Goal: Communication & Community: Answer question/provide support

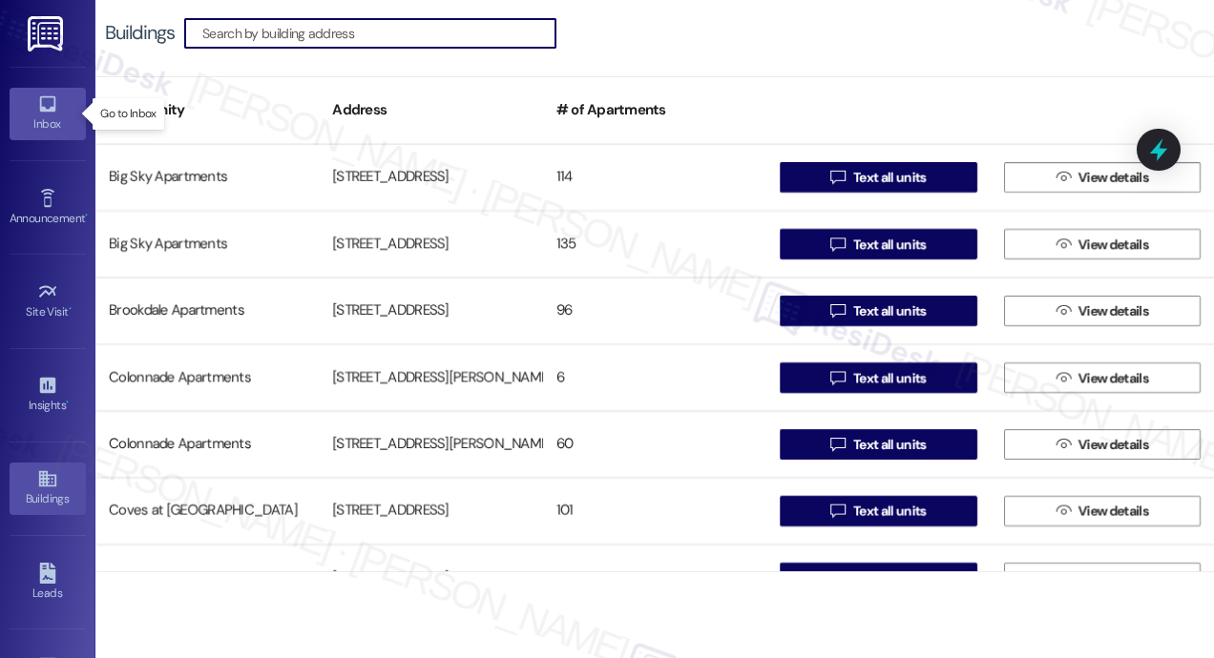
click at [31, 115] on div "Inbox" at bounding box center [47, 124] width 95 height 19
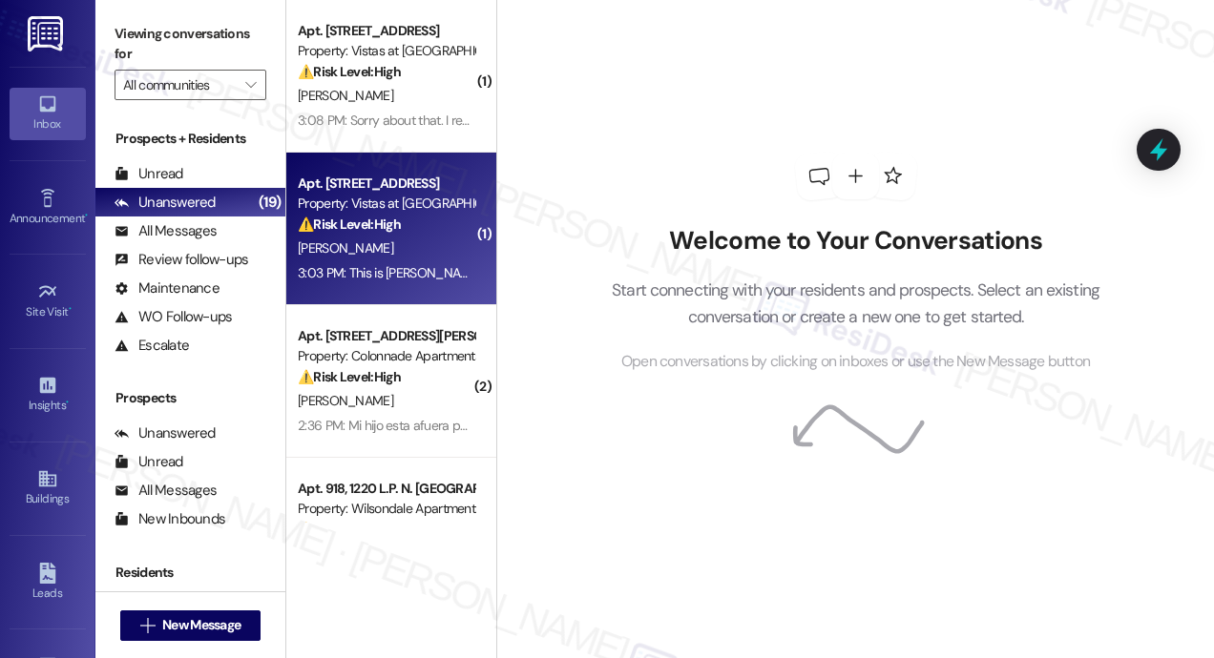
click at [393, 189] on div "Apt. [STREET_ADDRESS]" at bounding box center [386, 184] width 177 height 20
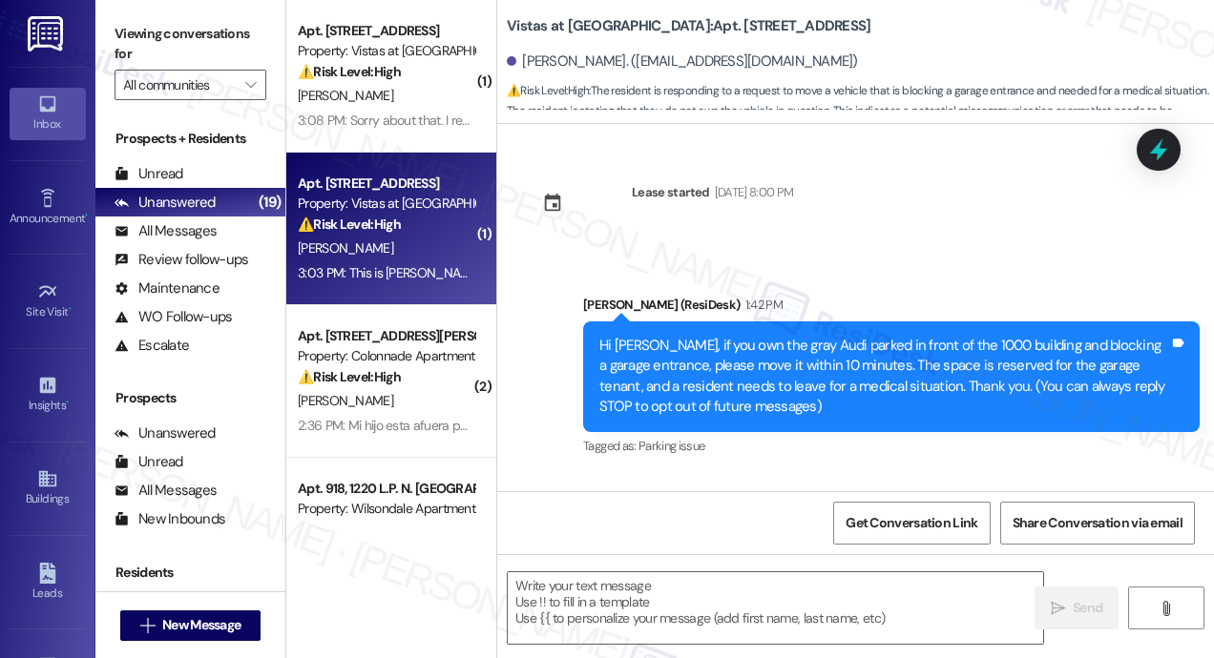
scroll to position [164, 0]
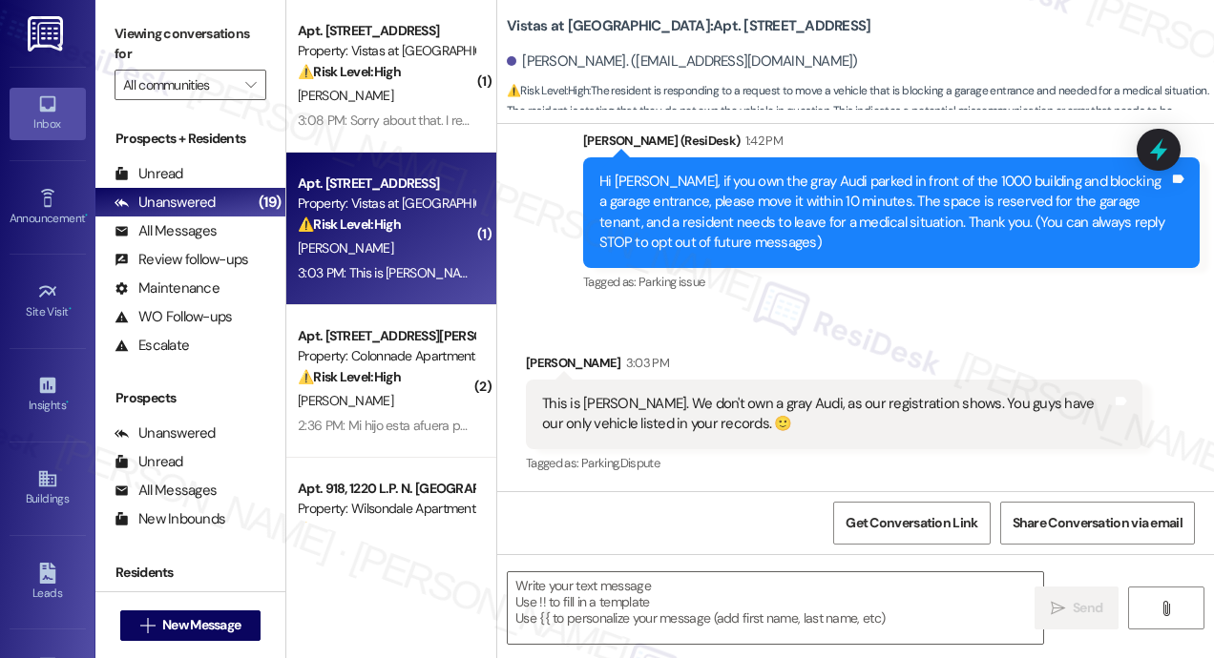
type textarea "Fetching suggested responses. Please feel free to read through the conversation…"
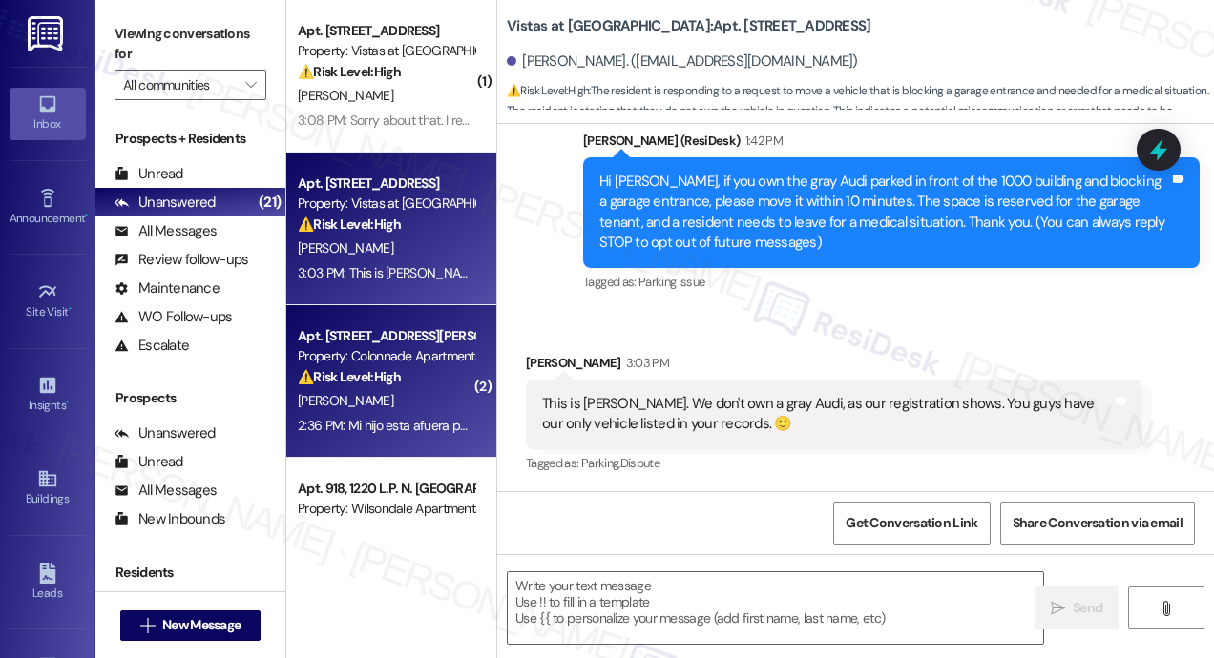
click at [387, 417] on div "2:36 PM: Mi hijo esta afuera pueden abrir la puerta q la llave quedo enel apart…" at bounding box center [700, 425] width 804 height 17
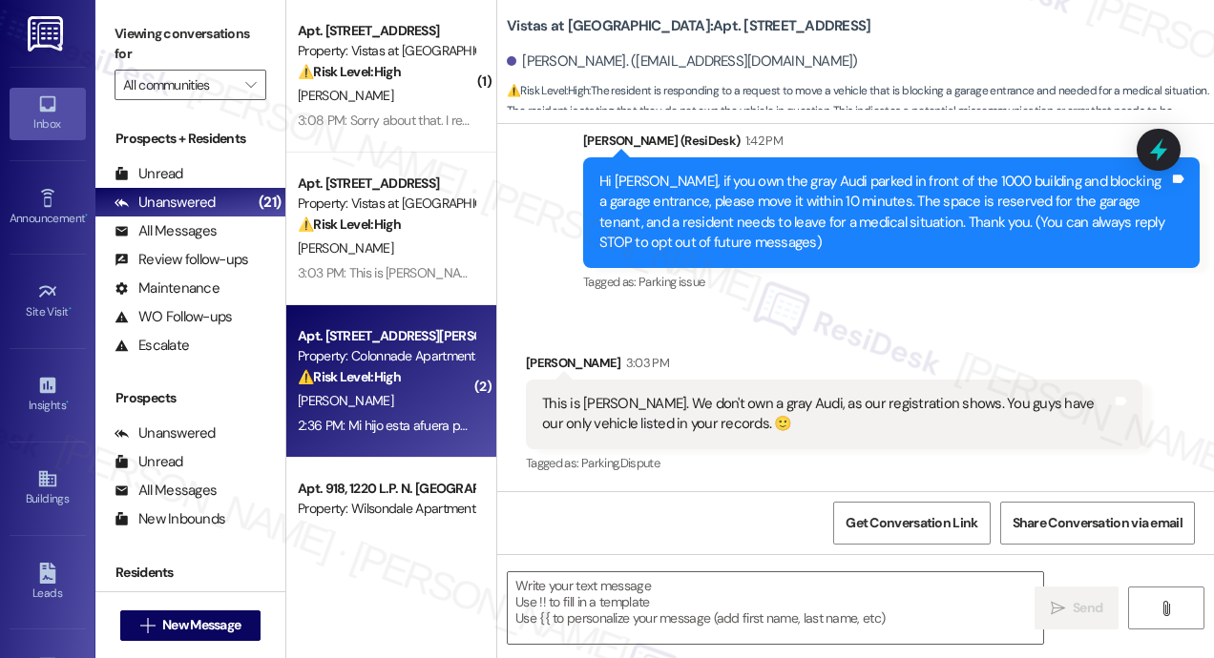
type textarea "Fetching suggested responses. Please feel free to read through the conversation…"
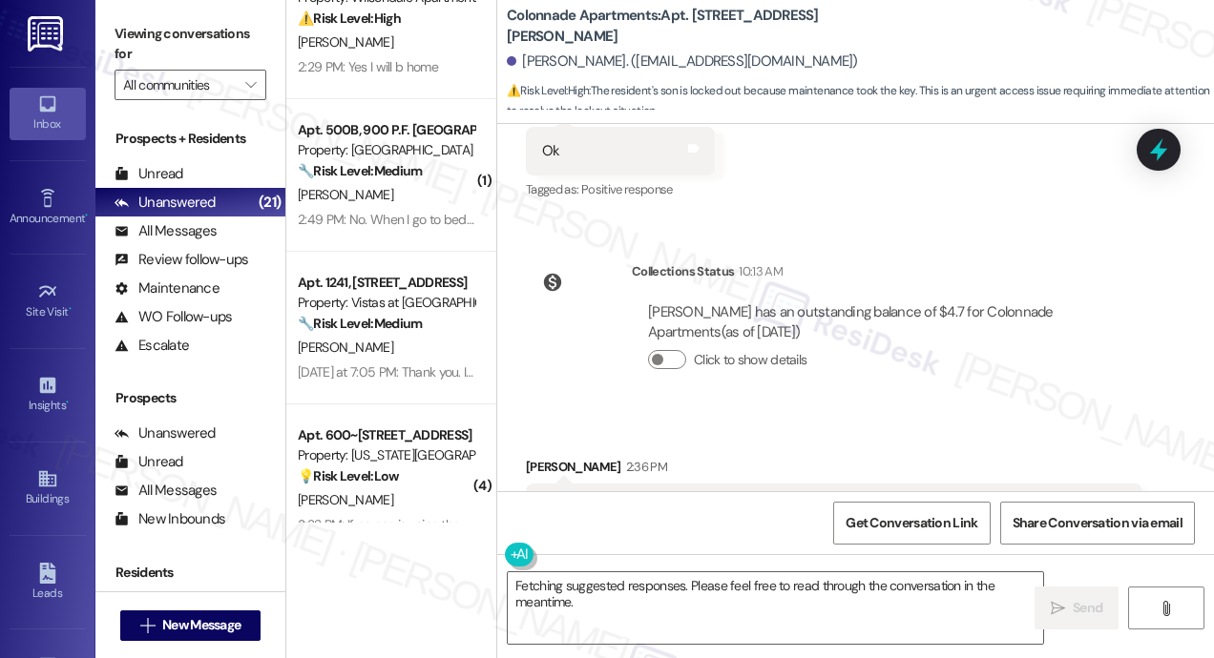
scroll to position [668, 0]
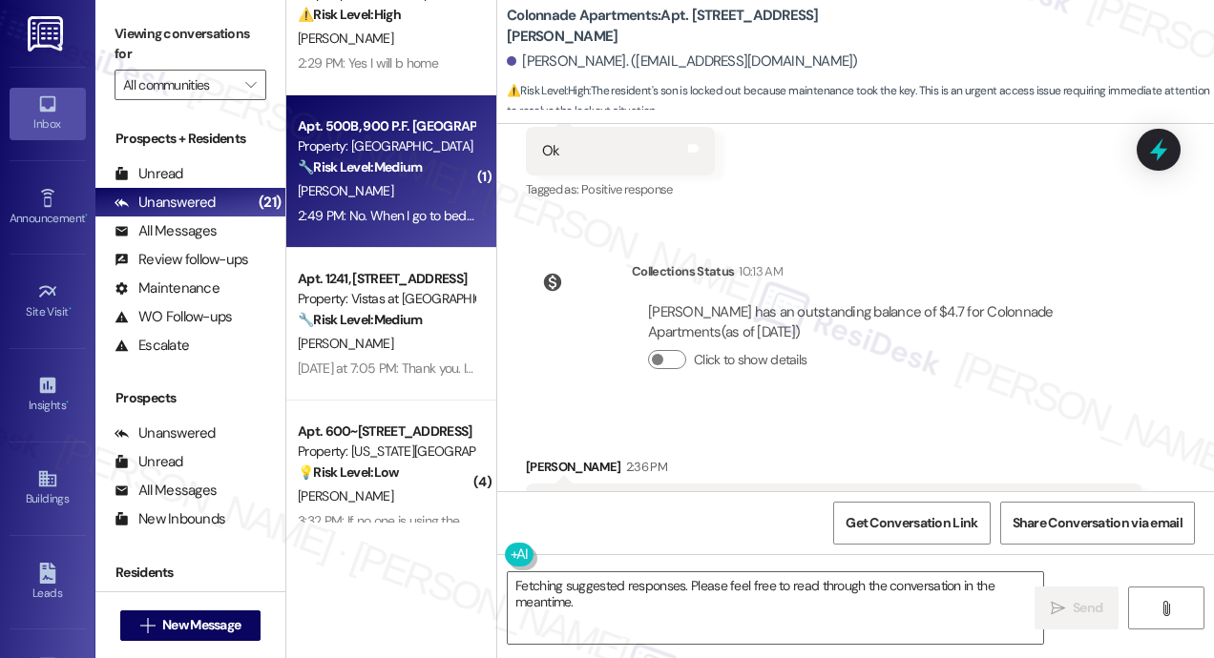
click at [394, 193] on div "[PERSON_NAME]" at bounding box center [386, 191] width 180 height 24
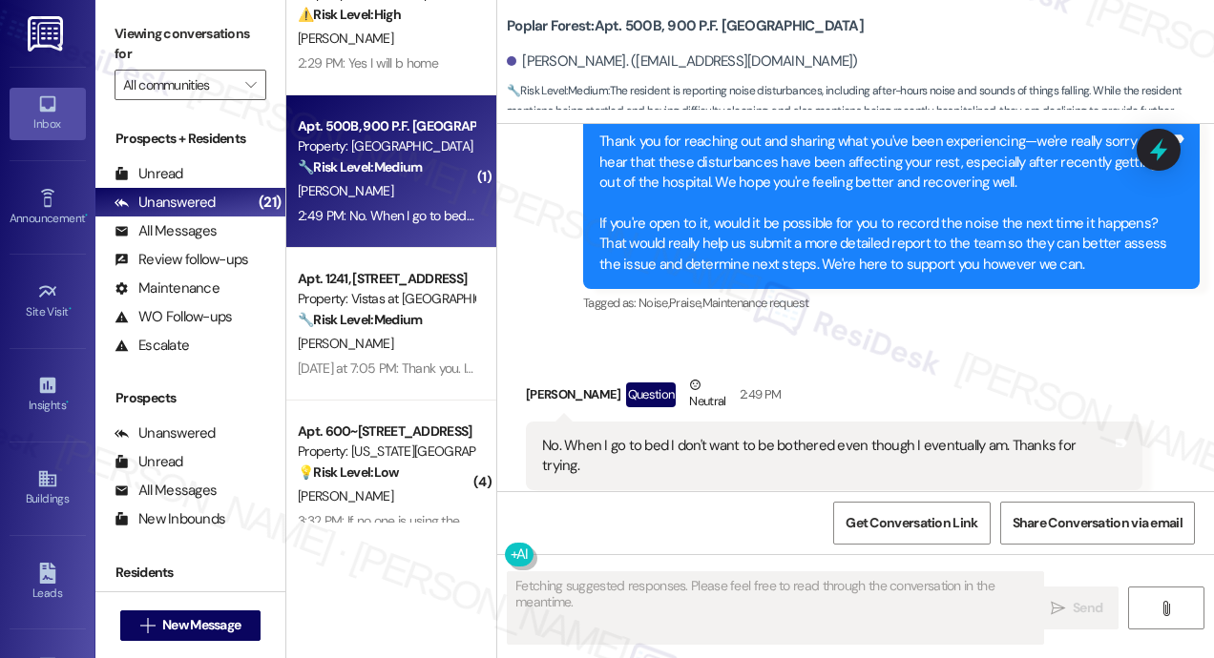
scroll to position [3965, 0]
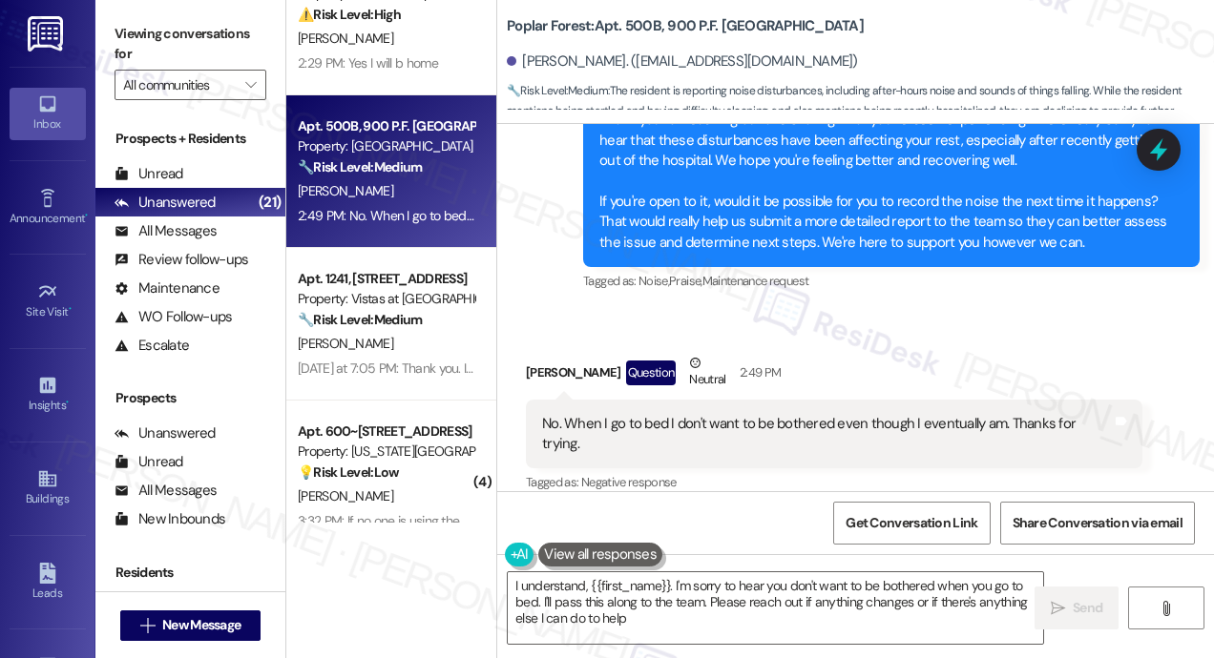
type textarea "I understand, {{first_name}}. I'm sorry to hear you don't want to be bothered w…"
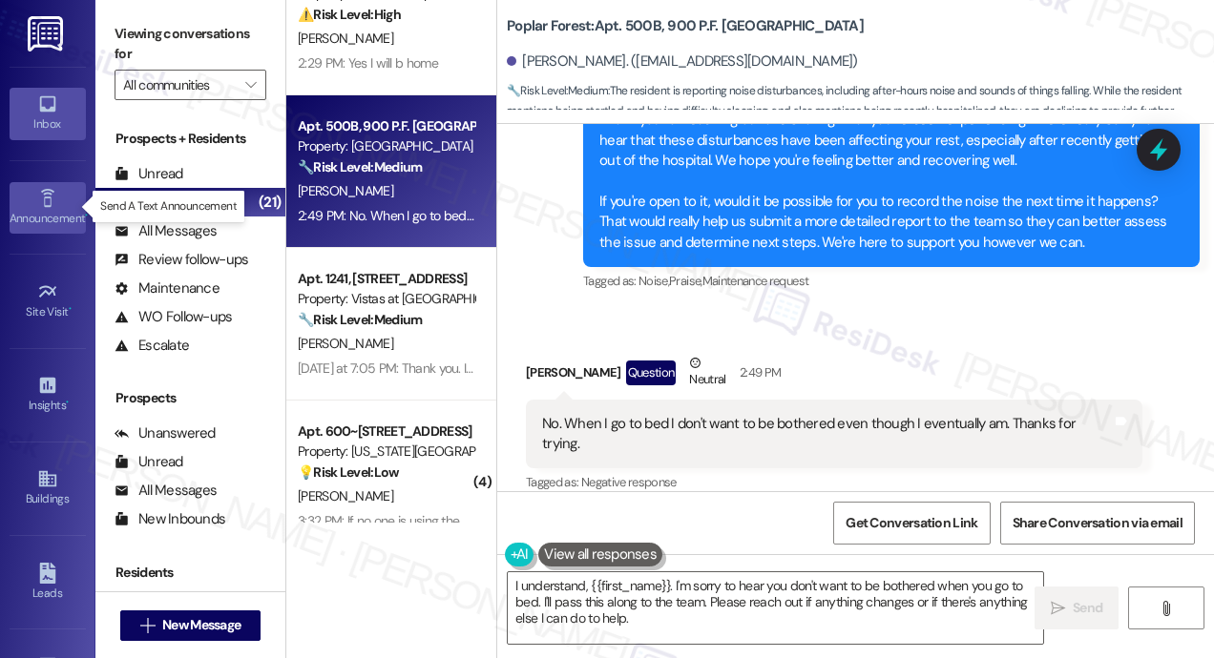
click at [47, 192] on icon at bounding box center [46, 198] width 13 height 18
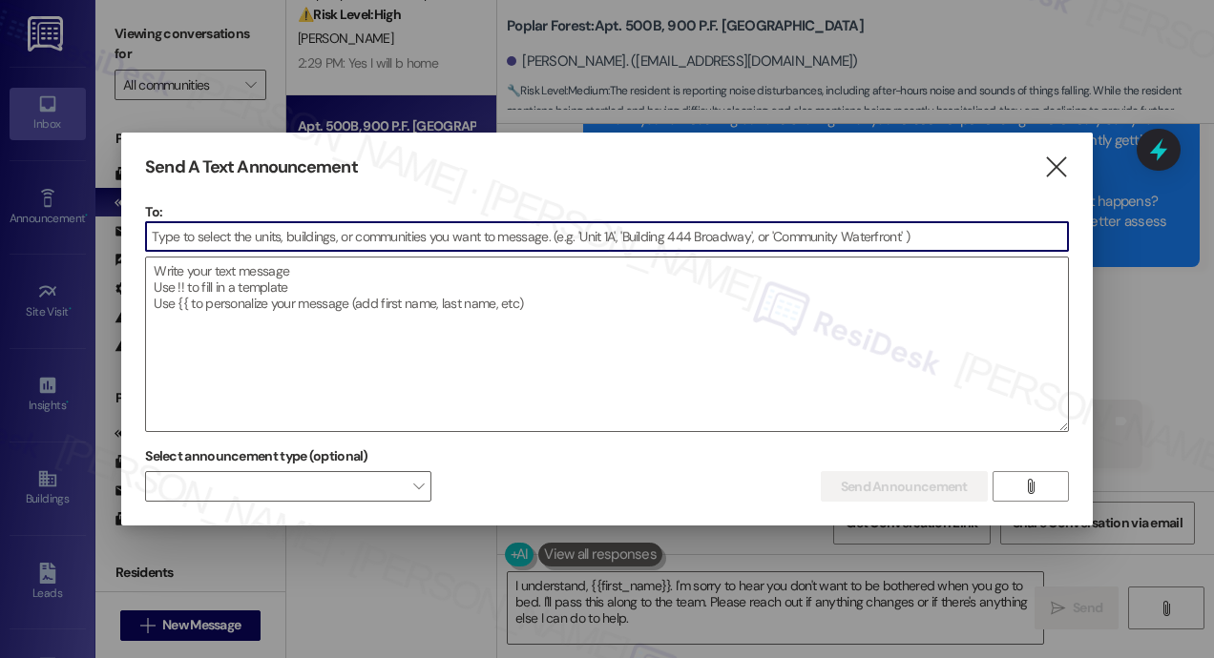
click at [234, 234] on input at bounding box center [607, 236] width 922 height 29
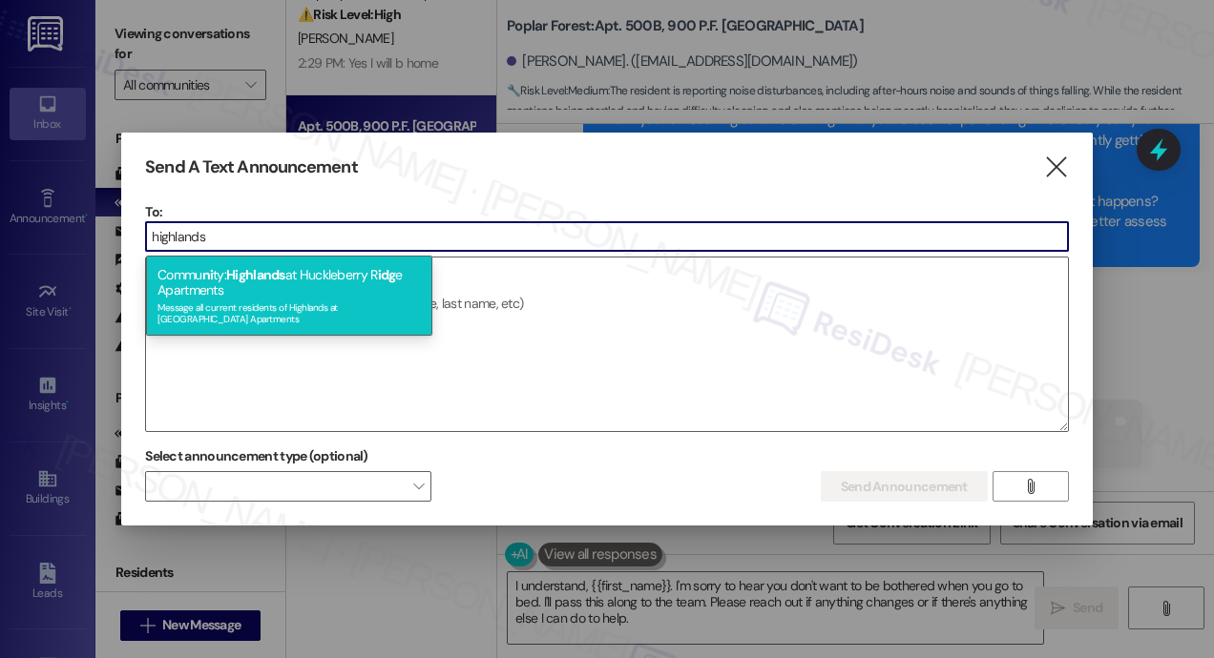
type input "highlands"
click at [260, 290] on div "Commu ni ty: Highlands at [GEOGRAPHIC_DATA] e Apartments Message all current re…" at bounding box center [289, 296] width 286 height 80
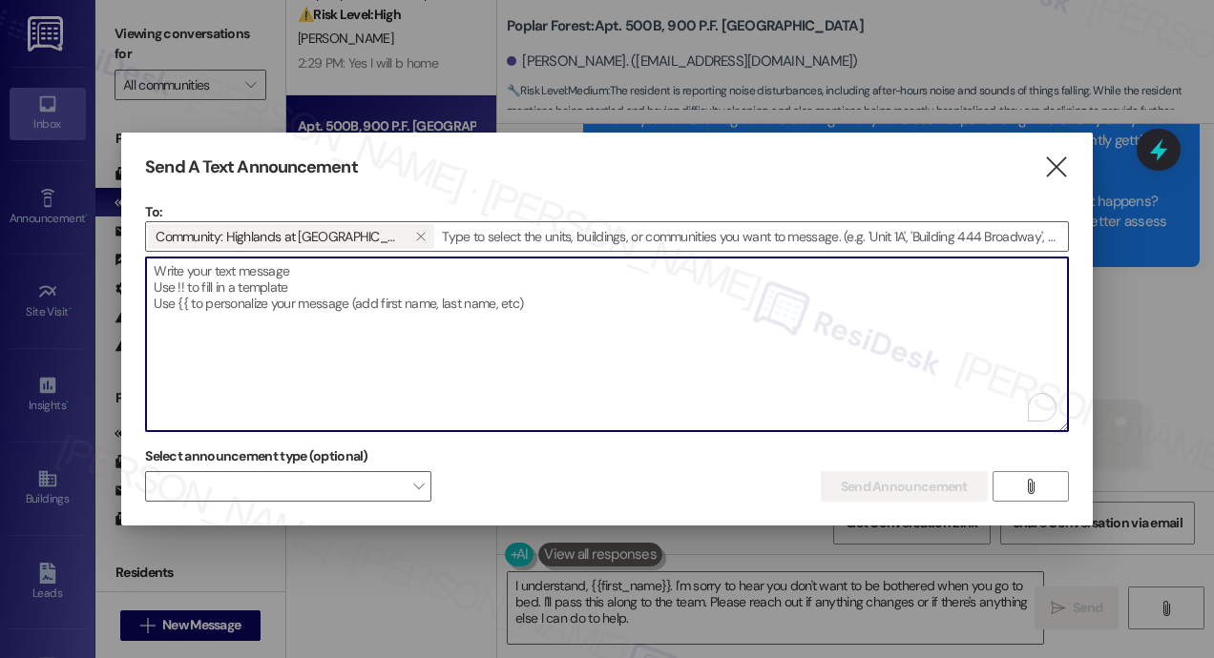
click at [260, 290] on textarea "To enrich screen reader interactions, please activate Accessibility in Grammarl…" at bounding box center [607, 345] width 922 height 174
paste textarea "Hi {{first_name}}, [DATE], [DATE], the Leasing Office is hosting Apple Cider an…"
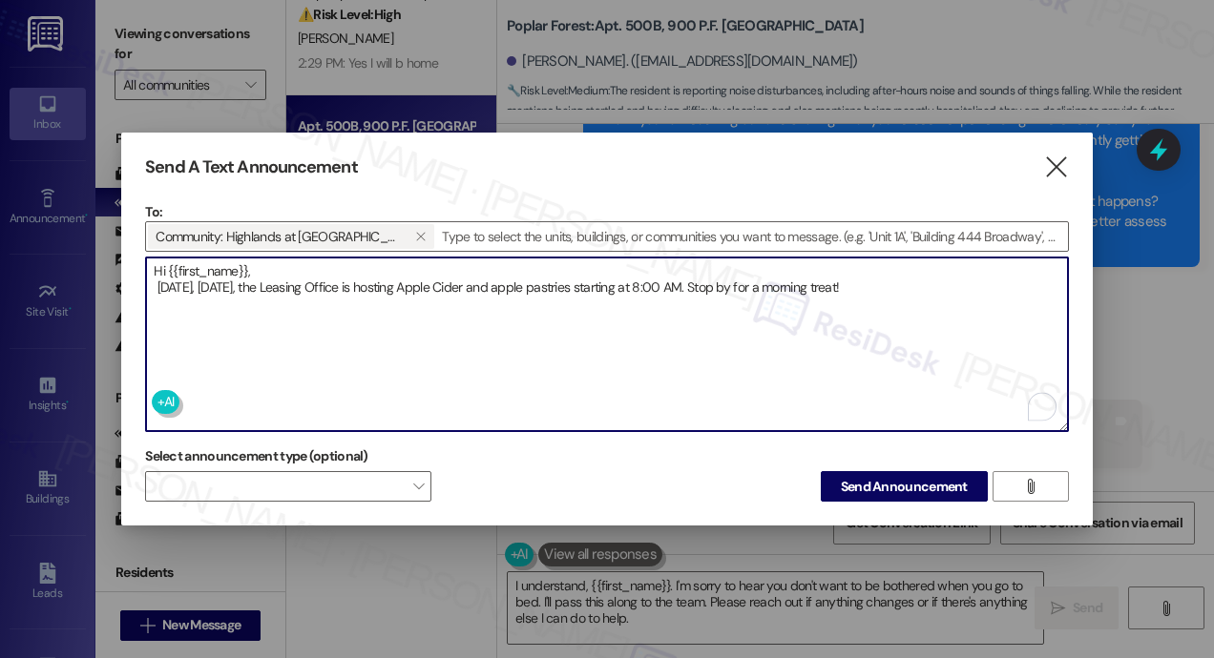
click at [157, 285] on textarea "Hi {{first_name}}, [DATE], [DATE], the Leasing Office is hosting Apple Cider an…" at bounding box center [607, 345] width 922 height 174
click at [694, 389] on textarea "Hi {{first_name}}, [DATE], [DATE], the Leasing Office is hosting Apple Cider an…" at bounding box center [607, 345] width 922 height 174
type textarea "Hi {{first_name}}, [DATE], [DATE], the Leasing Office is hosting Apple Cider an…"
click at [858, 489] on span "Send Announcement" at bounding box center [904, 487] width 127 height 20
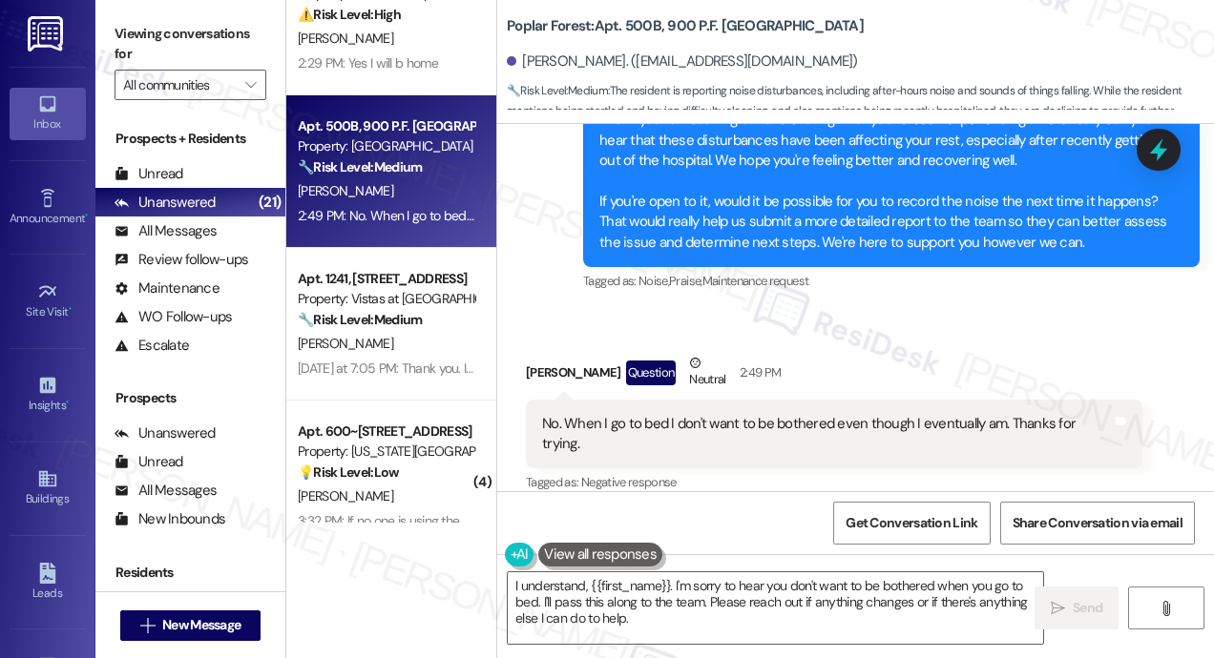
drag, startPoint x: 877, startPoint y: 324, endPoint x: 841, endPoint y: 303, distance: 41.9
click at [876, 324] on div "Received via SMS [PERSON_NAME] Question Neutral 2:49 PM No. When I go to bed I …" at bounding box center [855, 410] width 717 height 201
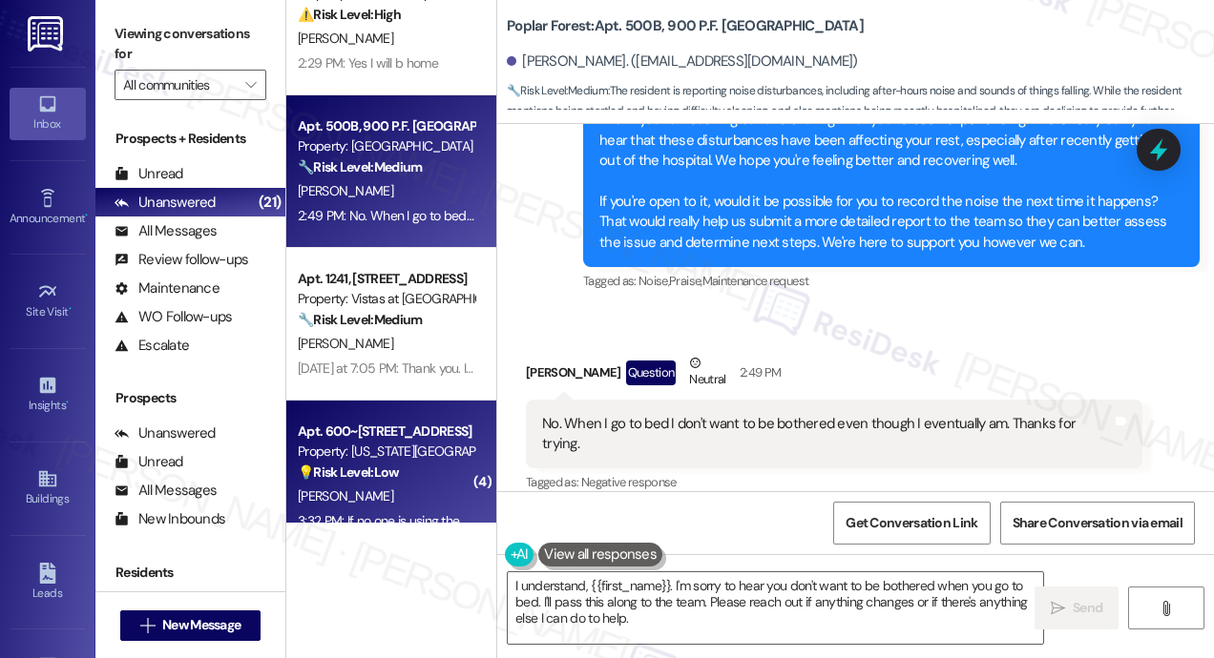
click at [374, 423] on div "Apt. 600~[STREET_ADDRESS]" at bounding box center [386, 432] width 177 height 20
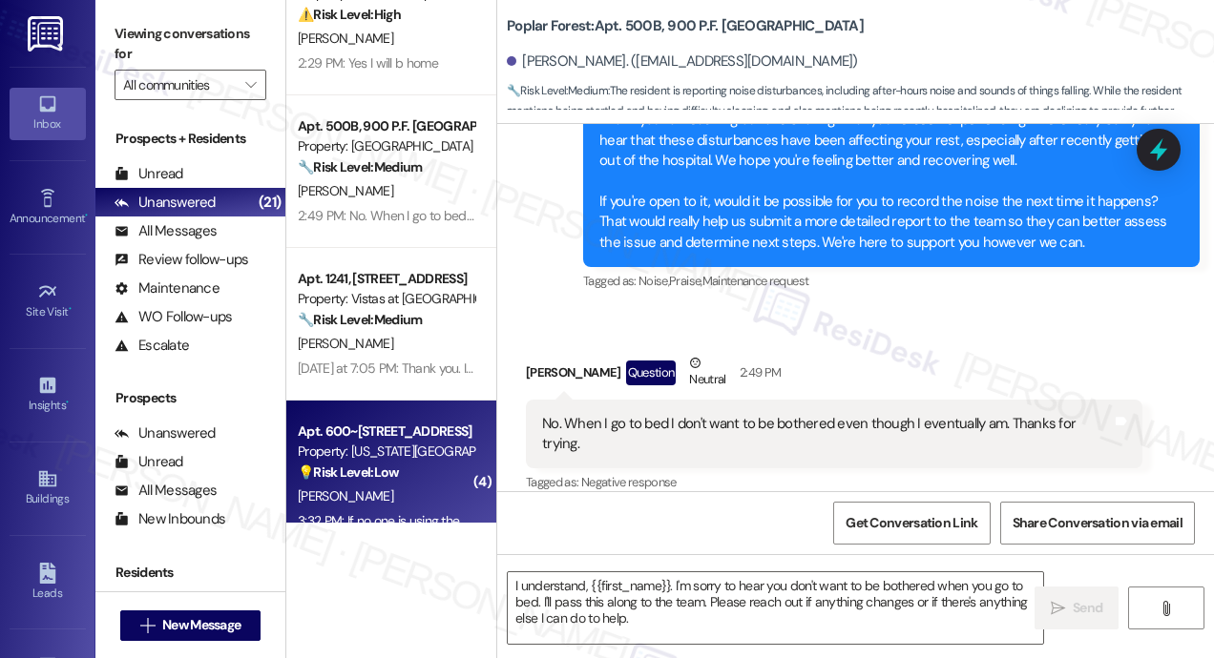
type textarea "Fetching suggested responses. Please feel free to read through the conversation…"
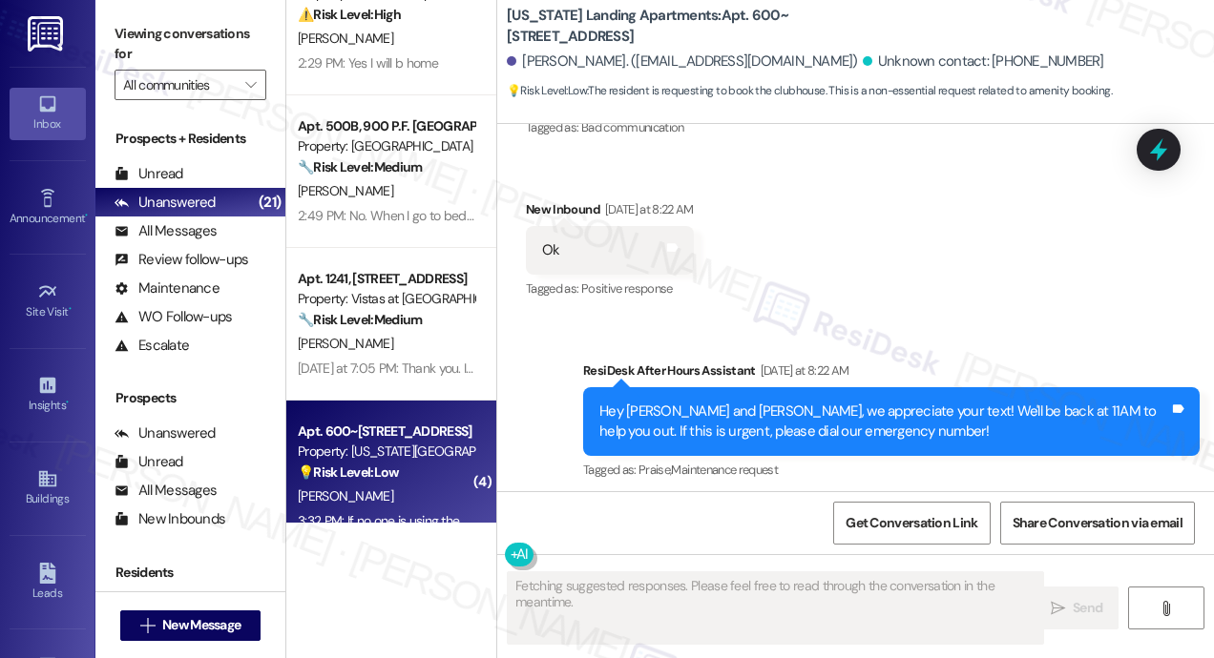
scroll to position [9625, 0]
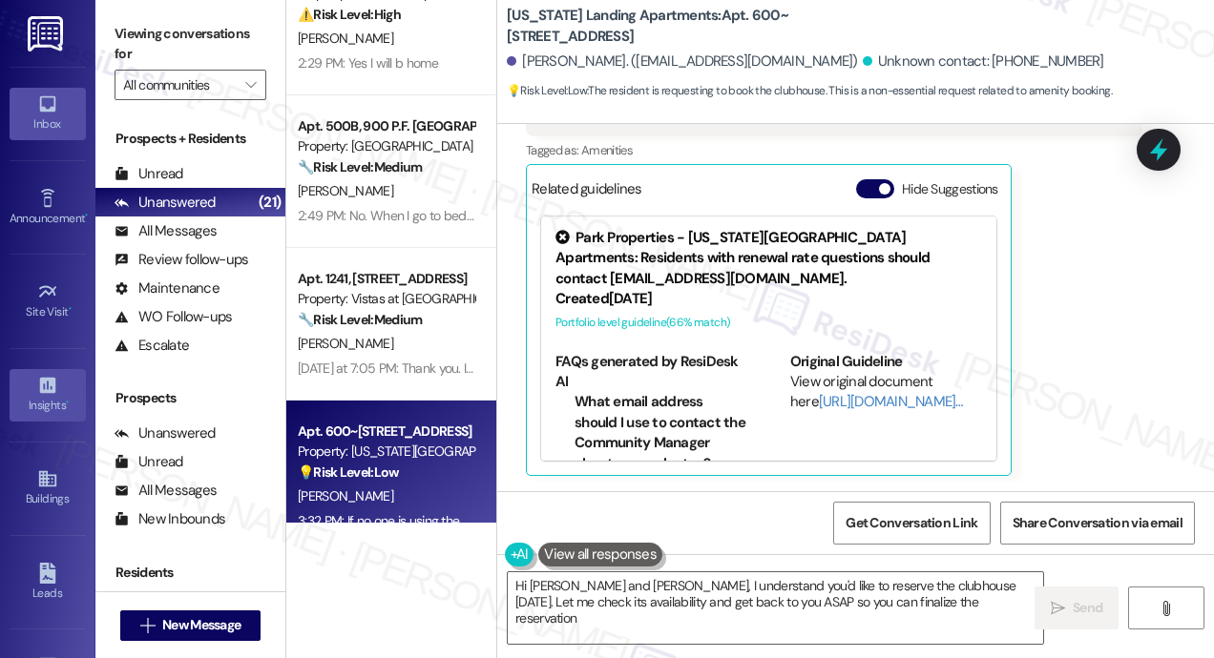
type textarea "Hi [PERSON_NAME] and [PERSON_NAME], I understand you'd like to reserve the club…"
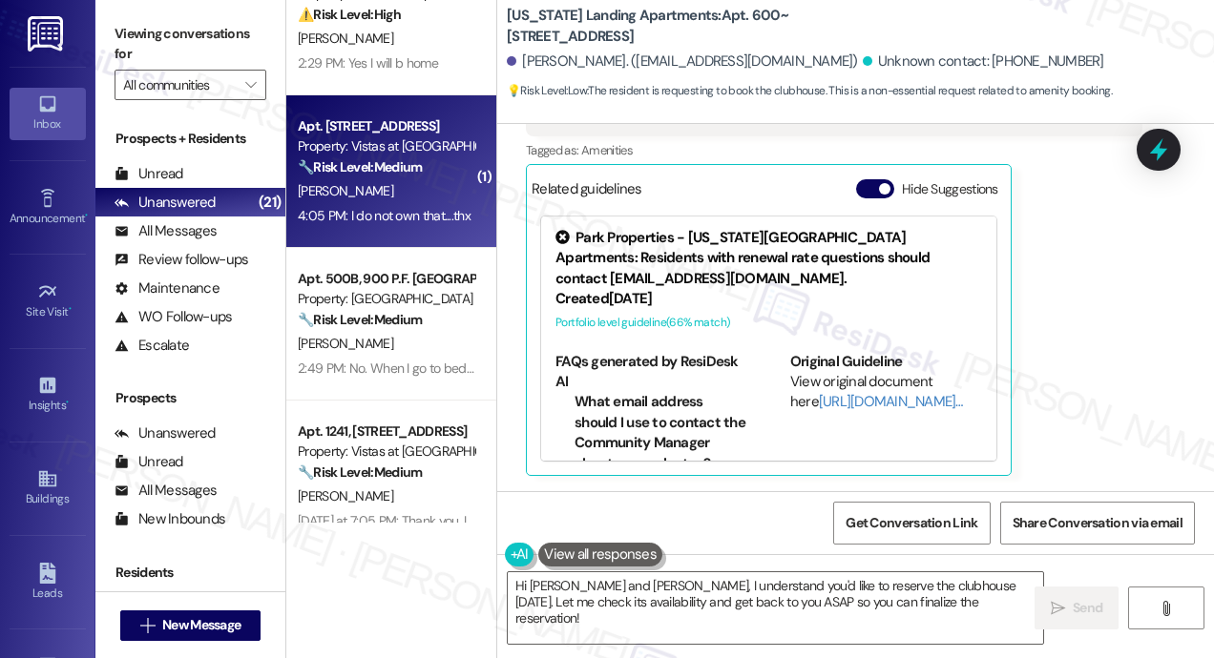
click at [329, 193] on span "[PERSON_NAME]" at bounding box center [345, 190] width 95 height 17
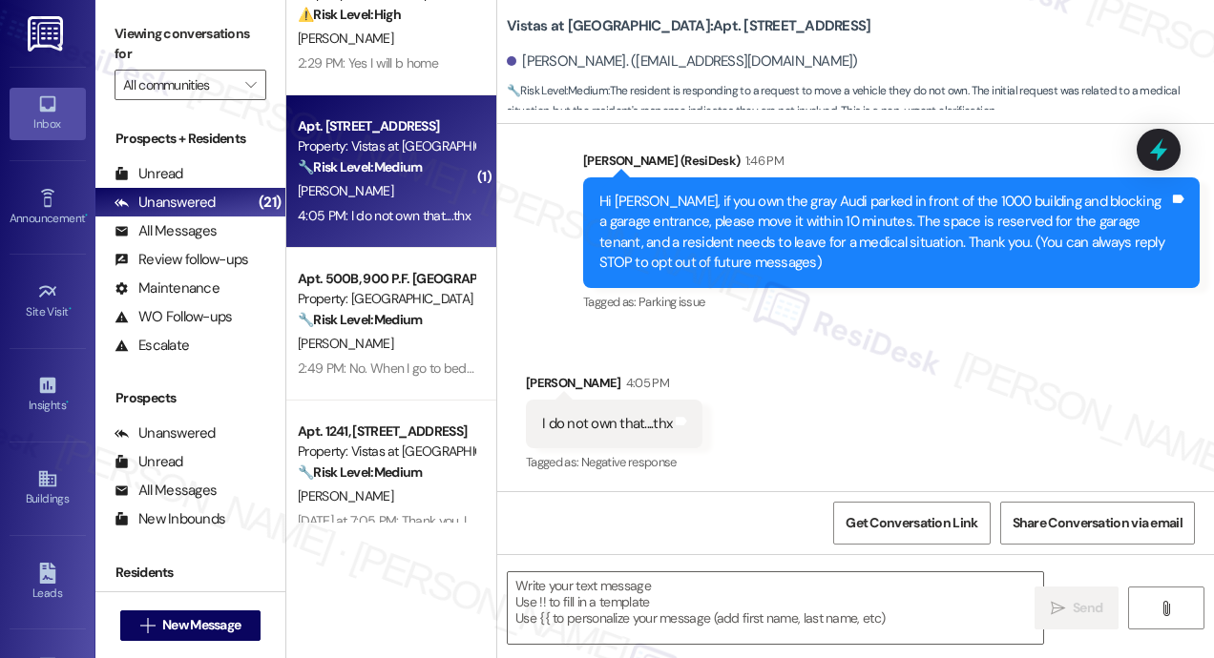
type textarea "Fetching suggested responses. Please feel free to read through the conversation…"
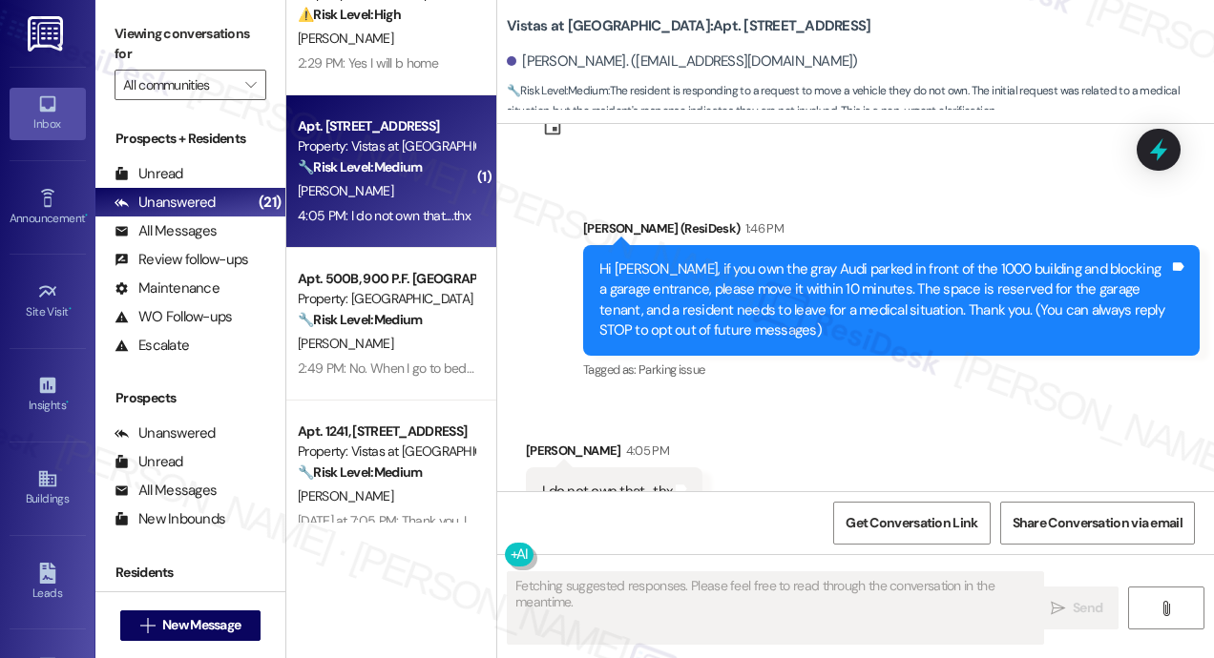
scroll to position [0, 0]
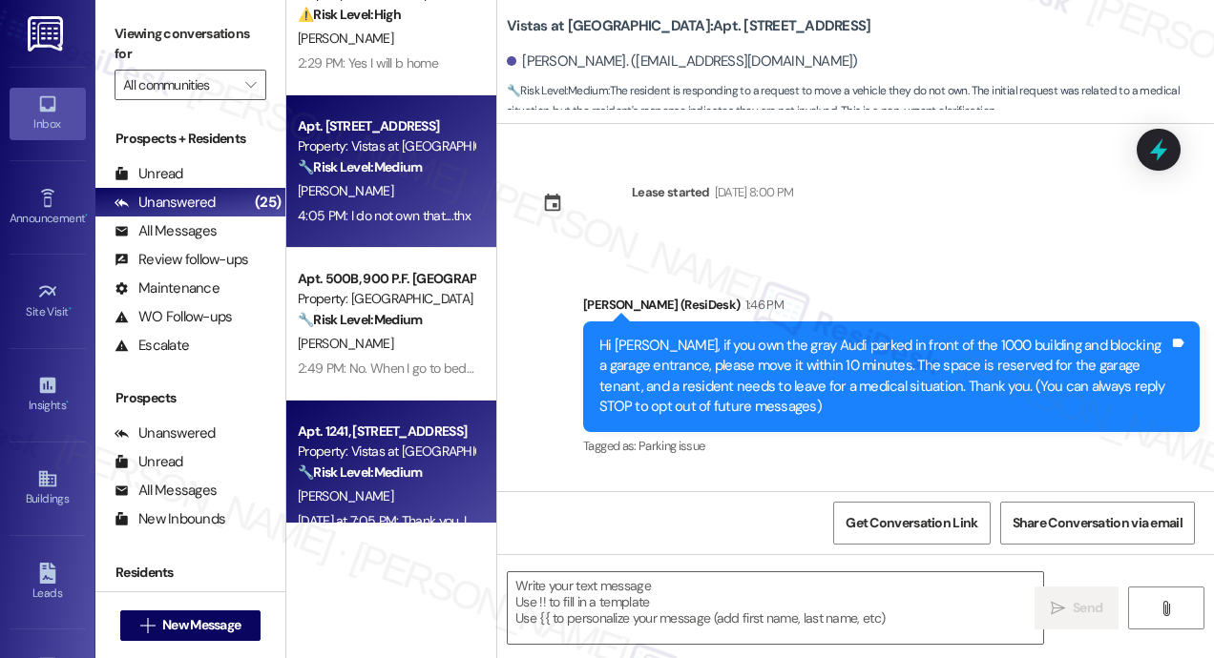
click at [412, 470] on strong "🔧 Risk Level: Medium" at bounding box center [360, 472] width 124 height 17
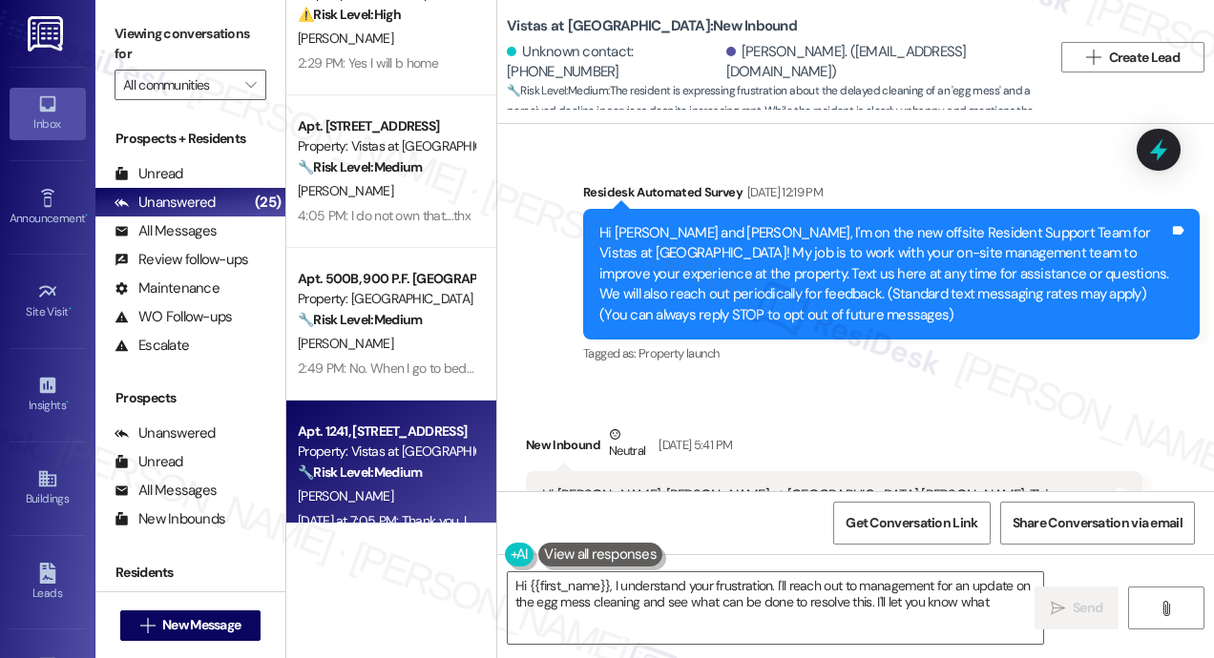
scroll to position [25105, 0]
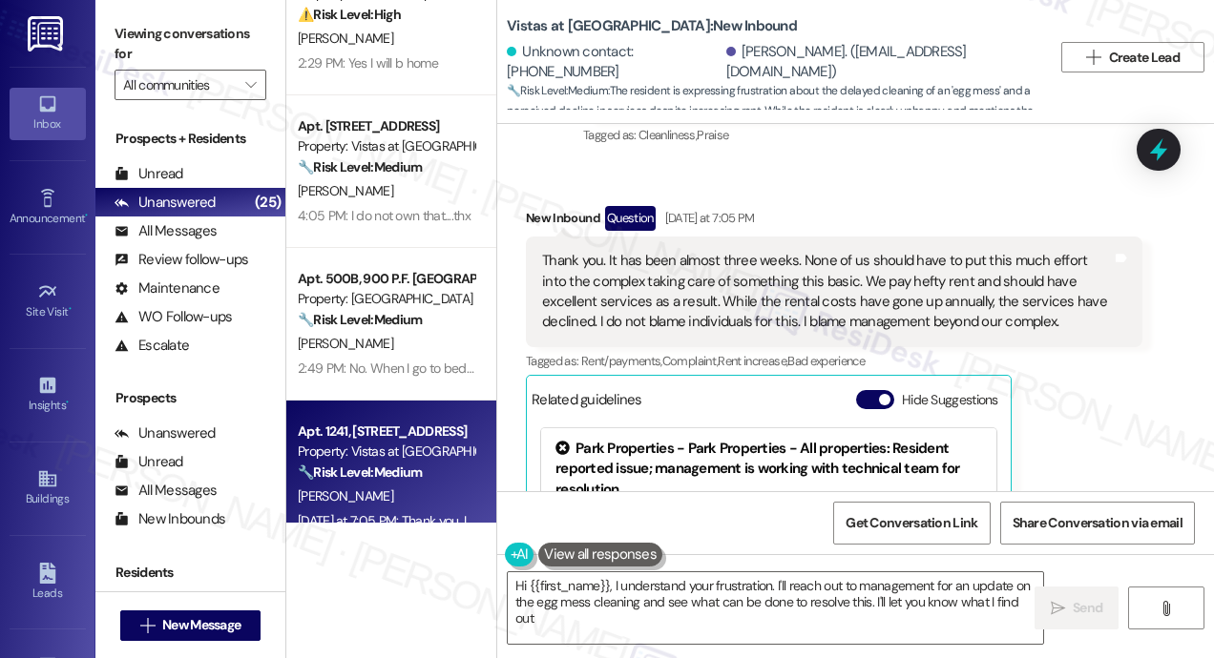
type textarea "Hi {{first_name}}, I understand your frustration. I'll reach out to management …"
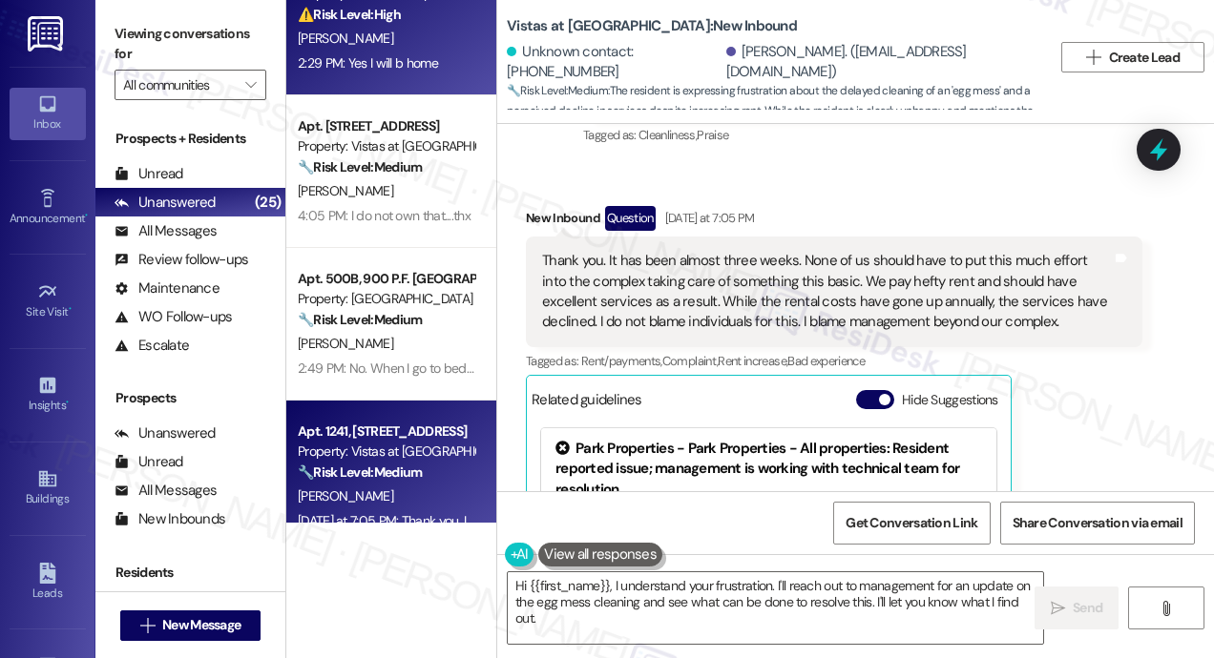
click at [423, 43] on div "[PERSON_NAME]" at bounding box center [386, 39] width 180 height 24
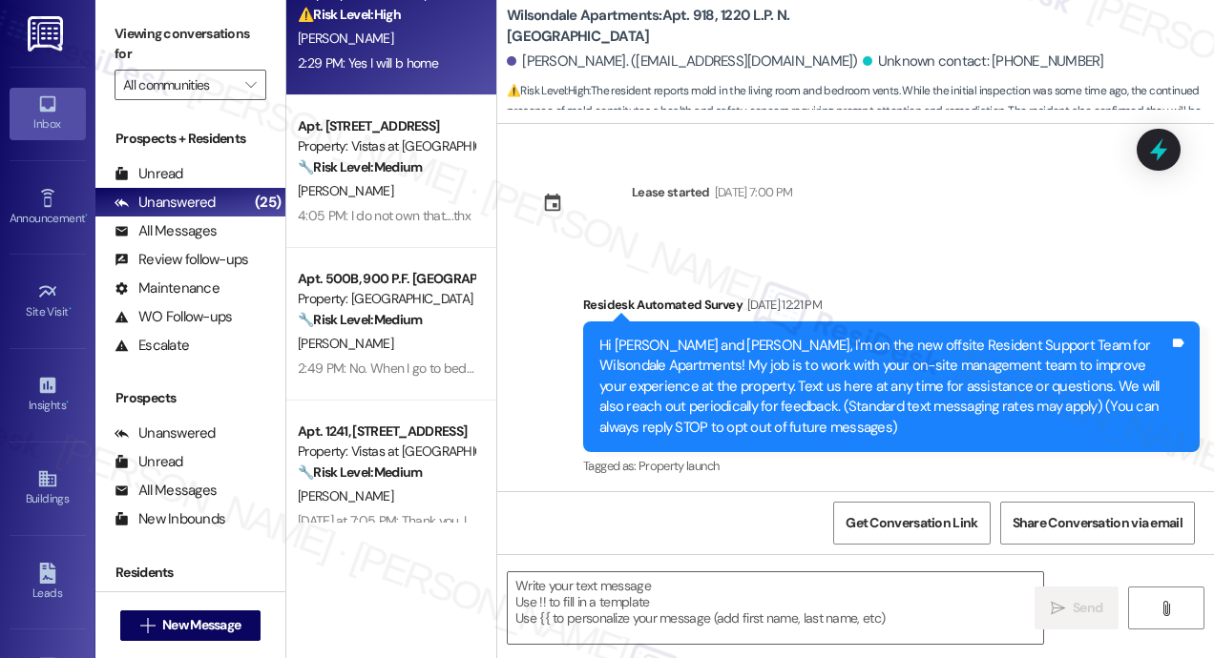
scroll to position [10509, 0]
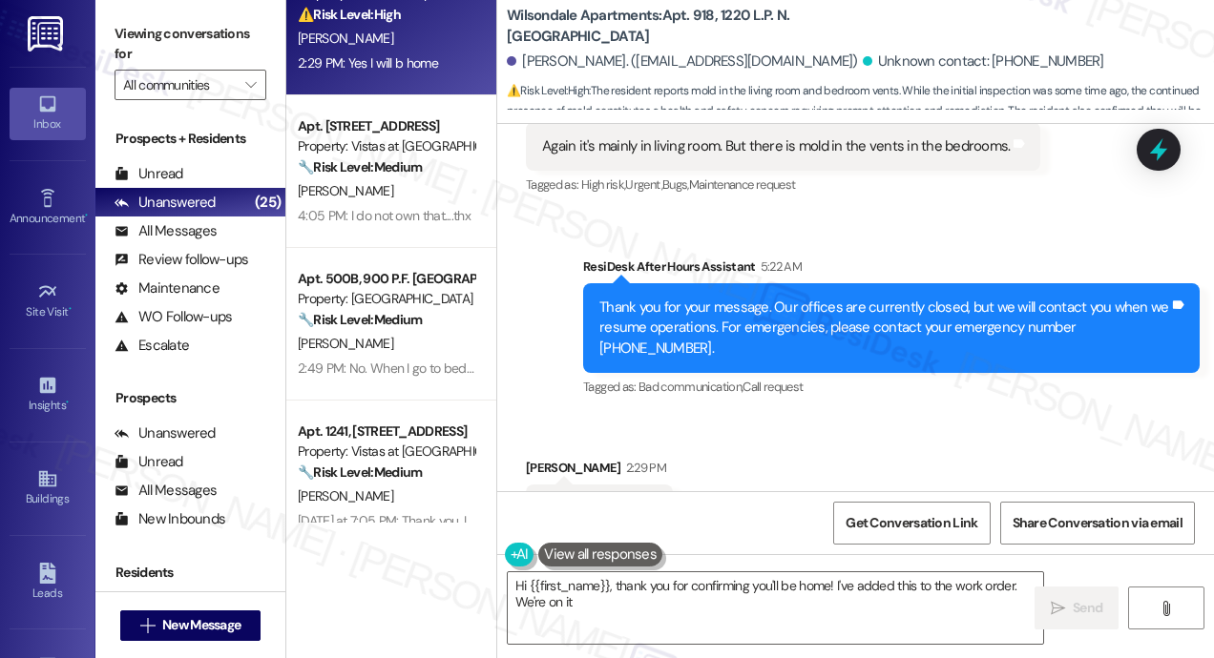
type textarea "Hi {{first_name}}, thank you for confirming you'll be home! I've added this to …"
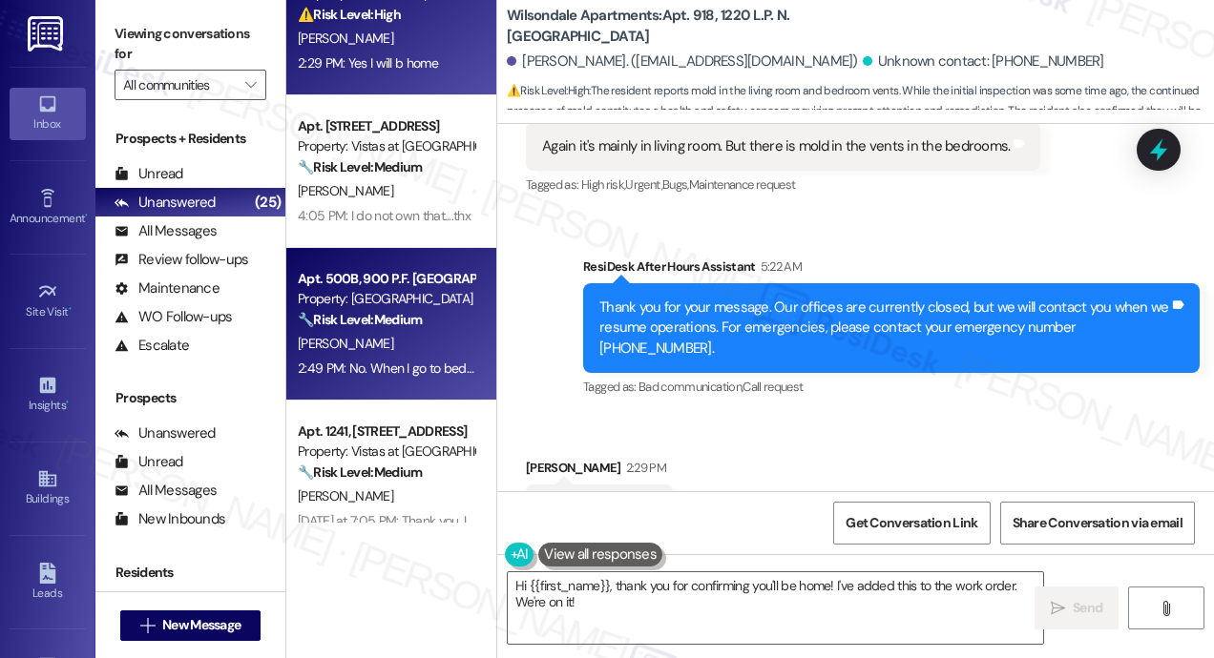
click at [422, 321] on strong "🔧 Risk Level: Medium" at bounding box center [360, 319] width 124 height 17
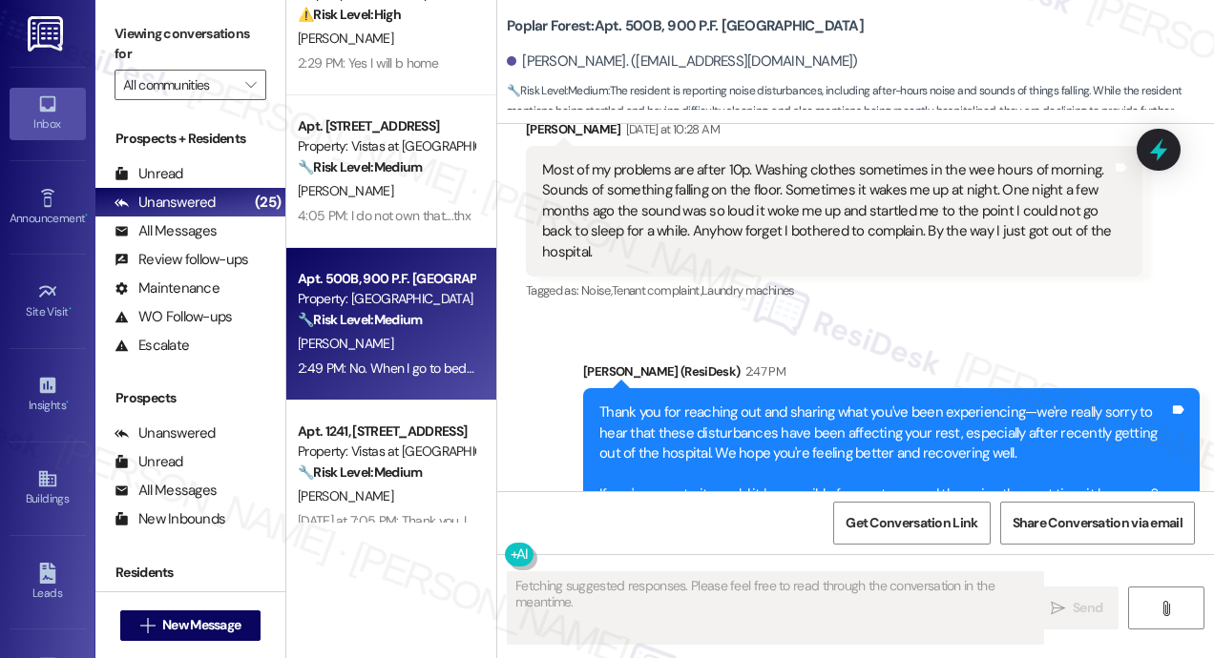
scroll to position [3965, 0]
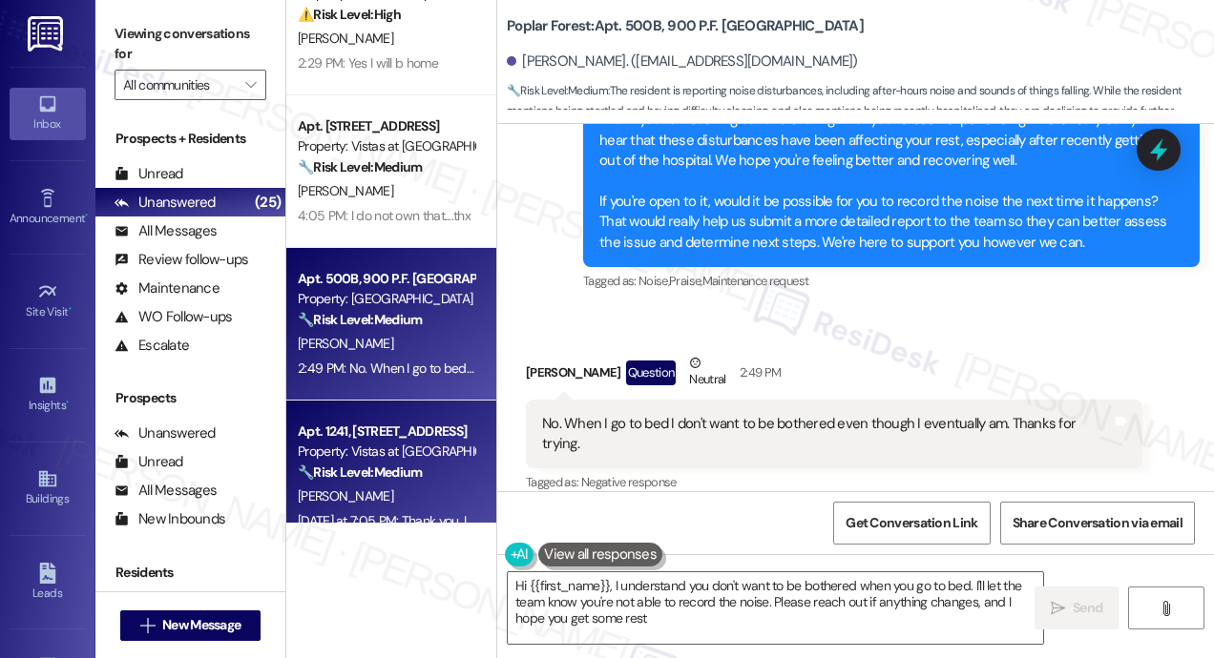
type textarea "Hi {{first_name}}, I understand you don't want to be bothered when you go to be…"
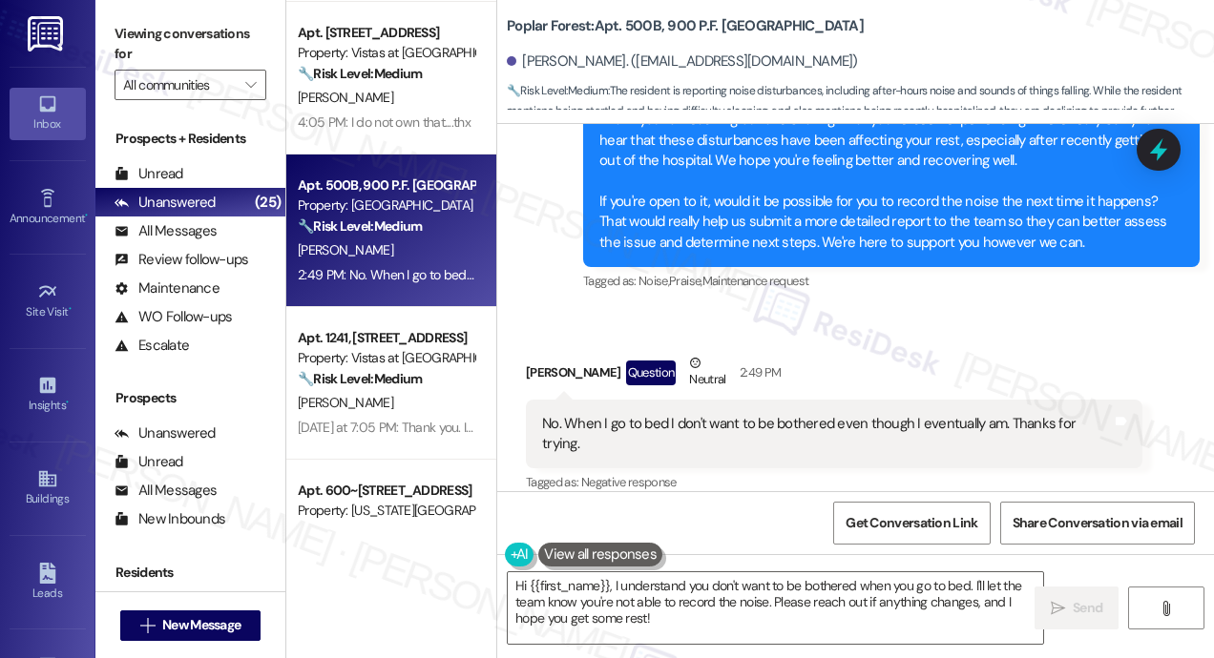
scroll to position [859, 0]
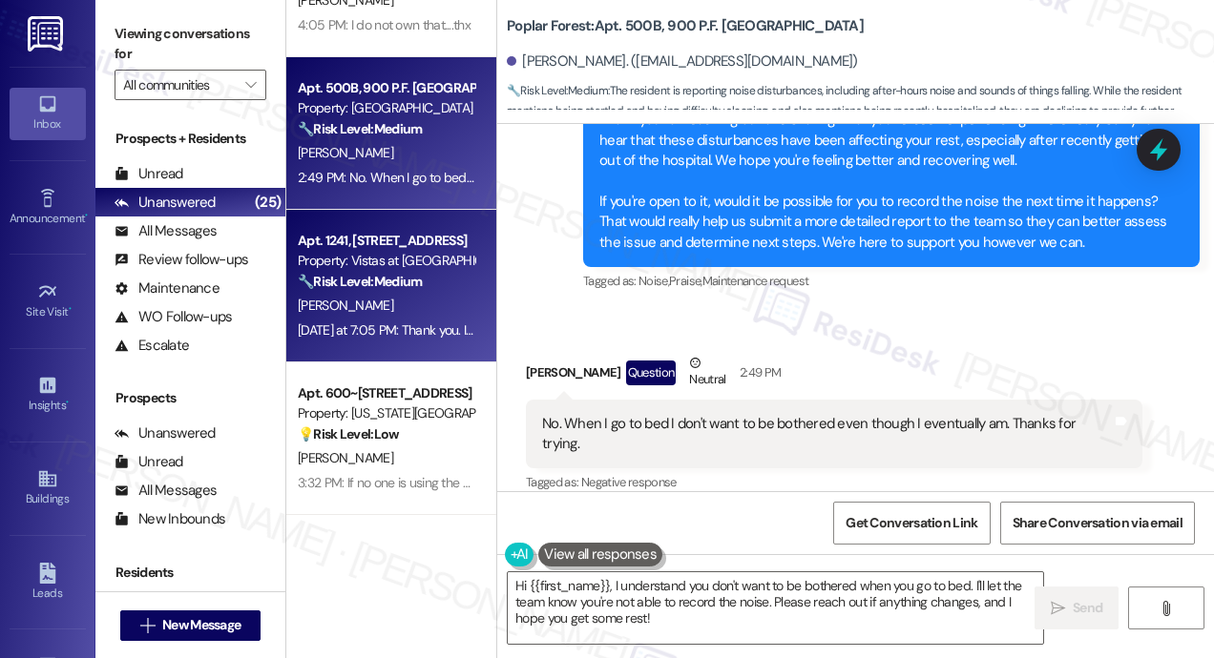
click at [428, 302] on div "[PERSON_NAME]" at bounding box center [386, 306] width 180 height 24
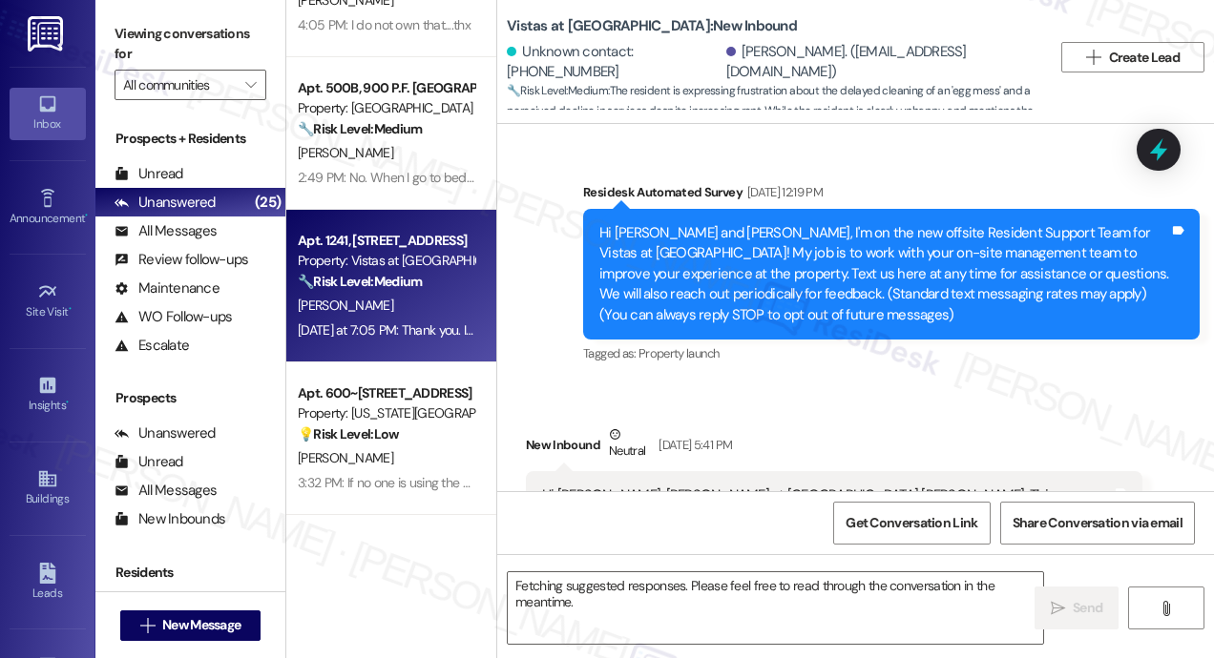
scroll to position [25105, 0]
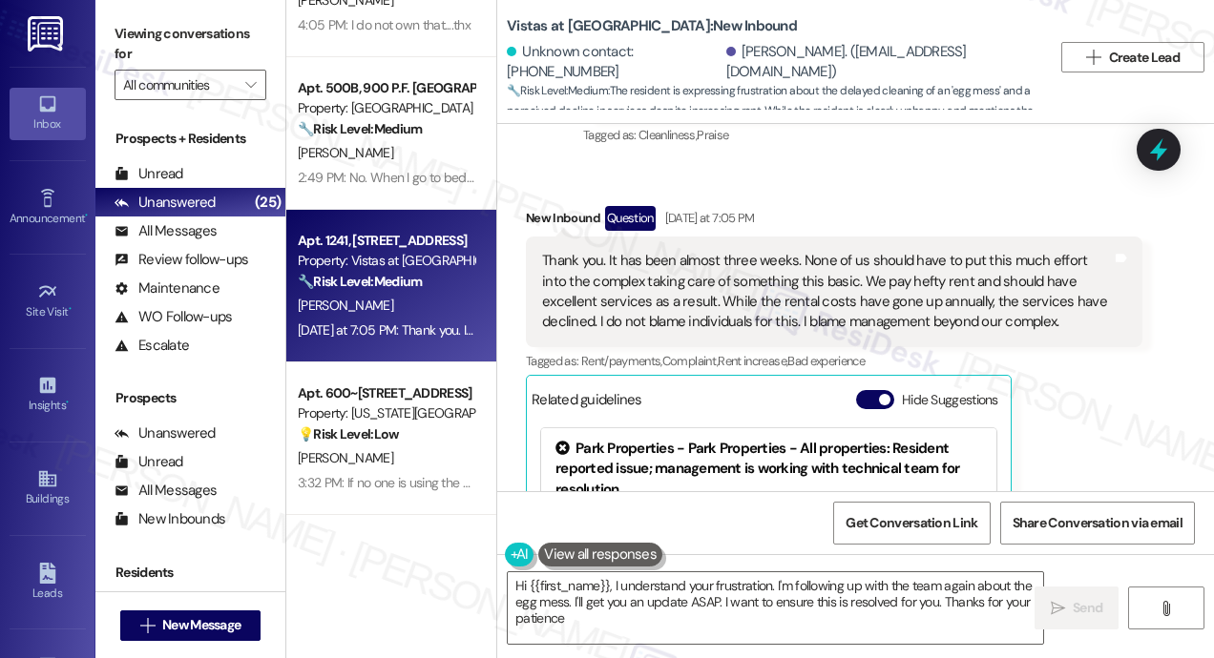
type textarea "Hi {{first_name}}, I understand your frustration. I'm following up with the tea…"
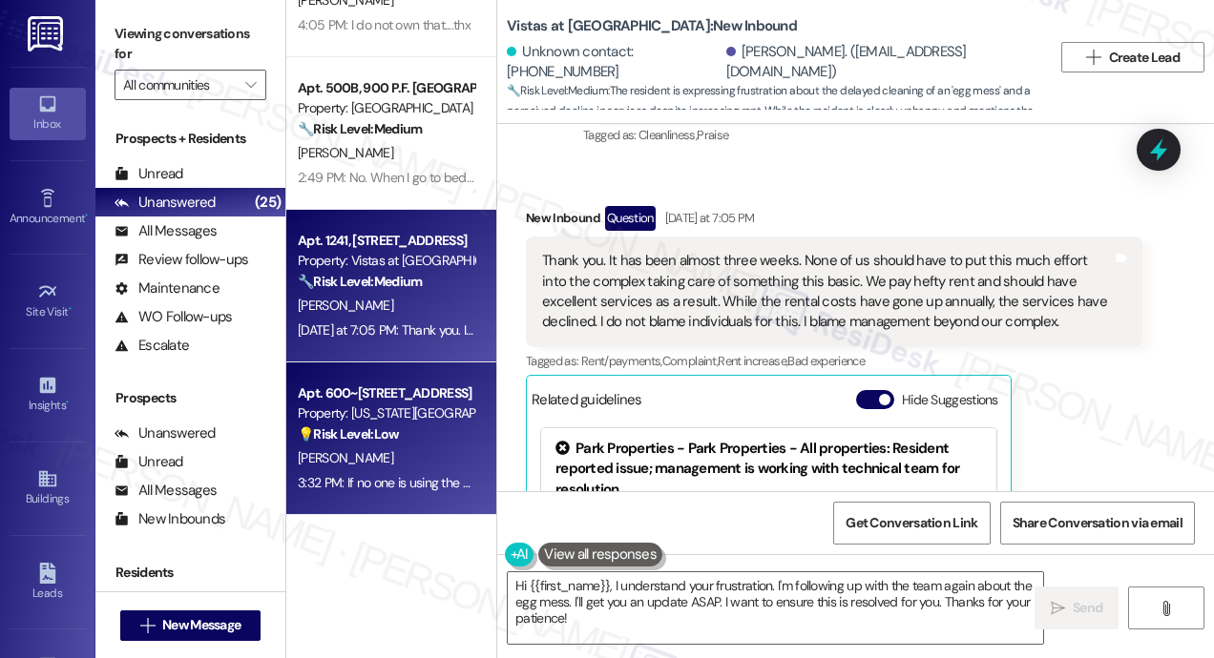
click at [353, 428] on strong "💡 Risk Level: Low" at bounding box center [348, 434] width 101 height 17
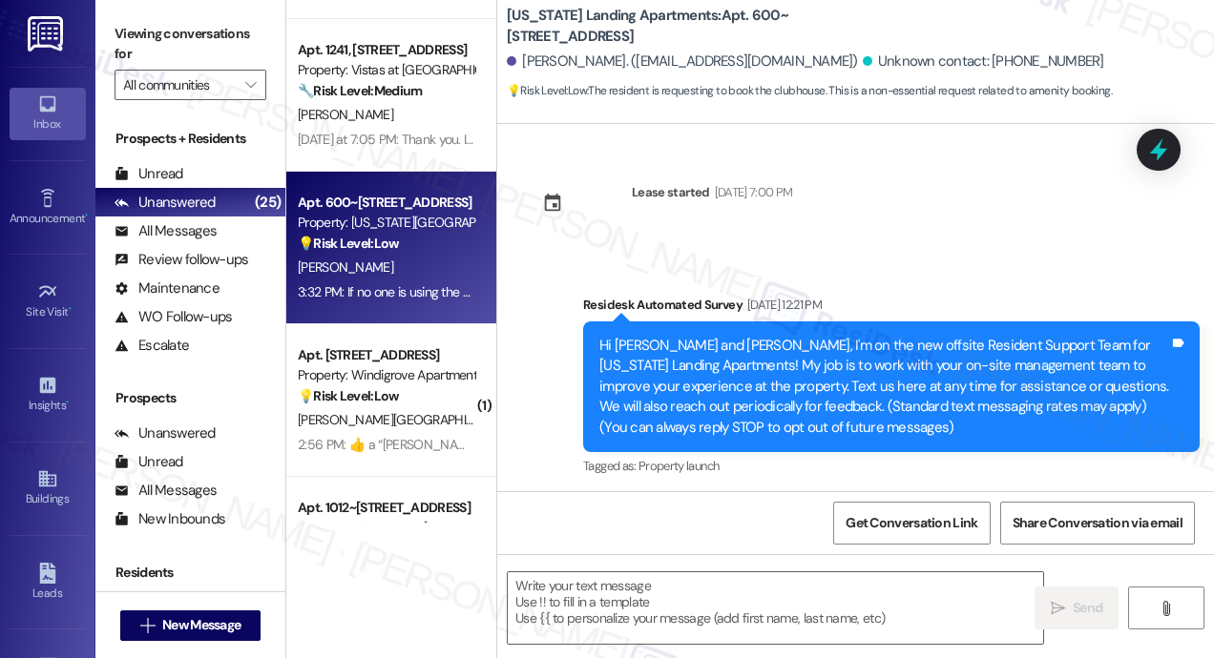
scroll to position [1145, 0]
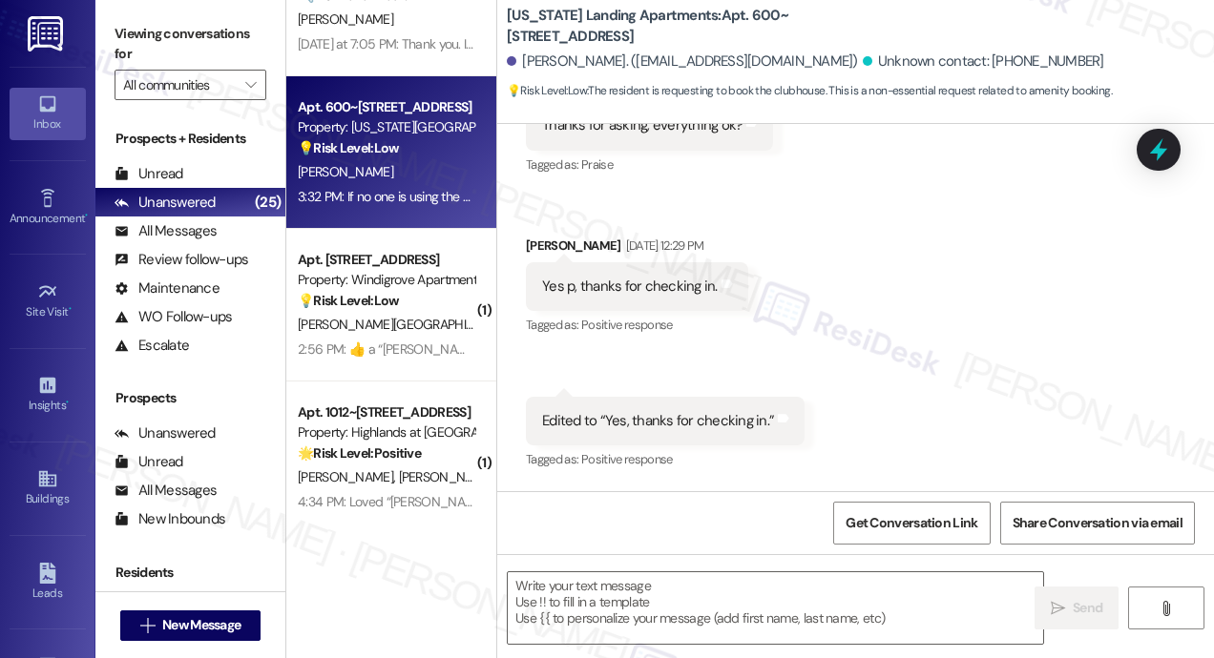
type textarea "Fetching suggested responses. Please feel free to read through the conversation…"
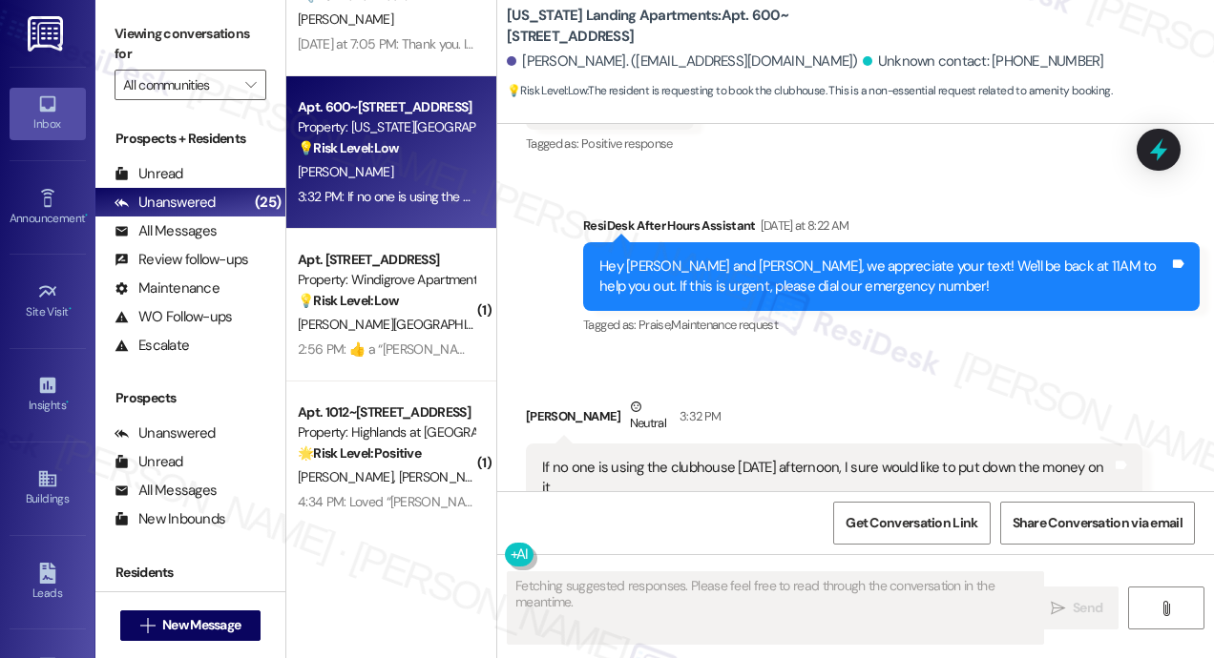
scroll to position [9625, 0]
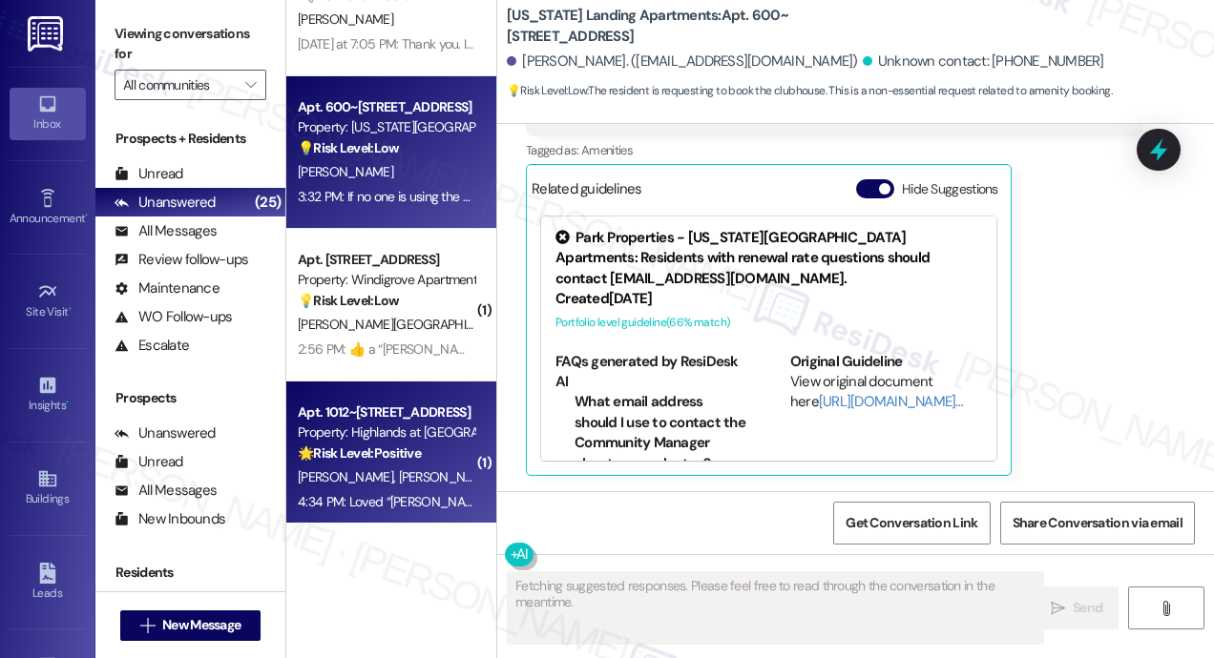
click at [352, 427] on div "Property: Highlands at [GEOGRAPHIC_DATA] Apartments" at bounding box center [386, 433] width 177 height 20
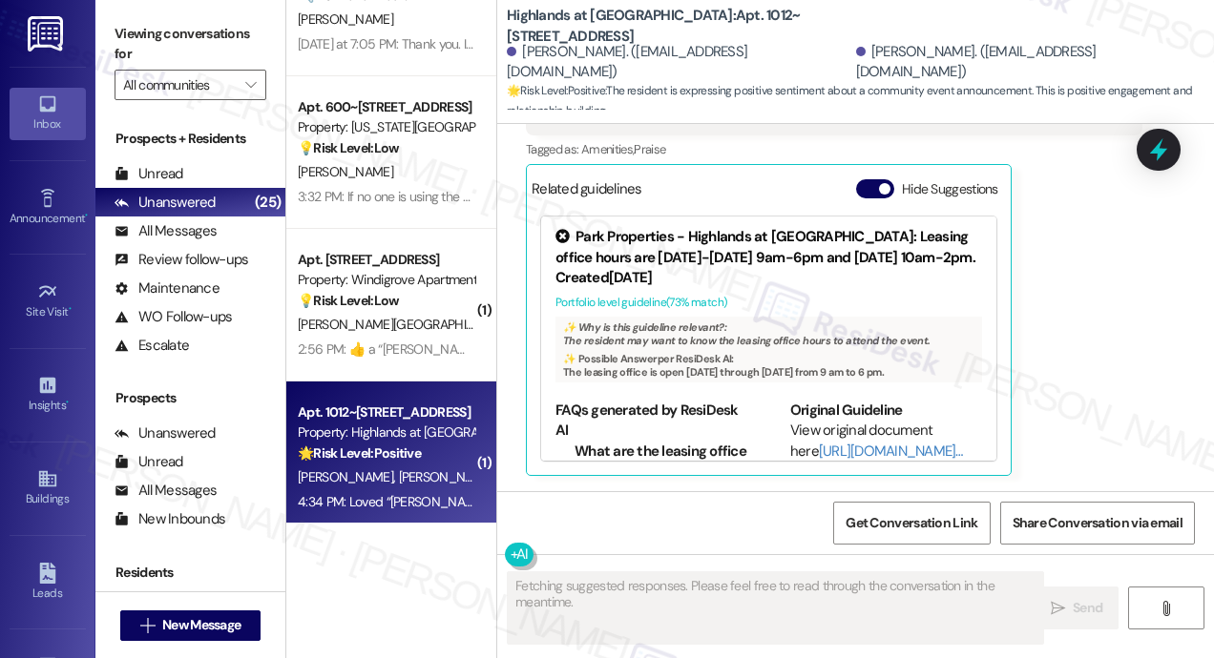
scroll to position [518, 0]
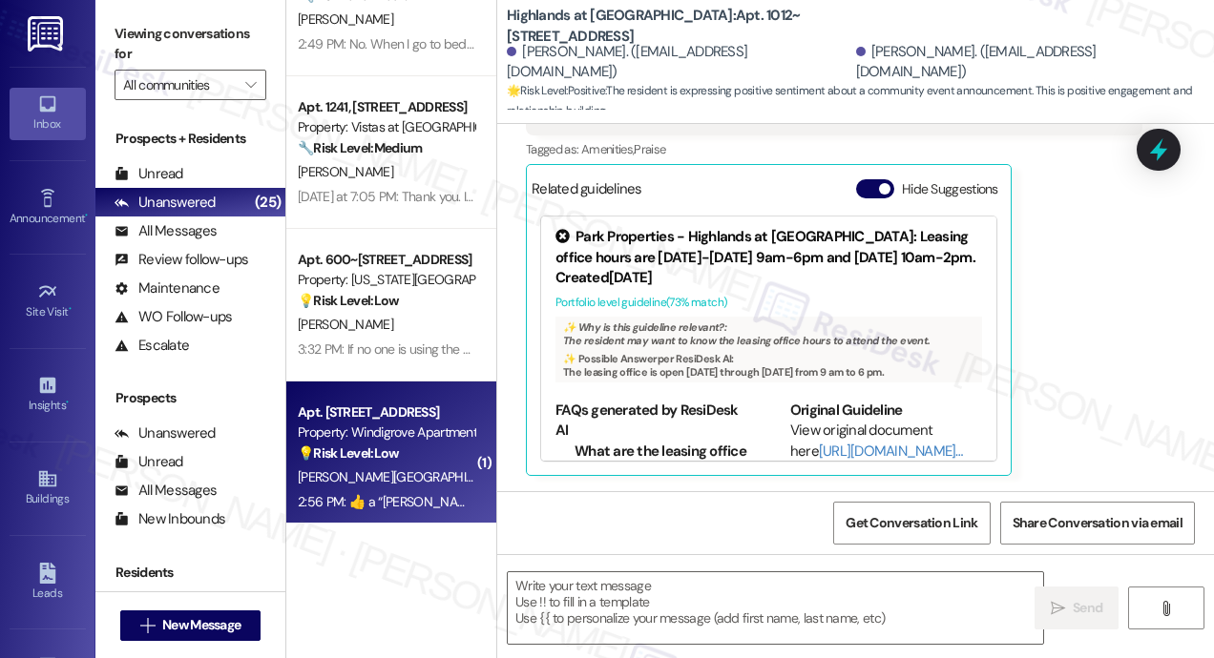
click at [338, 499] on div "2:56 PM:  ​👍​ a “ [PERSON_NAME] (Windigrove Apartments): Hi [PERSON_NAME] and […" at bounding box center [943, 501] width 1290 height 17
type textarea "Fetching suggested responses. Please feel free to read through the conversation…"
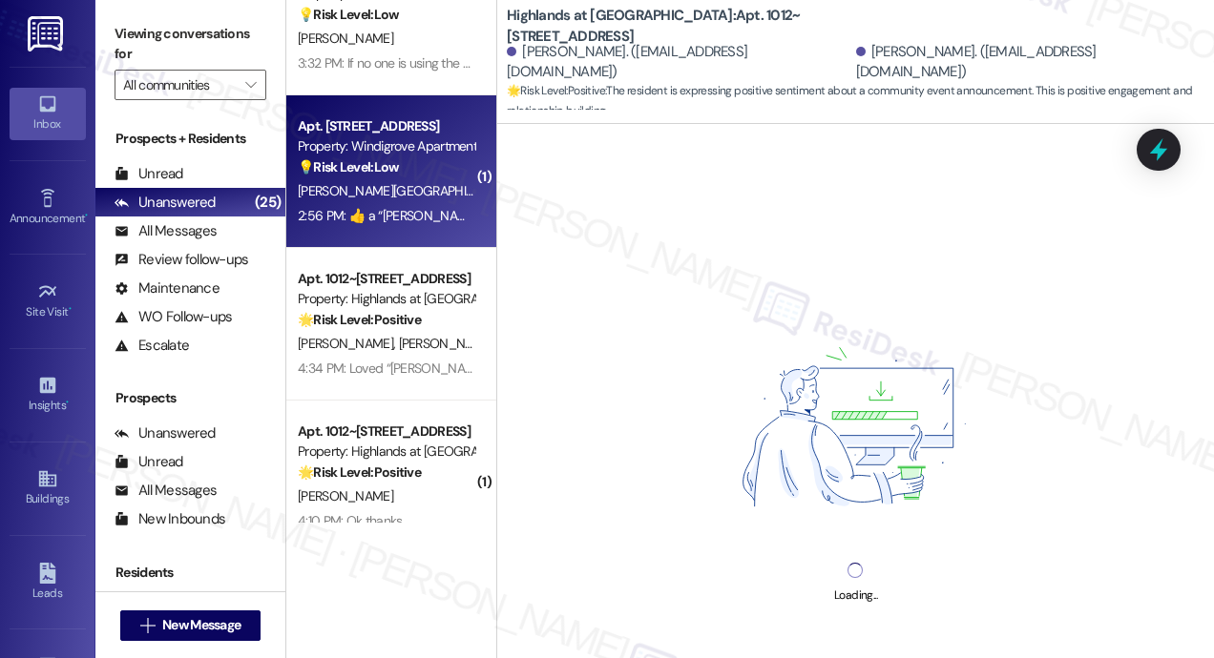
scroll to position [1622, 0]
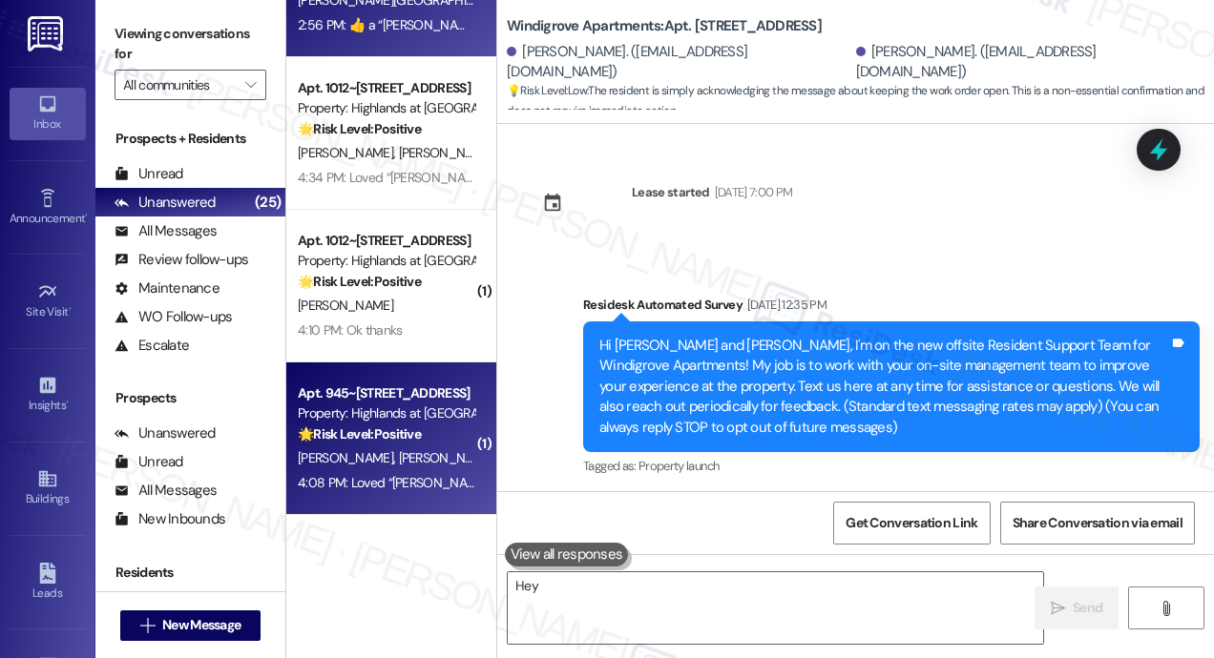
type textarea "Hey [PERSON_NAME]"
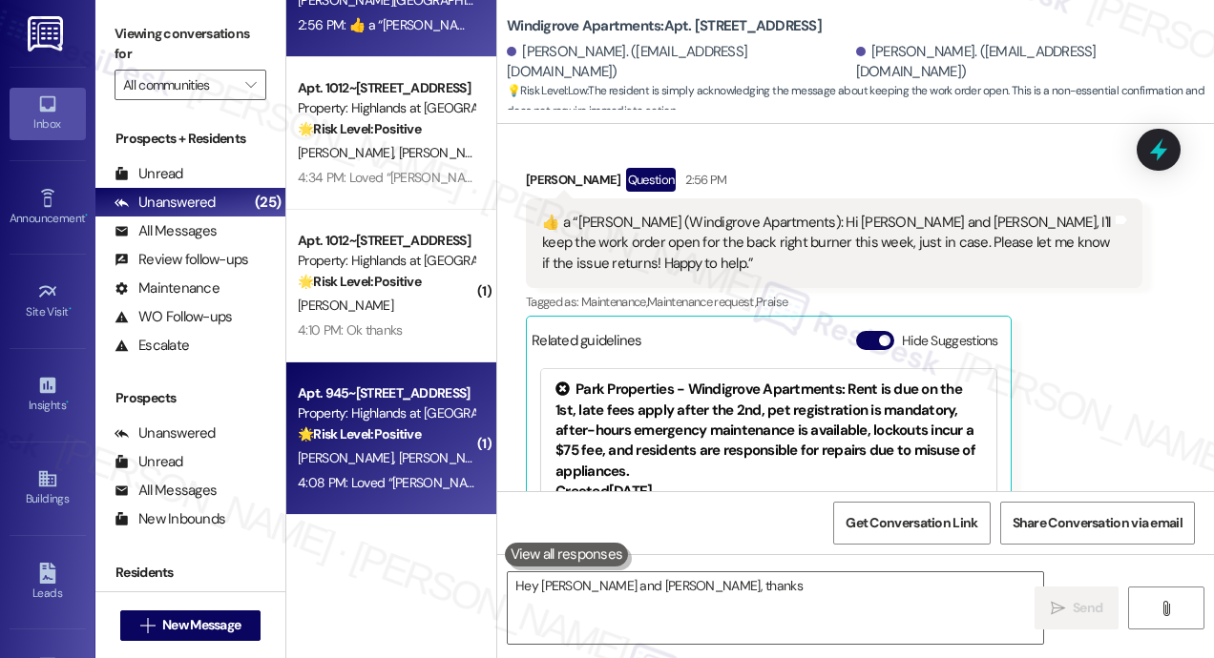
click at [398, 387] on div "Apt. 945~[STREET_ADDRESS]" at bounding box center [386, 394] width 177 height 20
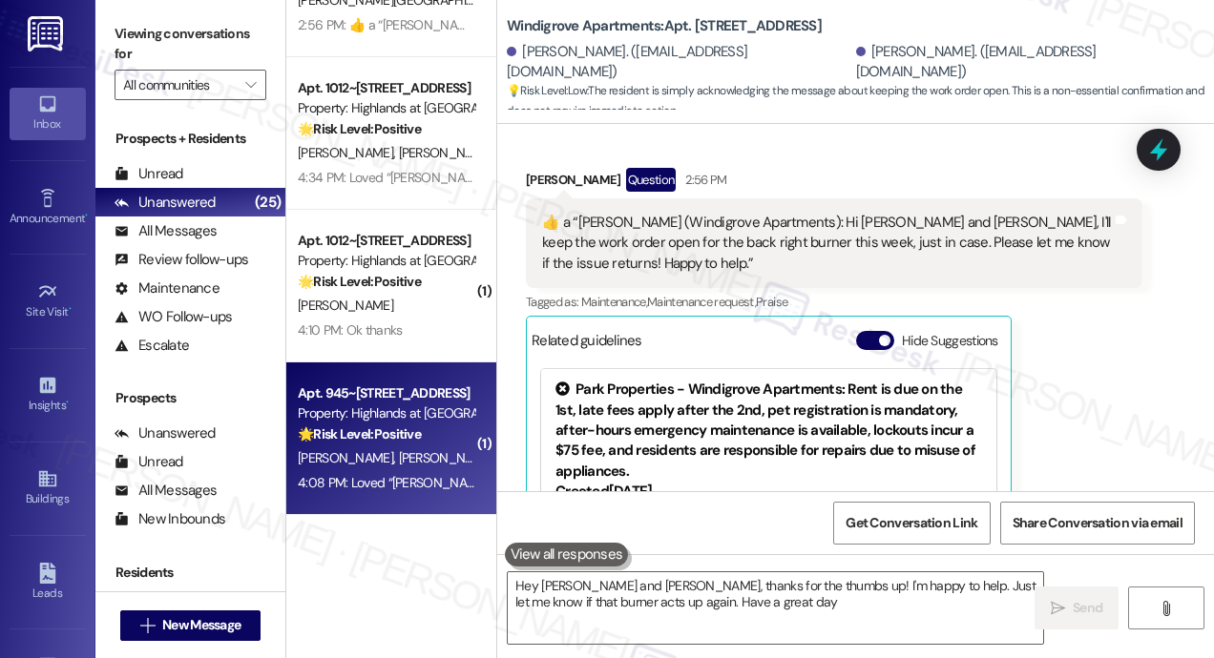
type textarea "Hey [PERSON_NAME] and [PERSON_NAME], thanks for the thumbs up! I'm happy to hel…"
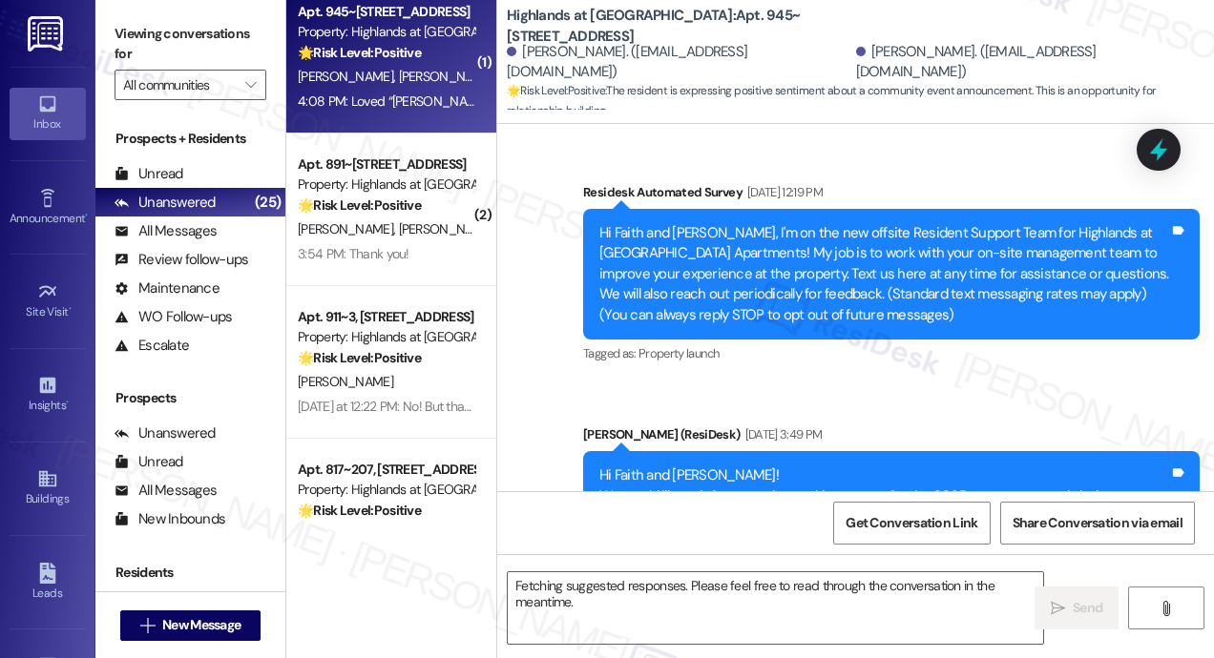
scroll to position [20658, 0]
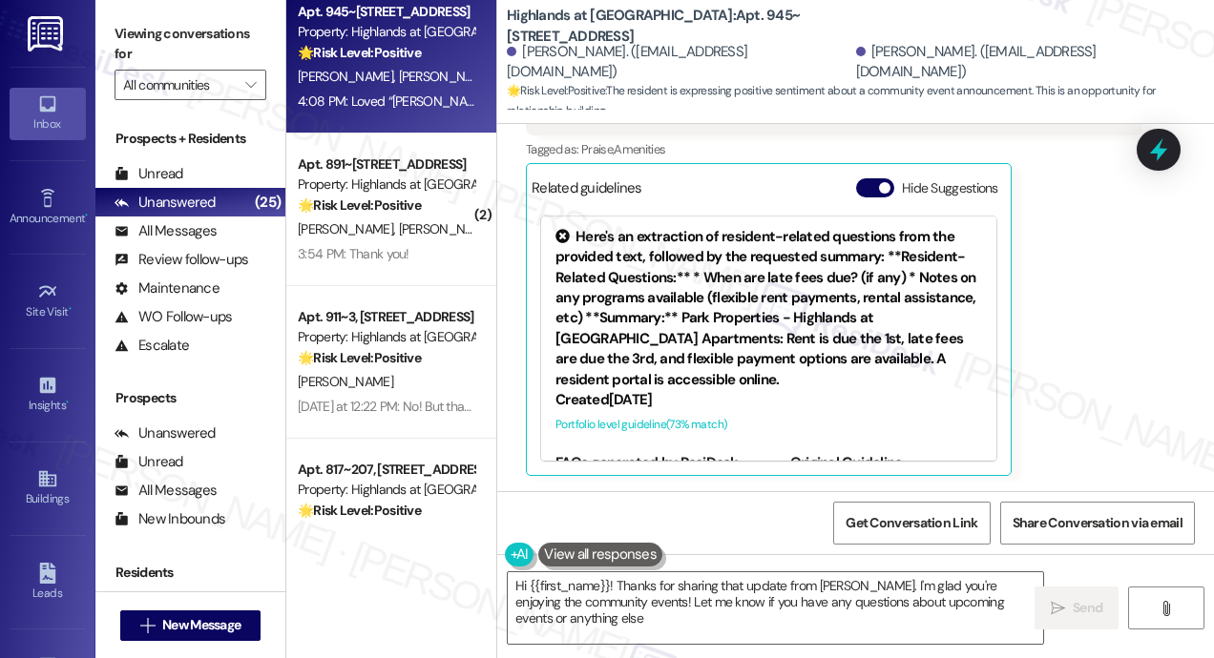
type textarea "Hi {{first_name}}! Thanks for sharing that update from [PERSON_NAME]. I'm glad …"
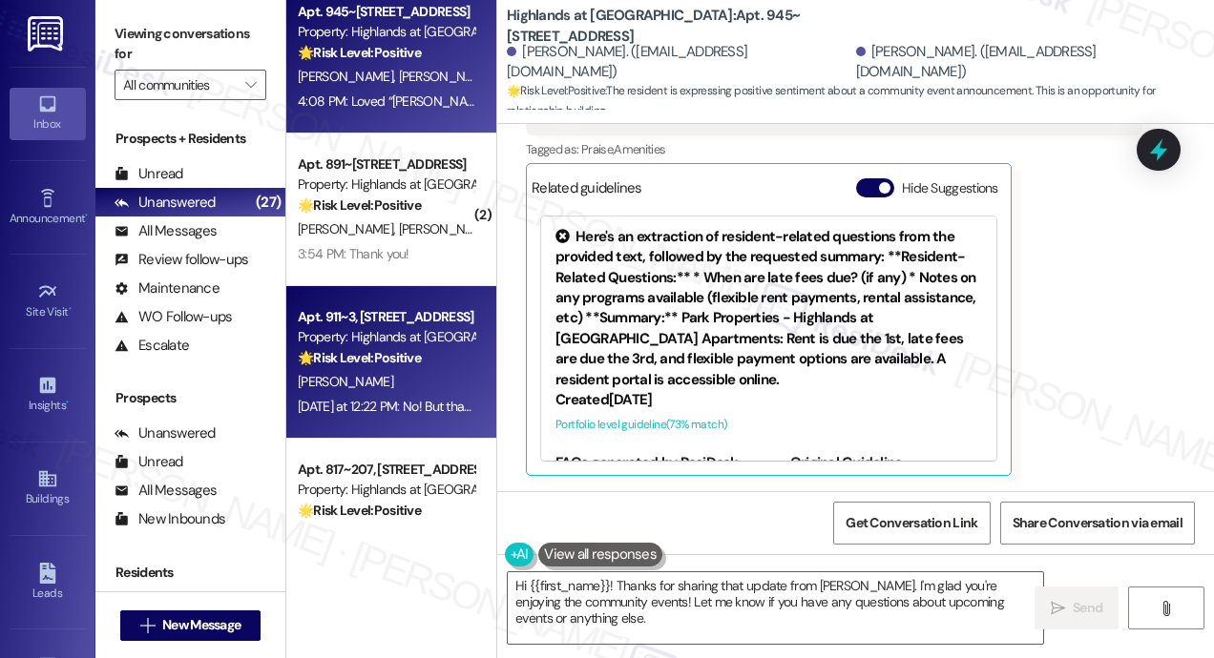
click at [365, 336] on div "Property: Highlands at [GEOGRAPHIC_DATA] Apartments" at bounding box center [386, 337] width 177 height 20
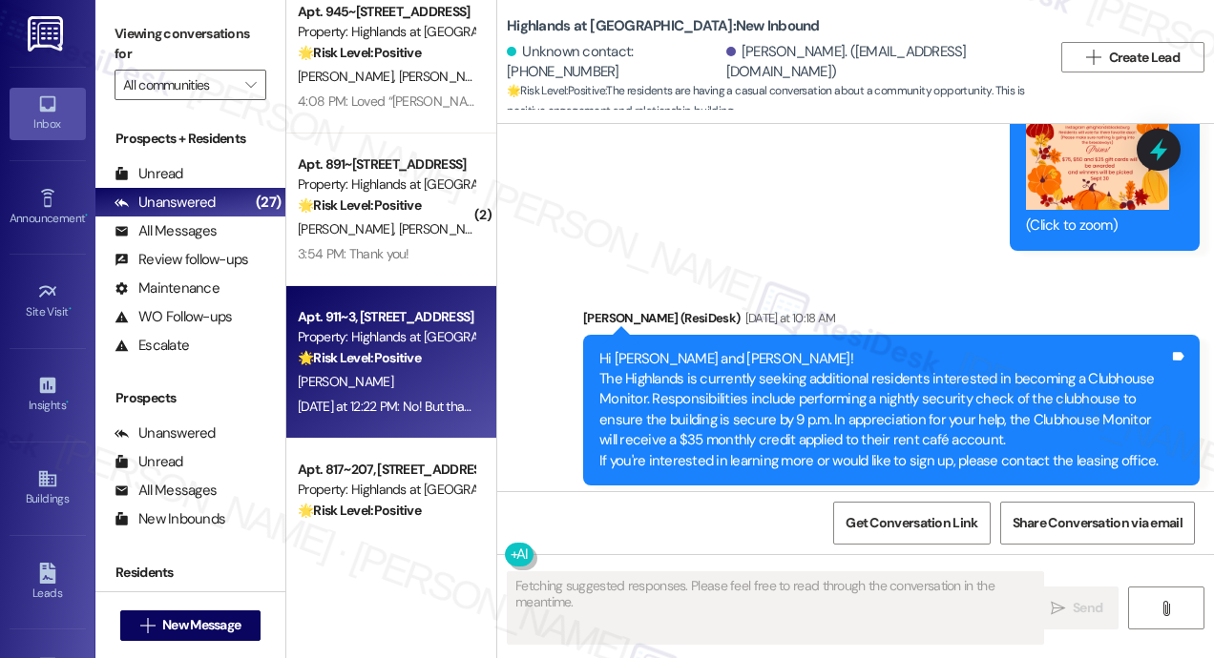
scroll to position [28321, 0]
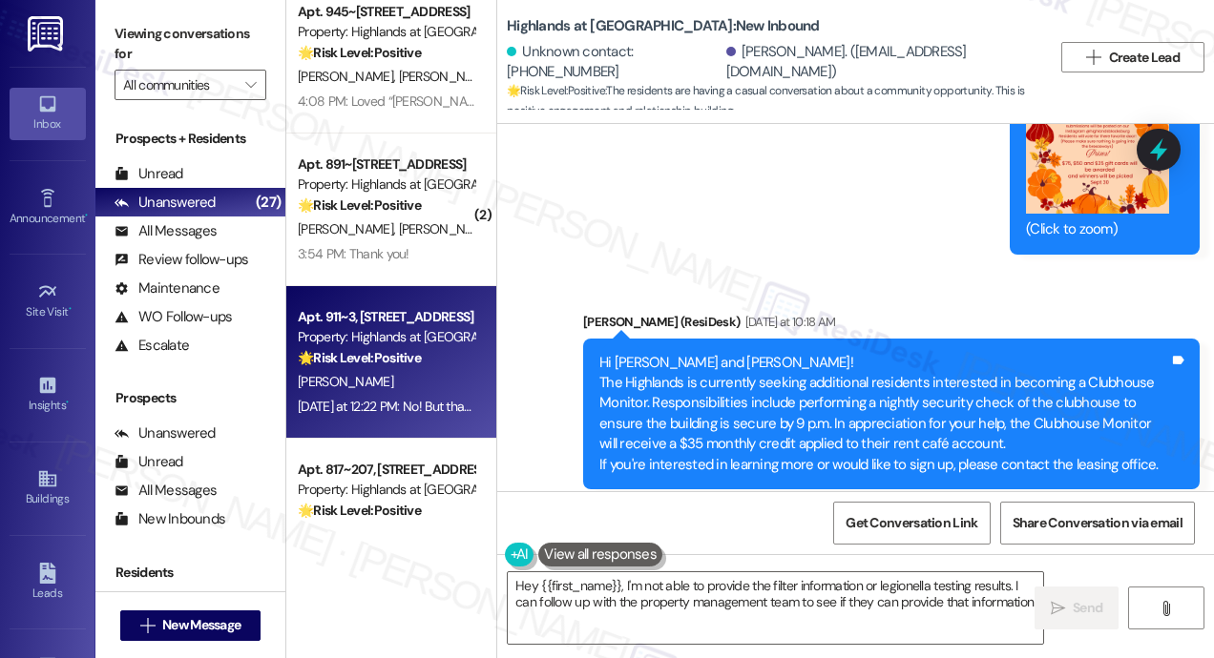
type textarea "Hey {{first_name}}, I'm not able to provide the filter information or legionell…"
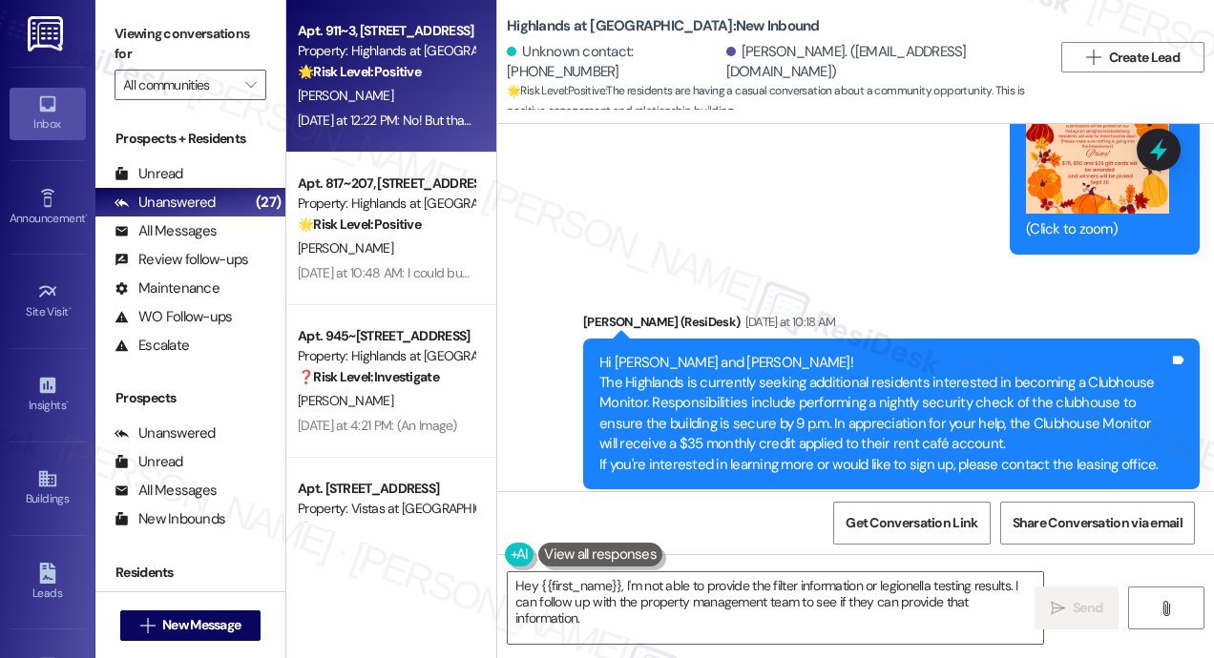
click at [420, 396] on div "[PERSON_NAME]" at bounding box center [386, 401] width 180 height 24
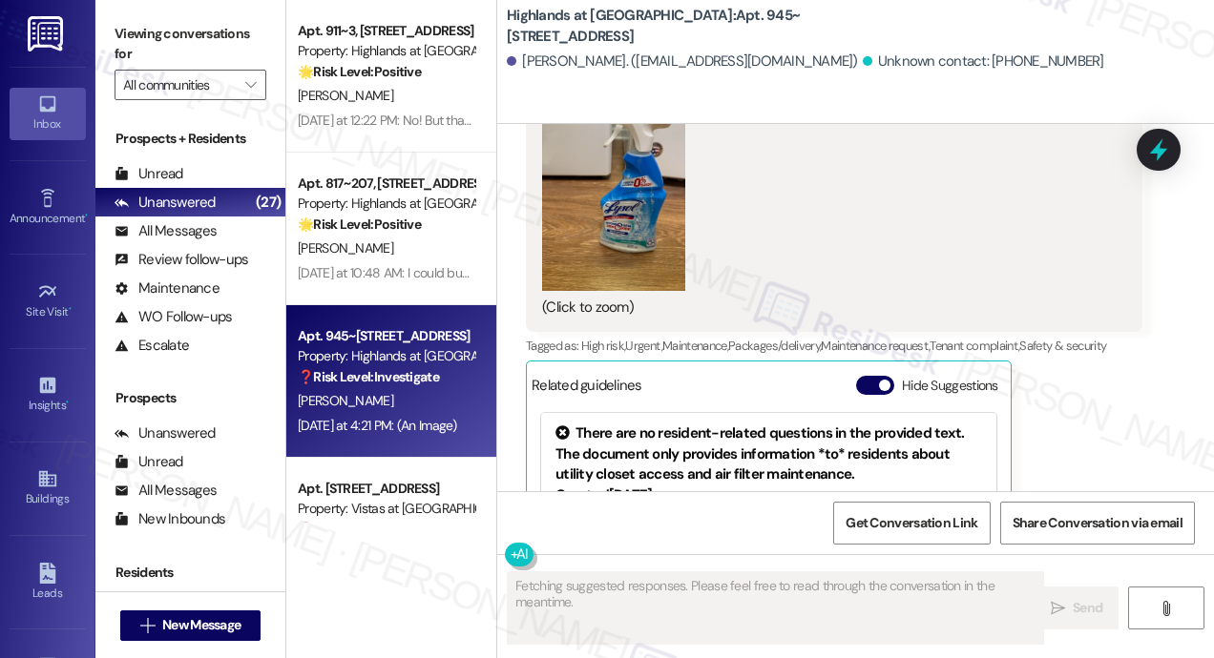
scroll to position [61031, 0]
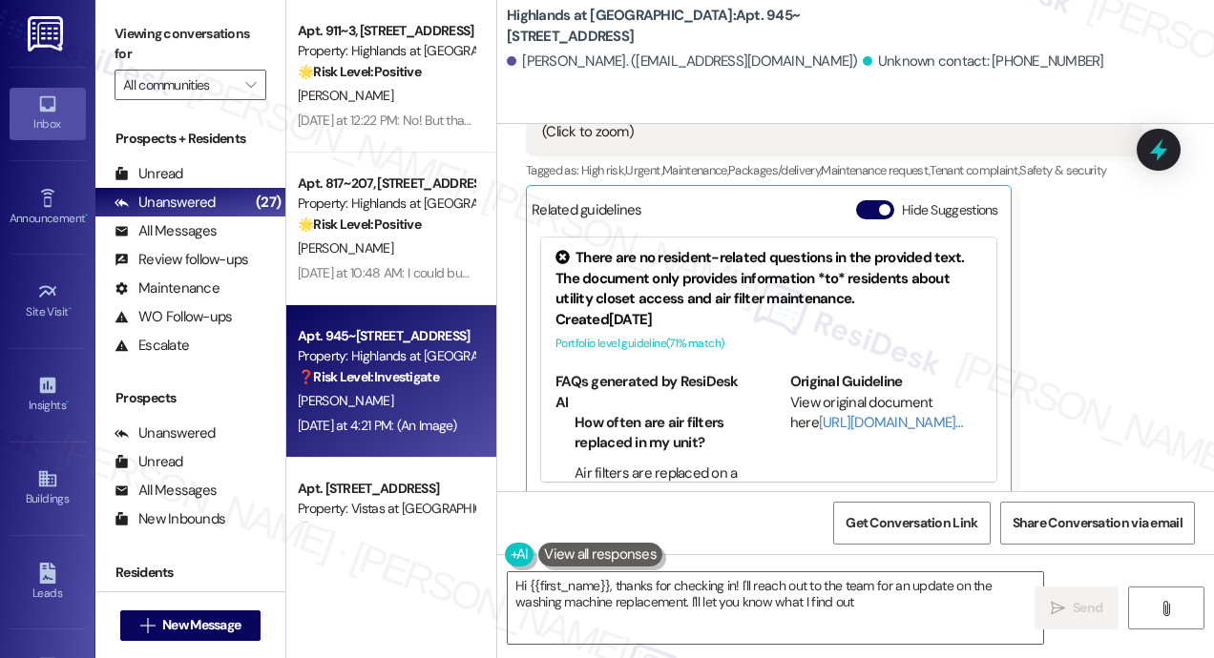
type textarea "Hi {{first_name}}, thanks for checking in! I'll reach out to the team for an up…"
click at [1097, 422] on div "New Inbound [DATE] at 4:21 PM Maintenance staff used this chemical to clean the…" at bounding box center [834, 45] width 616 height 904
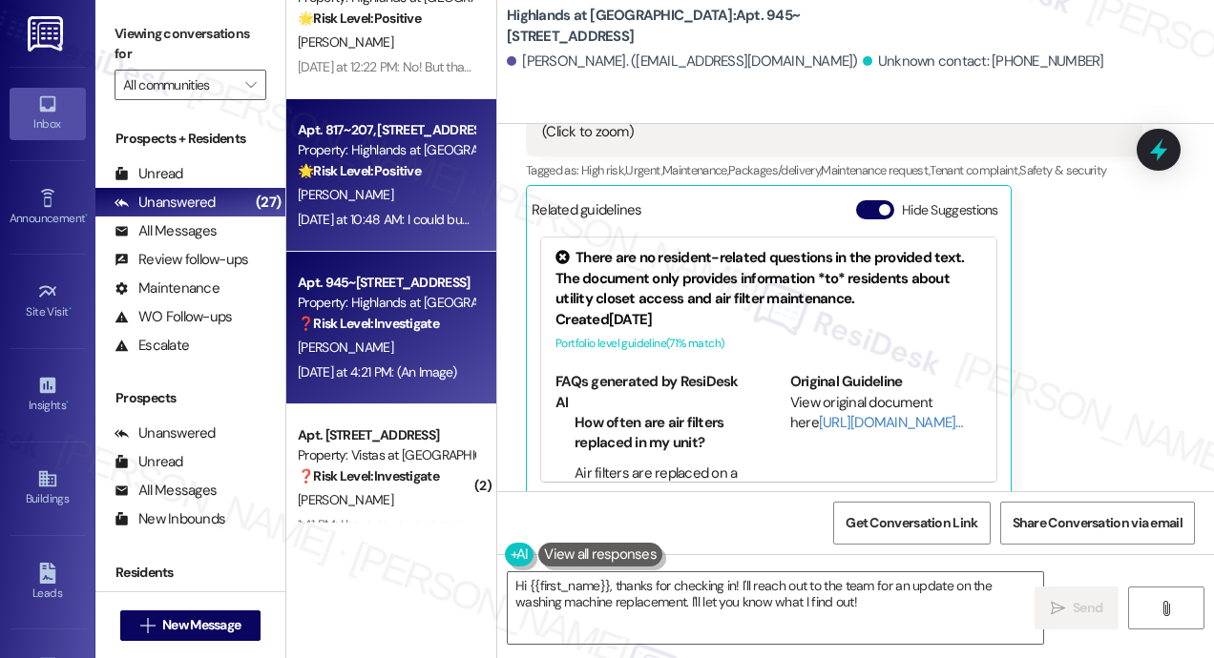
scroll to position [2386, 0]
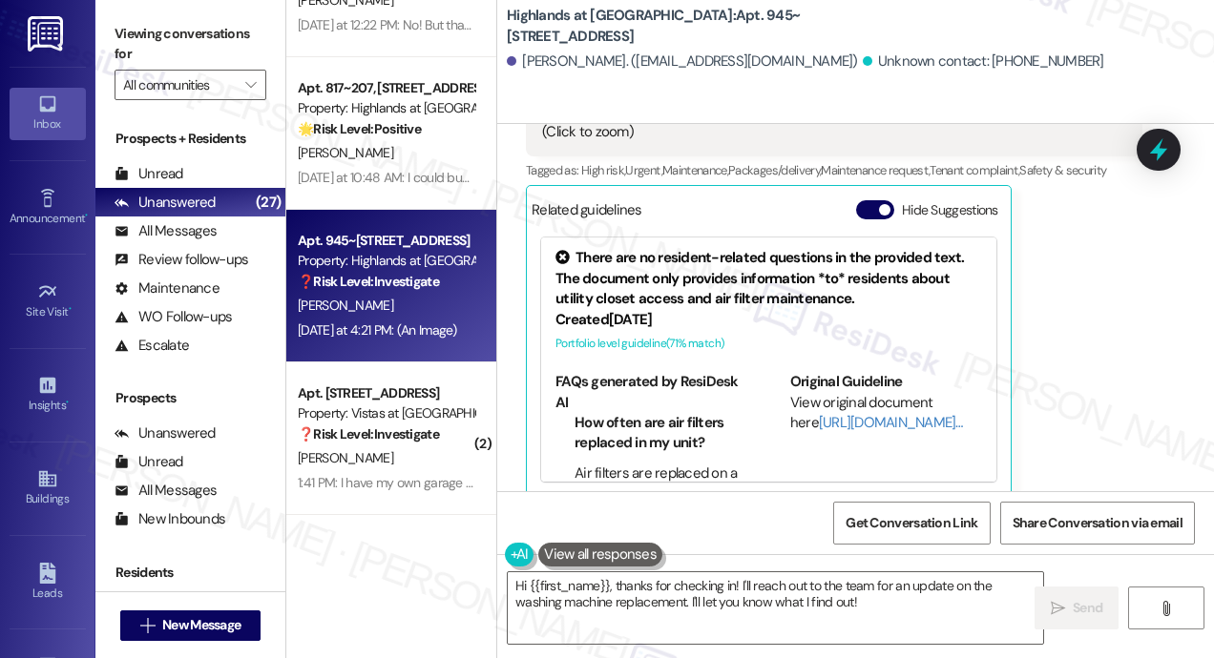
click at [1091, 355] on div "New Inbound [DATE] at 4:21 PM Maintenance staff used this chemical to clean the…" at bounding box center [834, 45] width 616 height 904
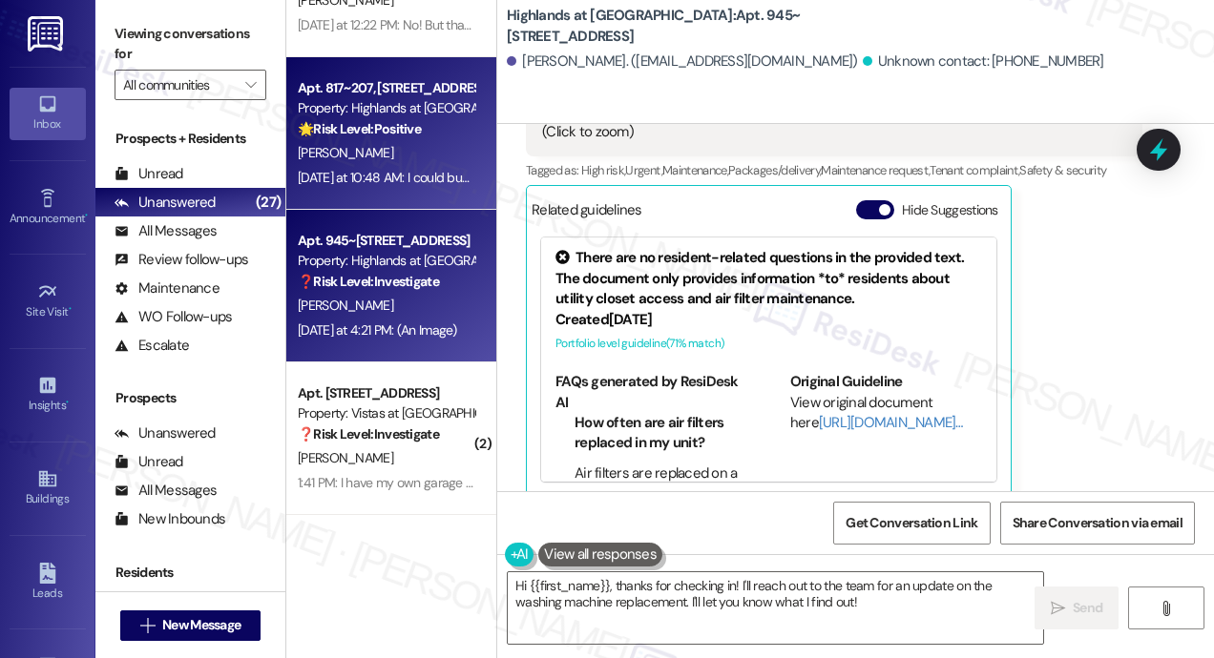
click at [416, 164] on div "[PERSON_NAME]" at bounding box center [386, 153] width 180 height 24
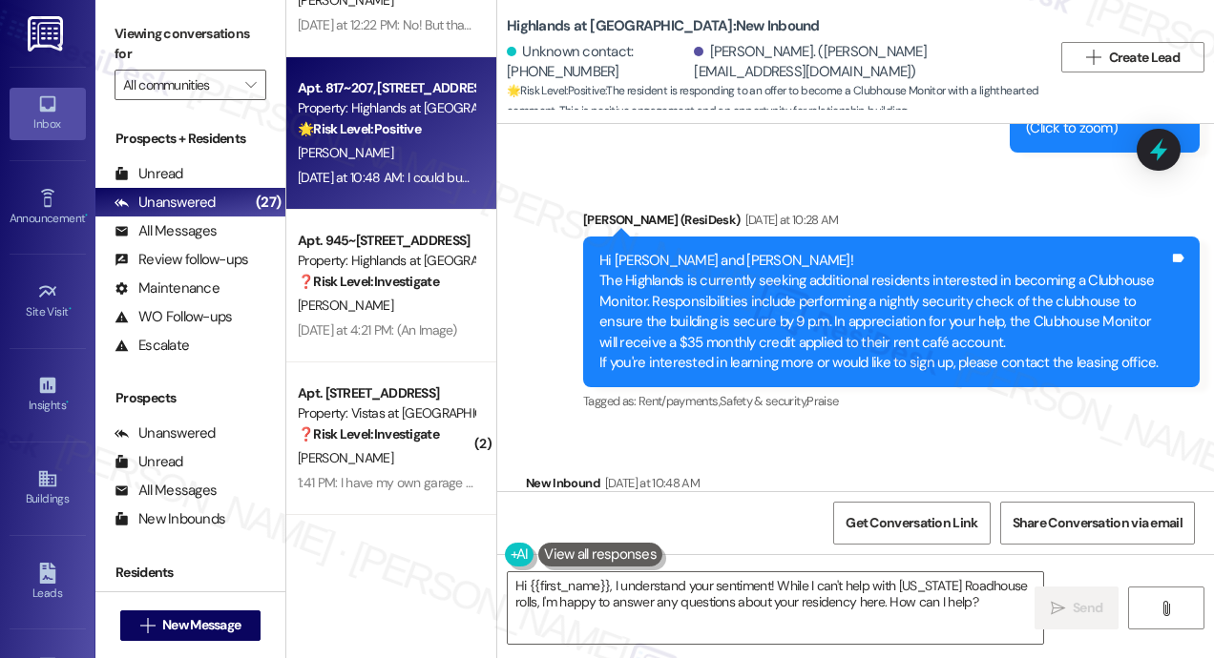
scroll to position [30588, 0]
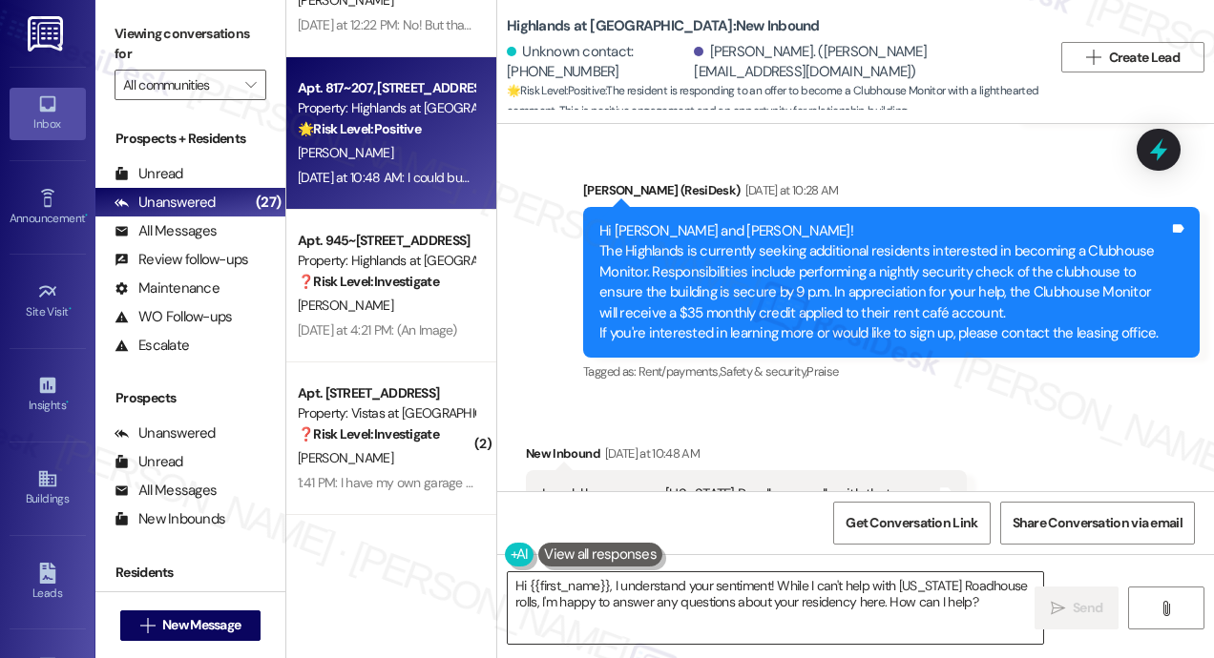
click at [970, 602] on textarea "Hi {{first_name}}, I understand your sentiment! While I can't help with [US_STA…" at bounding box center [775, 609] width 535 height 72
click at [1074, 602] on span "Send" at bounding box center [1088, 608] width 30 height 20
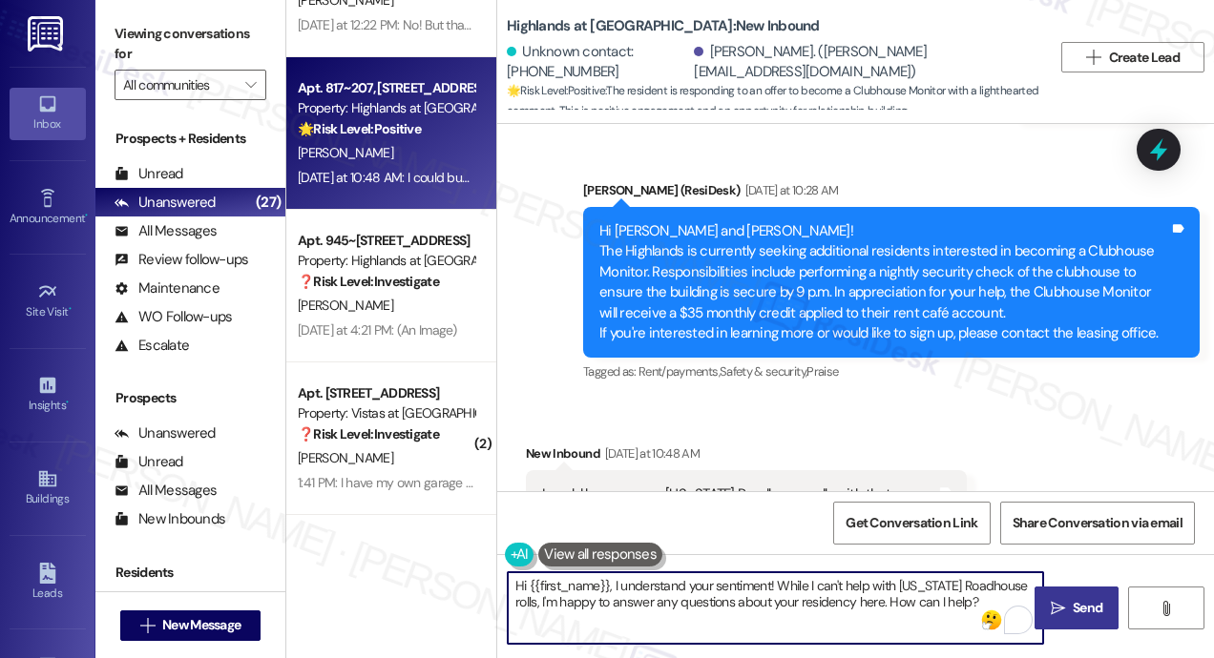
click at [770, 586] on textarea "Hi {{first_name}}, I understand your sentiment! While I can't help with [US_STA…" at bounding box center [775, 609] width 535 height 72
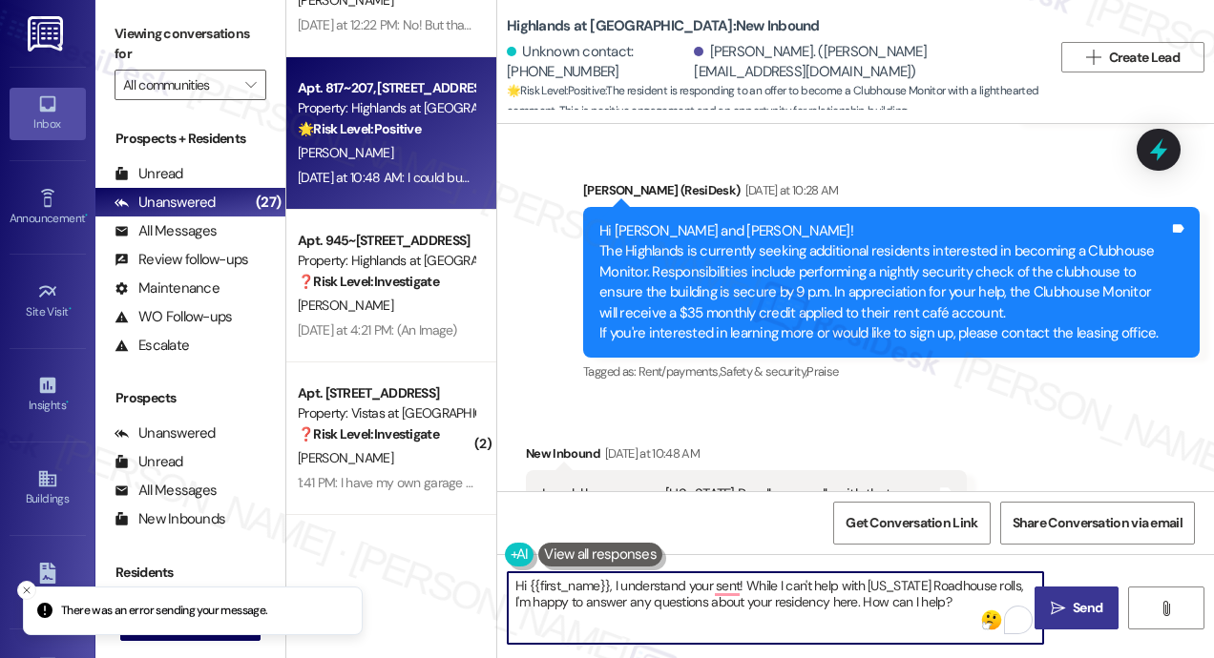
click at [989, 584] on textarea "Hi {{first_name}}, I understand your sent! While I can't help with [US_STATE] R…" at bounding box center [775, 609] width 535 height 72
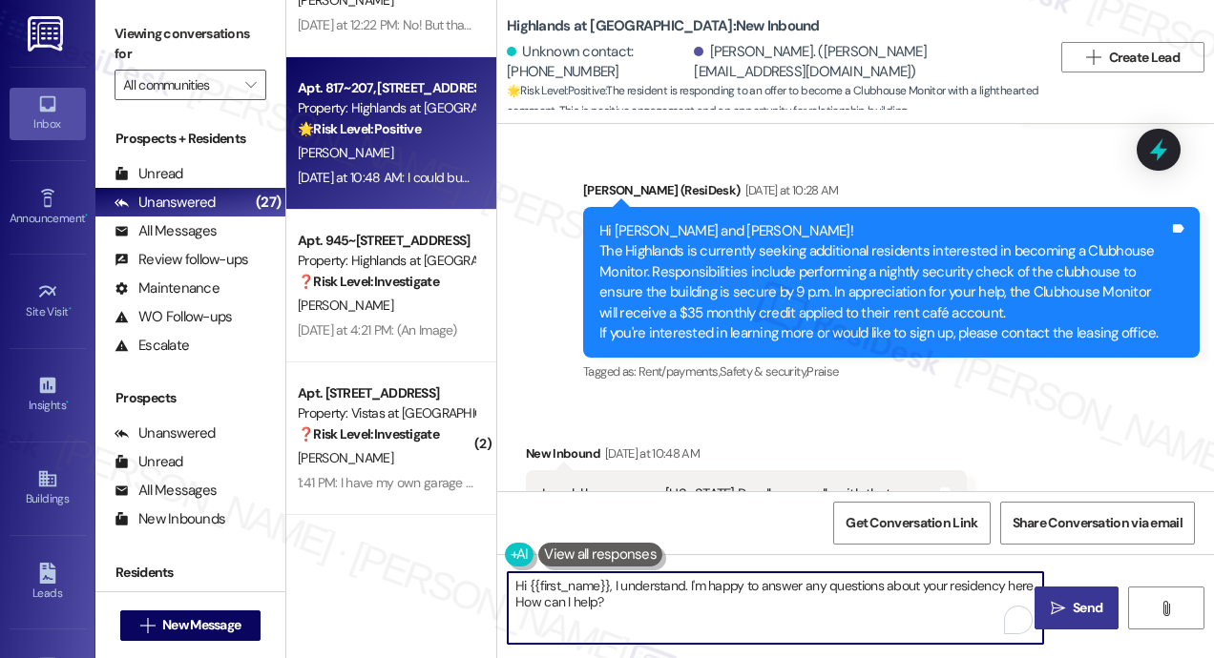
click at [717, 609] on textarea "Hi {{first_name}}, I understand. I'm happy to answer any questions about your r…" at bounding box center [775, 609] width 535 height 72
click at [1054, 604] on icon "" at bounding box center [1058, 608] width 14 height 15
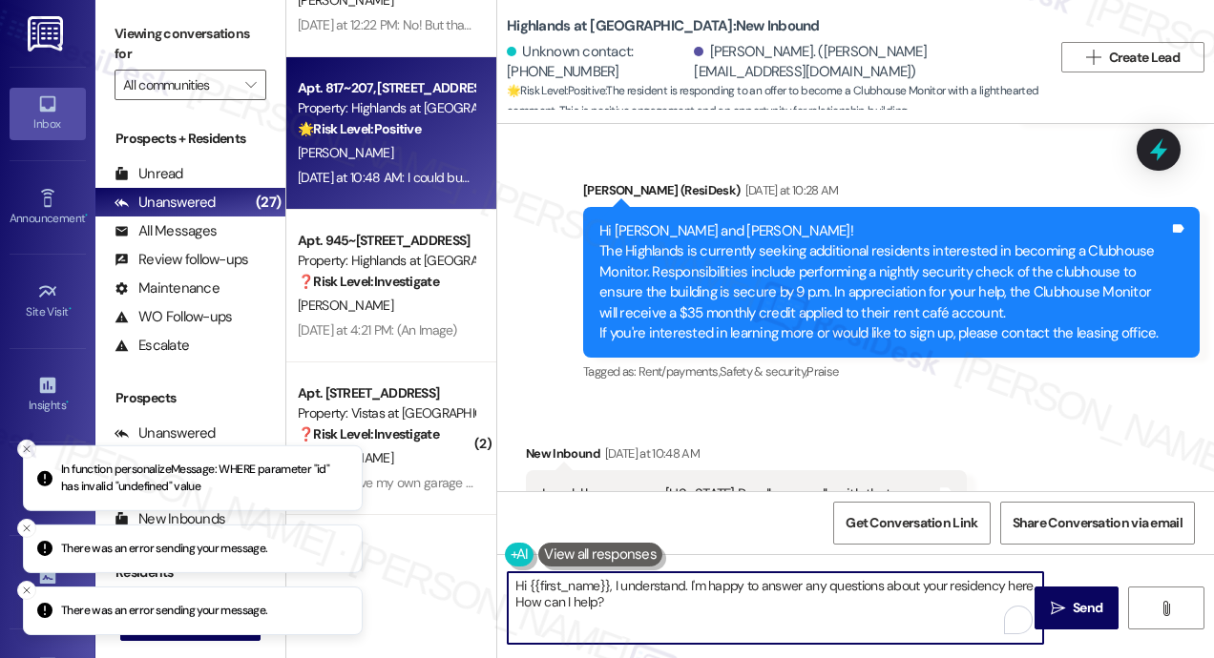
click at [702, 613] on textarea "Hi {{first_name}}, I understand. I'm happy to answer any questions about your r…" at bounding box center [775, 609] width 535 height 72
click at [615, 595] on textarea "Hi {{first_name}}, I understand. I'm happy to answer any questions about your r…" at bounding box center [775, 609] width 535 height 72
click at [615, 591] on textarea "Hi {{first_name}}, I understand. I'm happy to answer any questions about your r…" at bounding box center [775, 609] width 535 height 72
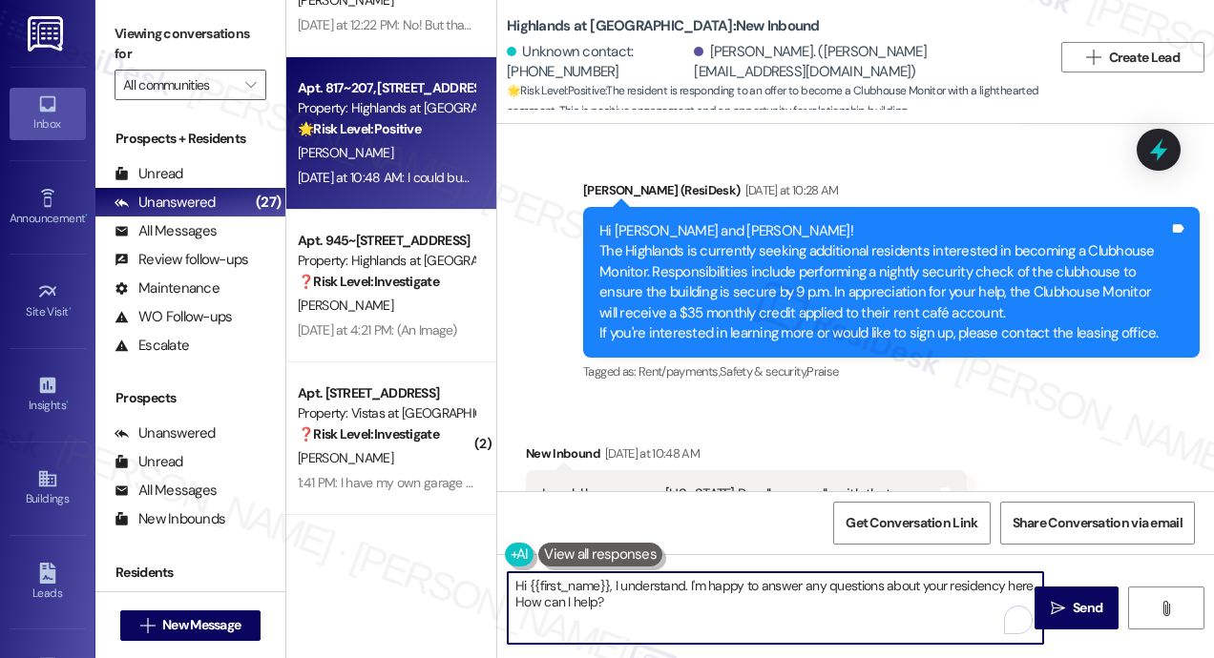
click at [615, 592] on textarea "Hi {{first_name}}, I understand. I'm happy to answer any questions about your r…" at bounding box center [775, 609] width 535 height 72
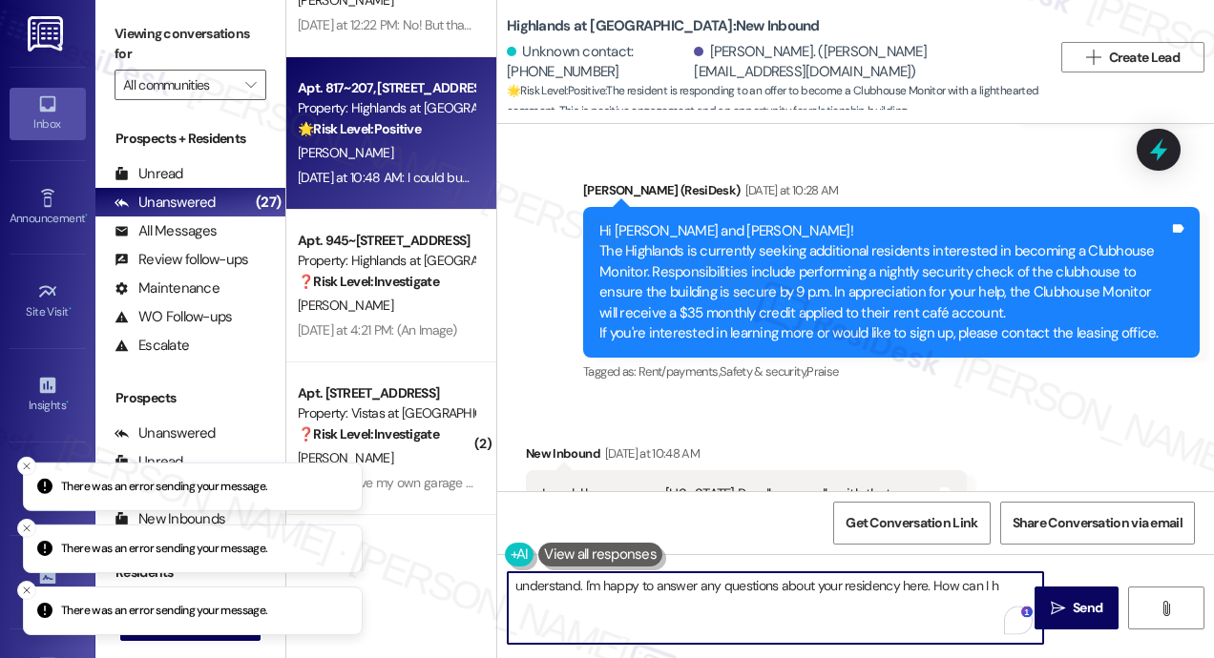
type textarea "understand. I'm happy to answer any questions about your residency here. How ca…"
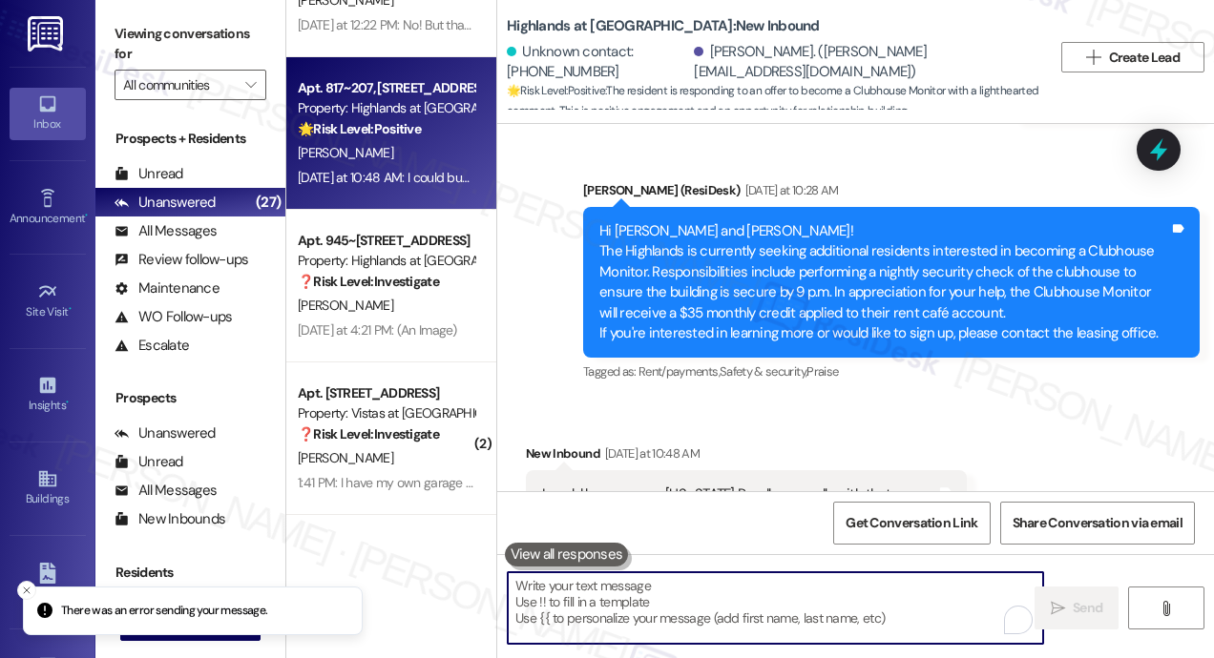
click at [694, 598] on textarea "To enrich screen reader interactions, please activate Accessibility in Grammarl…" at bounding box center [775, 609] width 535 height 72
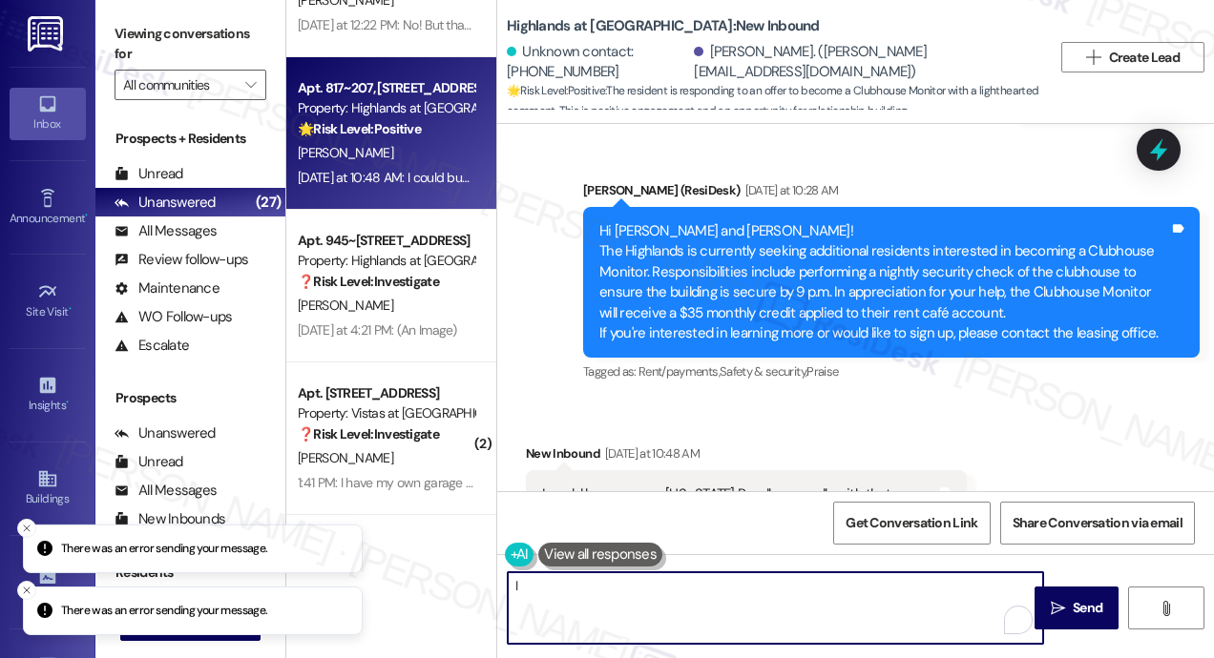
type textarea "I"
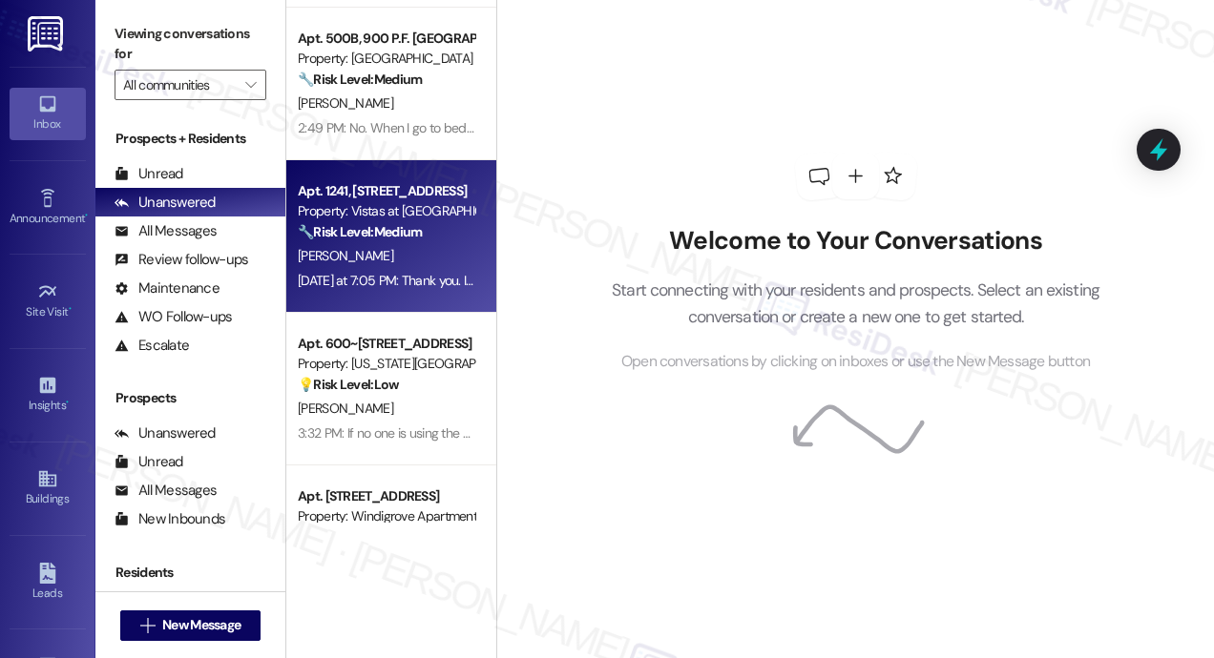
scroll to position [1050, 0]
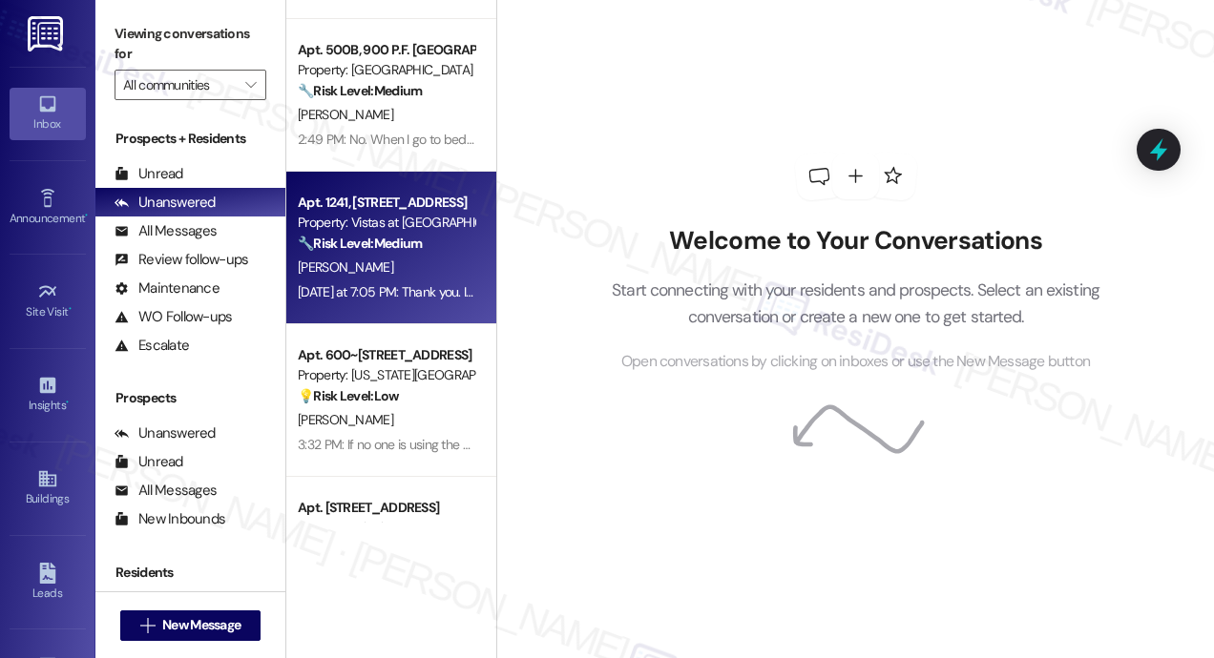
click at [380, 278] on div "[PERSON_NAME]" at bounding box center [386, 268] width 180 height 24
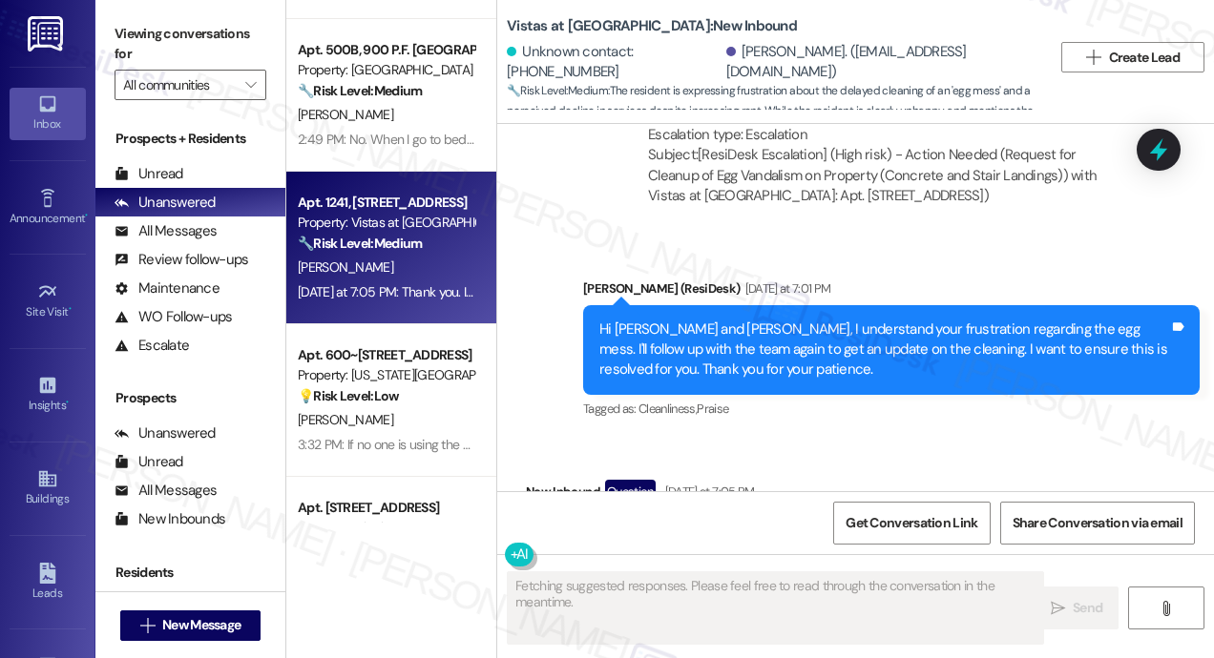
scroll to position [24819, 0]
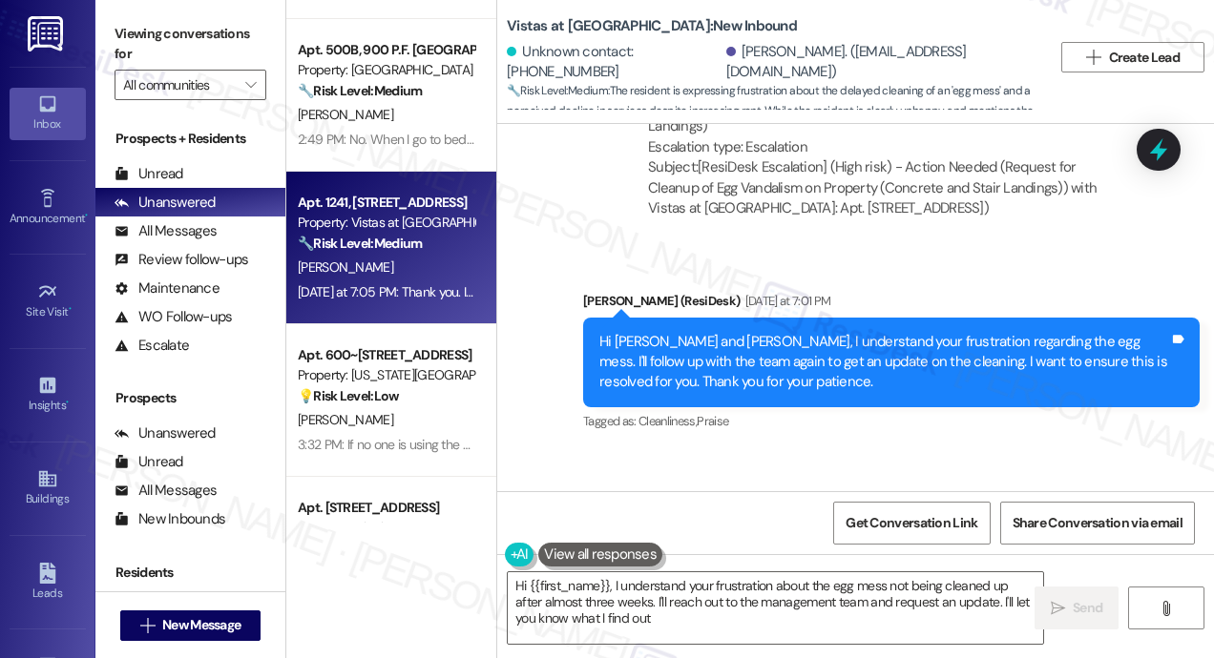
type textarea "Hi {{first_name}}, I understand your frustration about the egg mess not being c…"
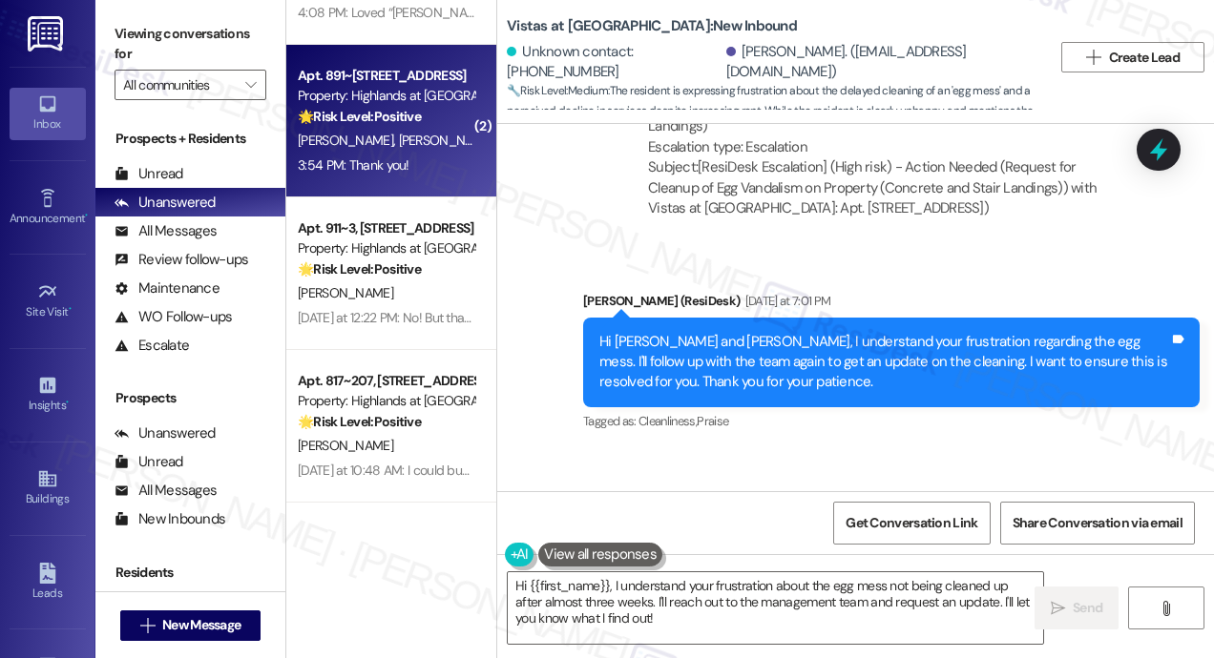
scroll to position [2290, 0]
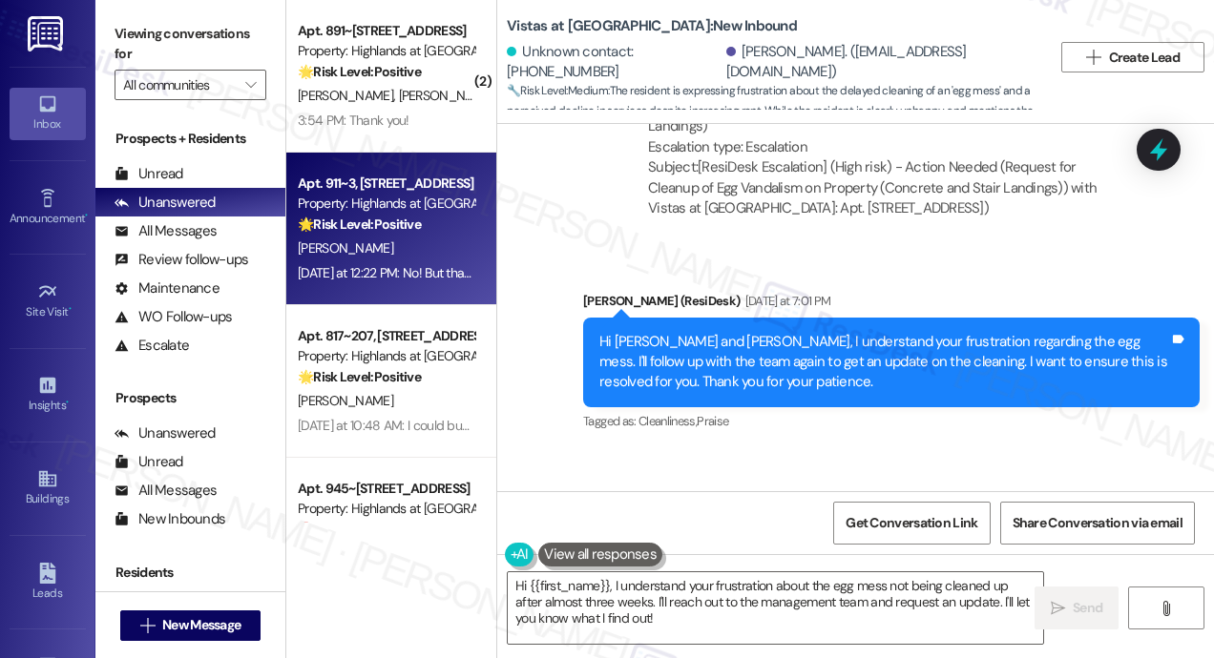
click at [438, 246] on div "[PERSON_NAME]" at bounding box center [386, 249] width 180 height 24
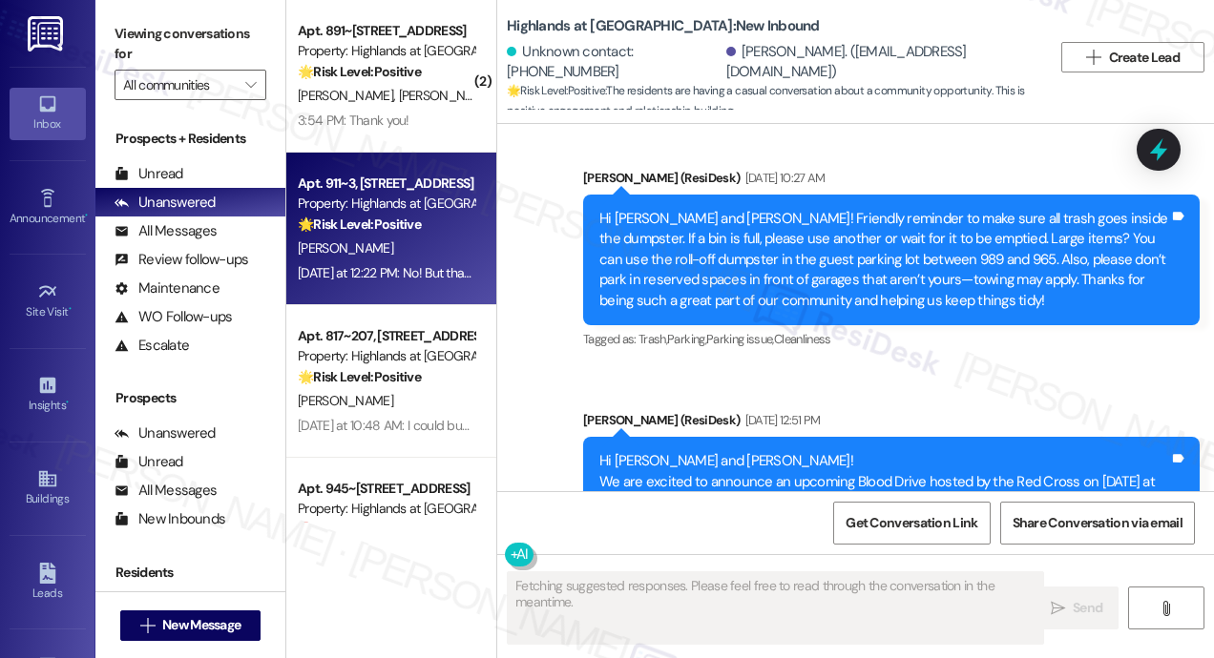
scroll to position [28714, 0]
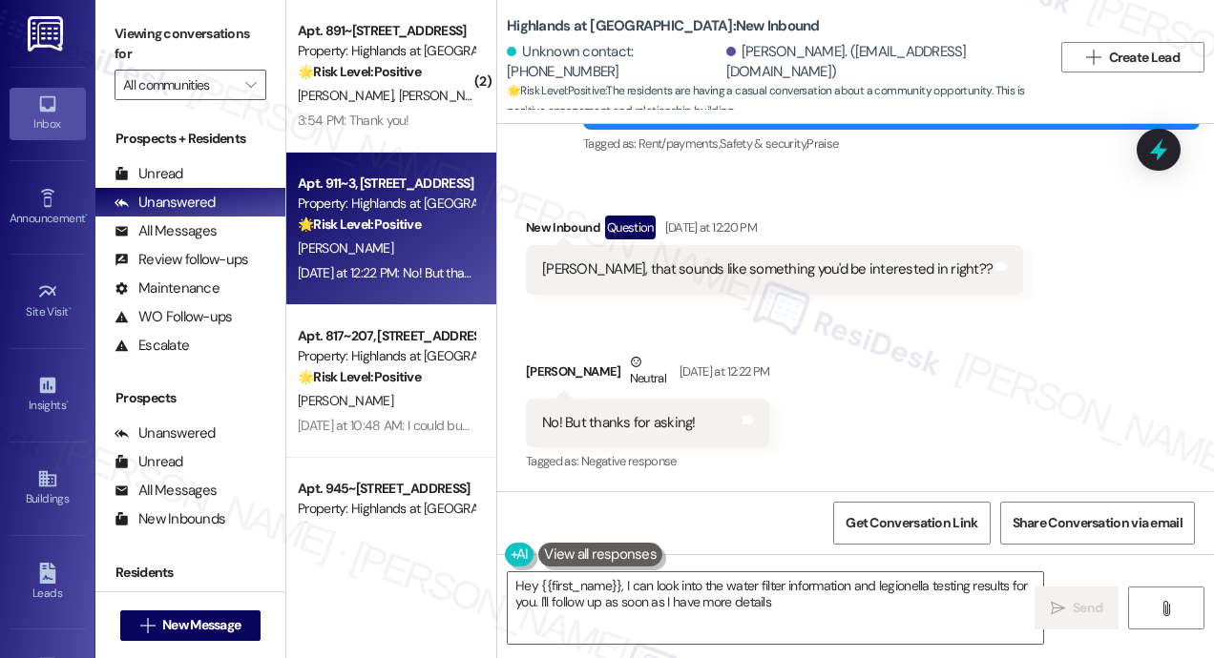
type textarea "Hey {{first_name}}, I can look into the water filter information and legionella…"
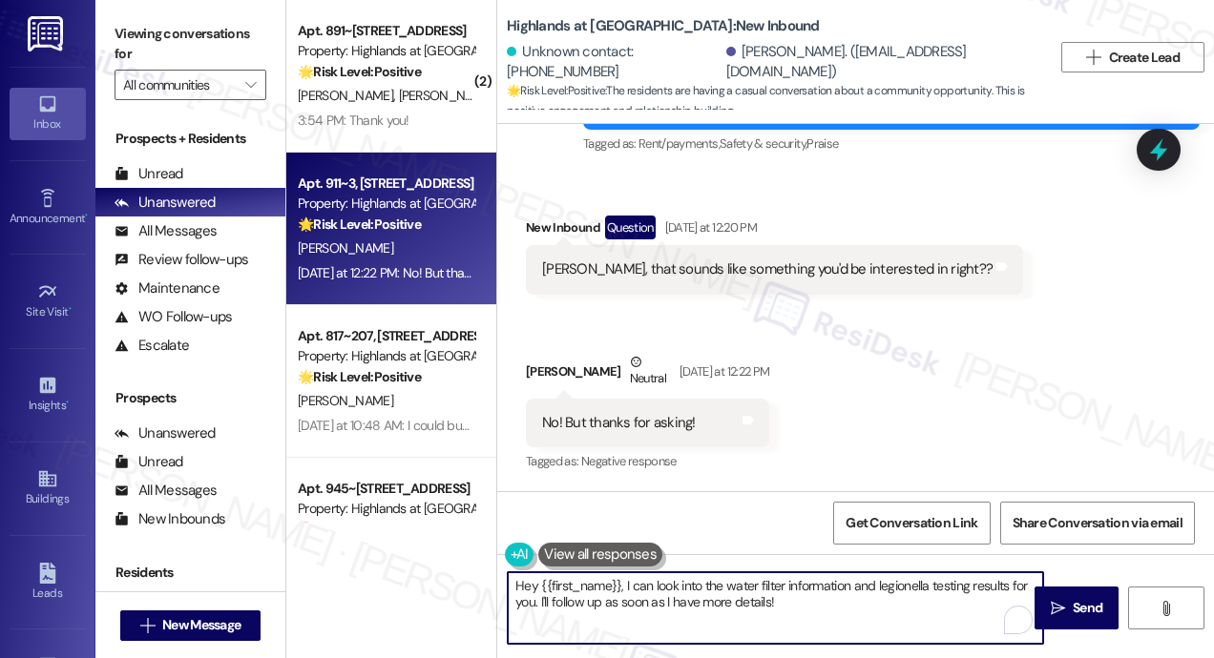
drag, startPoint x: 836, startPoint y: 602, endPoint x: 504, endPoint y: 575, distance: 333.2
click at [510, 582] on textarea "Hey {{first_name}}, I can look into the water filter information and legionella…" at bounding box center [775, 609] width 535 height 72
type textarea "No worries! :)"
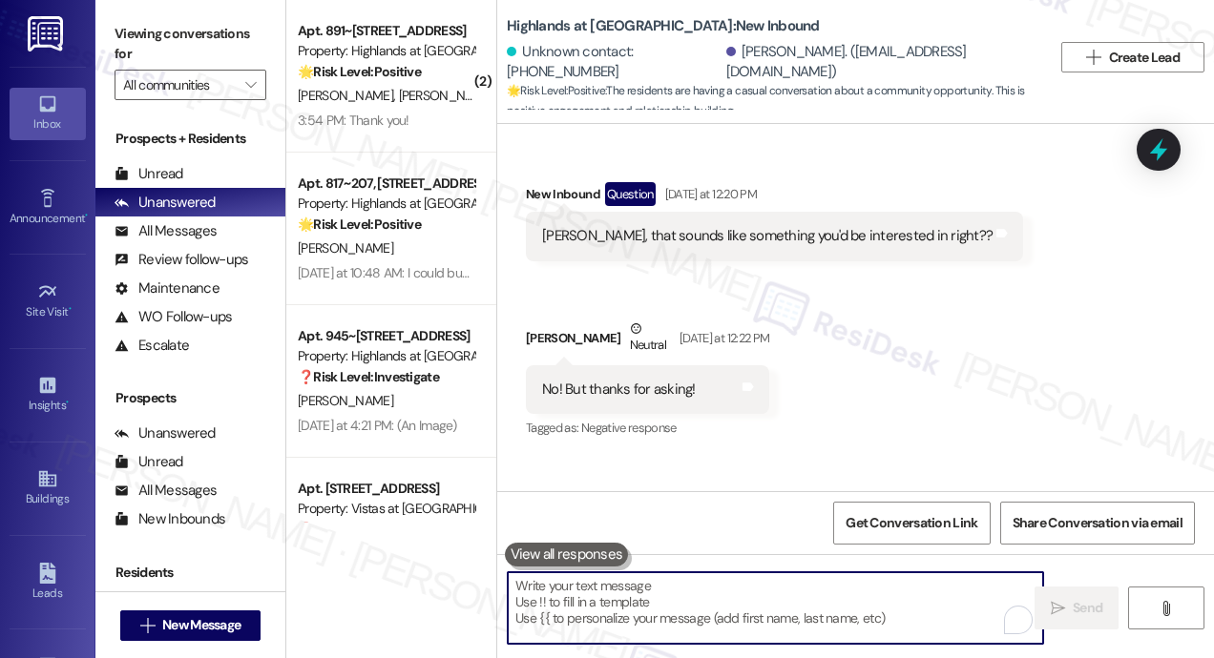
click at [431, 375] on strong "❓ Risk Level: Investigate" at bounding box center [368, 376] width 141 height 17
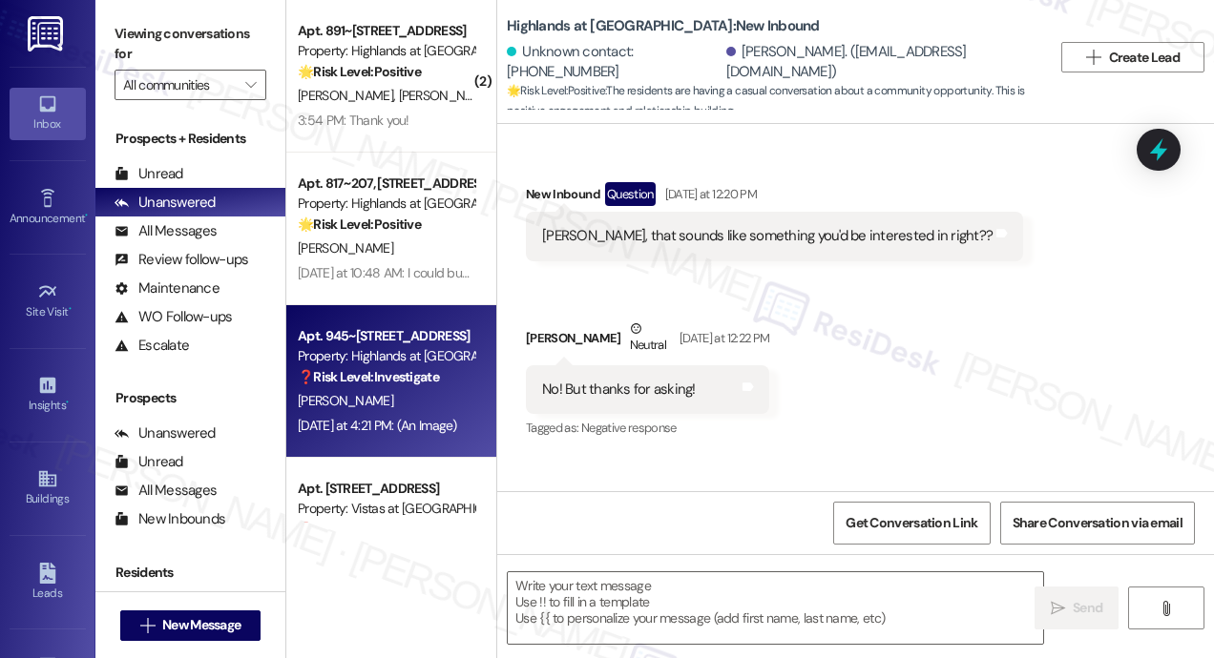
type textarea "Fetching suggested responses. Please feel free to read through the conversation…"
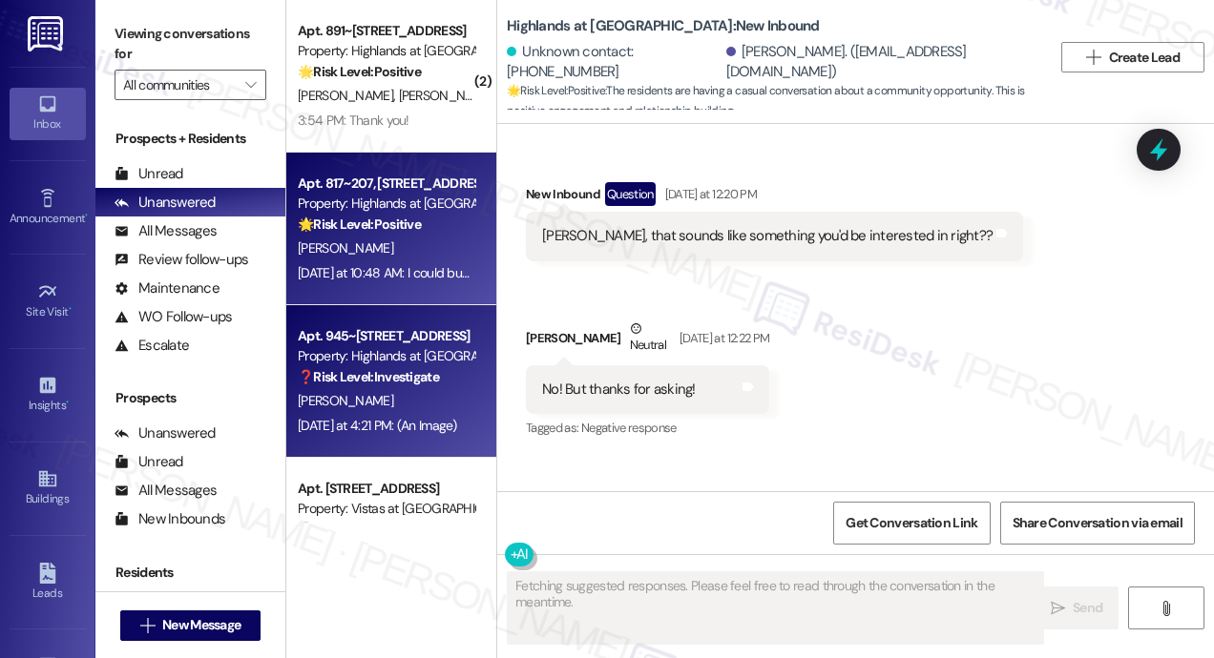
click at [428, 283] on div "Yesterday at 10:48 AM: I could buy so many Texas Roadhouse rolls with that mone…" at bounding box center [386, 273] width 180 height 24
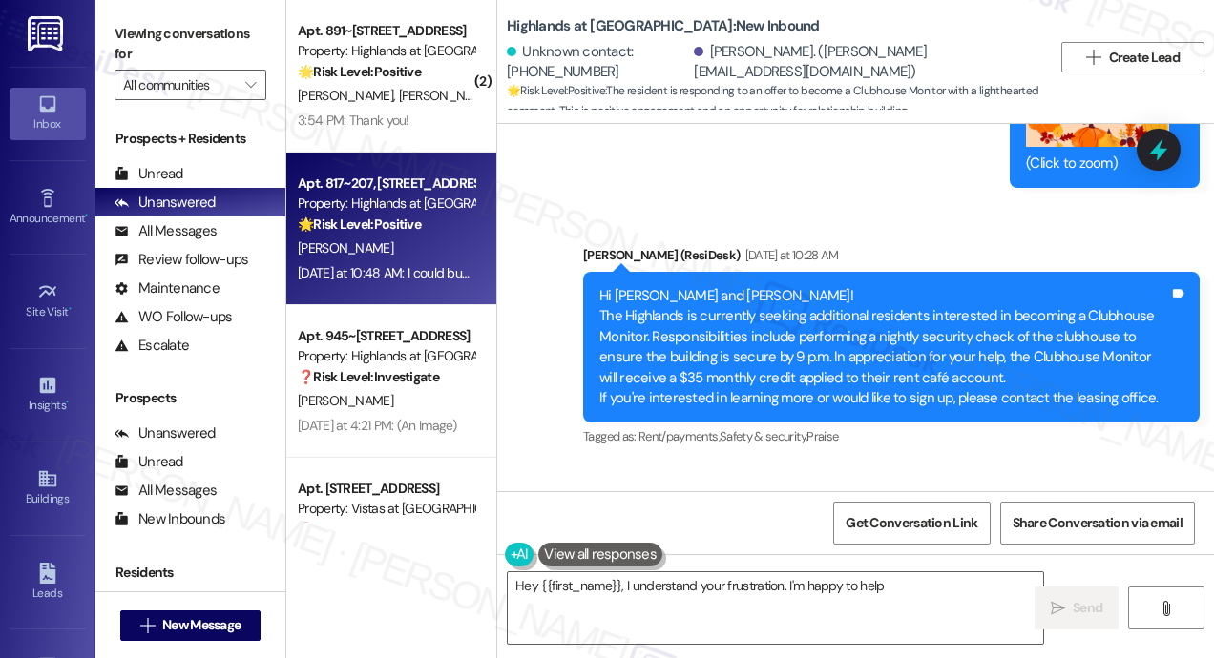
scroll to position [30588, 0]
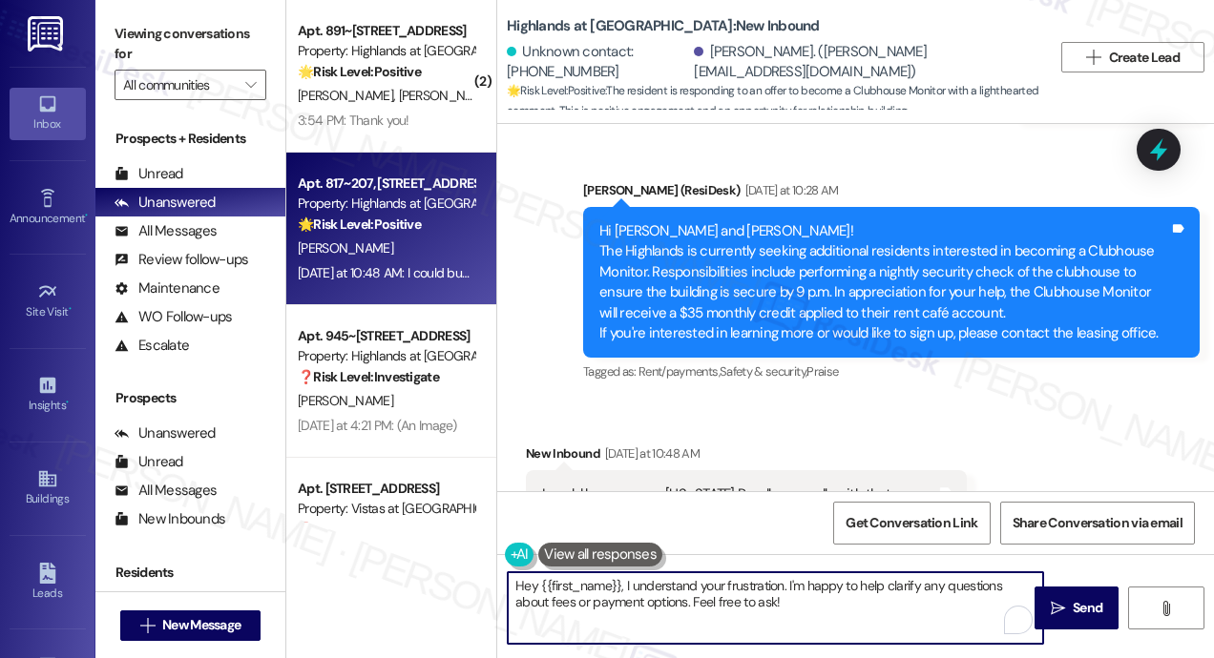
drag, startPoint x: 812, startPoint y: 605, endPoint x: 471, endPoint y: 581, distance: 341.5
click at [471, 581] on div "( 1 ) Apt. 1012~207, 535 I Blackrock Drive Property: Highlands at Huckleberry R…" at bounding box center [750, 329] width 928 height 658
type textarea "I understand. Please feel free to send me a message if you have questions or if…"
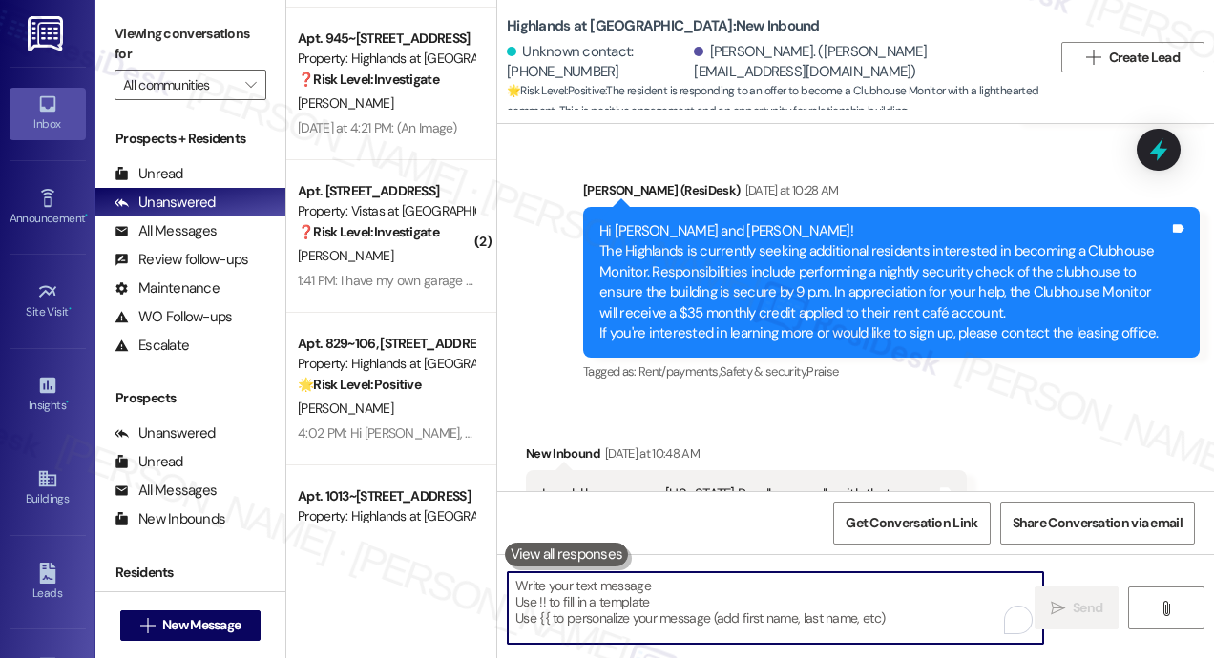
scroll to position [2481, 0]
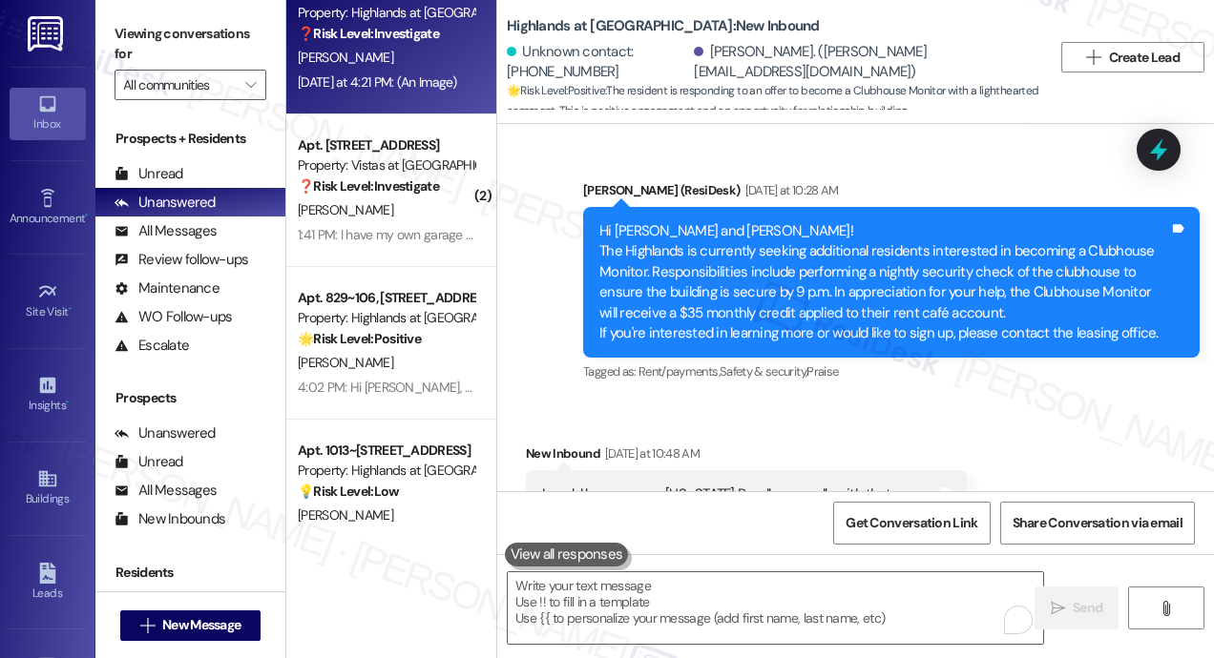
click at [415, 89] on div "Yesterday at 4:21 PM: (An Image) Yesterday at 4:21 PM: (An Image)" at bounding box center [377, 81] width 159 height 17
type textarea "Fetching suggested responses. Please feel free to read through the conversation…"
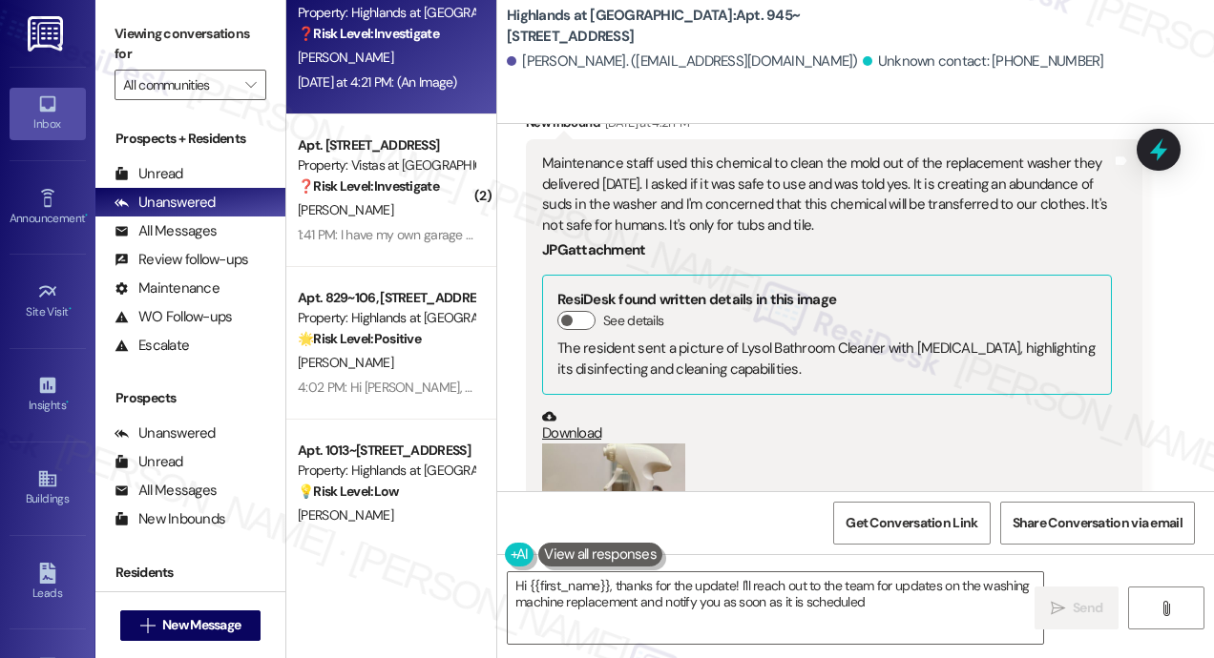
scroll to position [60458, 0]
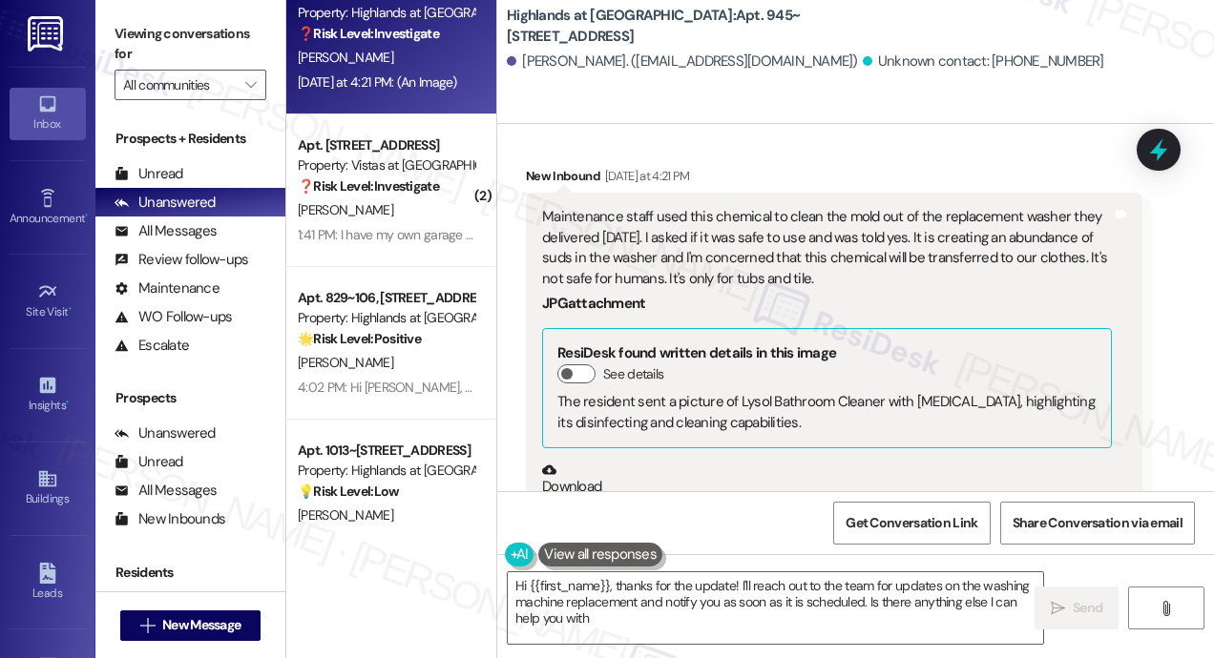
type textarea "Hi {{first_name}}, thanks for the update! I'll reach out to the team for update…"
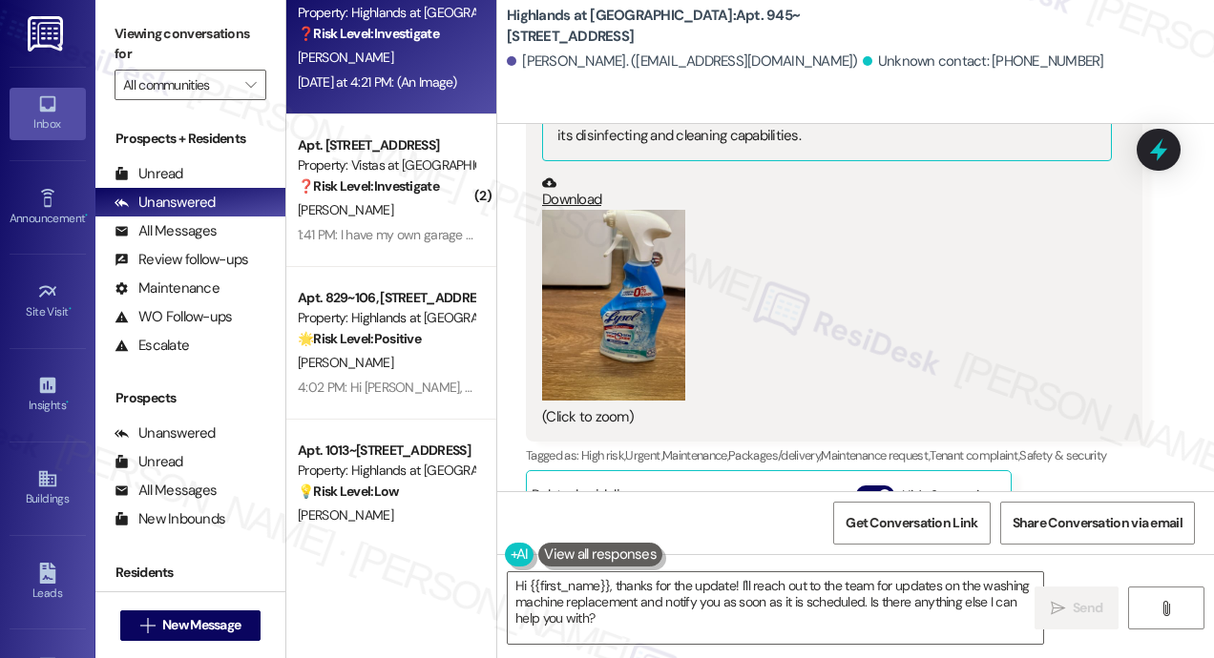
scroll to position [60745, 0]
click at [656, 345] on button "Zoom image" at bounding box center [613, 306] width 143 height 191
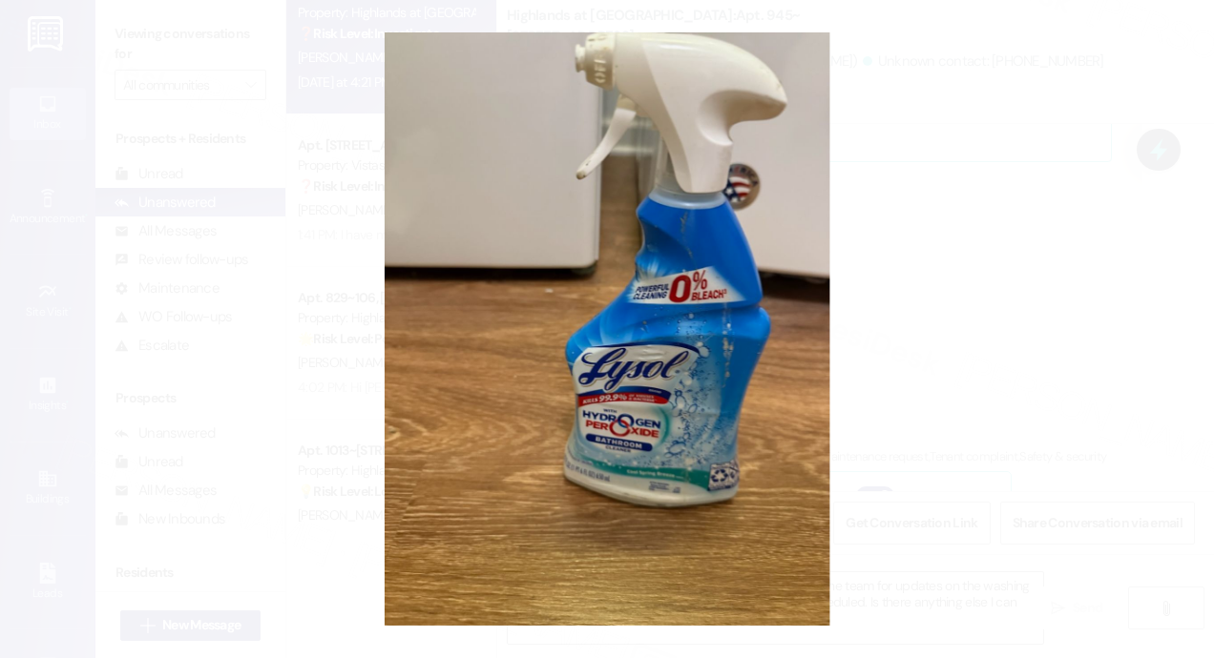
click at [987, 315] on button "Unzoom image" at bounding box center [607, 329] width 1214 height 658
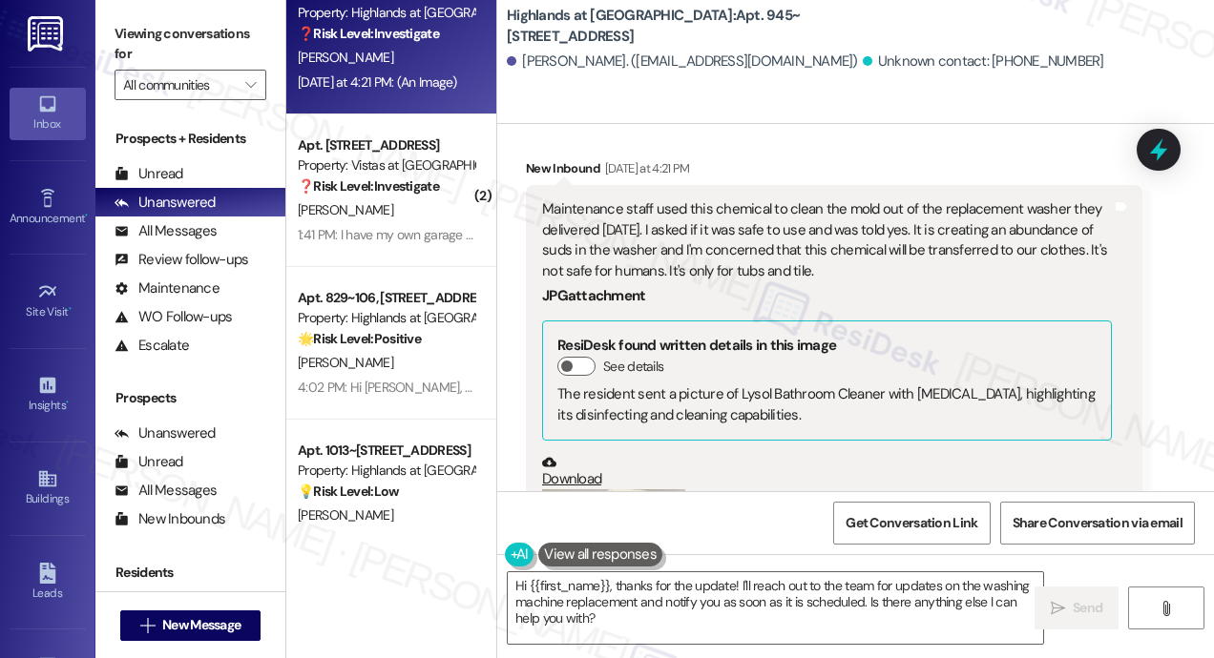
scroll to position [60458, 0]
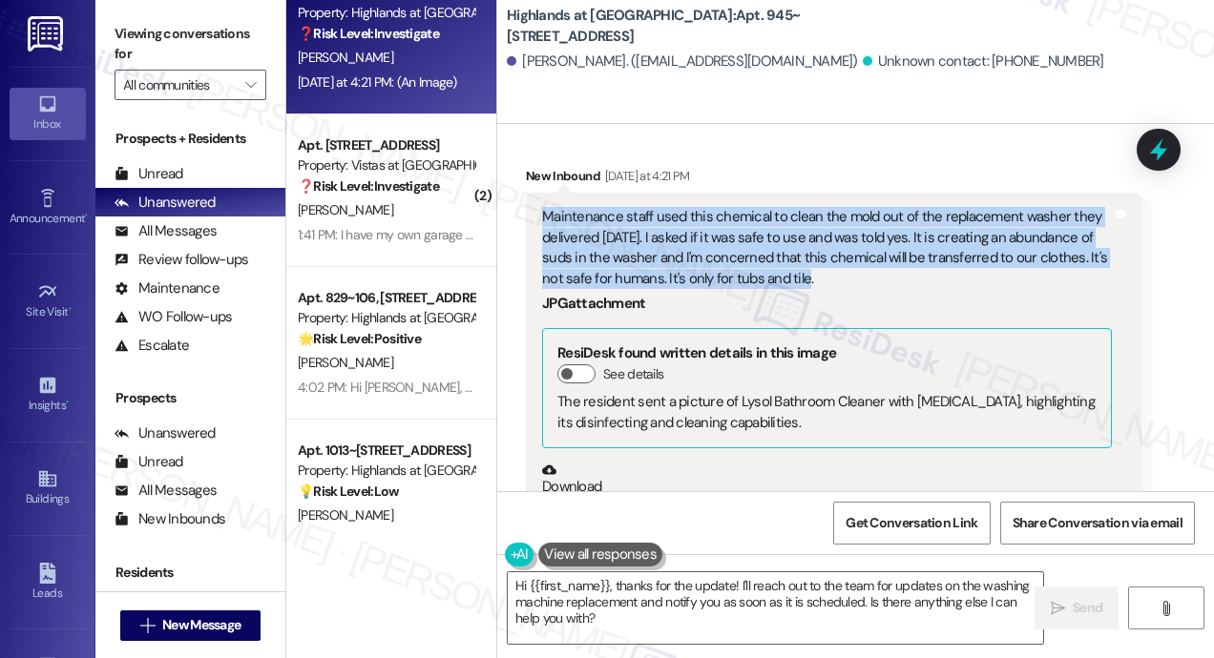
drag, startPoint x: 852, startPoint y: 259, endPoint x: 546, endPoint y: 198, distance: 312.4
click at [546, 207] on div "Maintenance staff used this chemical to clean the mold out of the replacement w…" at bounding box center [827, 248] width 570 height 82
copy div "Maintenance staff used this chemical to clean the mold out of the replacement w…"
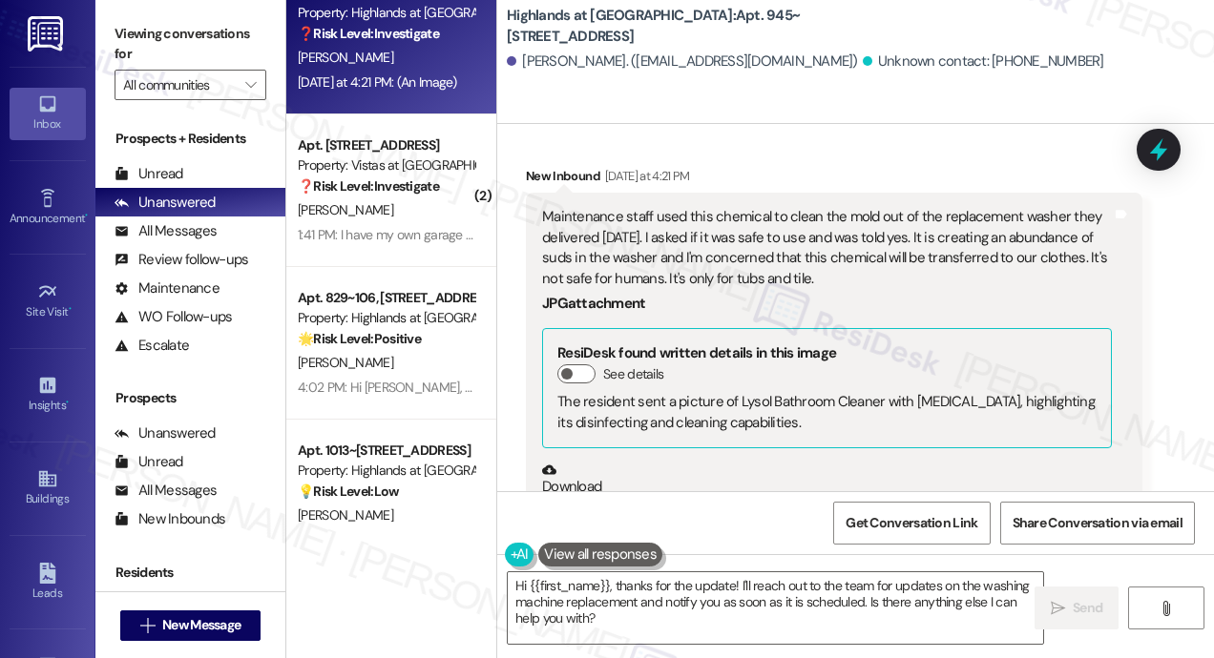
click at [1157, 358] on div "Received via SMS Brian Shaver Yesterday at 12:05 PM I can sign up Tags and note…" at bounding box center [855, 523] width 717 height 1121
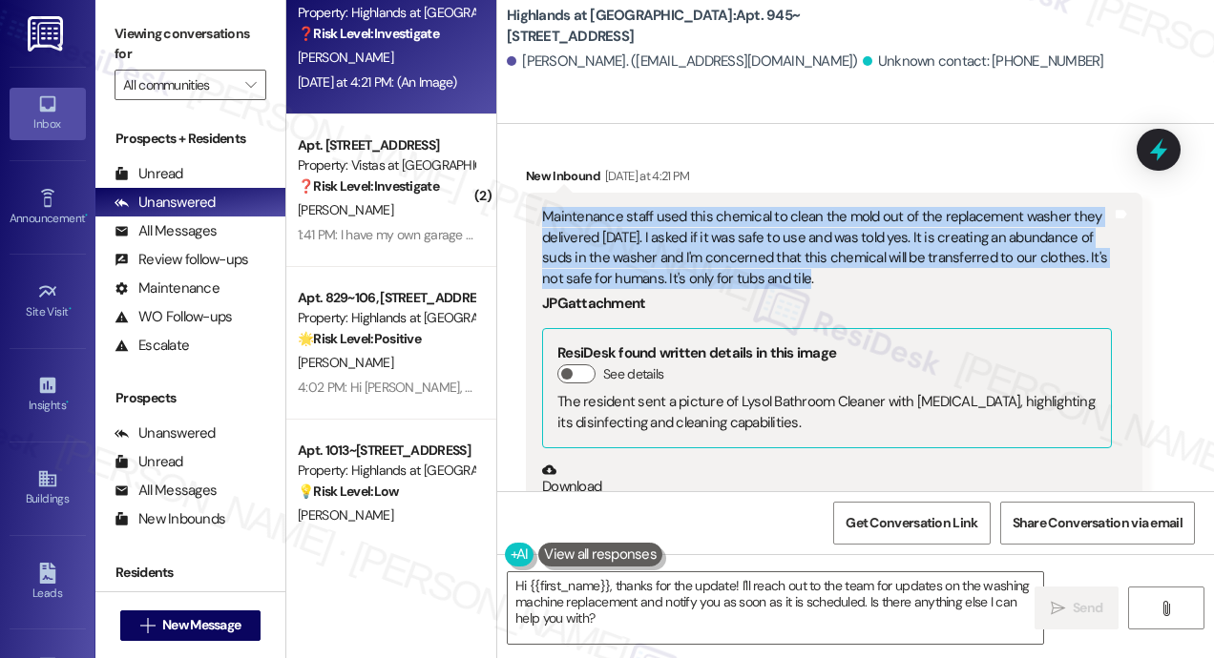
drag, startPoint x: 836, startPoint y: 259, endPoint x: 612, endPoint y: 243, distance: 224.8
click at [536, 200] on div "Maintenance staff used this chemical to clean the mold out of the replacement w…" at bounding box center [834, 461] width 616 height 536
copy div "Maintenance staff used this chemical to clean the mold out of the replacement w…"
click at [1160, 154] on icon at bounding box center [1158, 151] width 23 height 30
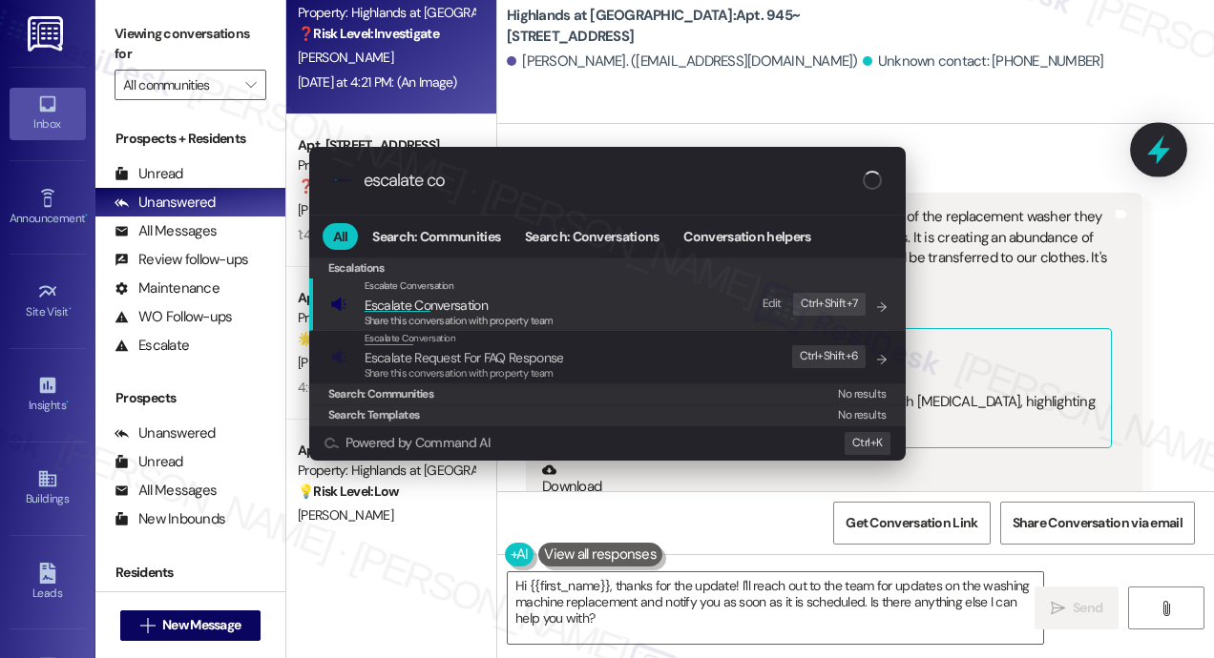
type input "escalate con"
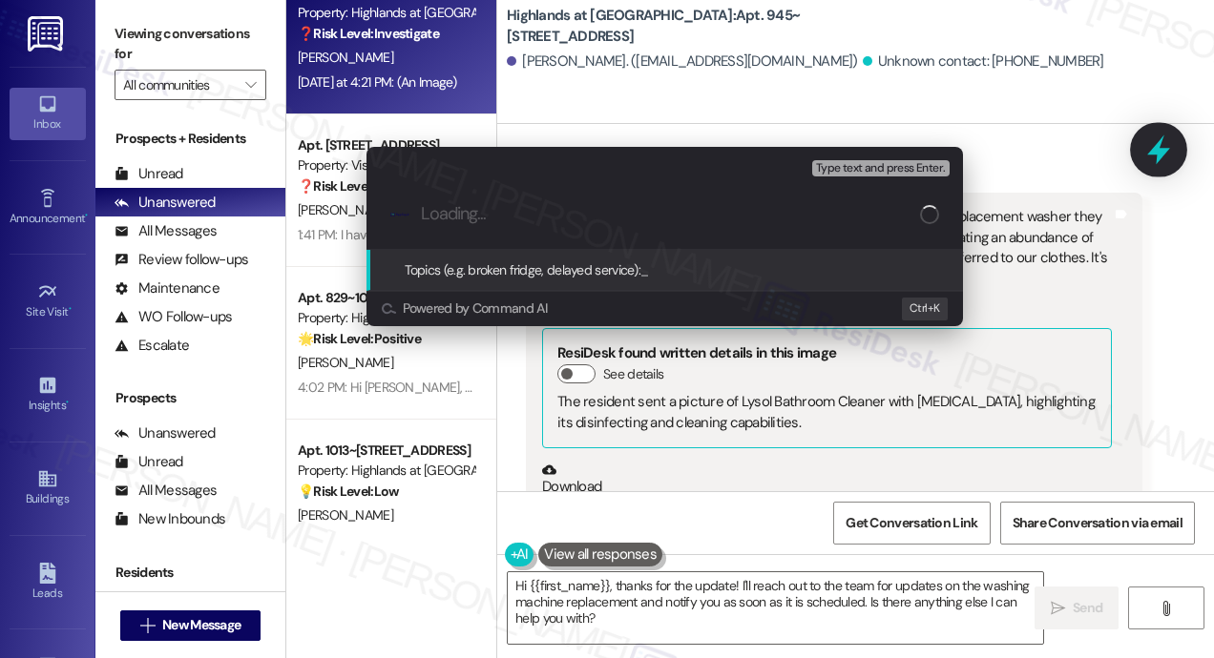
type input "Concern About Chemical Used in Washer Cleaning and Potential Safety Issue"
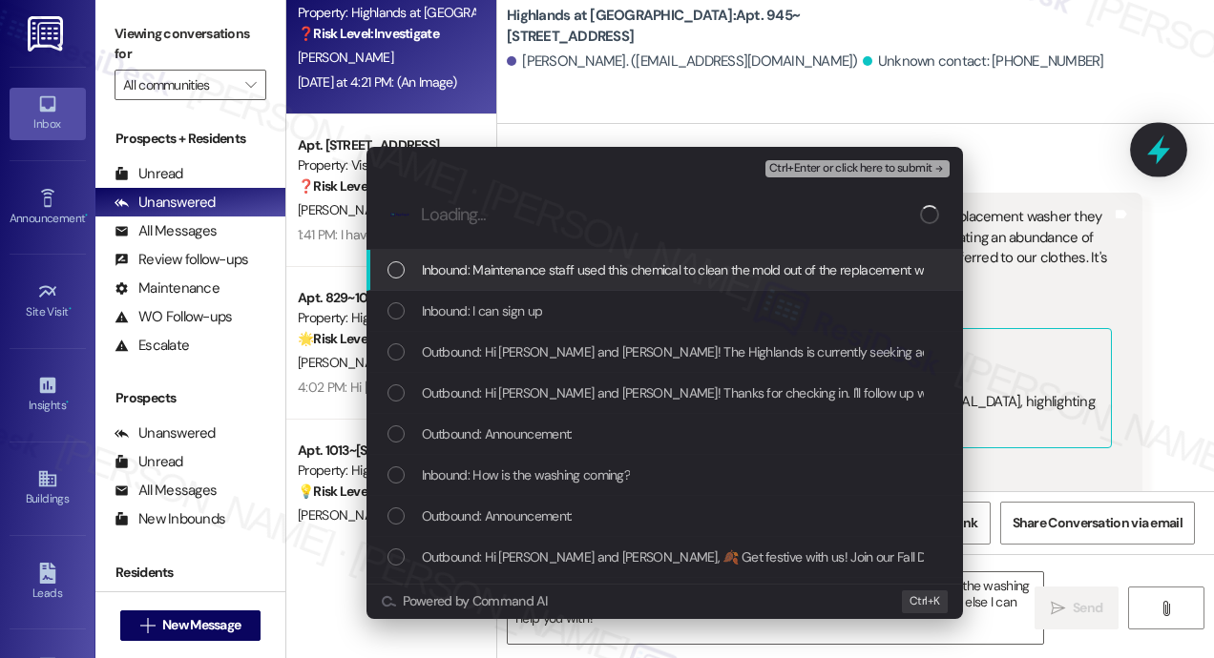
scroll to position [0, 0]
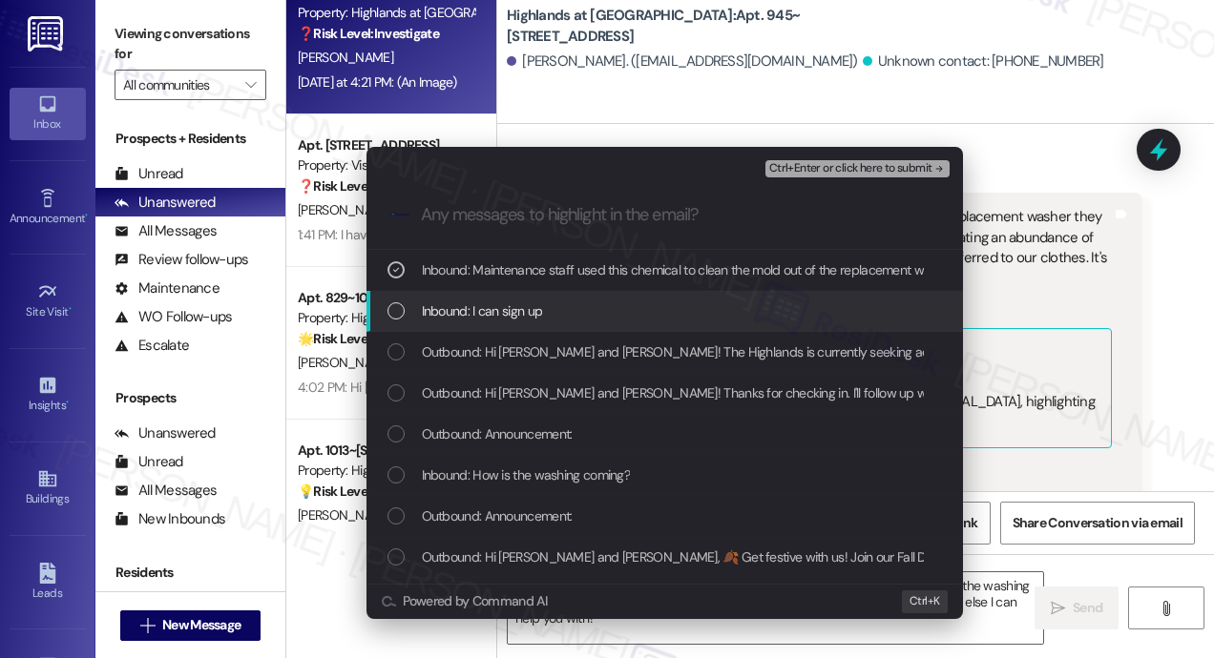
click at [487, 324] on div "Inbound: I can sign up" at bounding box center [664, 311] width 596 height 41
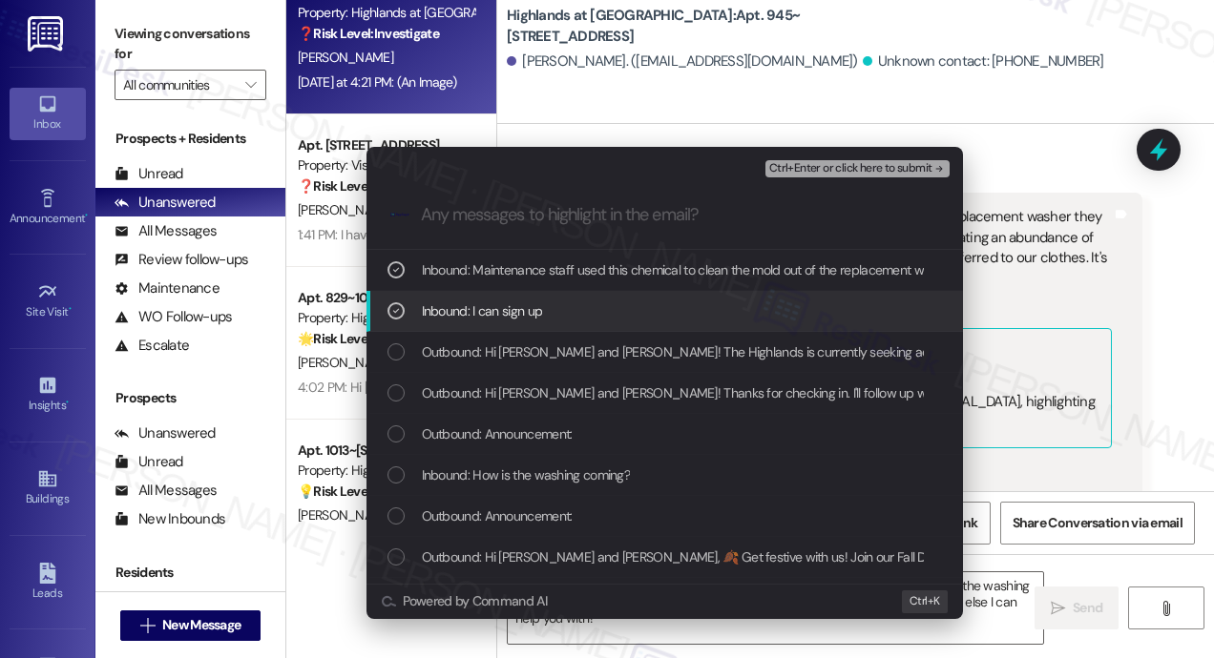
click at [503, 313] on span "Inbound: I can sign up" at bounding box center [482, 311] width 121 height 21
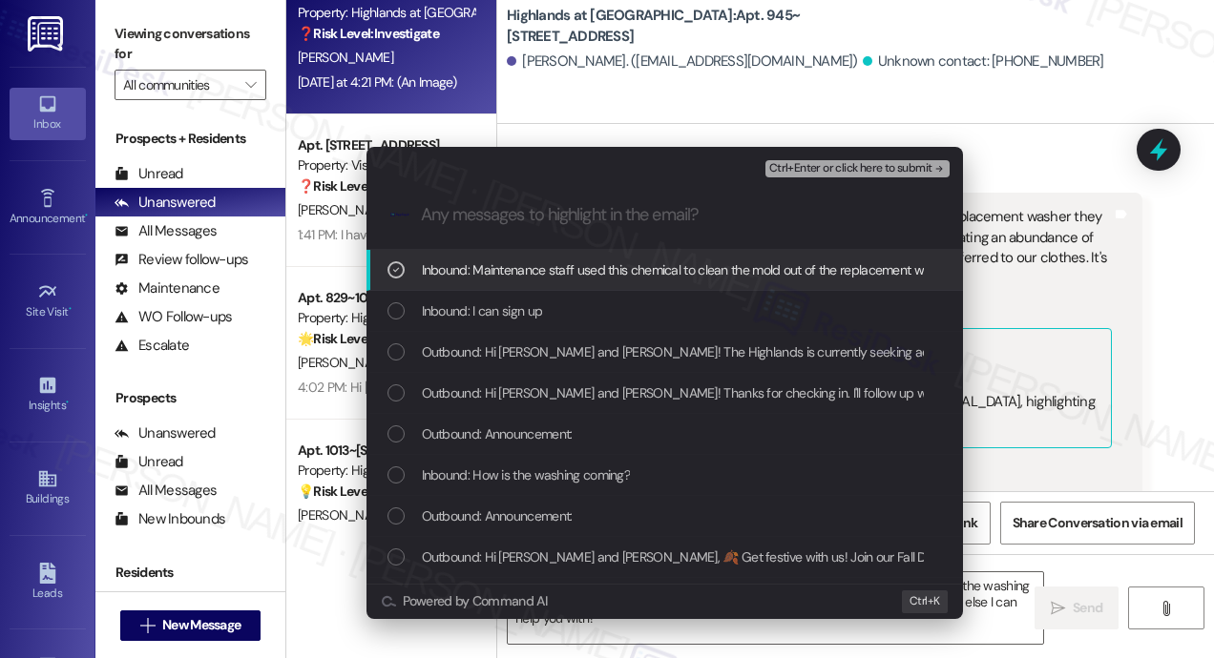
click at [887, 164] on span "Ctrl+Enter or click here to submit" at bounding box center [850, 168] width 163 height 13
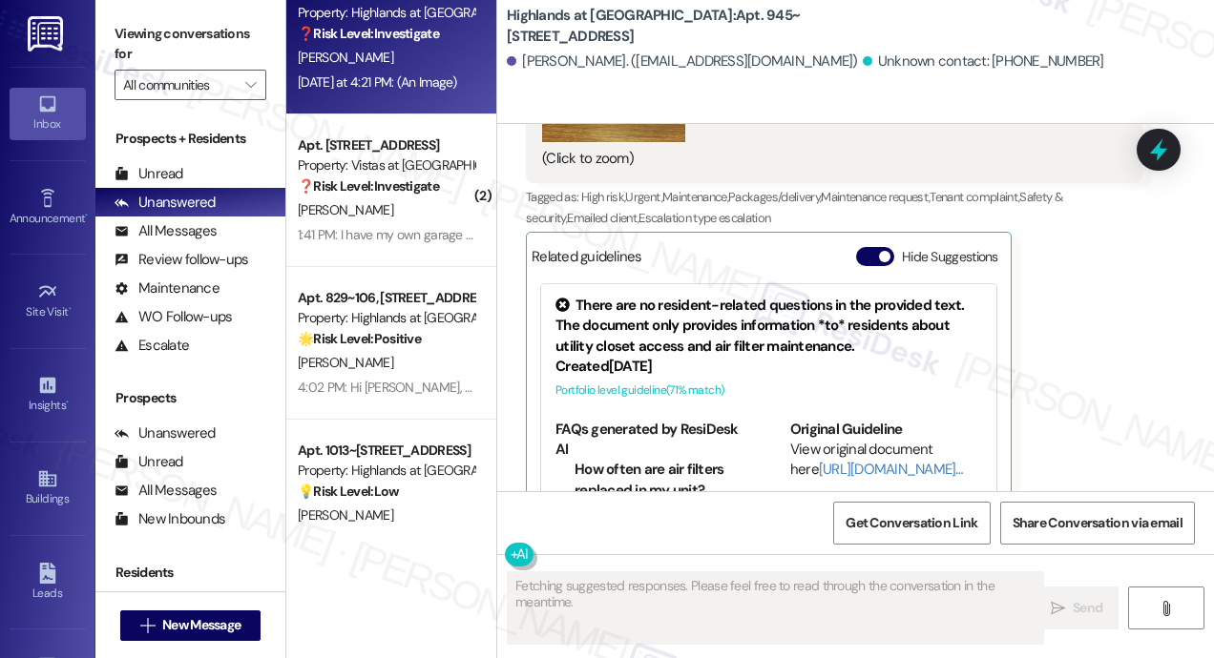
scroll to position [61052, 0]
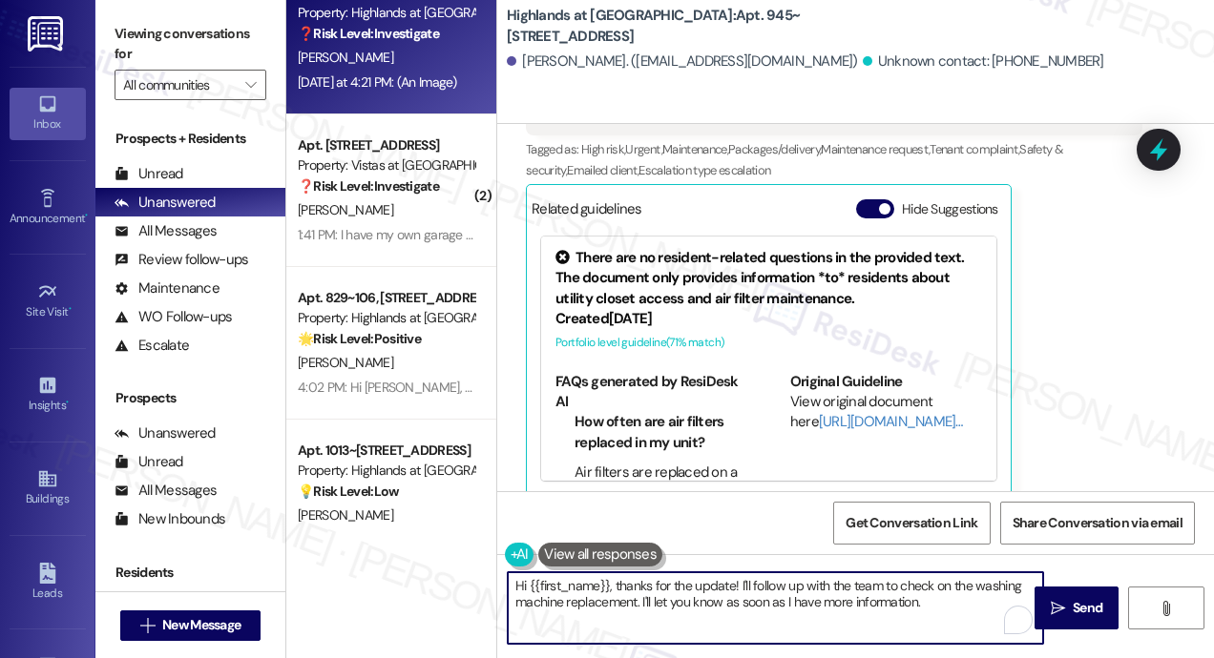
click at [951, 598] on textarea "Hi {{first_name}}, thanks for the update! I'll follow up with the team to check…" at bounding box center [775, 609] width 535 height 72
click at [637, 599] on textarea "Hi {{first_name}}, thanks for the update! I'll follow up with the team to check…" at bounding box center [775, 609] width 535 height 72
type textarea "Hi {{first_name}}, thanks for the update! I'll follow up with the team and I'll…"
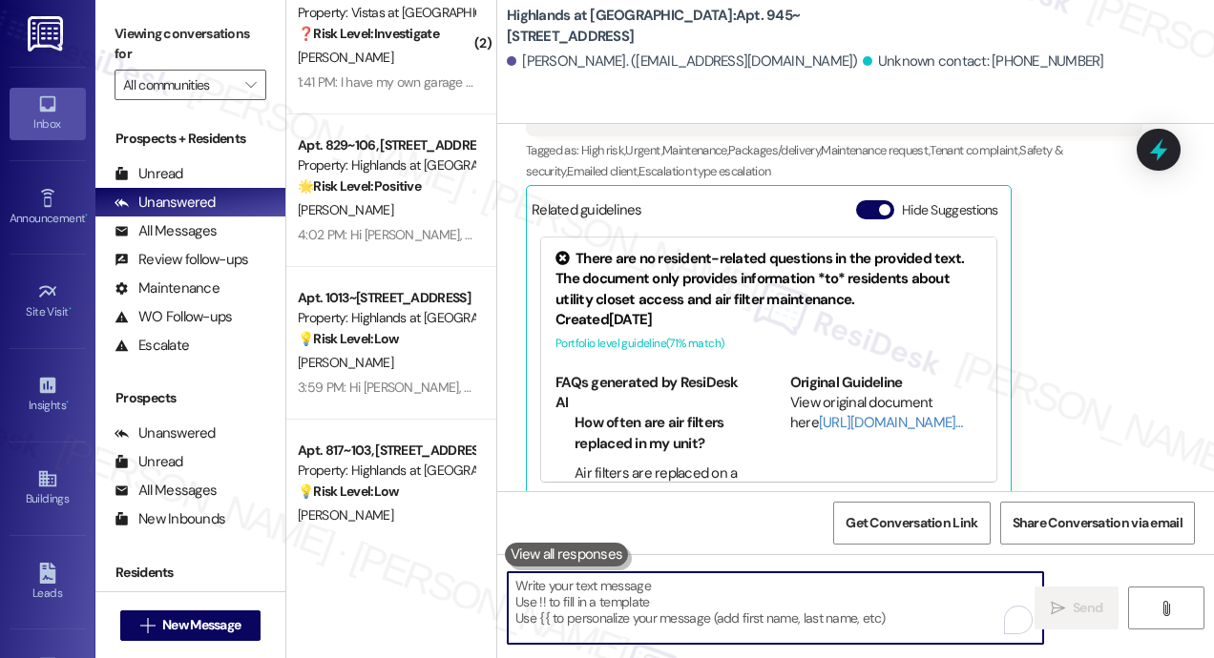
scroll to position [61206, 0]
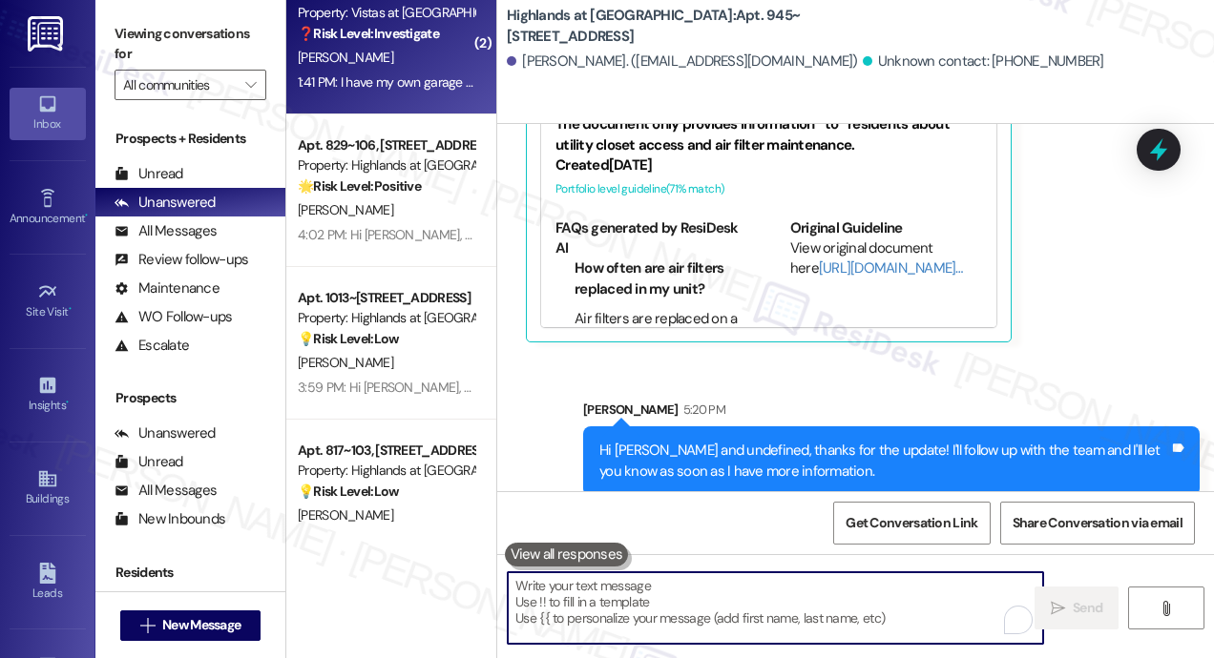
click at [408, 75] on div "1:41 PM: I have my own garage sorry 1:41 PM: I have my own garage sorry" at bounding box center [396, 81] width 197 height 17
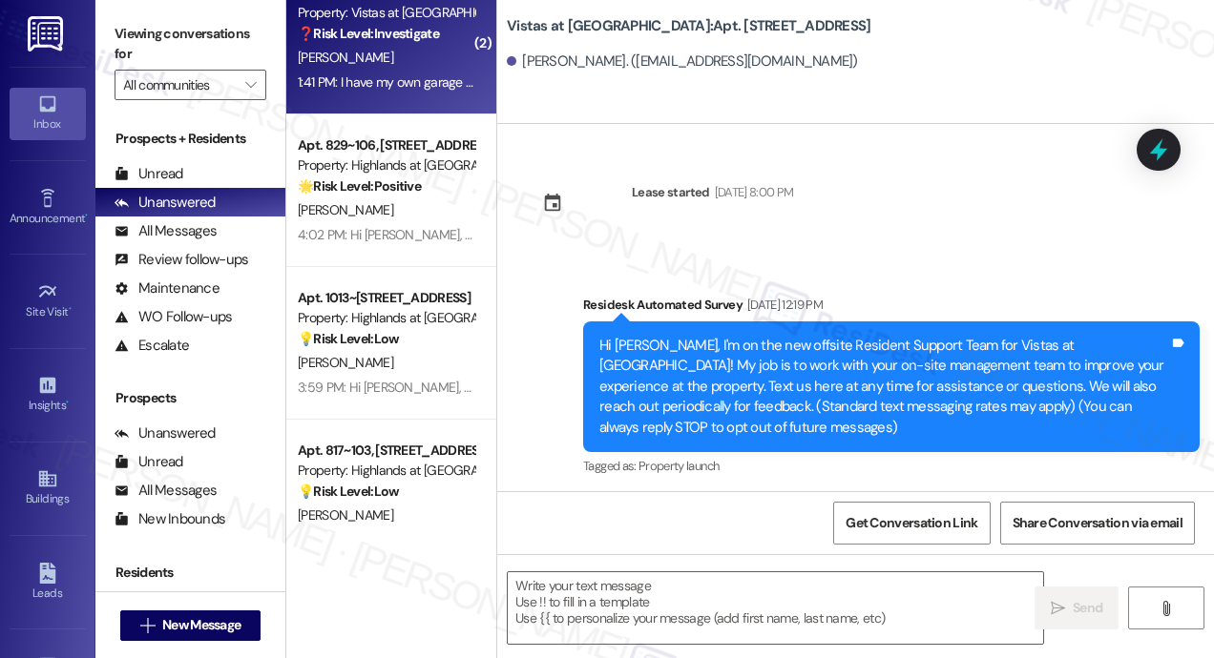
scroll to position [6362, 0]
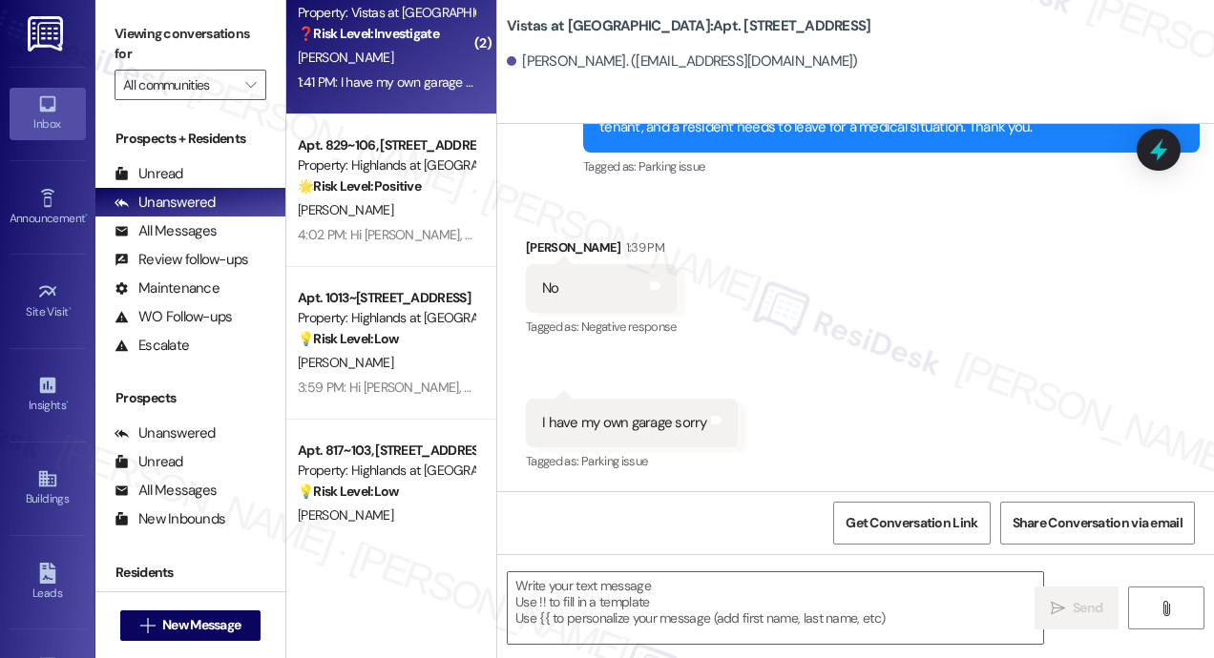
type textarea "Fetching suggested responses. Please feel free to read through the conversation…"
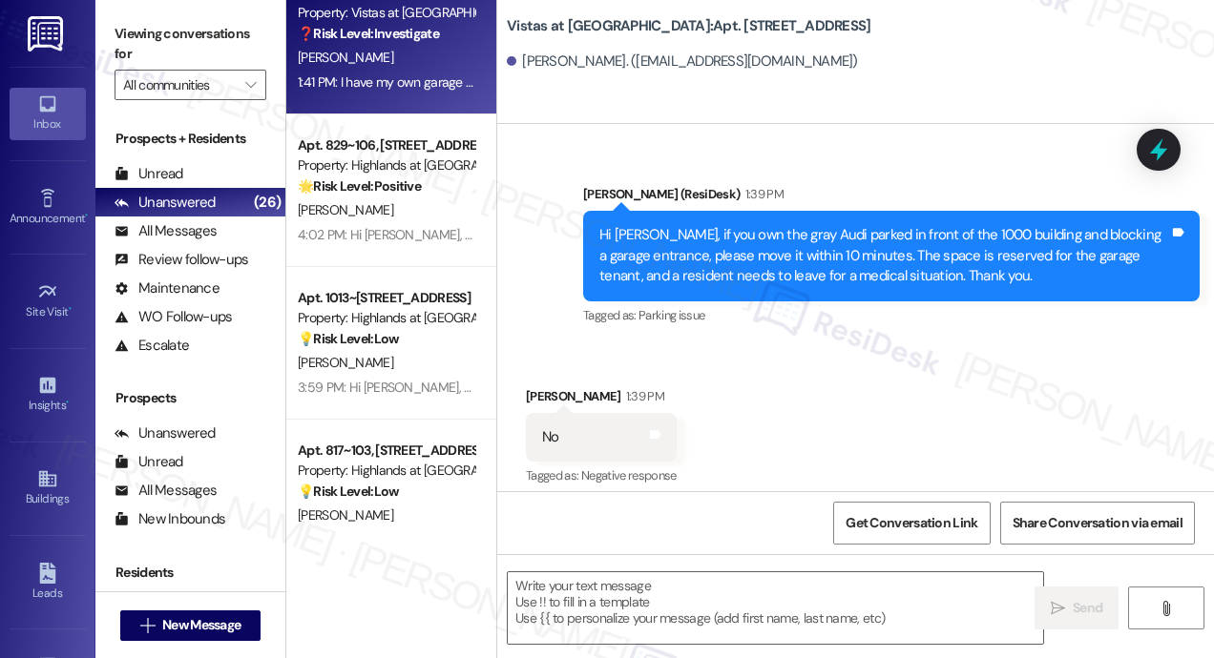
scroll to position [6171, 0]
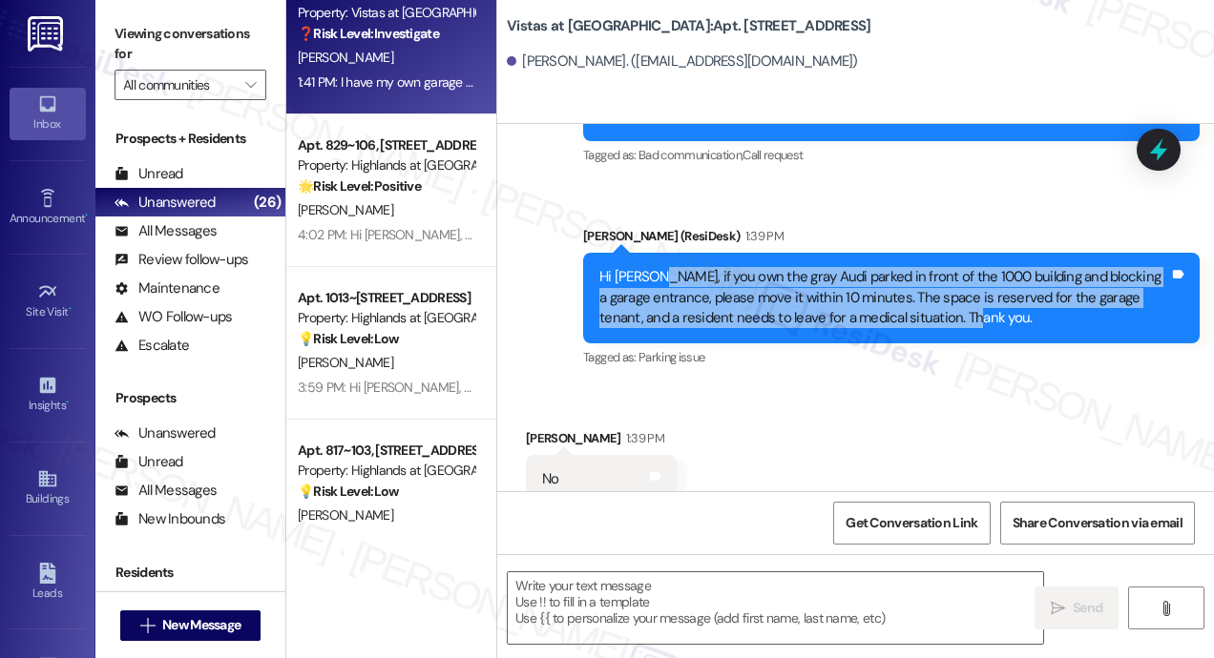
drag, startPoint x: 962, startPoint y: 322, endPoint x: 653, endPoint y: 277, distance: 312.4
click at [653, 277] on div "Hi David, if you own the gray Audi parked in front of the 1000 building and blo…" at bounding box center [884, 297] width 570 height 61
copy div "if you own the gray Audi parked in front of the 1000 building and blocking a ga…"
click at [597, 609] on textarea at bounding box center [775, 609] width 535 height 72
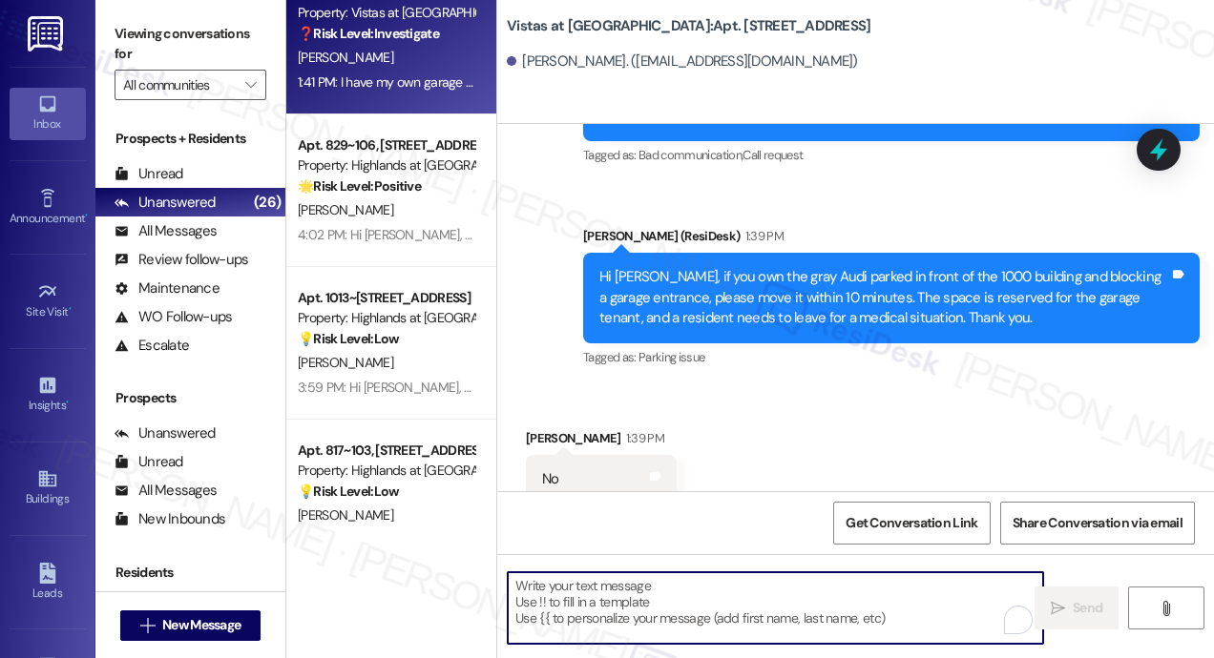
paste textarea "Thanks for letting us know, William! Please disregard the previous message—it w…"
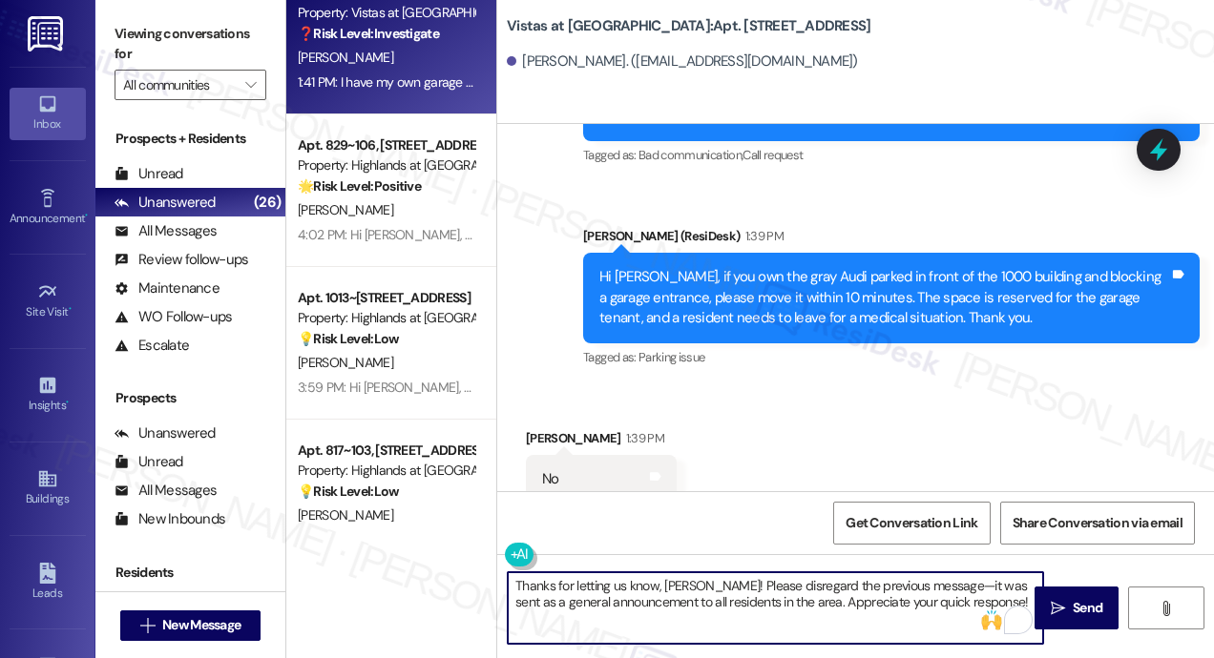
click at [703, 583] on textarea "Thanks for letting us know, William! Please disregard the previous message—it w…" at bounding box center [775, 609] width 535 height 72
click at [863, 598] on textarea "Thanks for letting us know! Please disregard the previous message—it was sent a…" at bounding box center [775, 609] width 535 height 72
click at [941, 597] on textarea "Thanks for letting us know! Please disregard the previous message—it was sent a…" at bounding box center [775, 609] width 535 height 72
type textarea "Thanks for letting us know! Please disregard the previous message—it was sent a…"
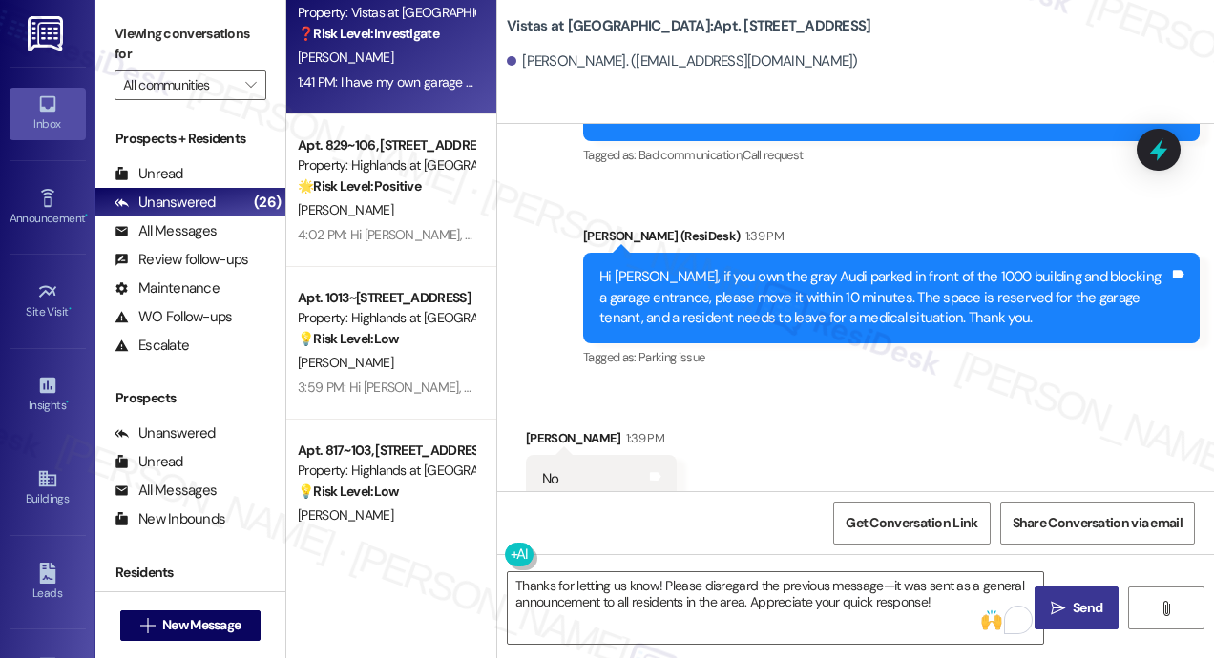
click at [1073, 598] on span "Send" at bounding box center [1088, 608] width 30 height 20
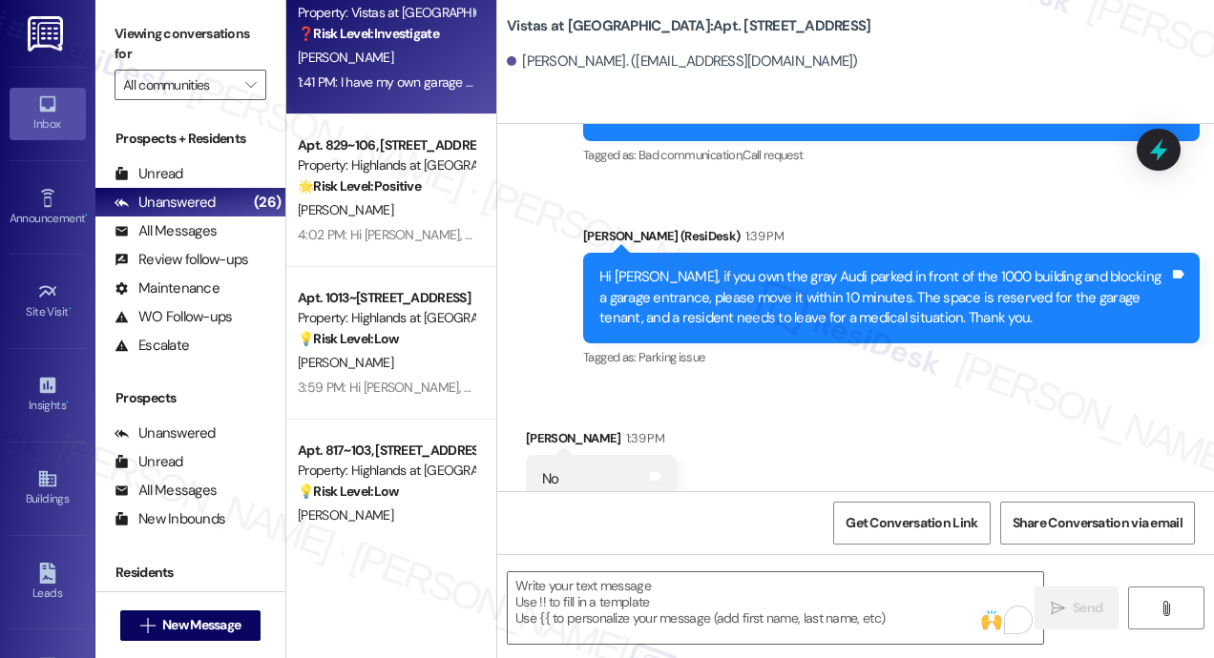
scroll to position [6361, 0]
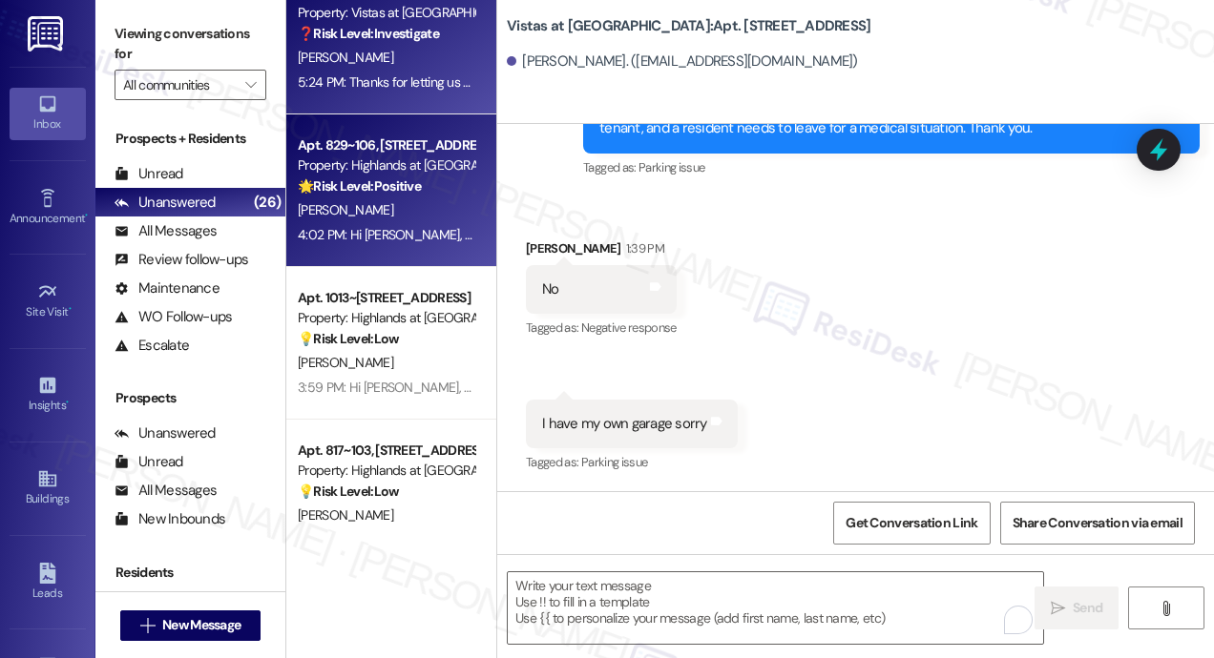
click at [406, 224] on div "4:02 PM: Hi Sara, Tomorrow, Friday, September 12, the Leasing Office is hosting…" at bounding box center [386, 235] width 180 height 24
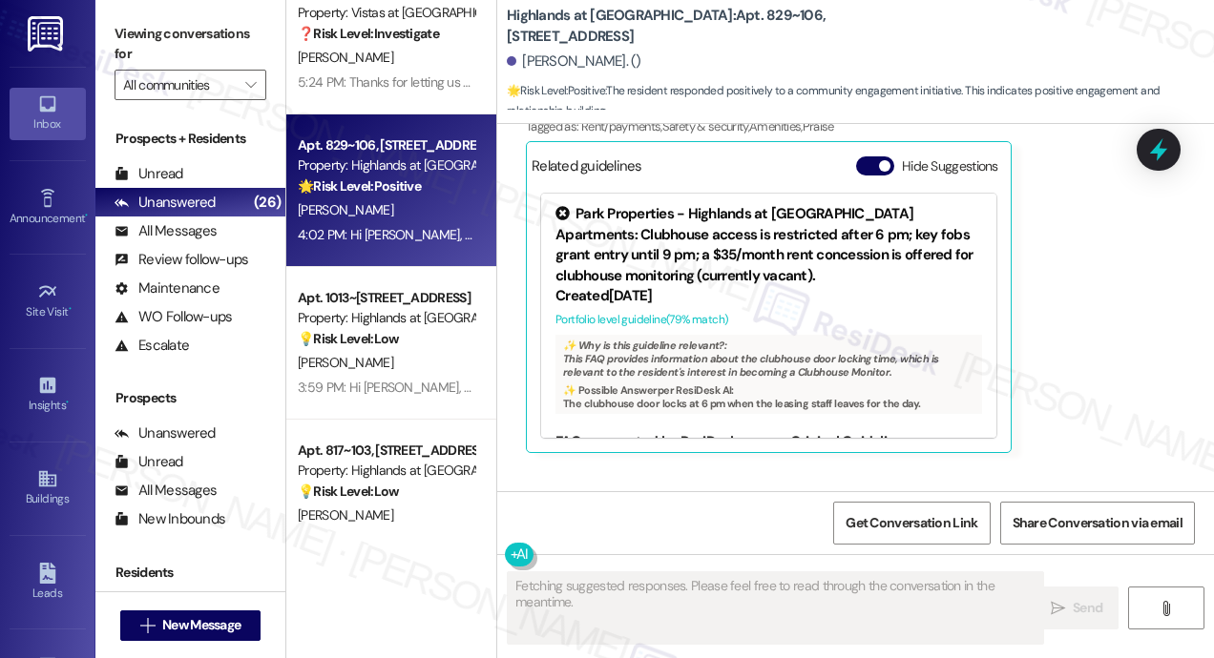
scroll to position [6657, 0]
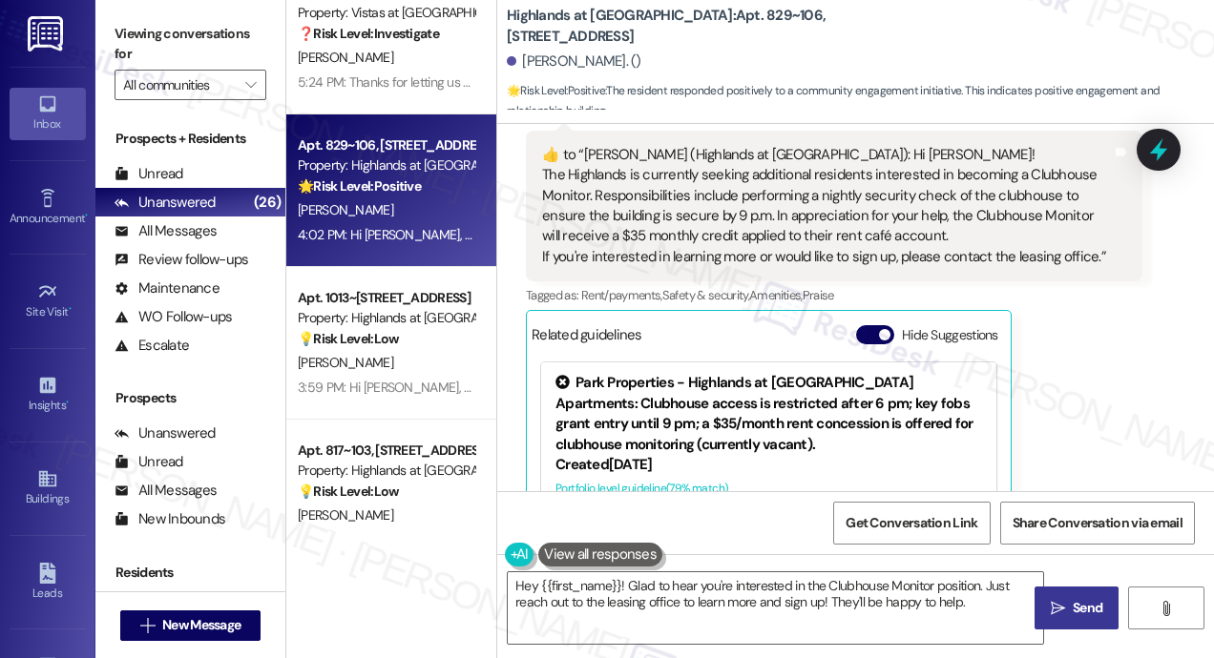
type textarea "Hey {{first_name}}! Glad to hear you're interested in the Clubhouse Monitor pos…"
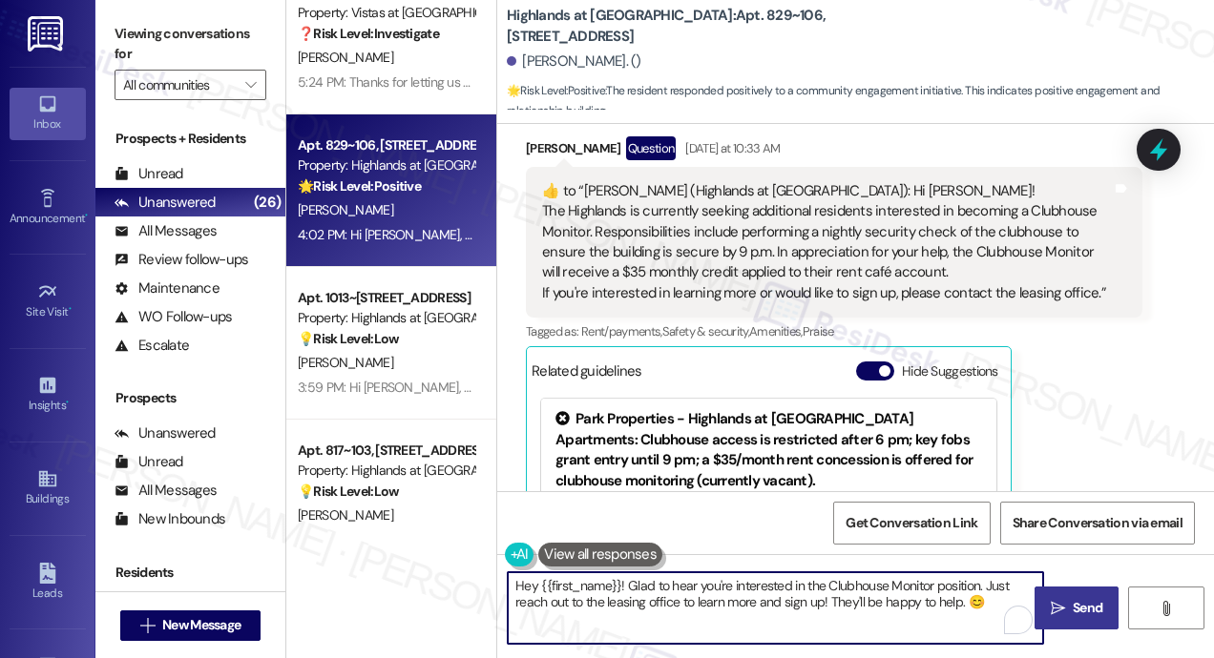
click at [899, 600] on textarea "Hey {{first_name}}! Glad to hear you're interested in the Clubhouse Monitor pos…" at bounding box center [775, 609] width 535 height 72
click at [1051, 601] on icon "" at bounding box center [1058, 608] width 14 height 15
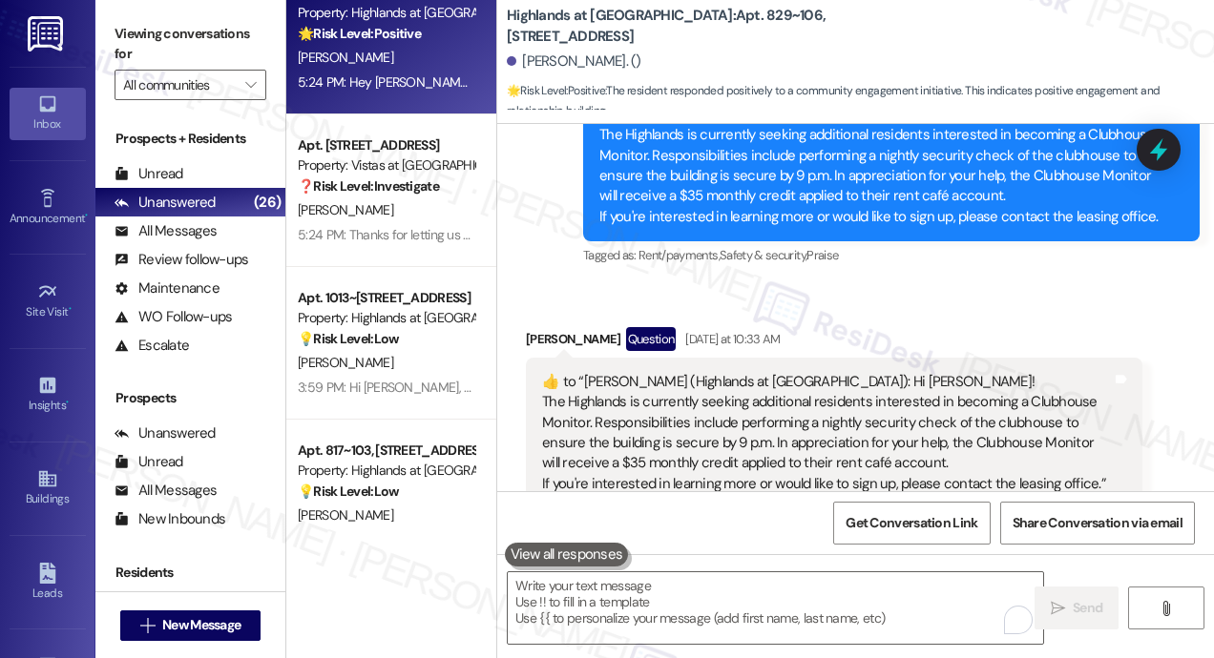
scroll to position [6073, 0]
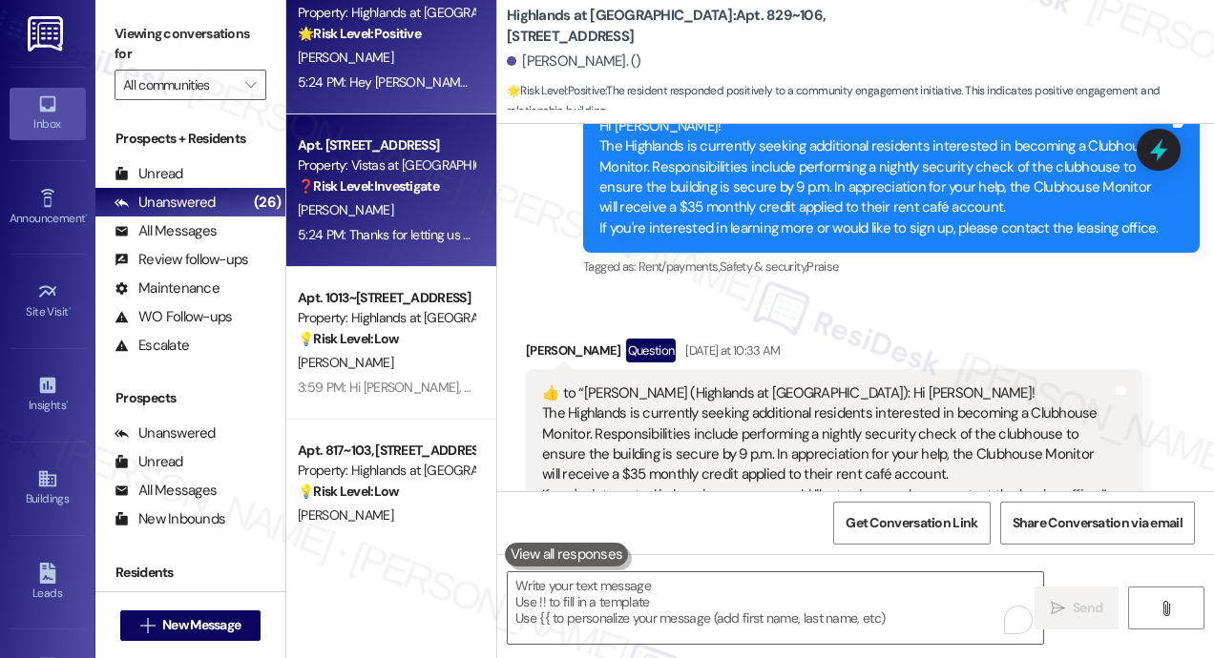
click at [425, 240] on div "5:24 PM: Thanks for letting us know! Please disregard the previous message—it w…" at bounding box center [787, 234] width 978 height 17
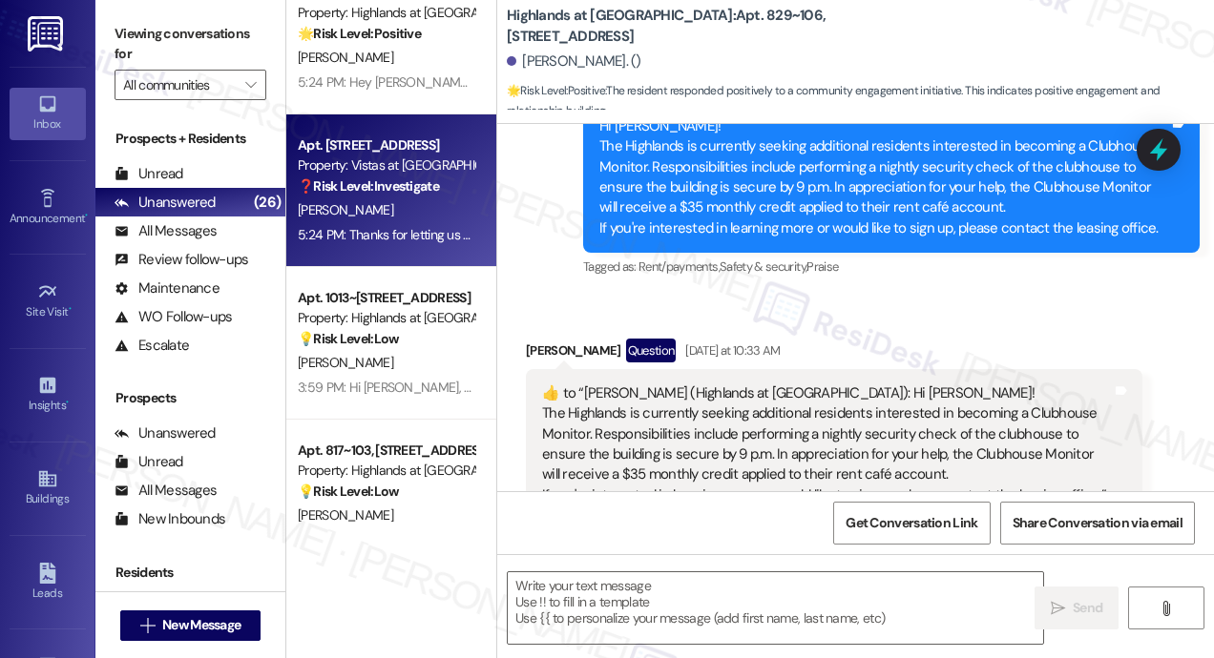
type textarea "Fetching suggested responses. Please feel free to read through the conversation…"
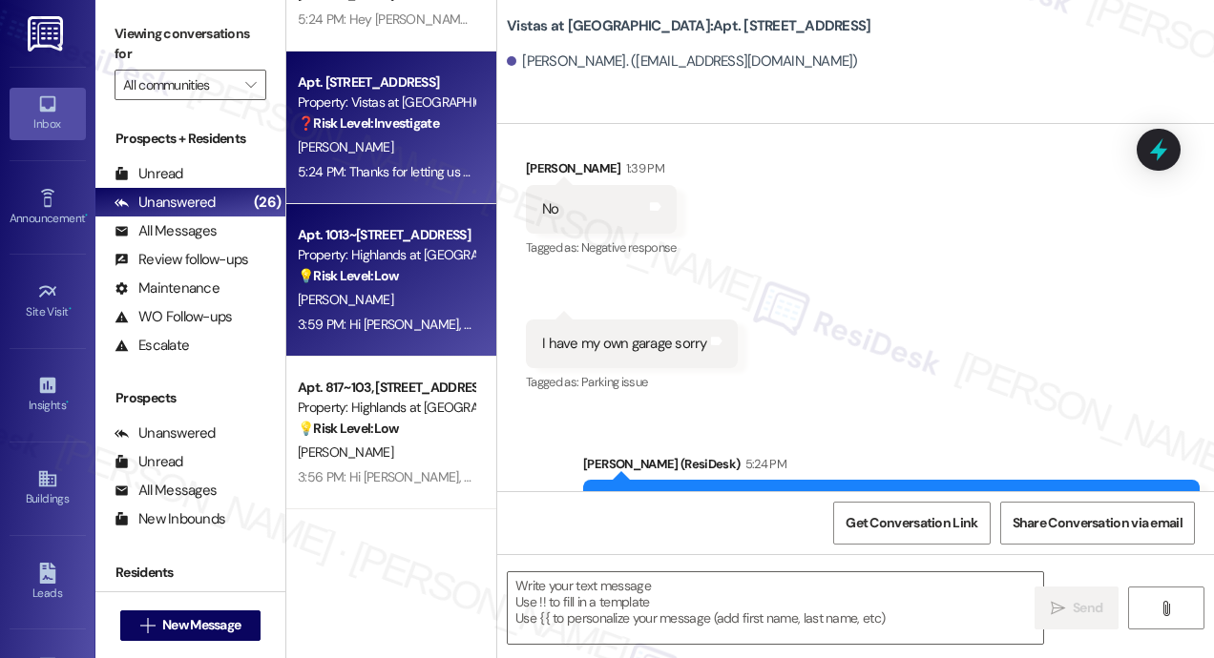
scroll to position [2577, 0]
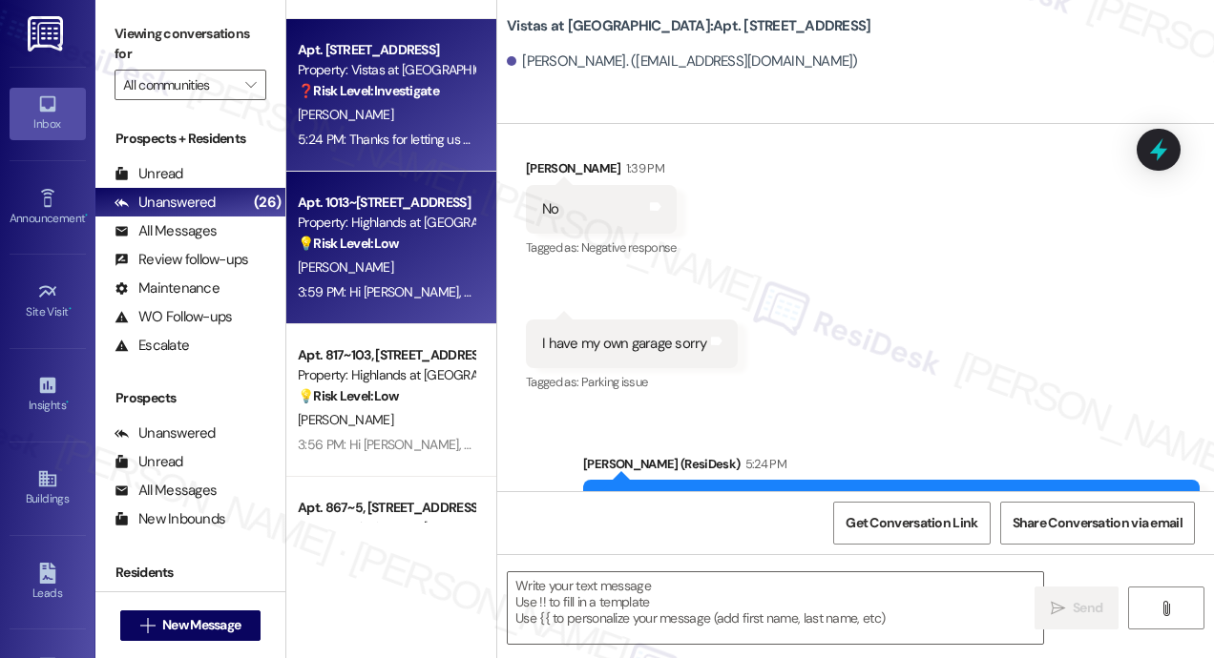
click at [423, 296] on div "3:59 PM: Hi Geraldine, Tomorrow, Friday, September 12, the Leasing Office is ho…" at bounding box center [722, 291] width 848 height 17
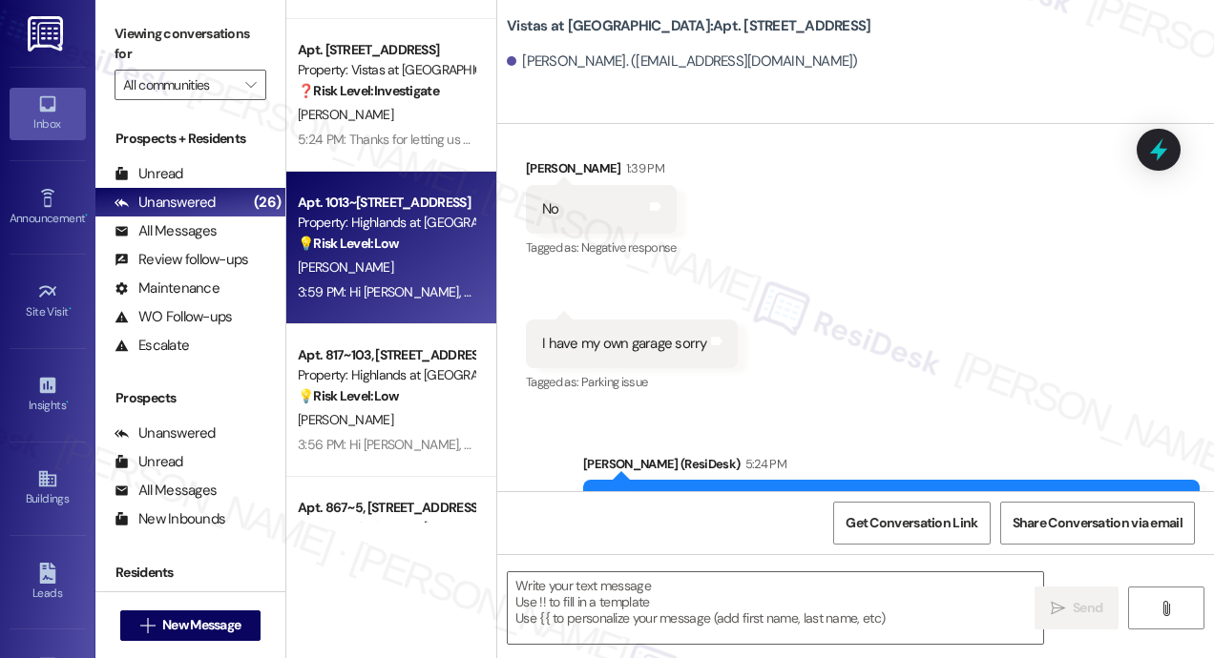
type textarea "Fetching suggested responses. Please feel free to read through the conversation…"
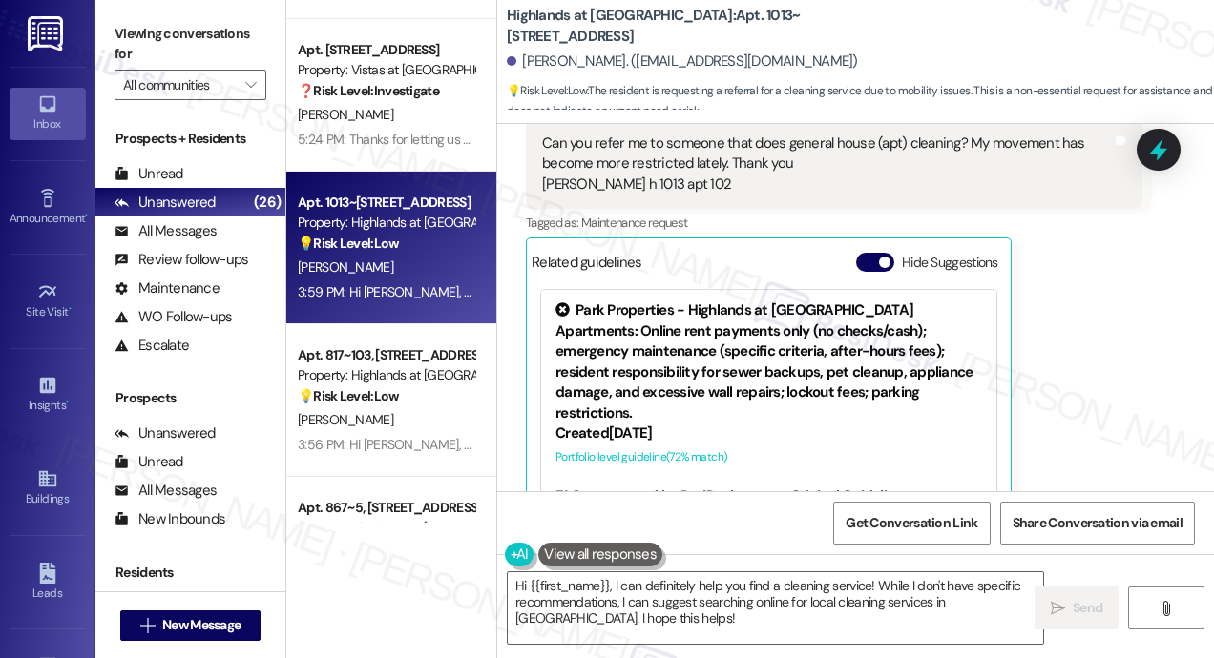
scroll to position [28758, 0]
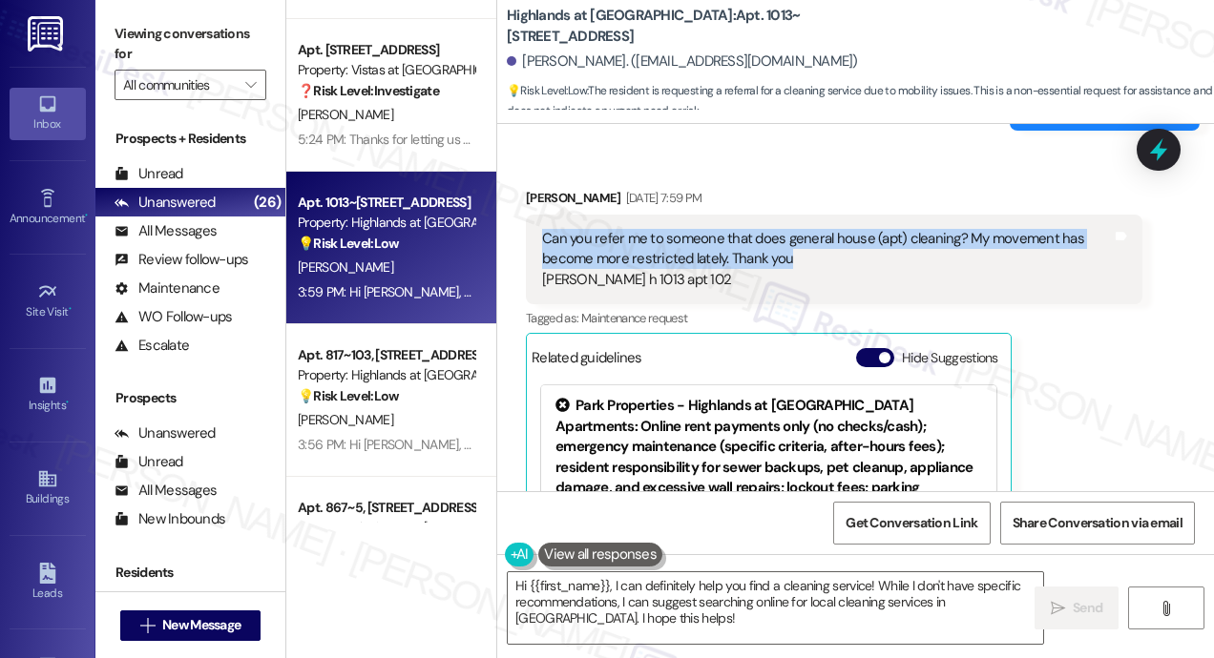
drag, startPoint x: 813, startPoint y: 295, endPoint x: 540, endPoint y: 282, distance: 273.3
click at [540, 282] on div "Can you refer me to someone that does general house (apt) cleaning? My movement…" at bounding box center [827, 259] width 574 height 61
copy div "Can you refer me to someone that does general house (apt) cleaning? My movement…"
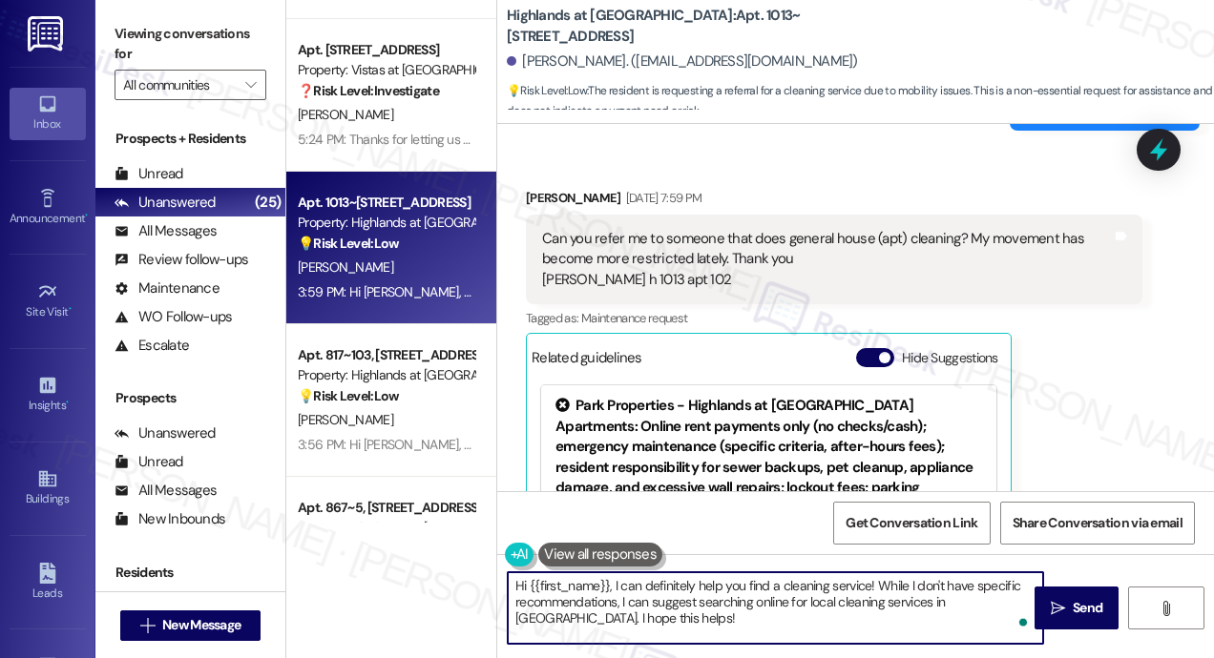
drag, startPoint x: 653, startPoint y: 621, endPoint x: 614, endPoint y: 589, distance: 50.8
click at [614, 589] on textarea "Hi {{first_name}}, I can definitely help you find a cleaning service! While I d…" at bounding box center [775, 609] width 535 height 72
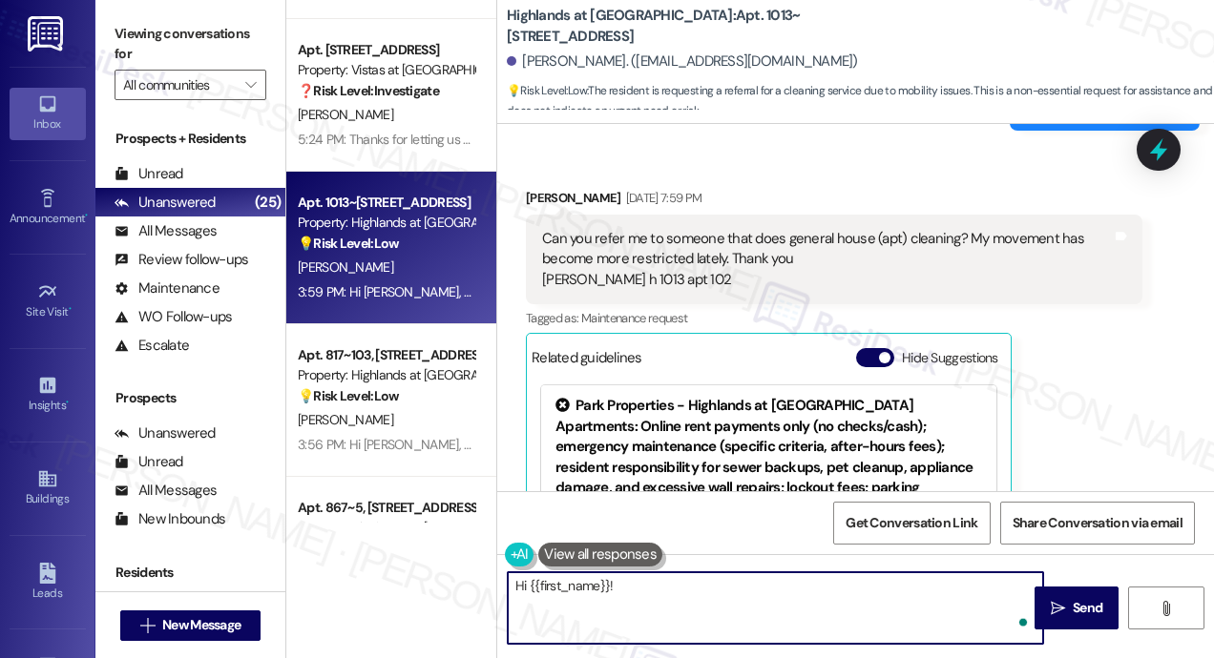
paste textarea "Thanks for reaching out—I'm sorry to hear about the mobility challenges you've …"
type textarea "Hi {{first_name}}! Thanks for reaching out—I'm sorry to hear about the mobility…"
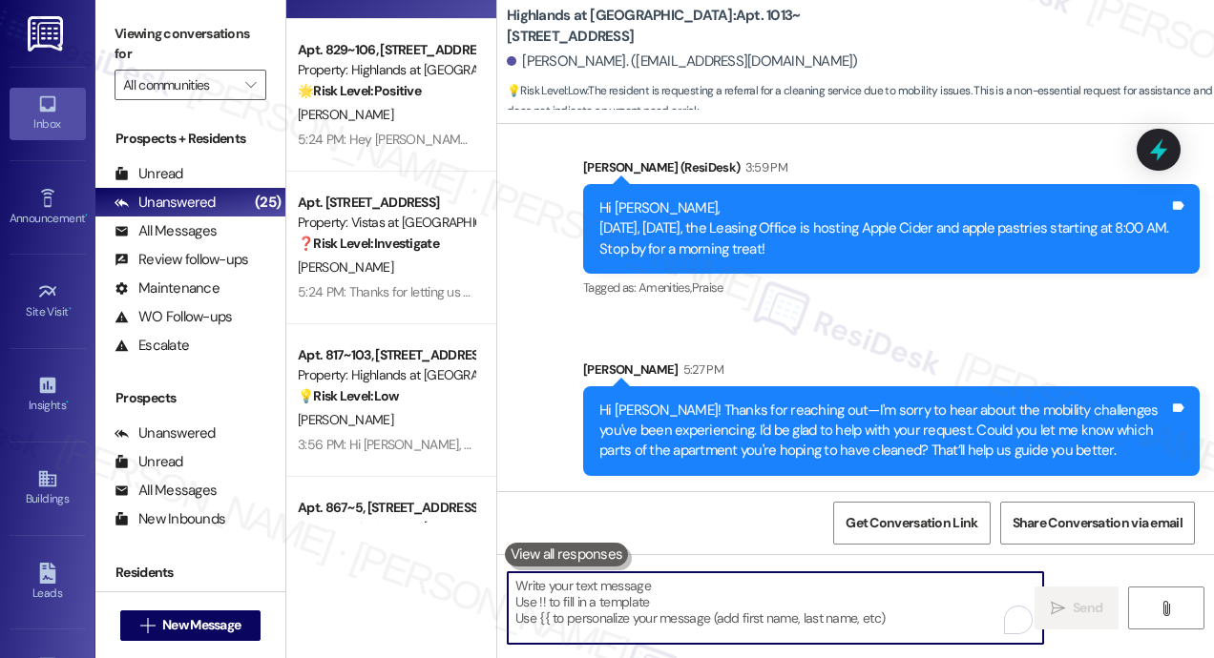
scroll to position [29599, 0]
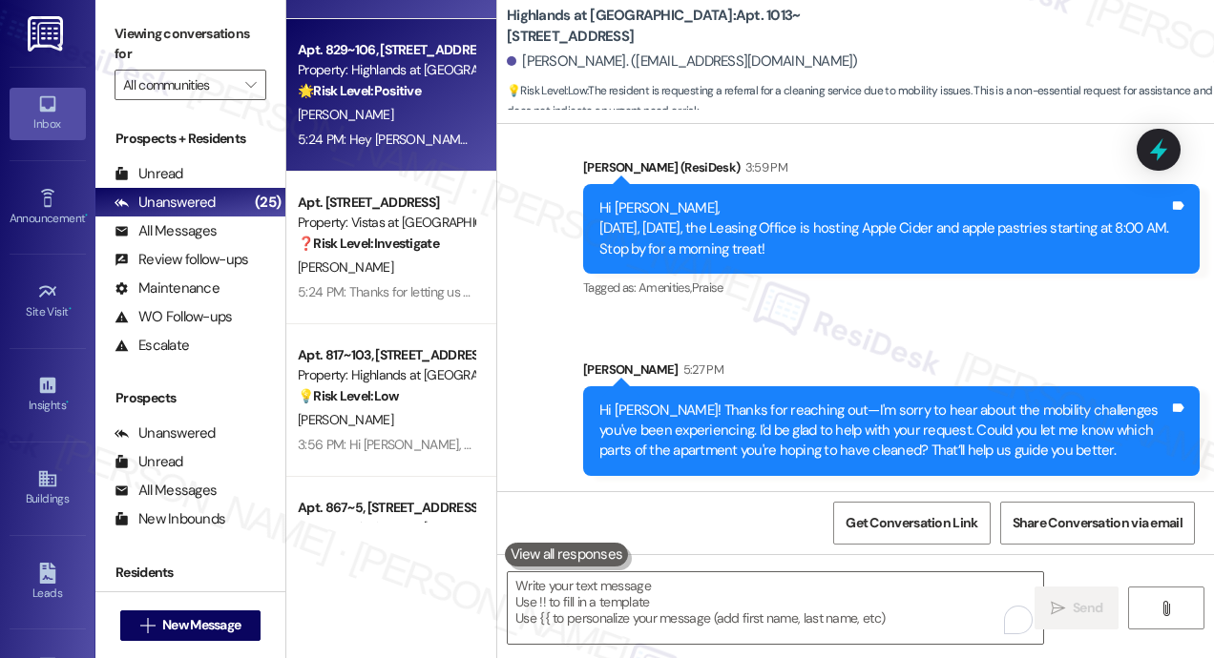
click at [425, 148] on div "5:24 PM: Hey Sara! Glad to hear you're interested in the Clubhouse Monitor posi…" at bounding box center [386, 140] width 180 height 24
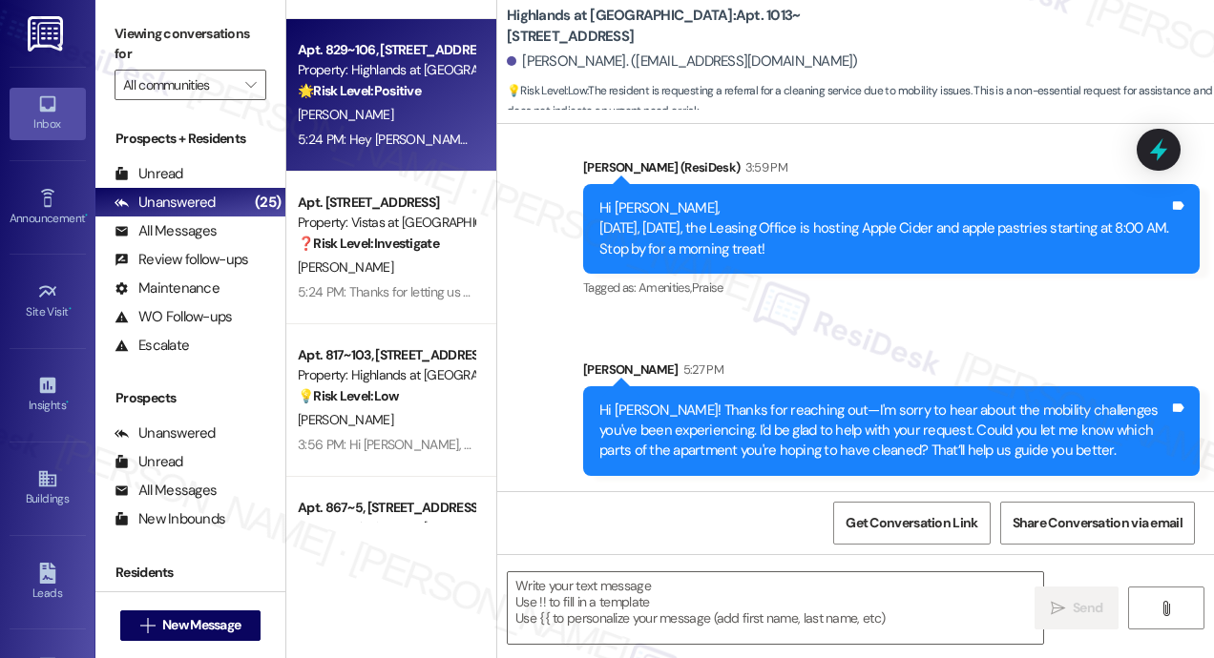
type textarea "Fetching suggested responses. Please feel free to read through the conversation…"
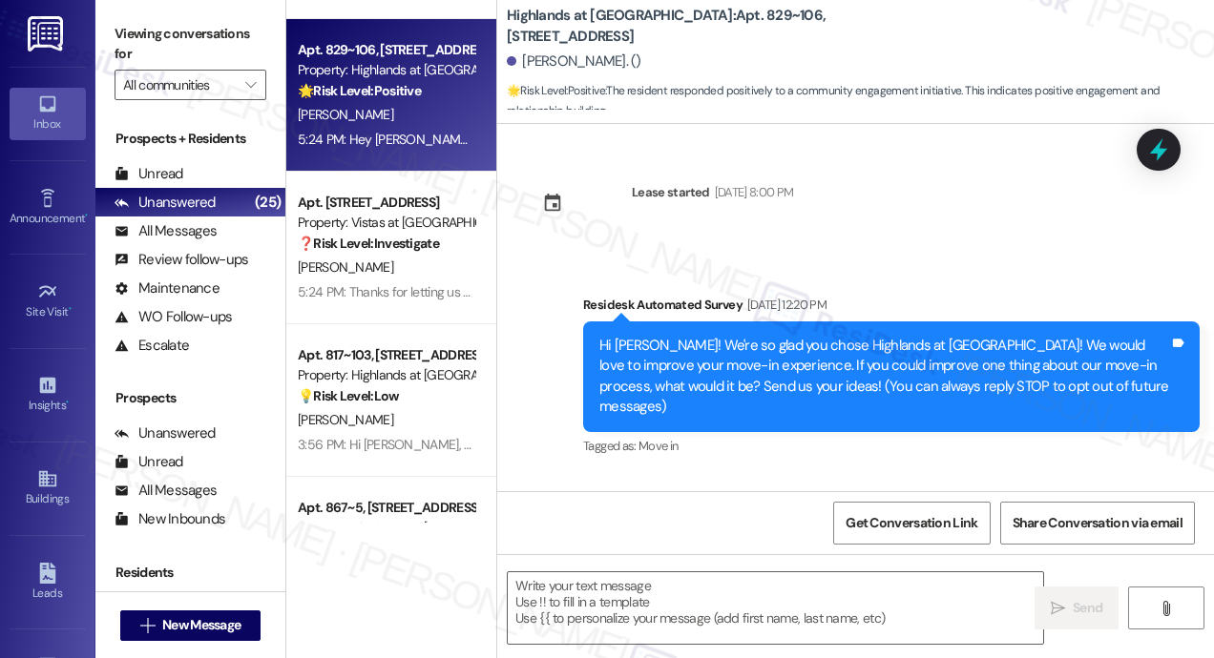
scroll to position [6839, 0]
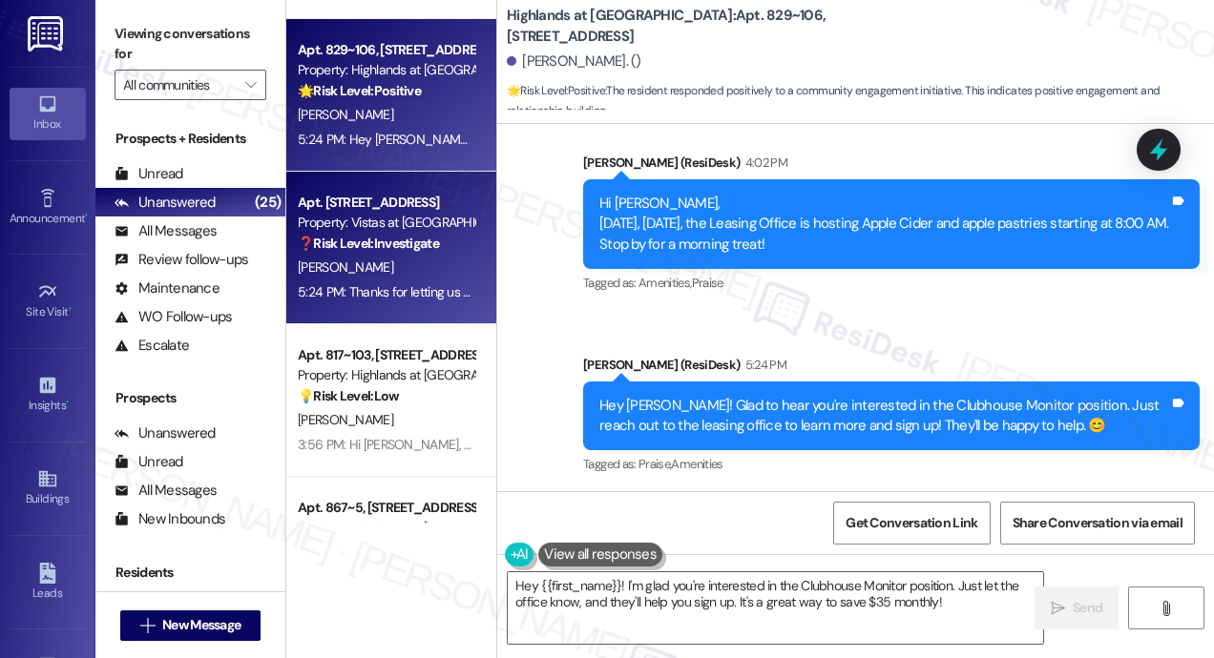
type textarea "Hey {{first_name}}! I'm glad you're interested in the Clubhouse Monitor positio…"
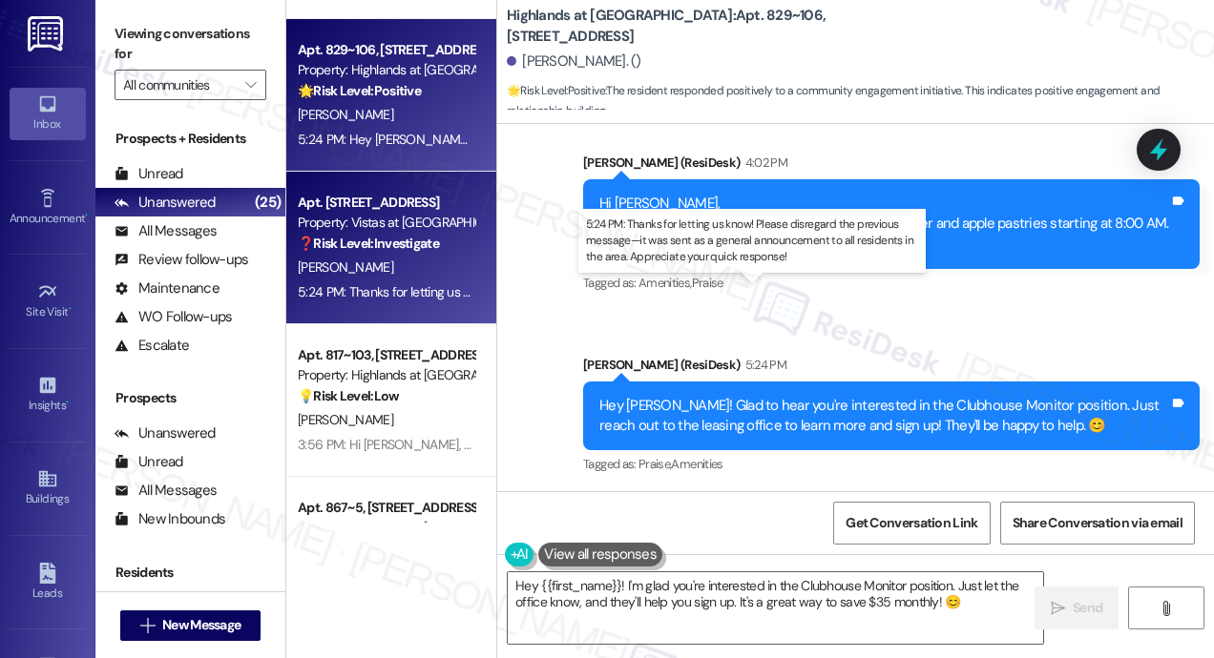
click at [439, 296] on div "5:24 PM: Thanks for letting us know! Please disregard the previous message—it w…" at bounding box center [787, 291] width 978 height 17
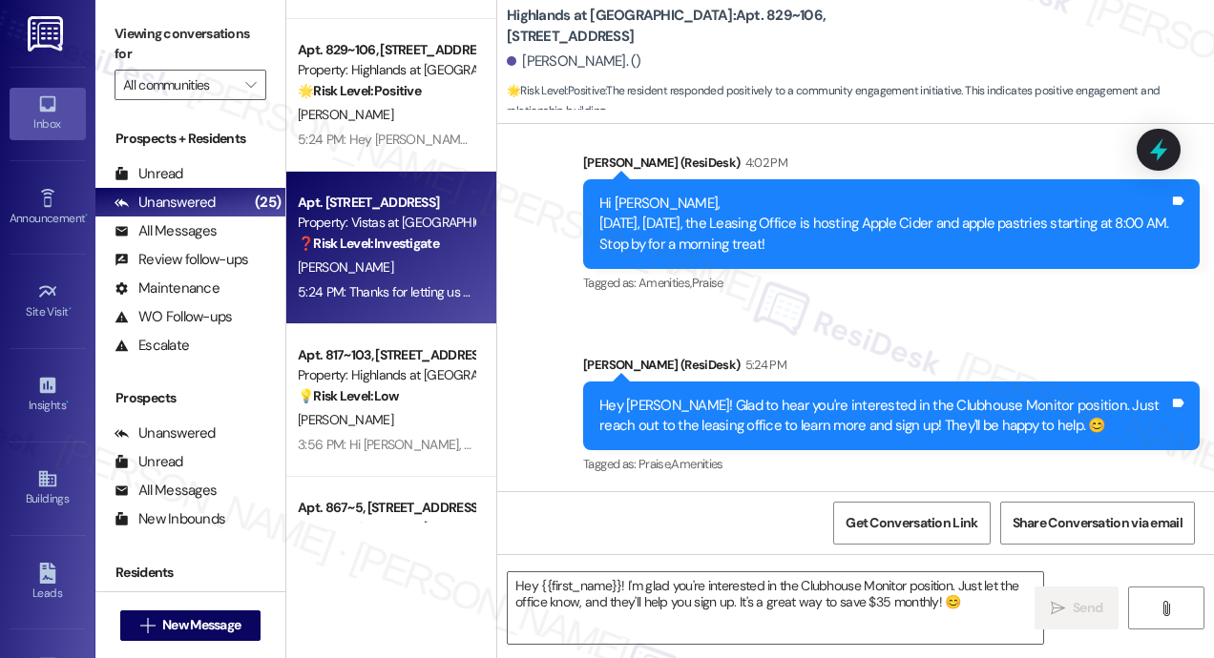
type textarea "Fetching suggested responses. Please feel free to read through the conversation…"
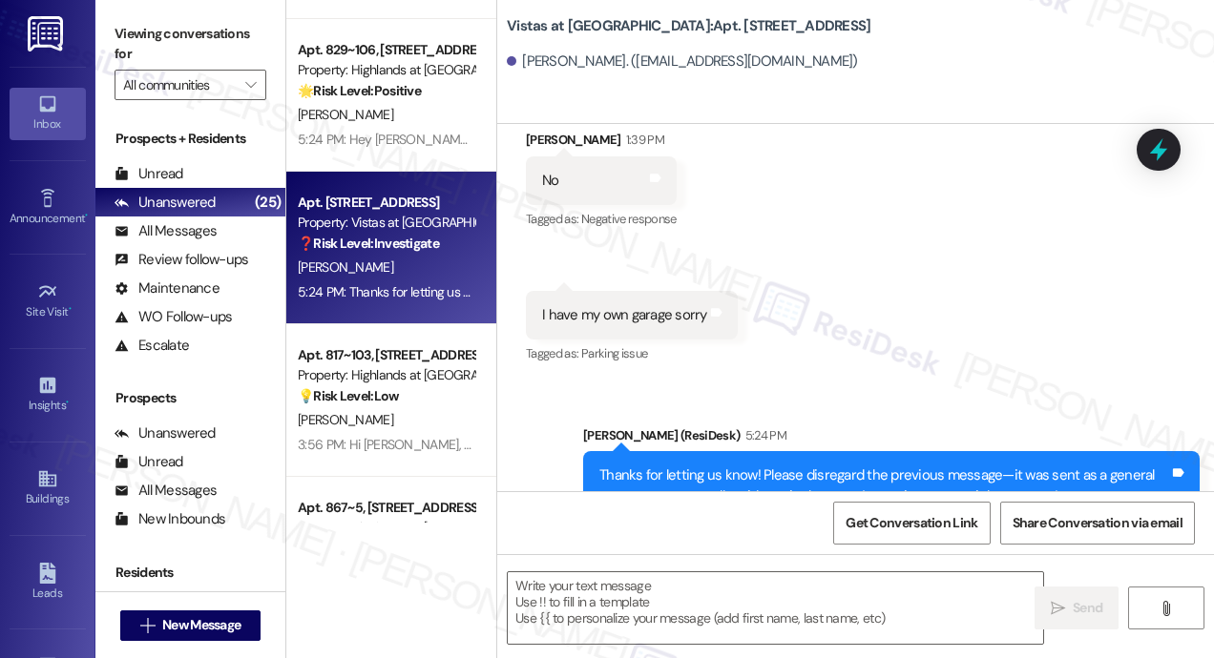
scroll to position [6543, 0]
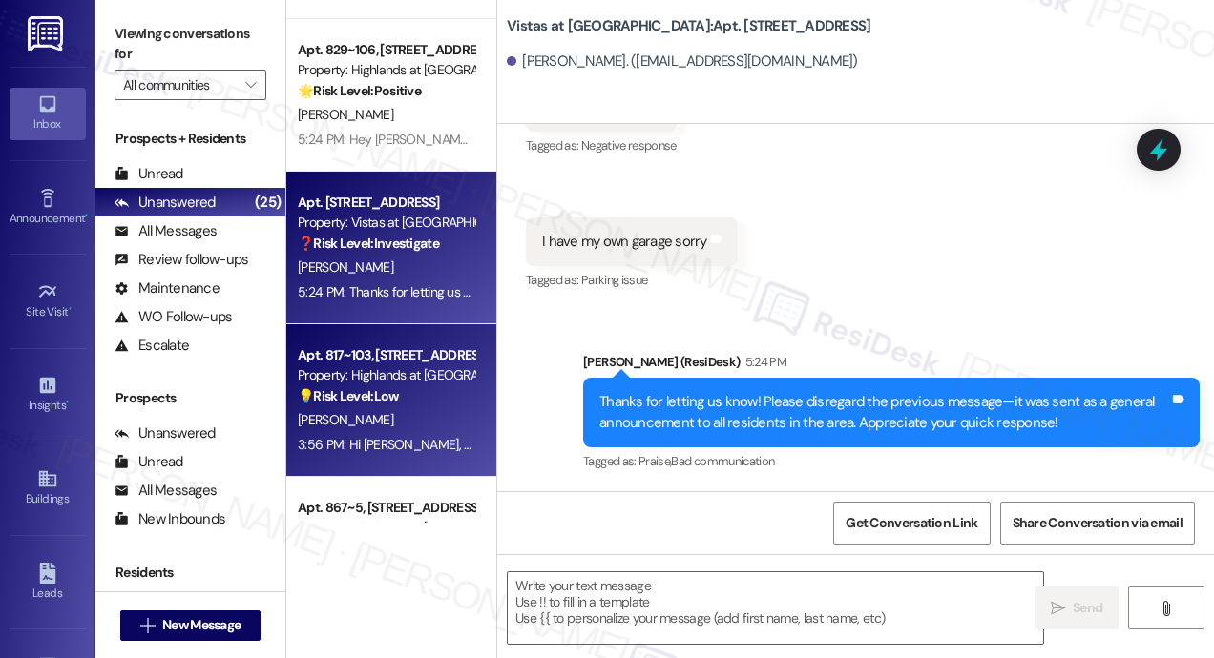
click at [455, 395] on div "💡 Risk Level: Low The resident is responding to an offer to become a Clubhouse …" at bounding box center [386, 397] width 177 height 20
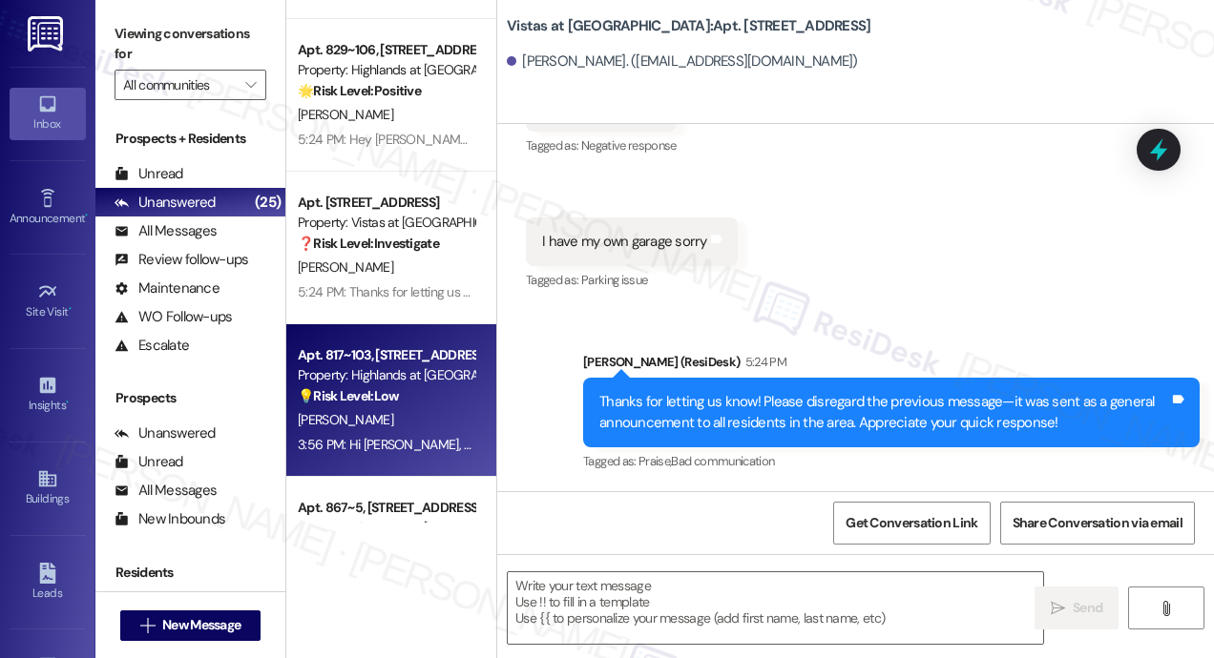
type textarea "Fetching suggested responses. Please feel free to read through the conversation…"
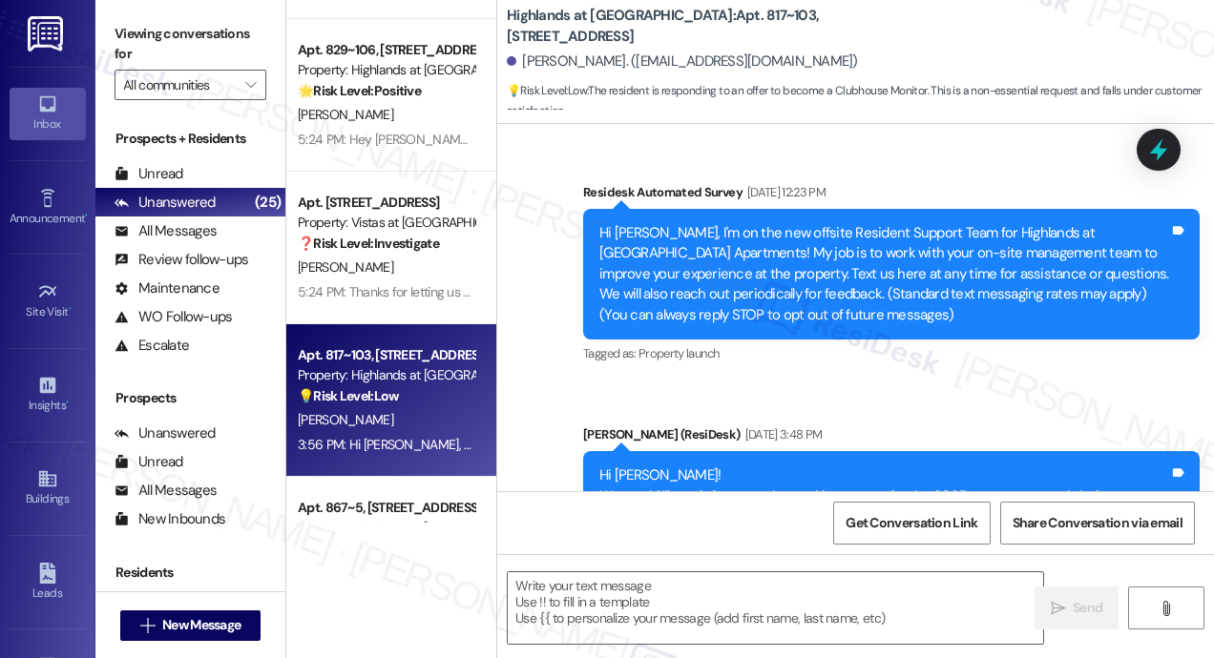
scroll to position [26052, 0]
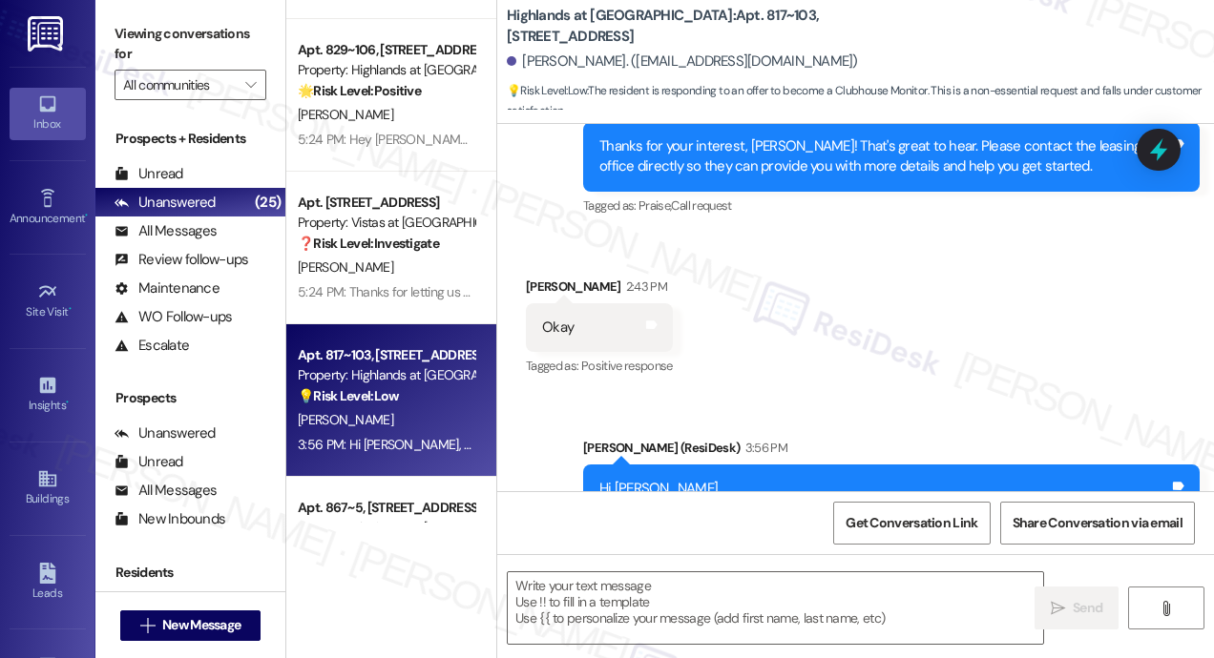
type textarea "Fetching suggested responses. Please feel free to read through the conversation…"
click at [767, 576] on textarea at bounding box center [775, 609] width 535 height 72
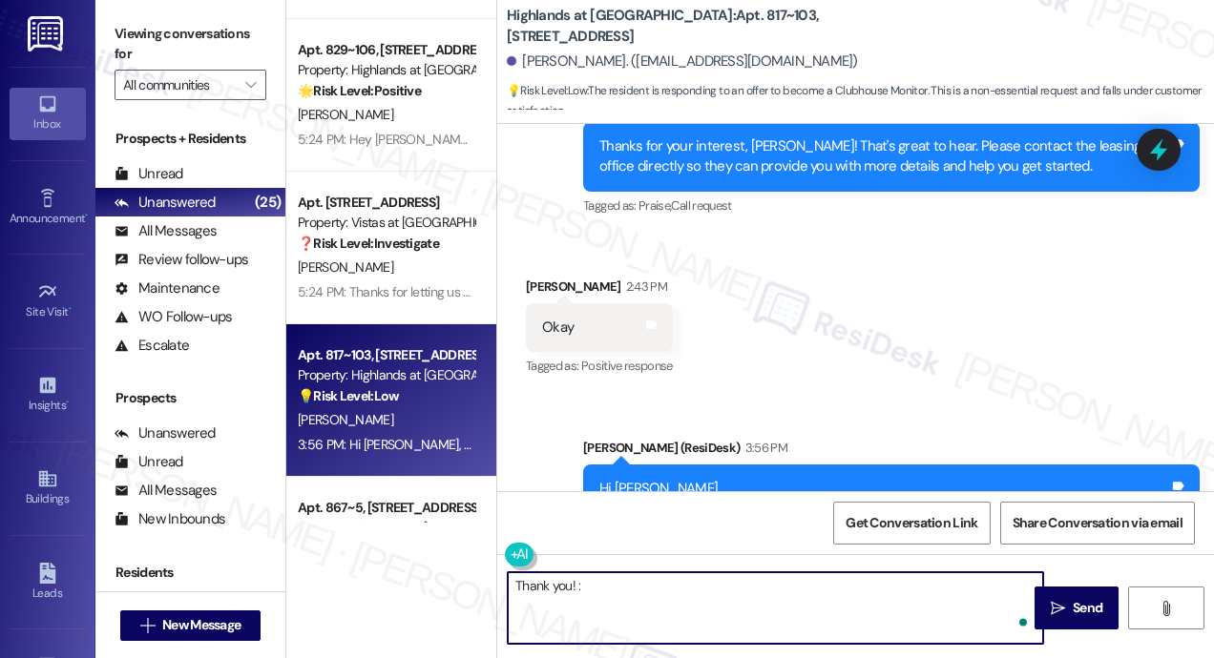
type textarea "Thank you! :)"
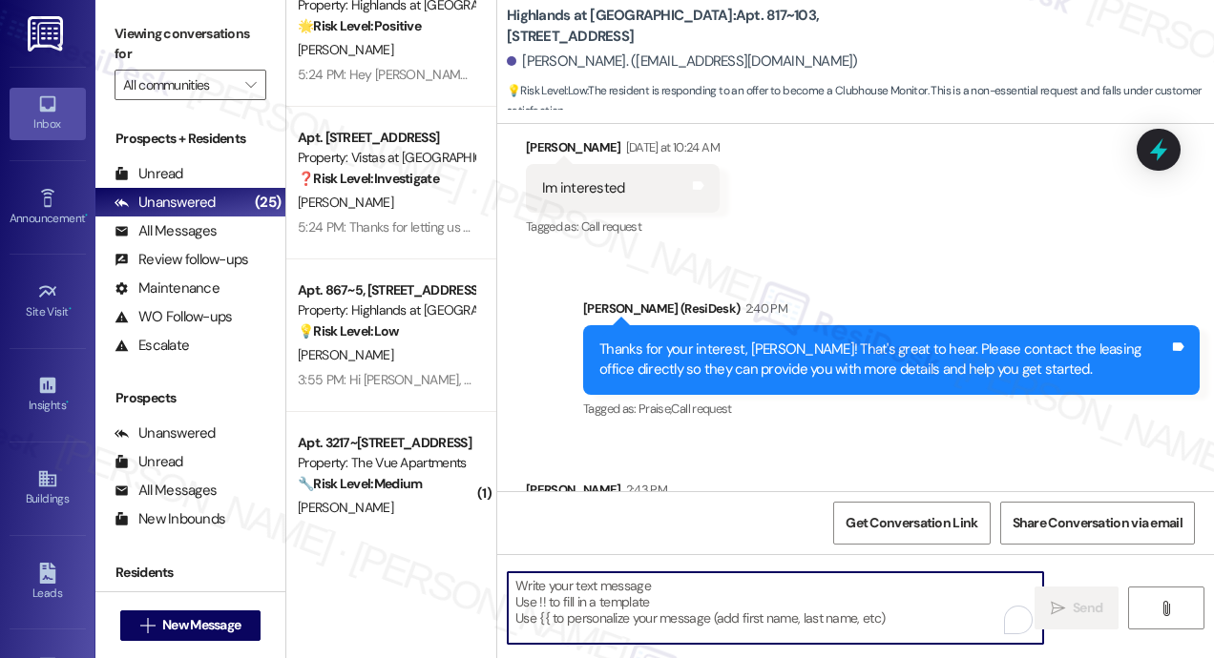
scroll to position [2768, 0]
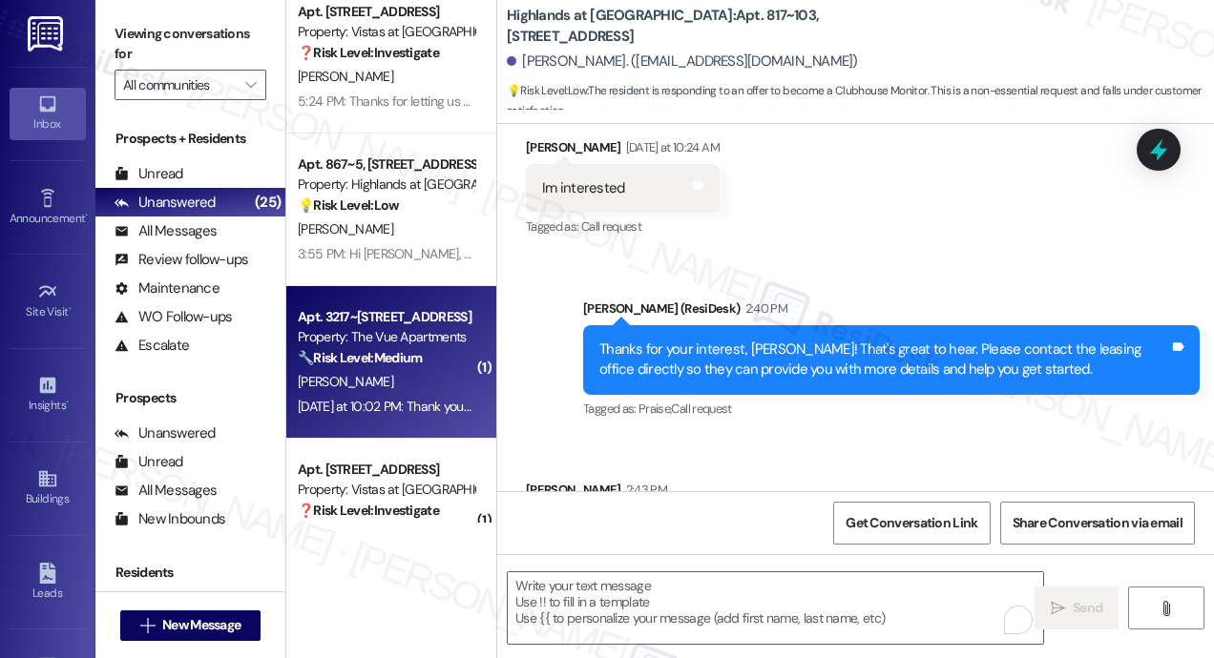
click at [435, 366] on div "🔧 Risk Level: Medium The resident is requesting a specific time for the quarter…" at bounding box center [386, 358] width 177 height 20
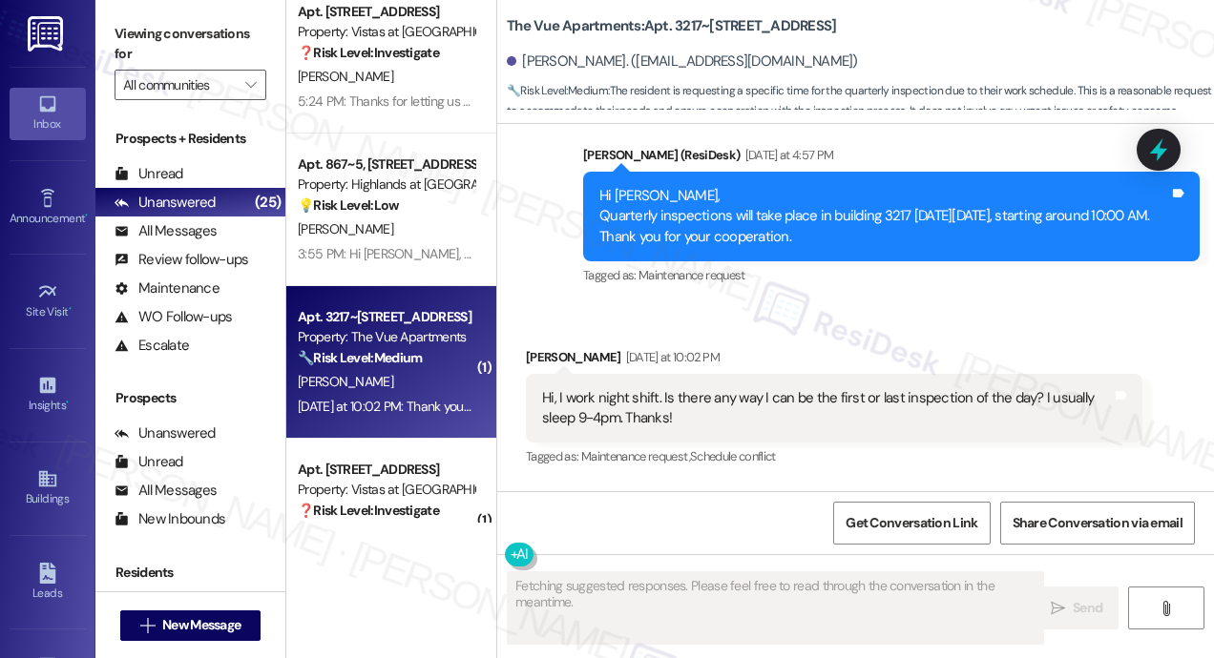
scroll to position [3770, 0]
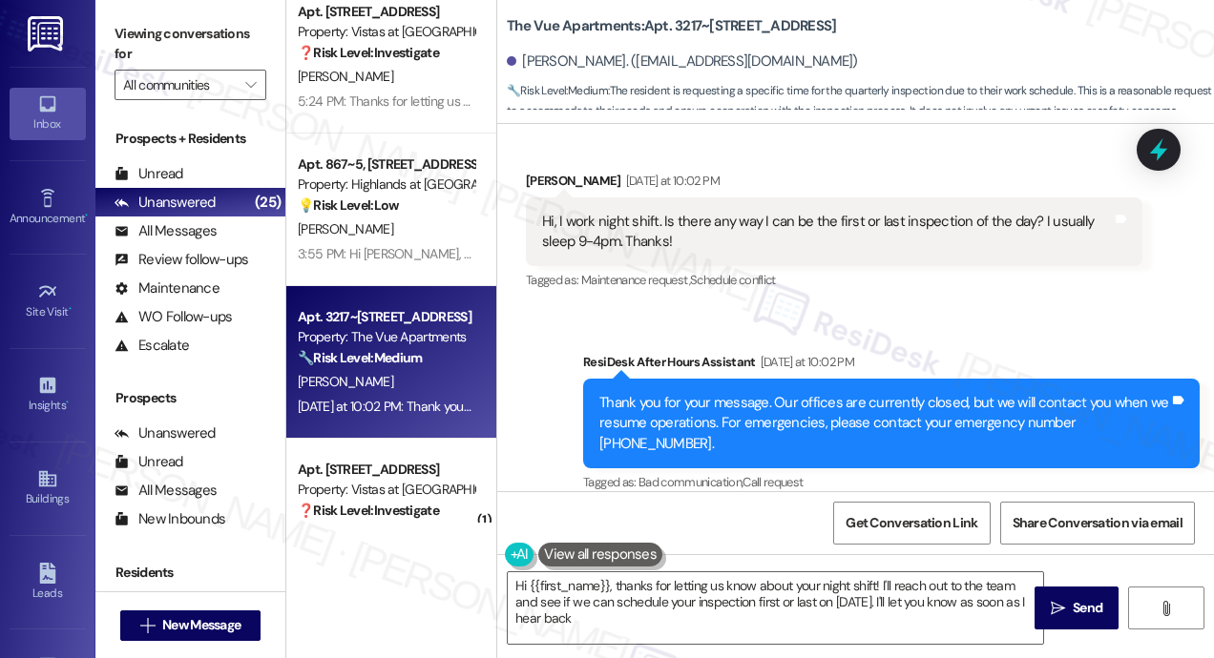
type textarea "Hi {{first_name}}, thanks for letting us know about your night shift! I'll reac…"
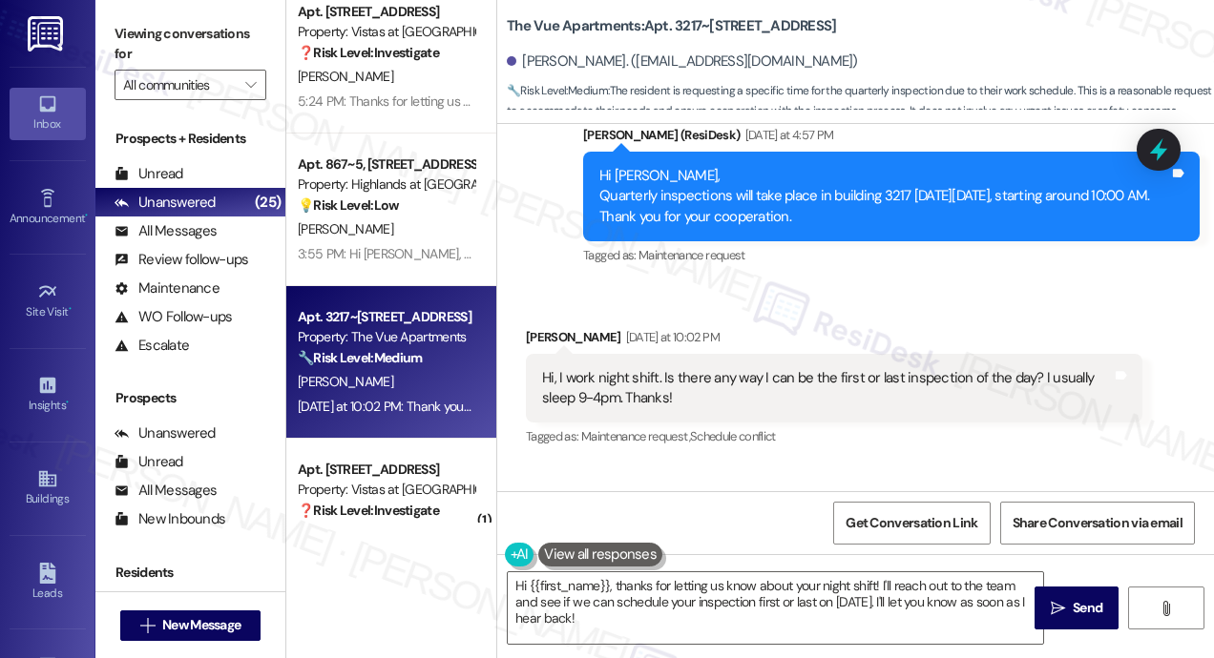
scroll to position [3579, 0]
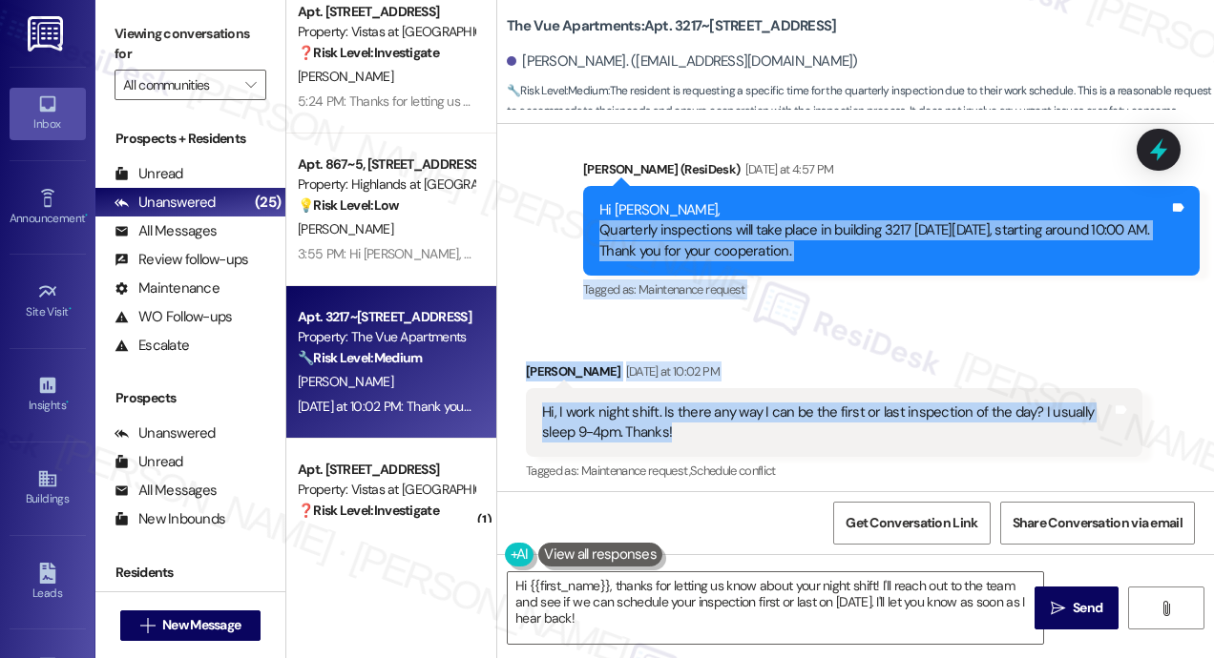
drag, startPoint x: 728, startPoint y: 430, endPoint x: 600, endPoint y: 238, distance: 231.3
click at [600, 238] on div "Survey, sent via SMS Residesk Automated Survey Jun 17, 2025 at 12:28 PM Hi Tayl…" at bounding box center [855, 307] width 717 height 367
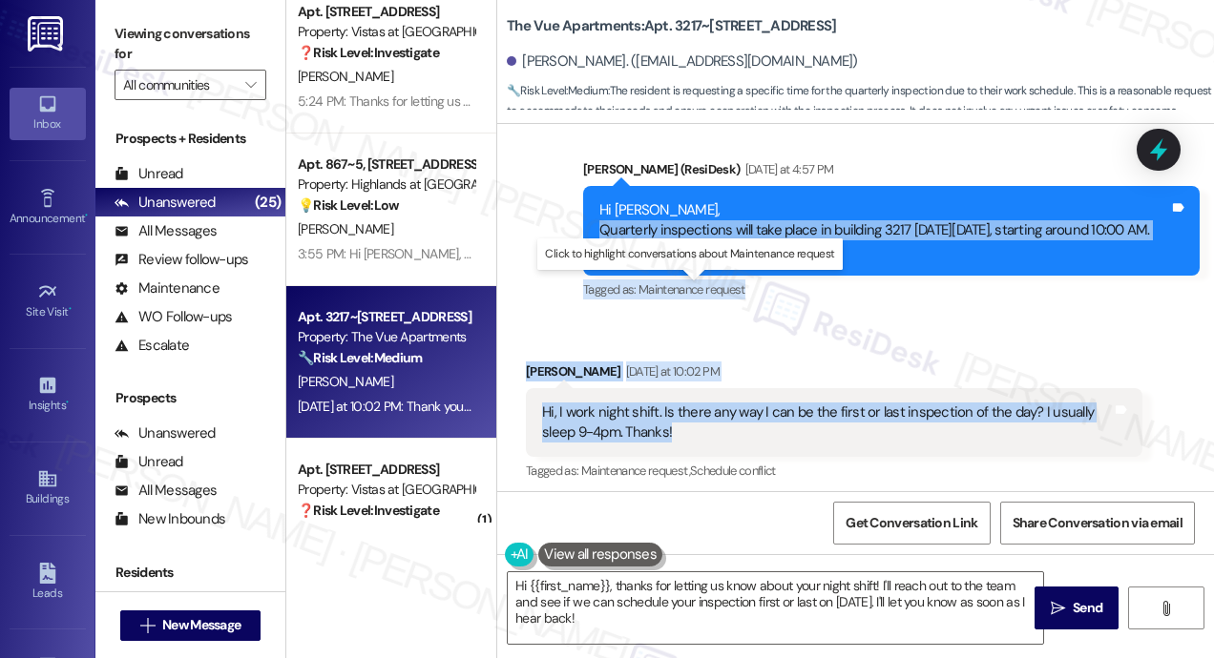
copy div "Quarterly inspections will take place in building 3217 on Thursday, September 1…"
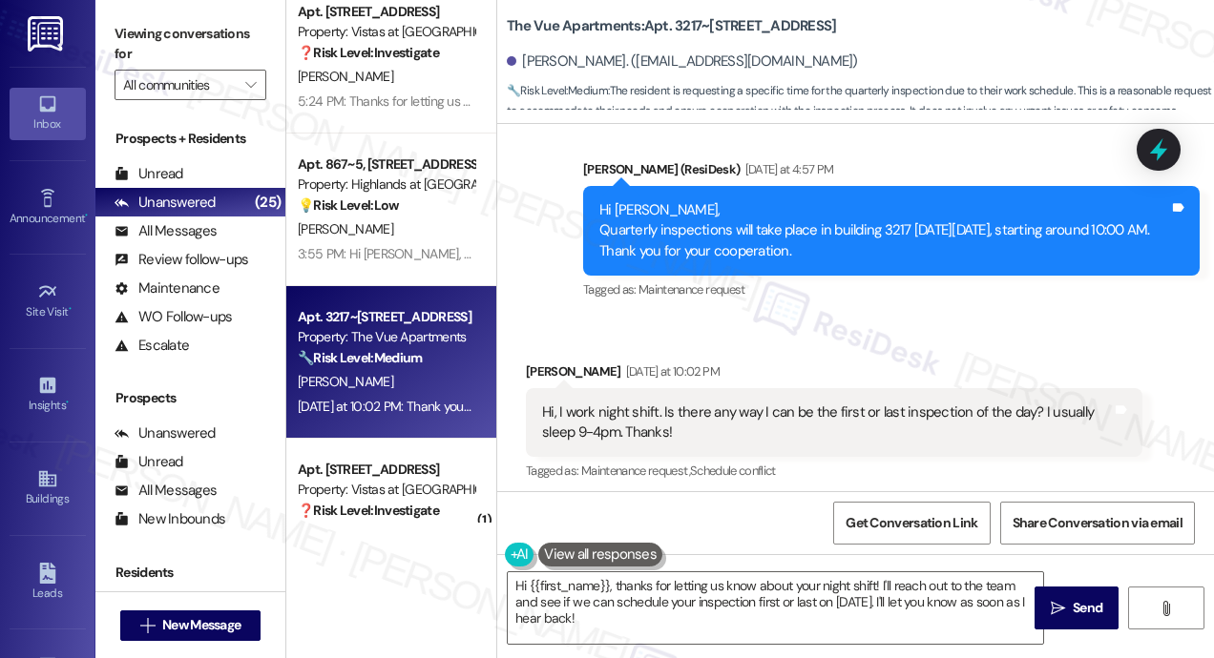
click at [1155, 135] on icon at bounding box center [1158, 150] width 32 height 32
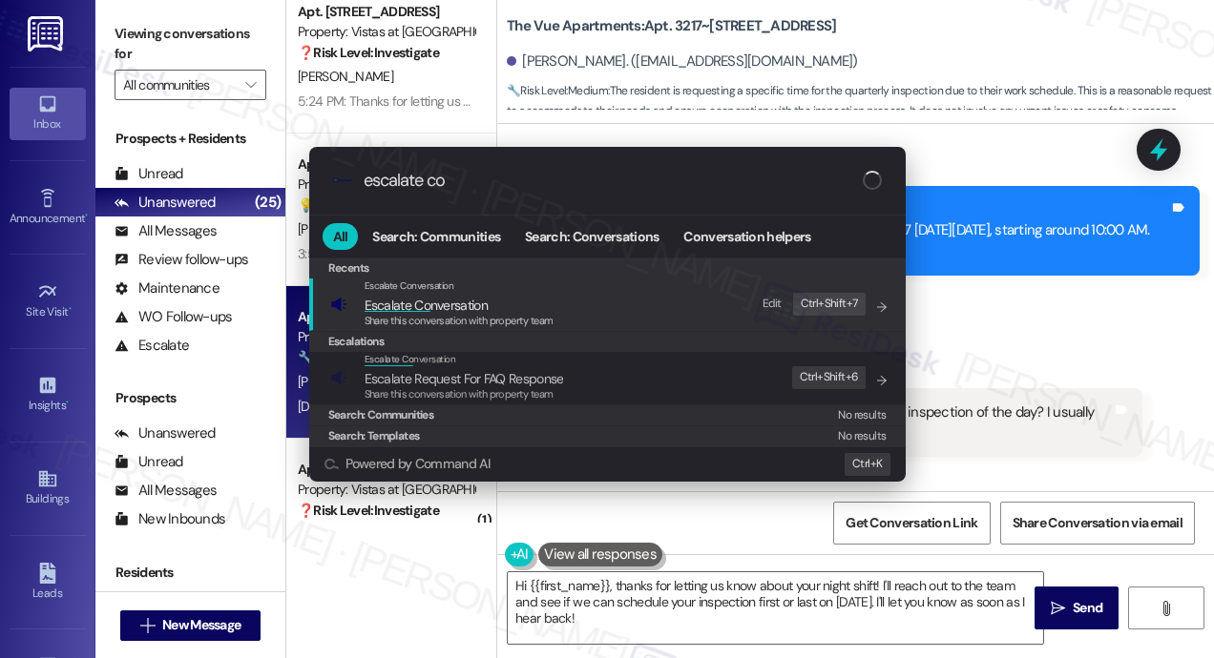
type input "escalate con"
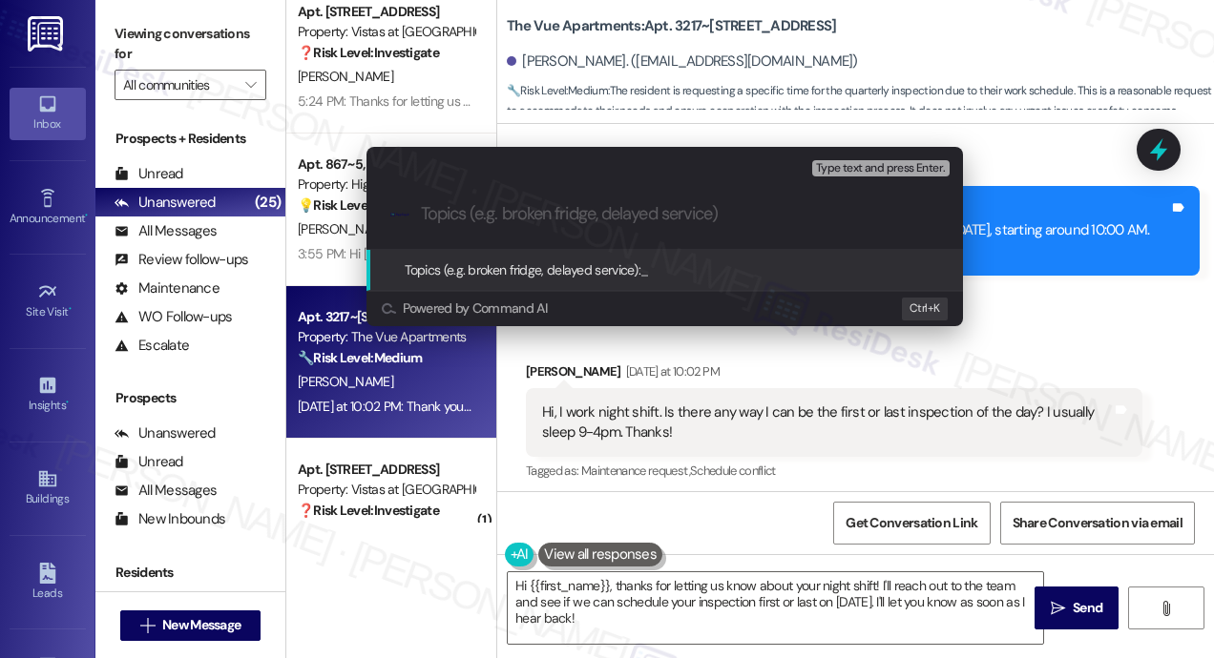
paste input "Request to Schedule Quarterly Inspection Outside of Sleep Hours – Building 3217"
type input "Request to Schedule Quarterly Inspection Outside of Sleep Hours – Building 3217"
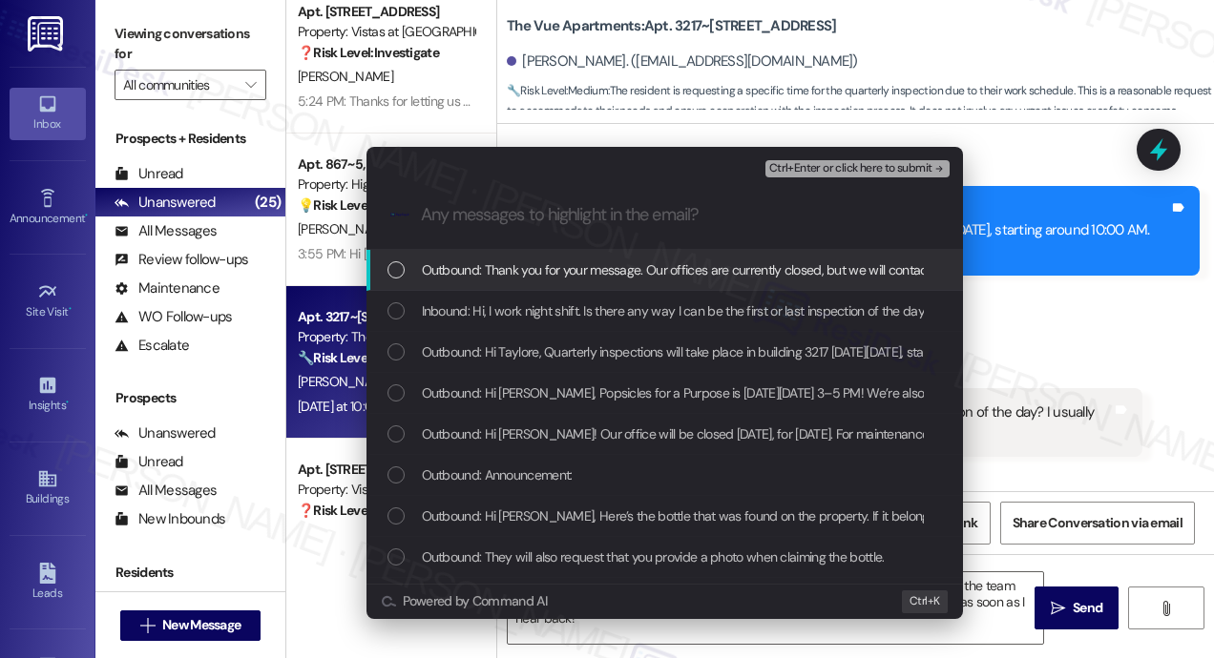
scroll to position [0, 0]
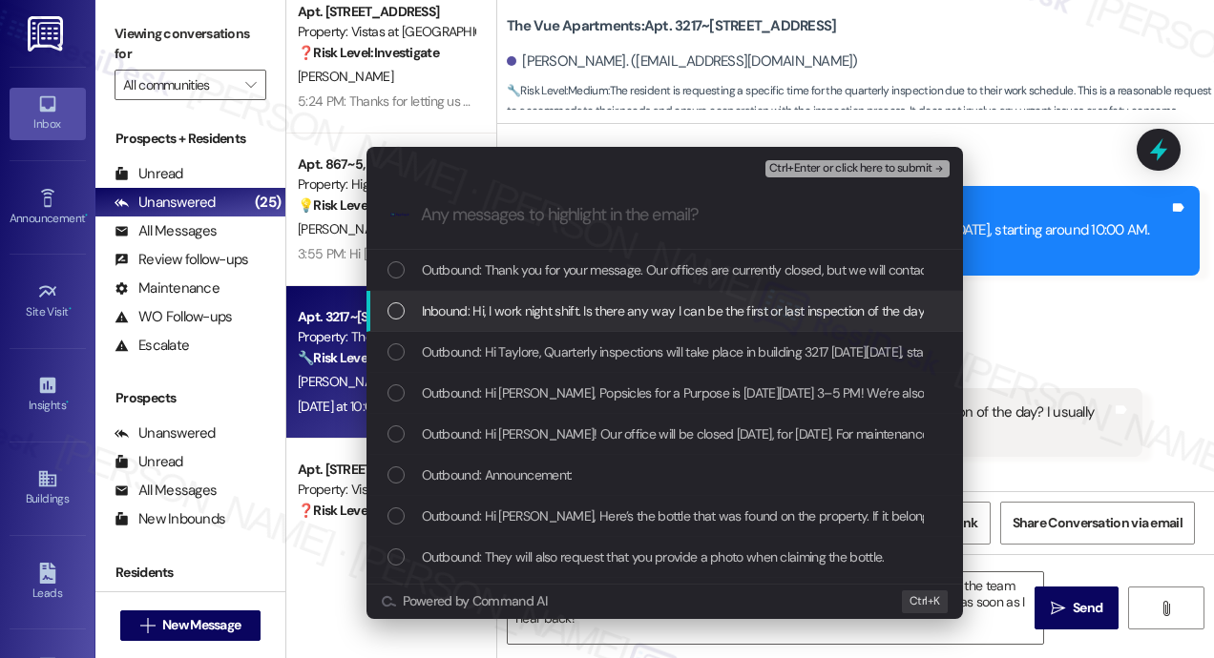
click at [774, 309] on span "Inbound: Hi, I work night shift. Is there any way I can be the first or last in…" at bounding box center [763, 311] width 682 height 21
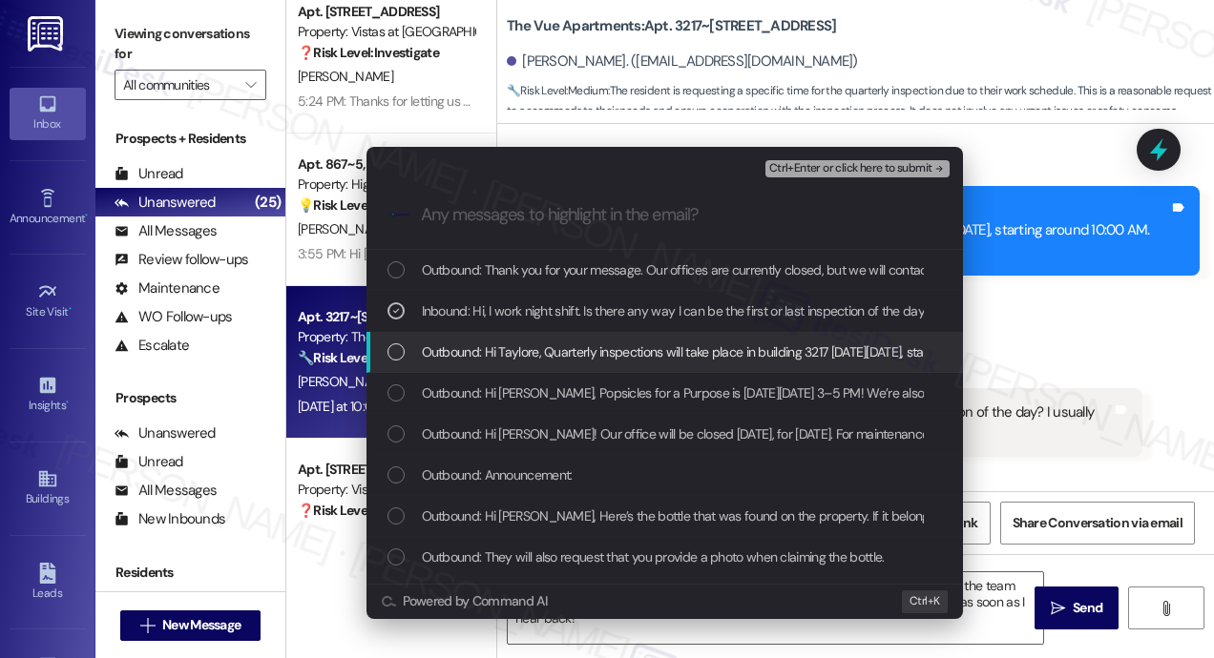
click at [764, 350] on span "Outbound: Hi Taylore, Quarterly inspections will take place in building 3217 on…" at bounding box center [825, 352] width 806 height 21
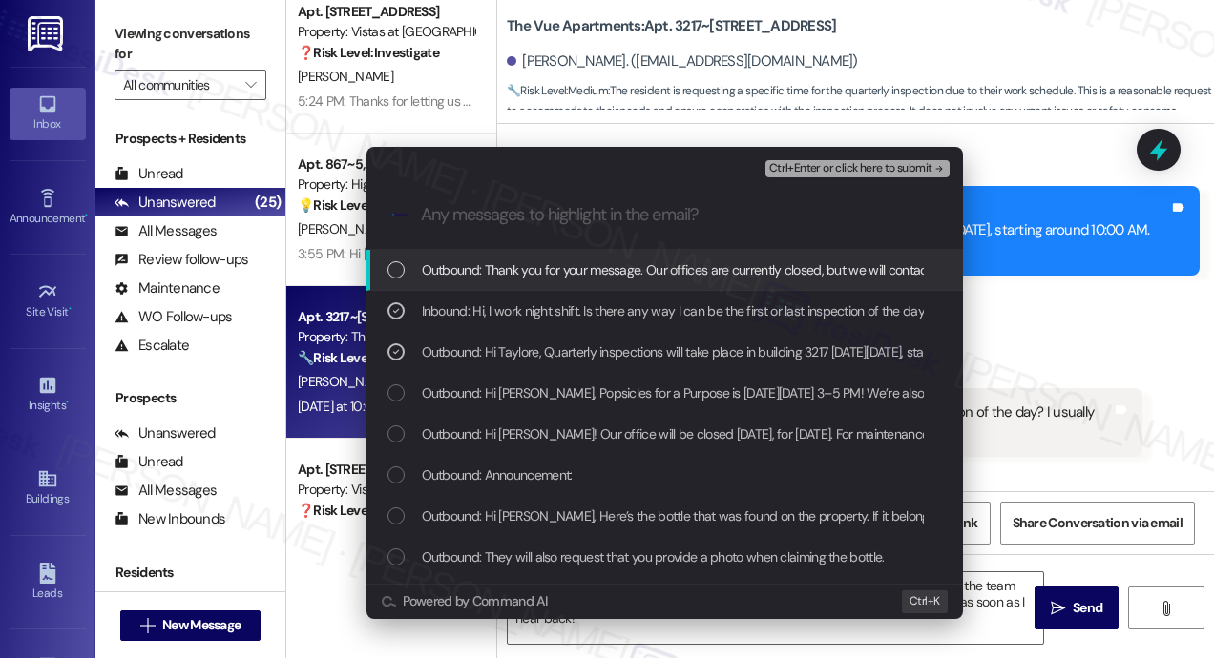
click at [820, 166] on span "Ctrl+Enter or click here to submit" at bounding box center [850, 168] width 163 height 13
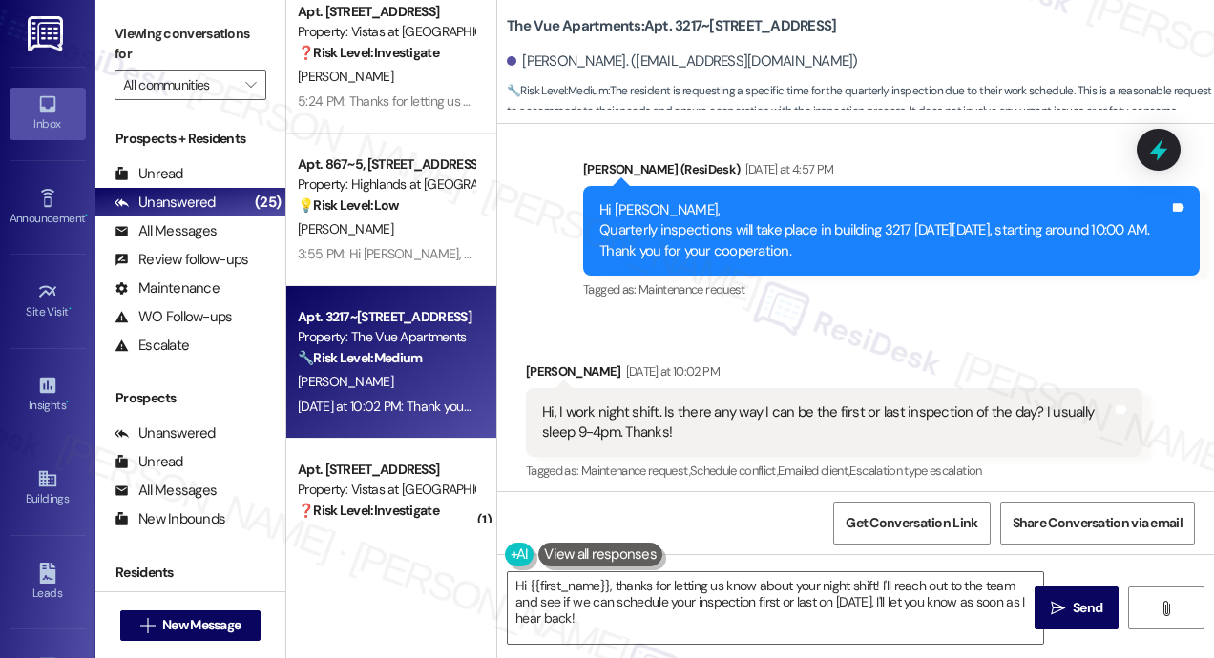
scroll to position [3770, 0]
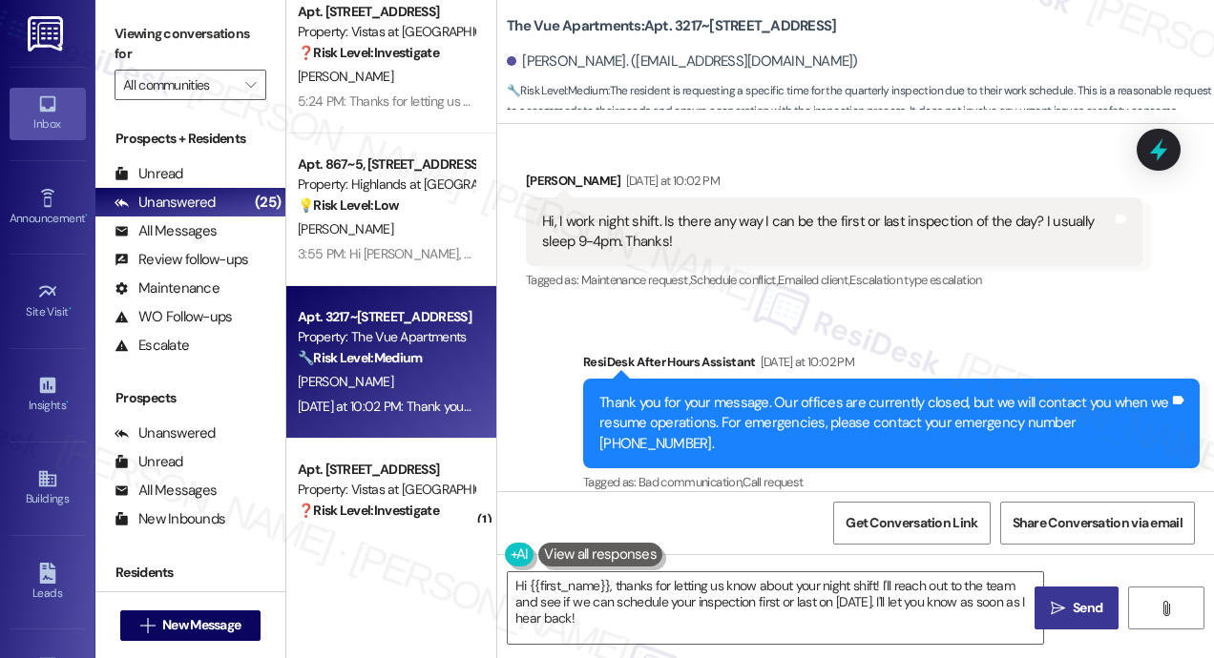
click at [1055, 602] on icon "" at bounding box center [1058, 608] width 14 height 15
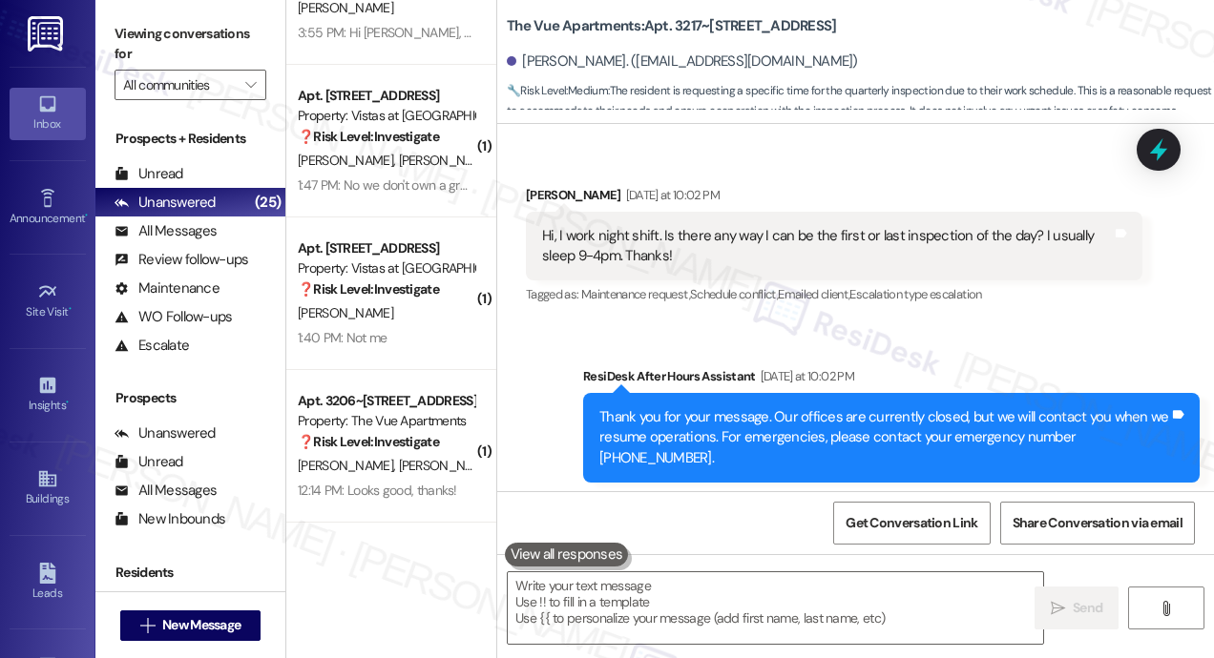
scroll to position [3943, 0]
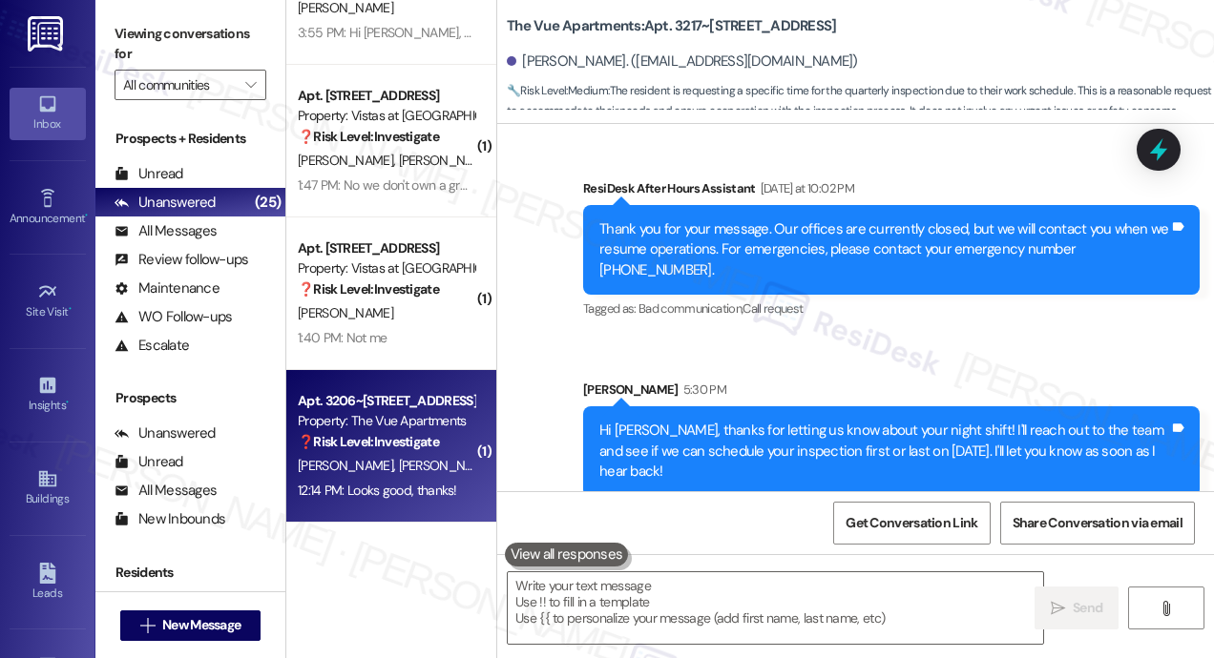
click at [423, 432] on div "❓ Risk Level: Investigate" at bounding box center [386, 442] width 177 height 20
type textarea "Fetching suggested responses. Please feel free to read through the conversation…"
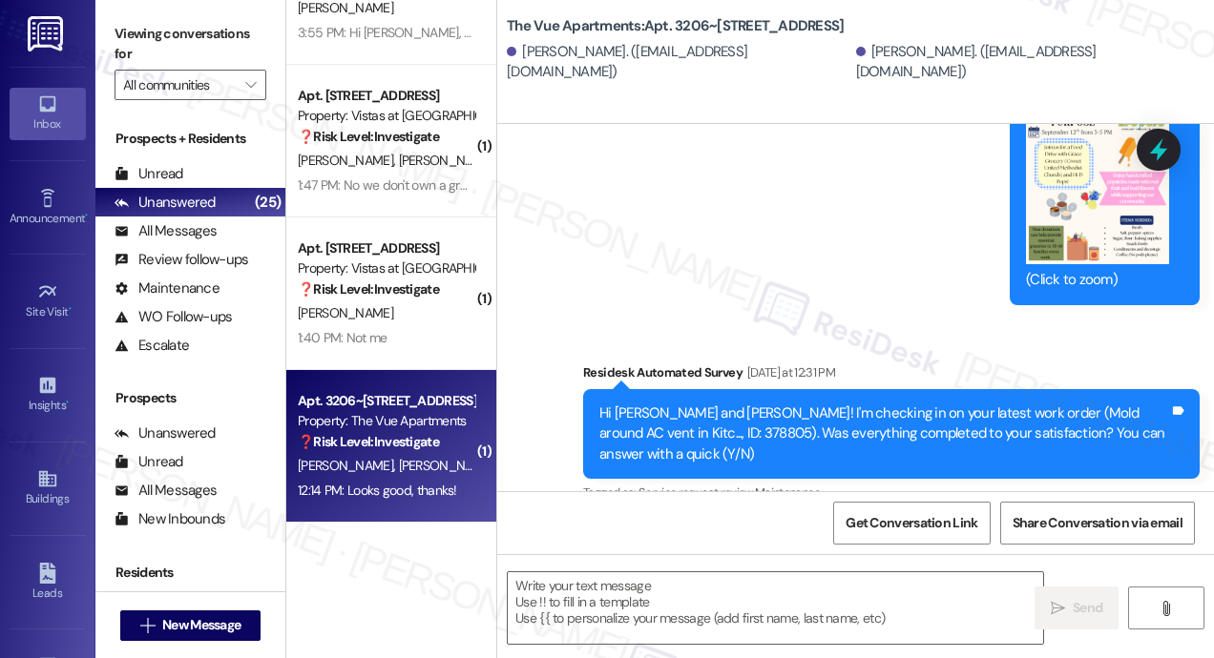
scroll to position [4325, 0]
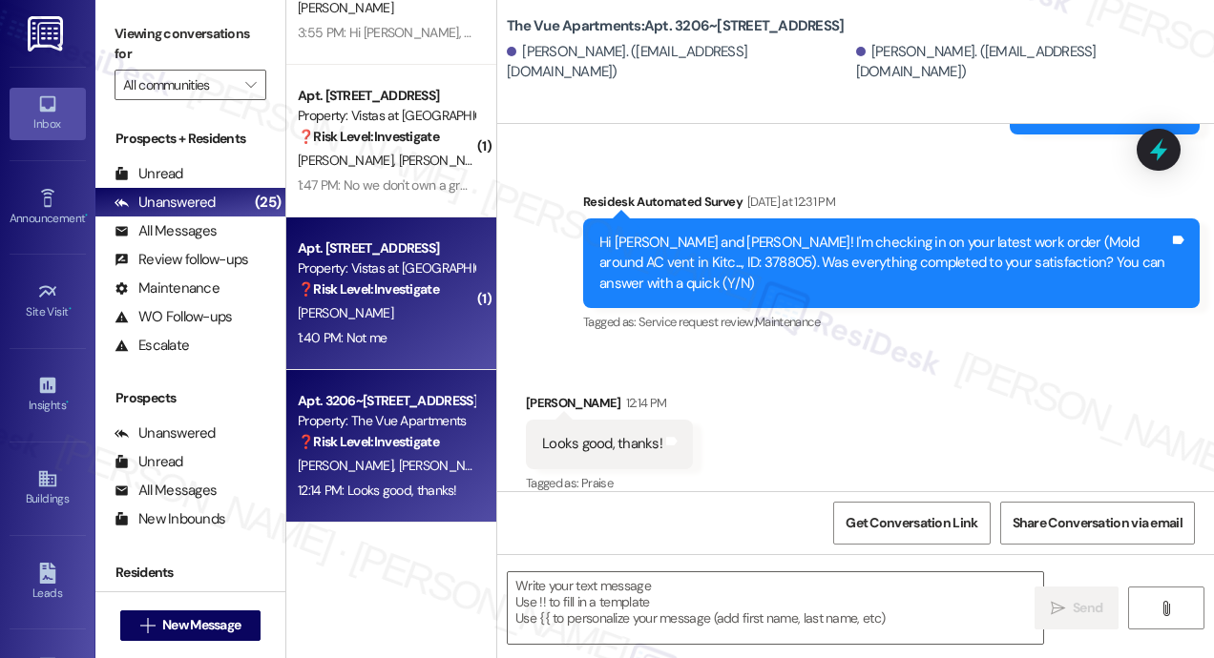
click at [427, 351] on div "Apt. 1323, 7612 II Timberlake Road Property: Vistas at Dreaming Creek ❓ Risk Le…" at bounding box center [391, 294] width 210 height 153
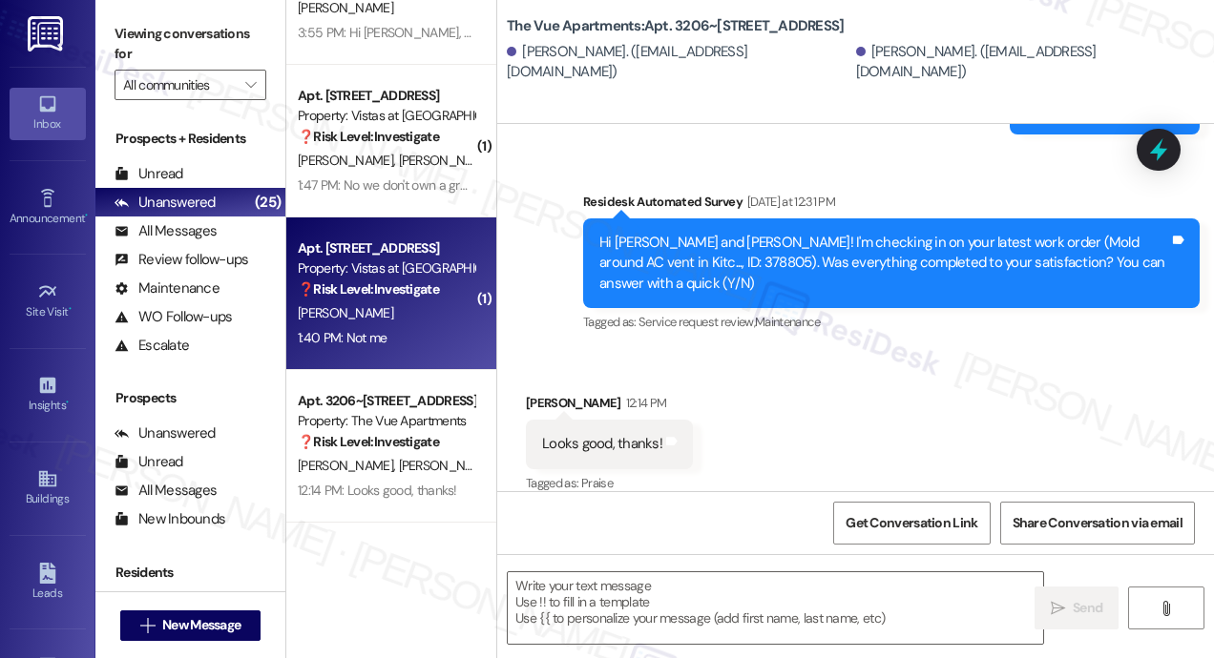
type textarea "Fetching suggested responses. Please feel free to read through the conversation…"
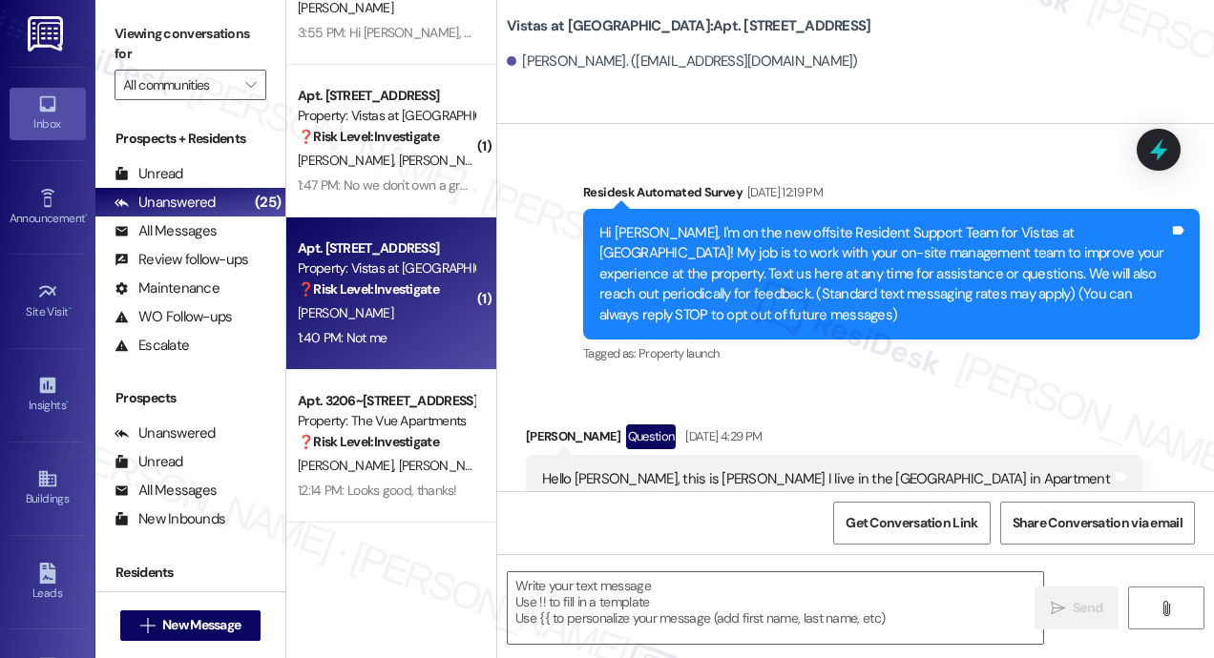
scroll to position [14292, 0]
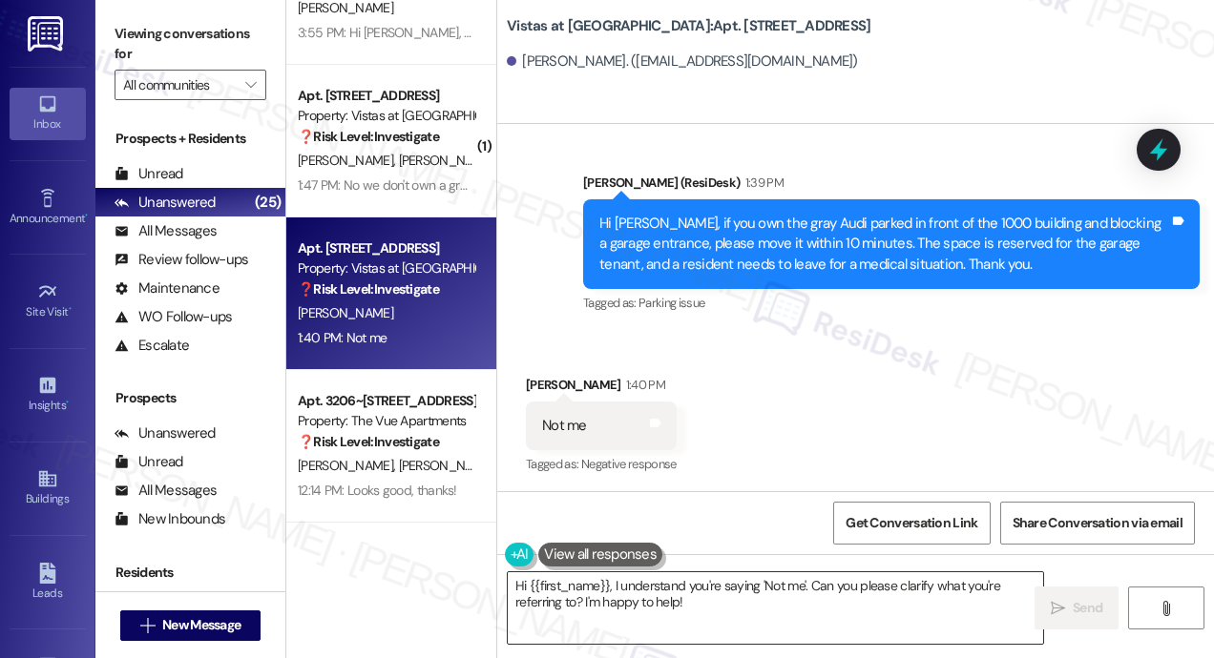
click at [660, 590] on textarea "Hi {{first_name}}, I understand you're saying 'Not me'. Can you please clarify …" at bounding box center [775, 609] width 535 height 72
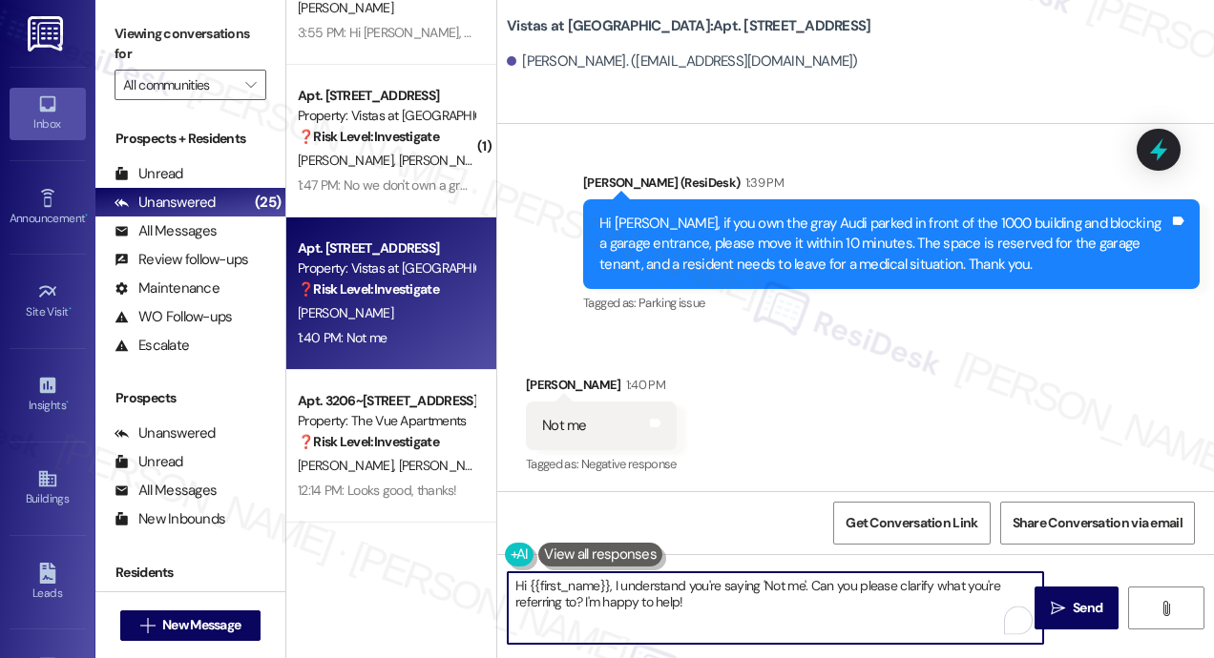
paste textarea "Thanks for letting us know, William! Please disregard the previous message—it w…"
click at [702, 581] on textarea "Thanks for letting us know, William! Please disregard the previous message—it w…" at bounding box center [775, 609] width 535 height 72
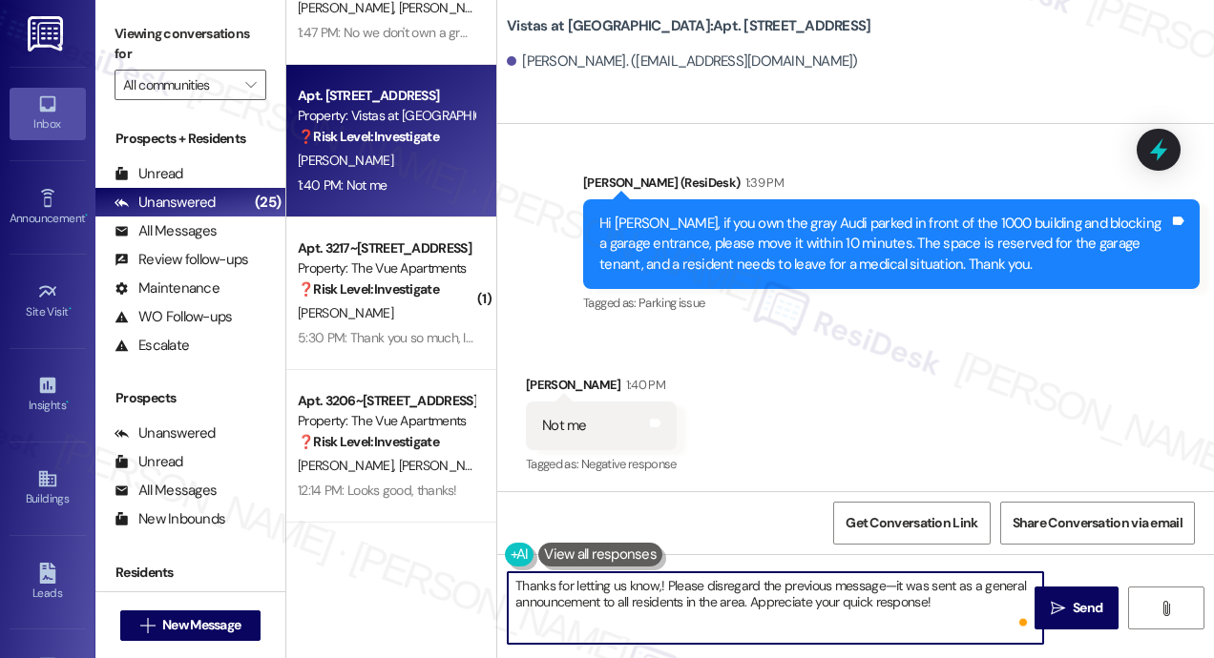
type textarea "Thanks for letting us know! Please disregard the previous message—it was sent a…"
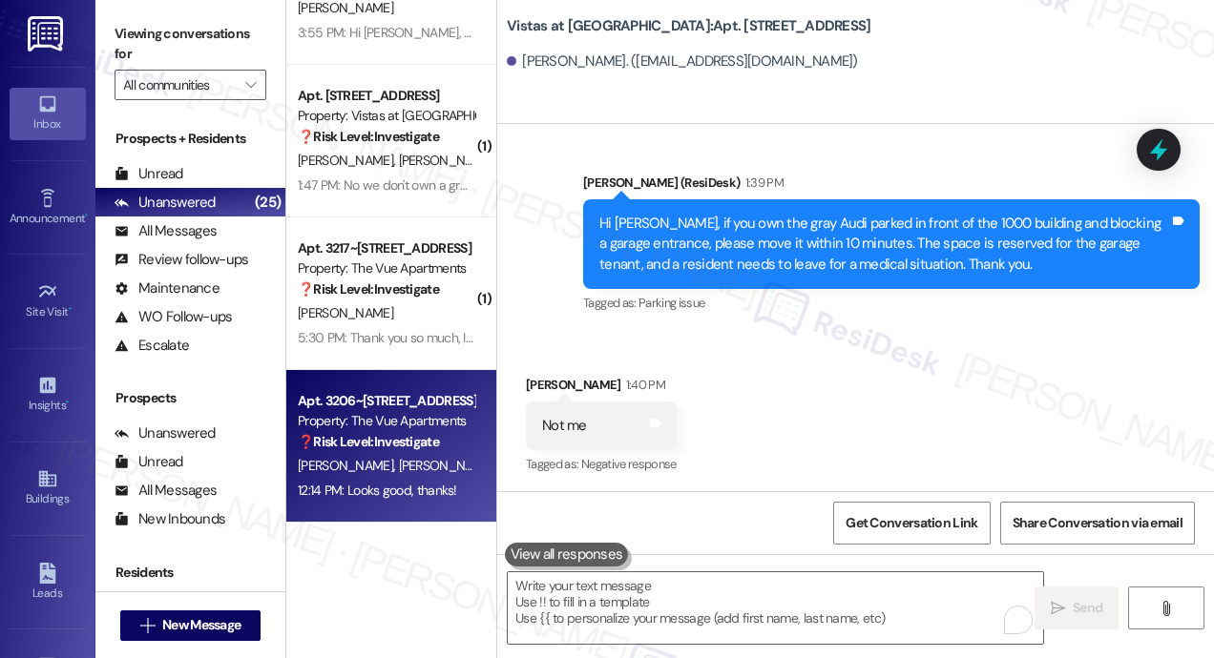
click at [423, 470] on div "J. Di Girolamo R. Hollar" at bounding box center [386, 466] width 180 height 24
type textarea "Fetching suggested responses. Please feel free to read through the conversation…"
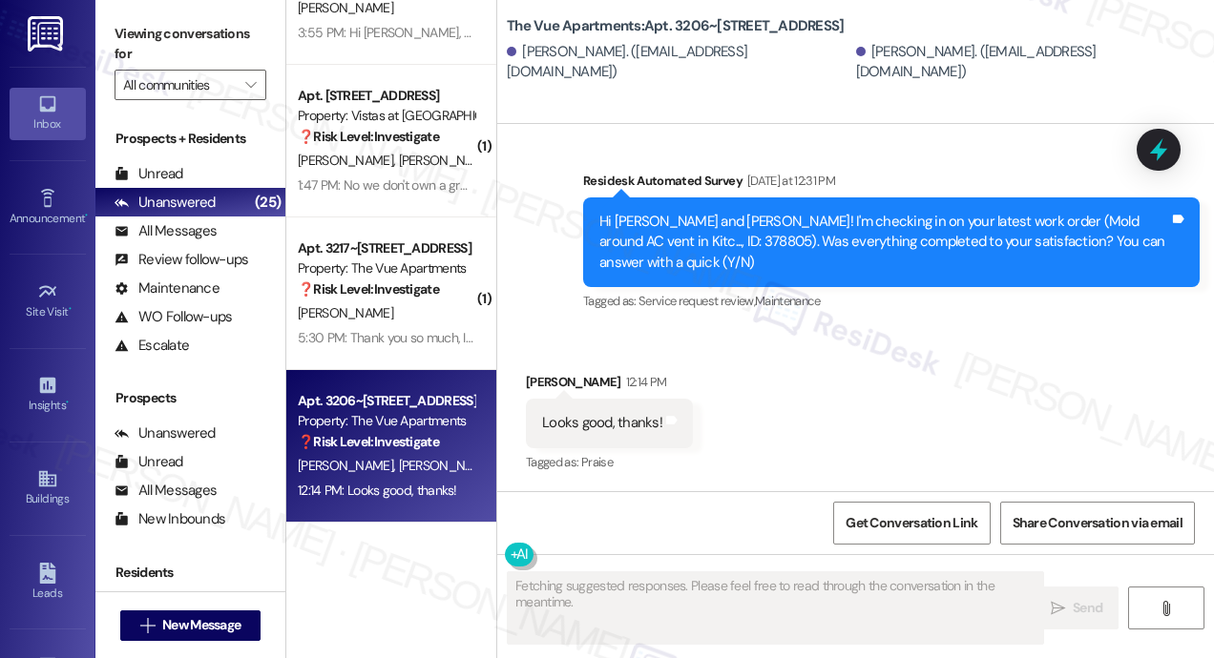
scroll to position [4325, 0]
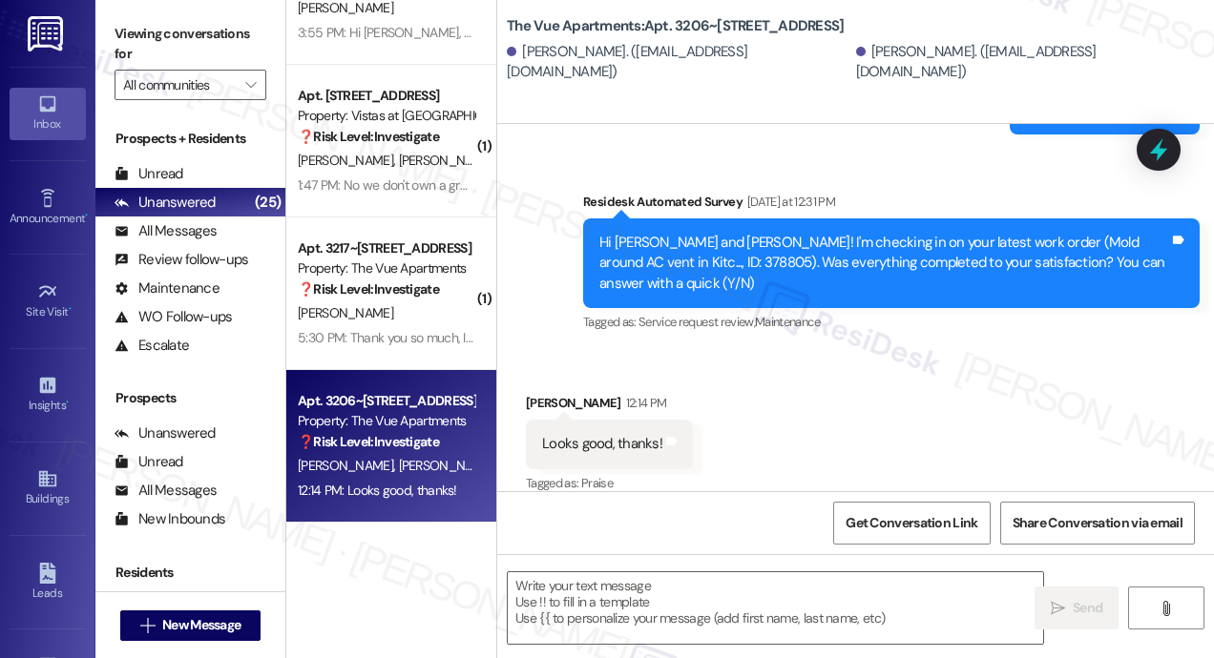
click at [778, 466] on div "Received via SMS Jacob Di Girolamo 12:14 PM Looks good, thanks! Tags and notes …" at bounding box center [855, 430] width 717 height 161
click at [644, 575] on textarea at bounding box center [775, 609] width 535 height 72
click at [702, 591] on textarea "To enrich screen reader interactions, please activate Accessibility in Grammarl…" at bounding box center [775, 609] width 535 height 72
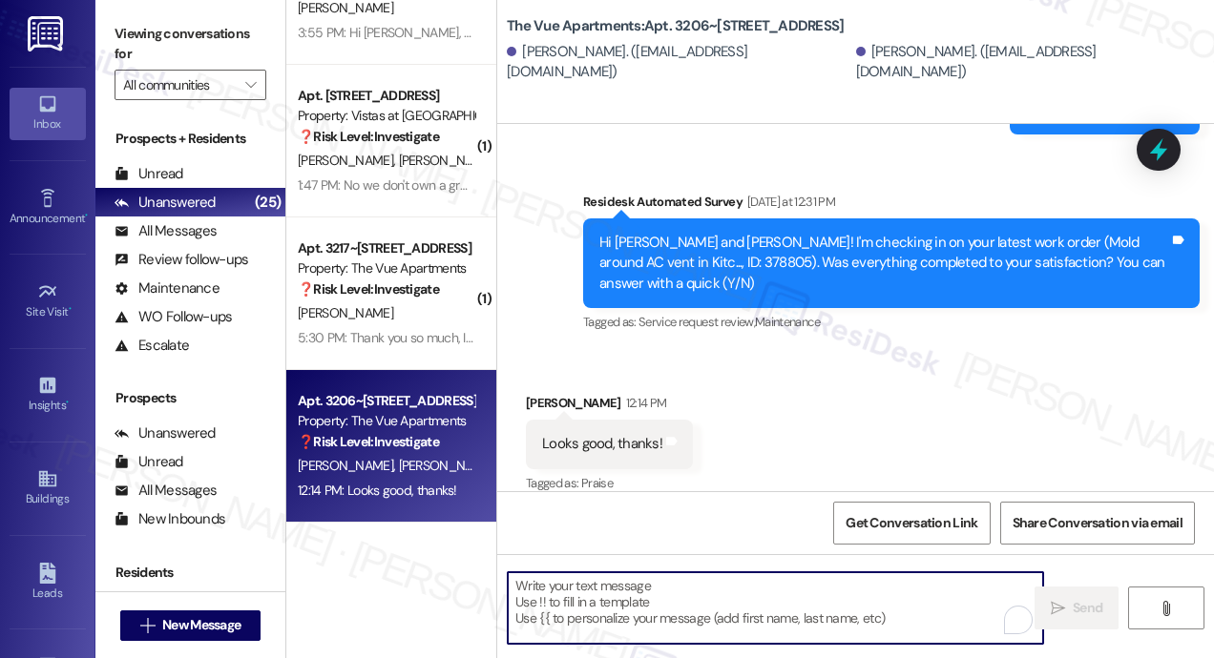
paste textarea "That’s wonderful to hear! We’re so glad that you’re satisfied with the recent w…"
type textarea "That’s wonderful to hear! We’re so glad that you’re satisfied with the recent w…"
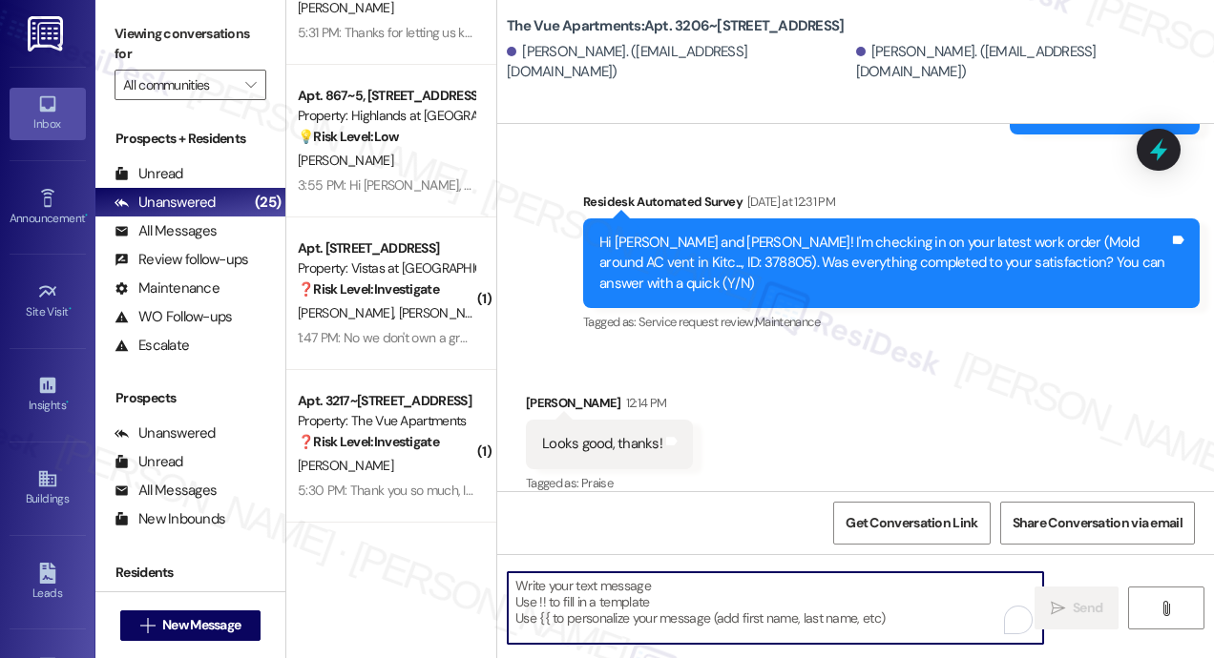
scroll to position [4500, 0]
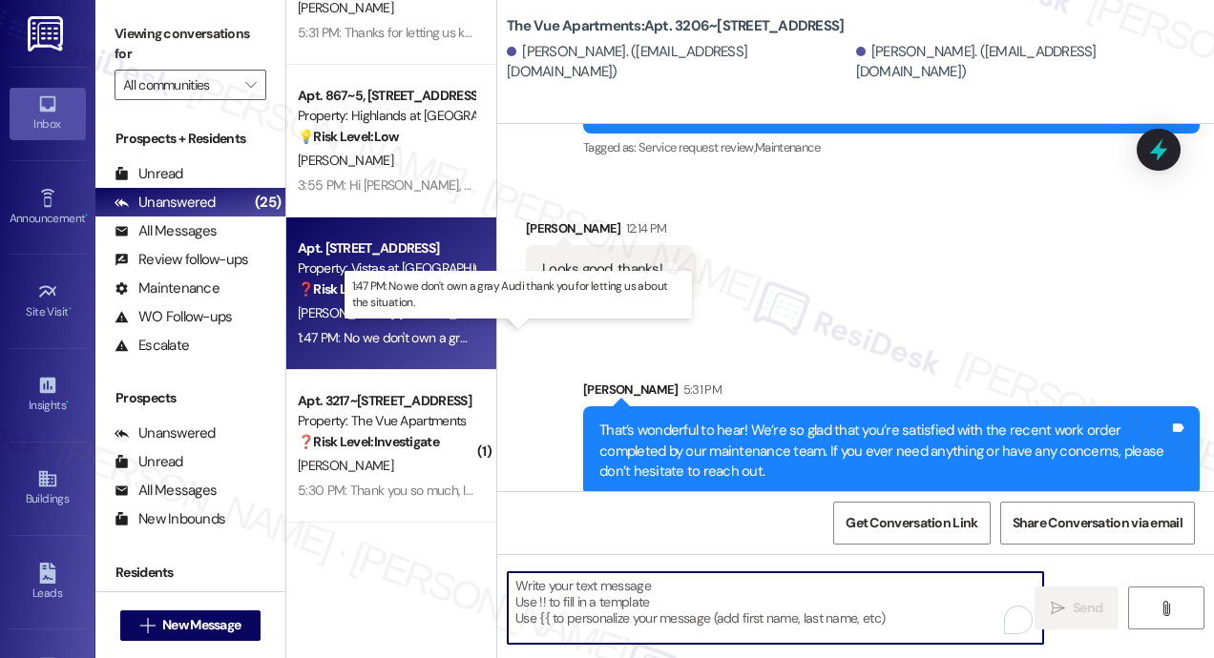
click at [435, 343] on div "1:47 PM: No we don't own a gray Audi thank you for letting us about the situati…" at bounding box center [519, 337] width 442 height 17
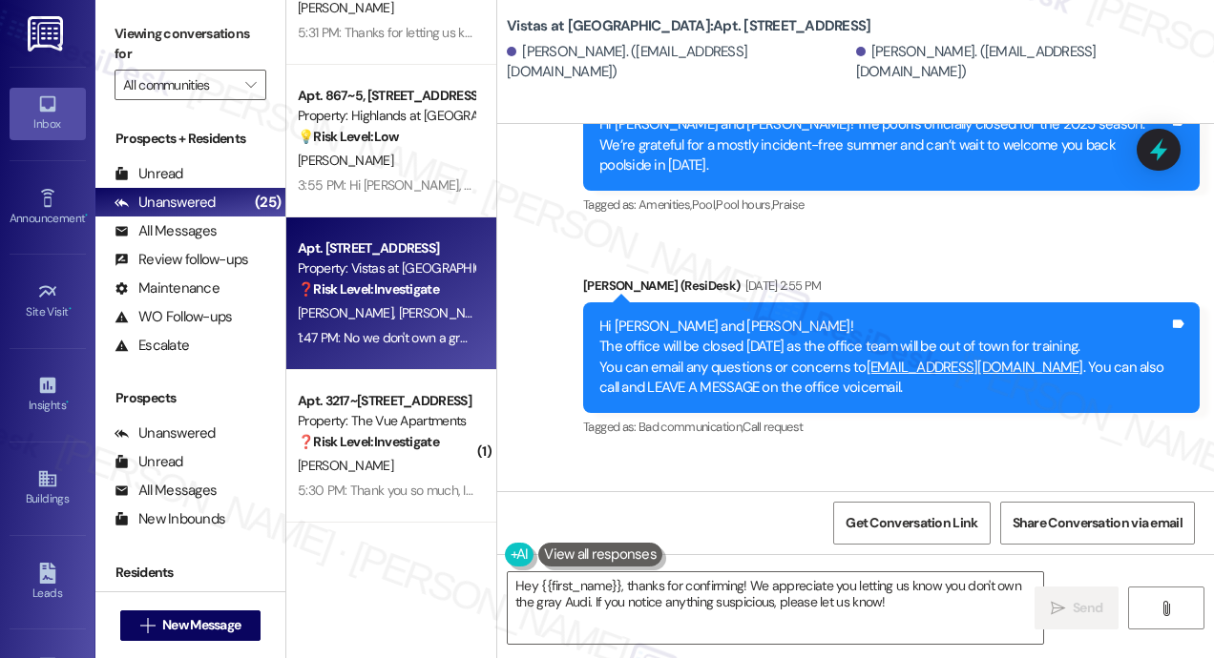
scroll to position [7928, 0]
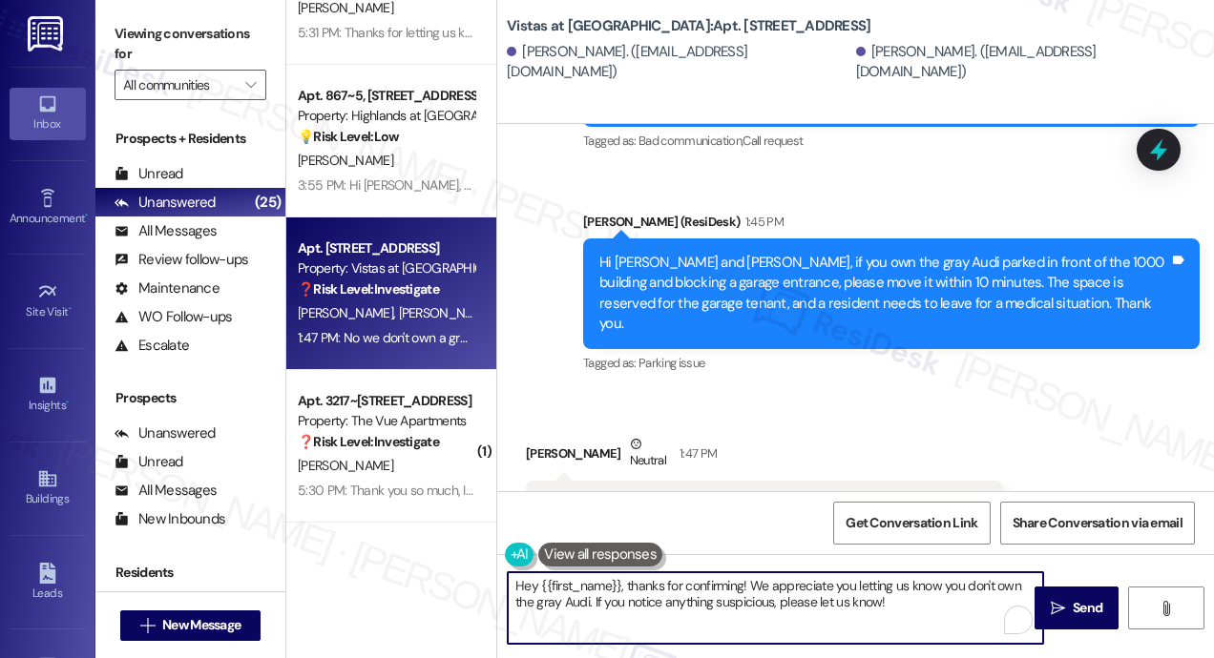
click at [742, 594] on textarea "Hey {{first_name}}, thanks for confirming! We appreciate you letting us know yo…" at bounding box center [775, 609] width 535 height 72
paste textarea "Thanks for letting us know, William! Please disregard the previous message—it w…"
click at [704, 581] on textarea "Thanks for letting us know, William! Please disregard the previous message—it w…" at bounding box center [775, 609] width 535 height 72
type textarea "Thanks for letting us know! Please disregard the previous message—it was sent a…"
click at [1076, 607] on span "Send" at bounding box center [1088, 608] width 30 height 20
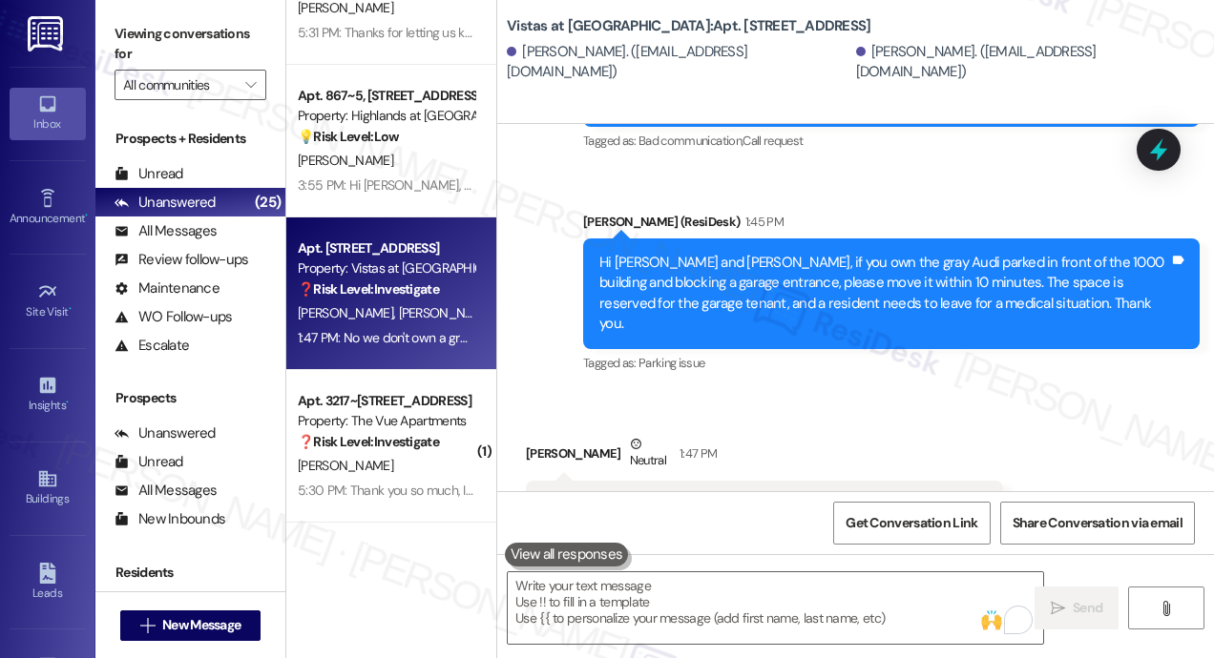
scroll to position [7927, 0]
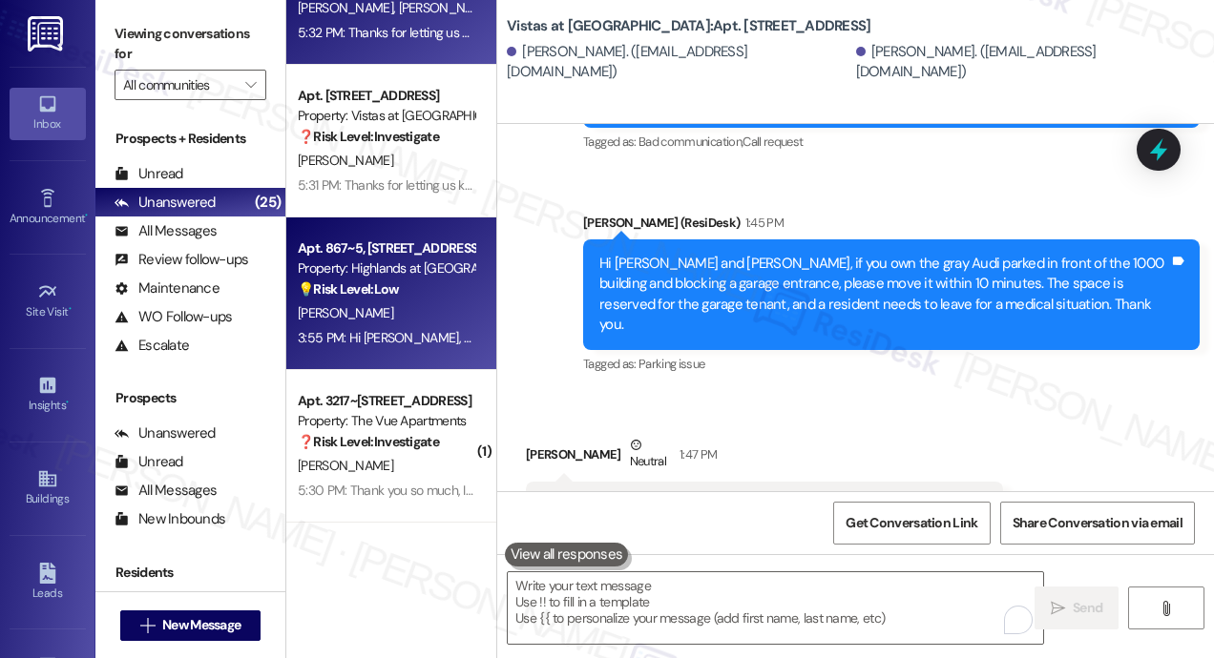
click at [384, 323] on div "G. Nelthropp Jr" at bounding box center [386, 314] width 180 height 24
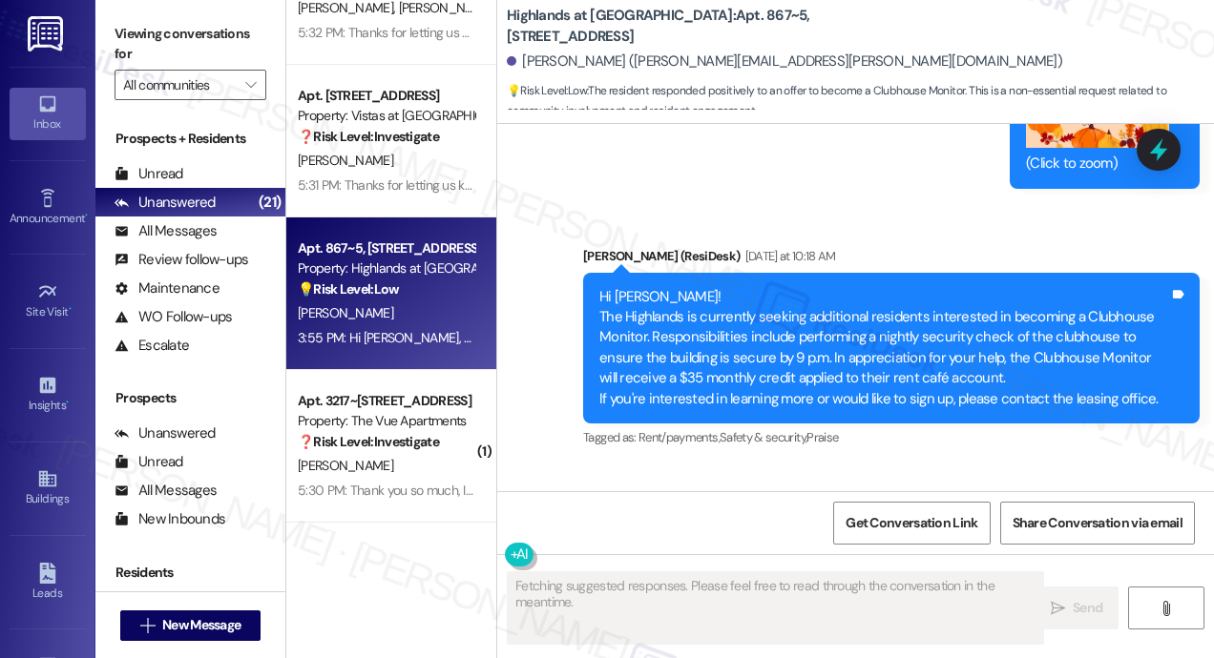
scroll to position [34923, 0]
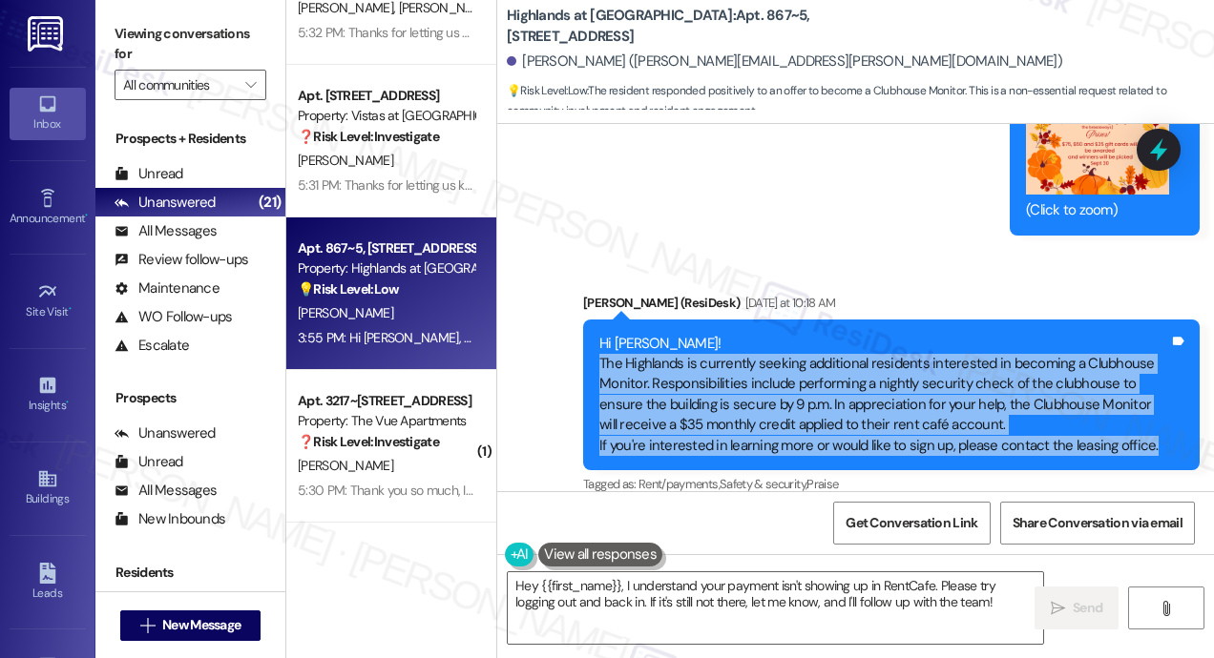
drag, startPoint x: 1152, startPoint y: 257, endPoint x: 599, endPoint y: 171, distance: 559.2
click at [599, 334] on div "Hi Gary! The Highlands is currently seeking additional residents interested in …" at bounding box center [884, 395] width 570 height 123
copy div "The Highlands is currently seeking additional residents interested in becoming …"
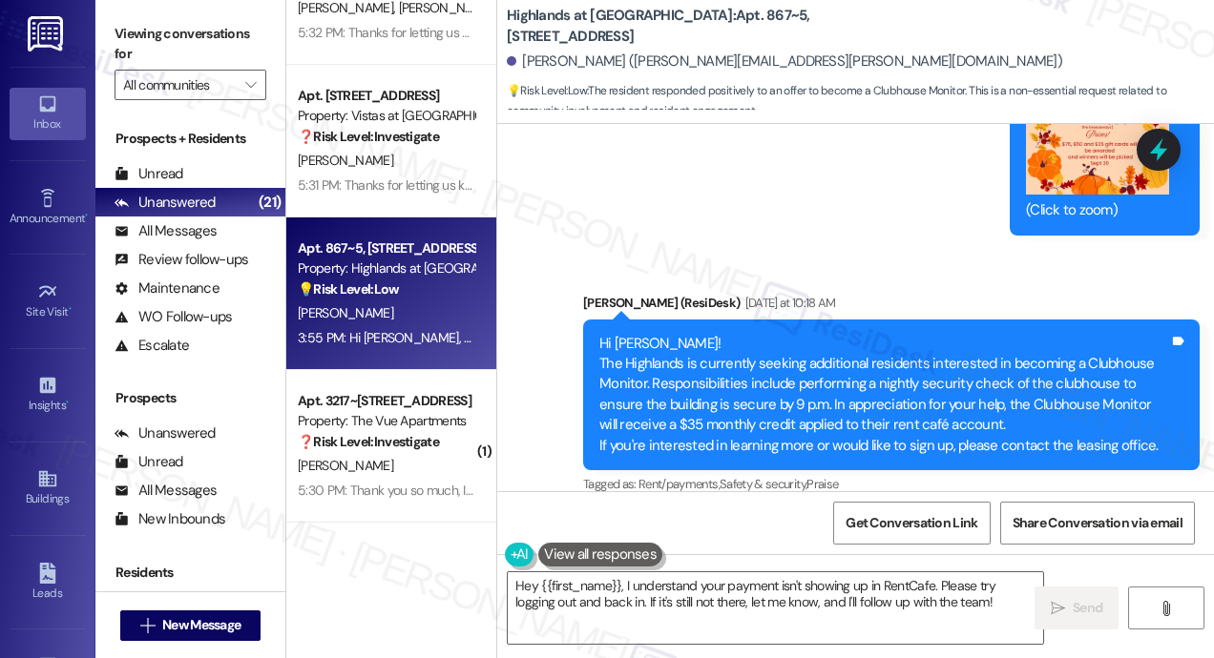
click at [863, 513] on div "Received via SMS Gary Nelthropp Jr Yesterday at 10:18 AM Yes Tags and notes Tag…" at bounding box center [855, 593] width 717 height 161
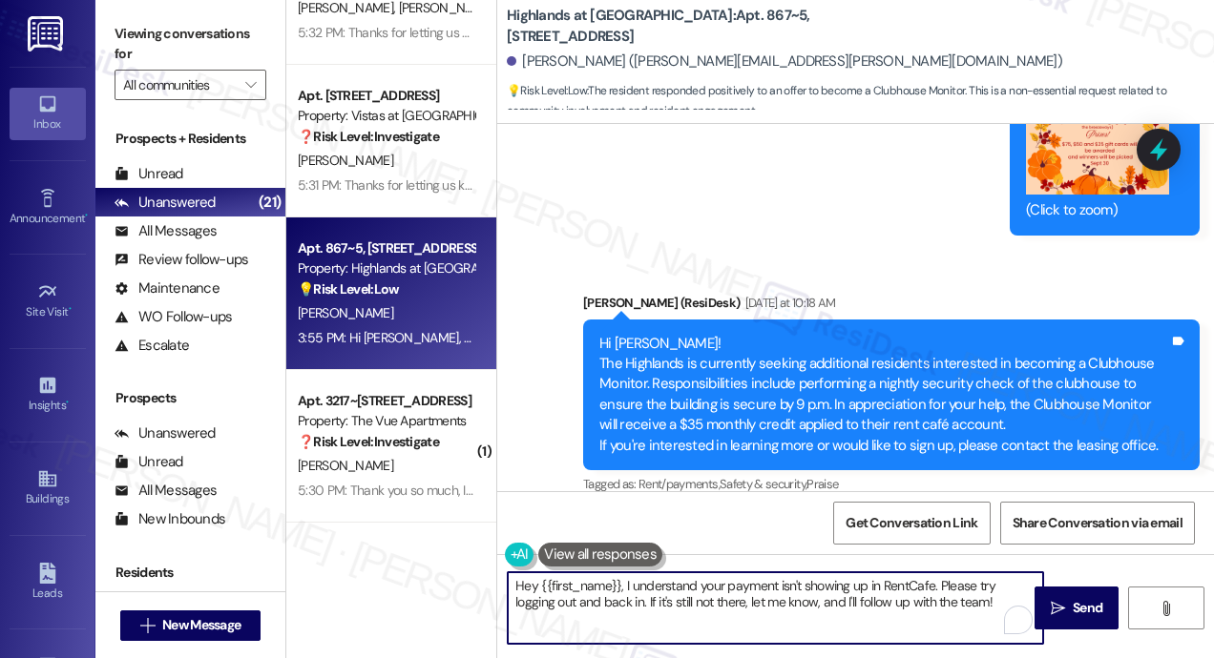
click at [838, 595] on textarea "Hey {{first_name}}, I understand your payment isn't showing up in RentCafe. Ple…" at bounding box center [775, 609] width 535 height 72
paste textarea "Thanks for your interest, Glenn! That's great to hear. Please contact the leasi…"
click at [679, 578] on textarea "Thanks for your interest, Glenn! That's great to hear. Please contact the leasi…" at bounding box center [775, 609] width 535 height 72
type textarea "Thanks for your interest! That's great to hear. Please contact the leasing offi…"
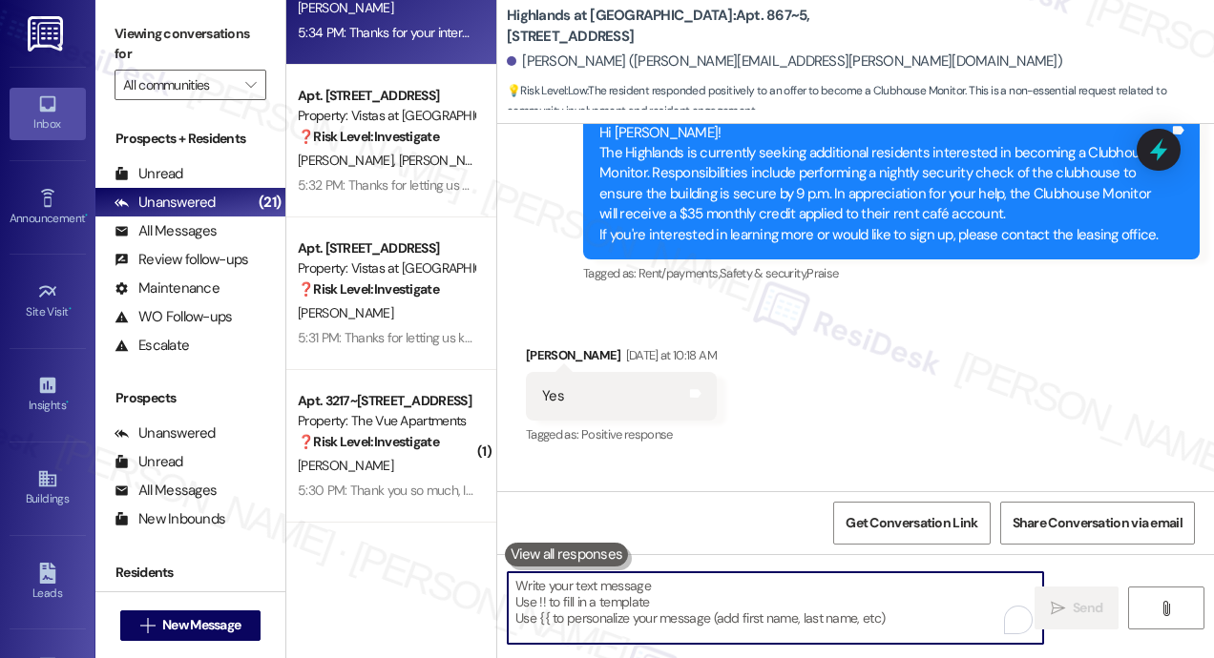
scroll to position [35267, 0]
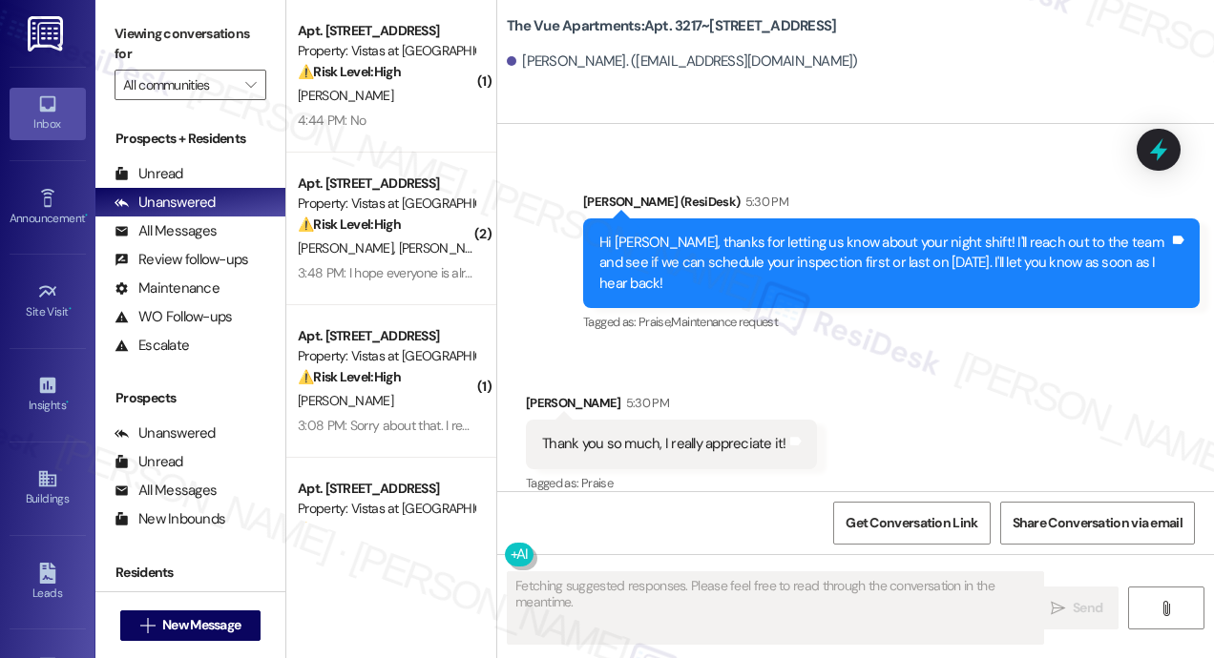
scroll to position [4603, 0]
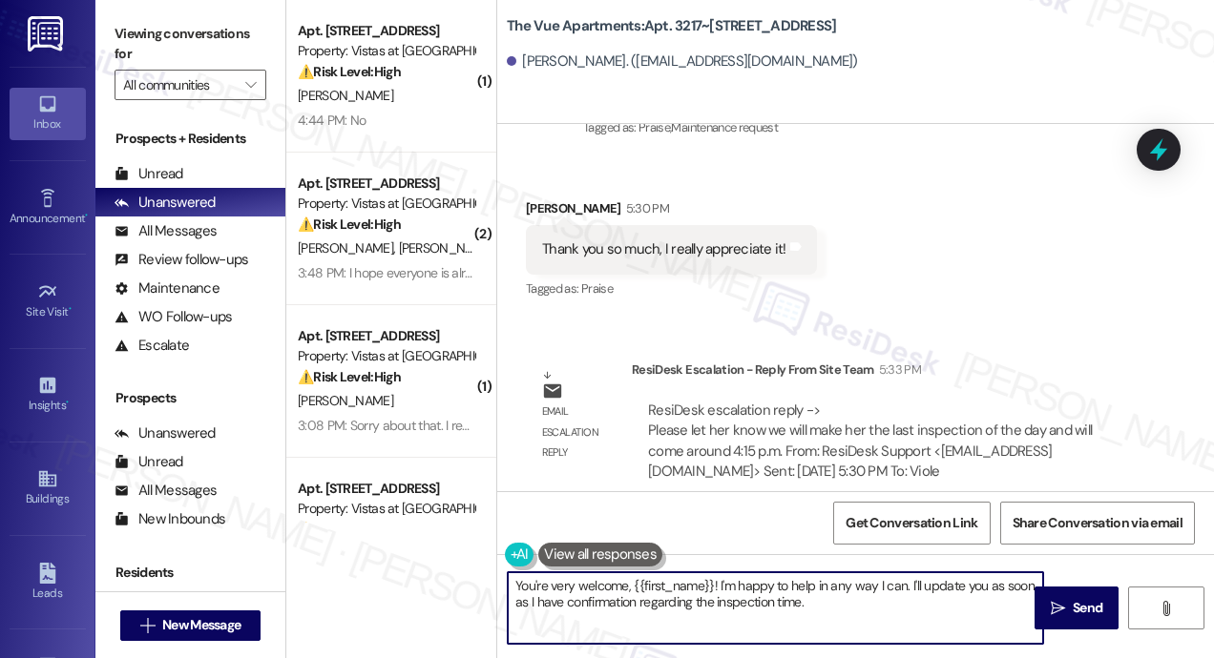
click at [659, 577] on textarea "You're very welcome, {{first_name}}! I'm happy to help in any way I can. I'll u…" at bounding box center [775, 609] width 535 height 72
paste textarea "The site team let me know they'll make sure to schedule your unit as the last i…"
click at [515, 583] on textarea "The site team let me know they'll make sure to schedule your unit as the last i…" at bounding box center [775, 609] width 535 height 72
type textarea "Hi Taylore! The site team let me know they'll make sure to schedule your unit a…"
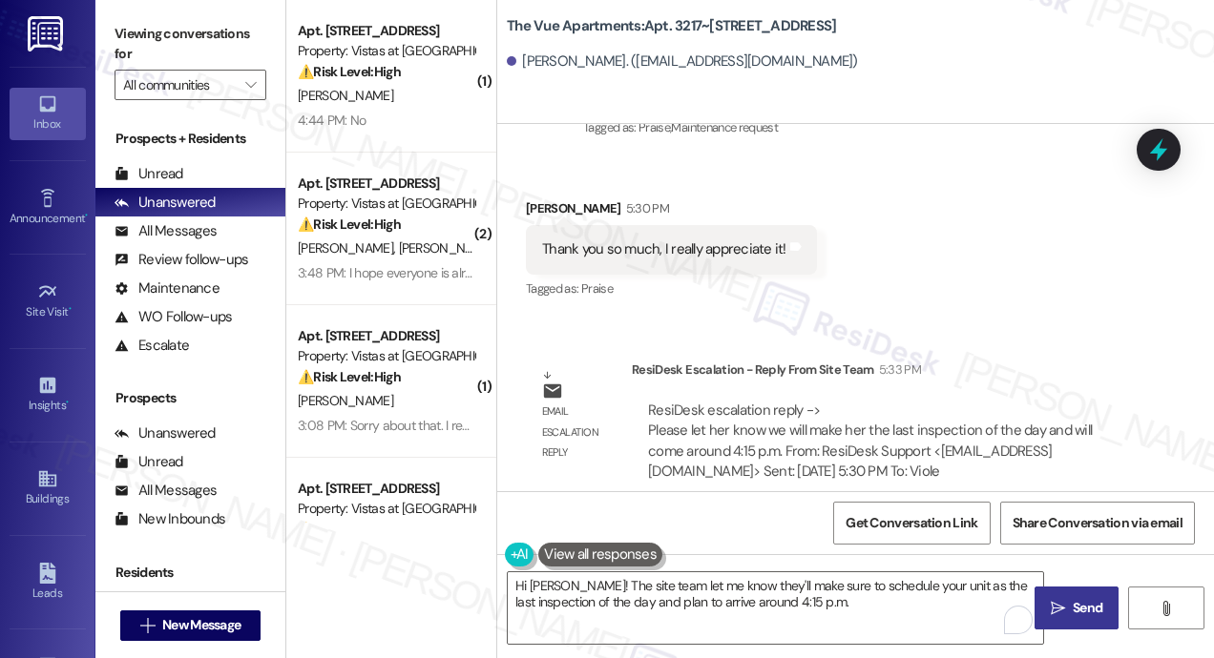
click at [1062, 604] on icon "" at bounding box center [1058, 608] width 14 height 15
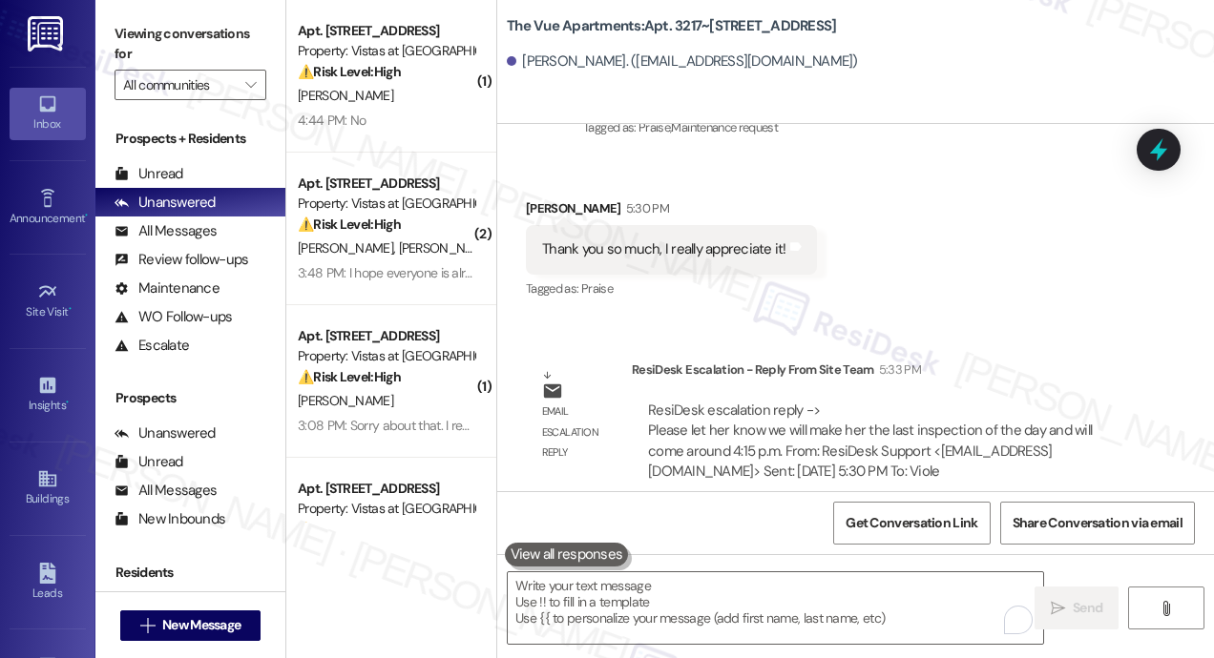
scroll to position [4408, 0]
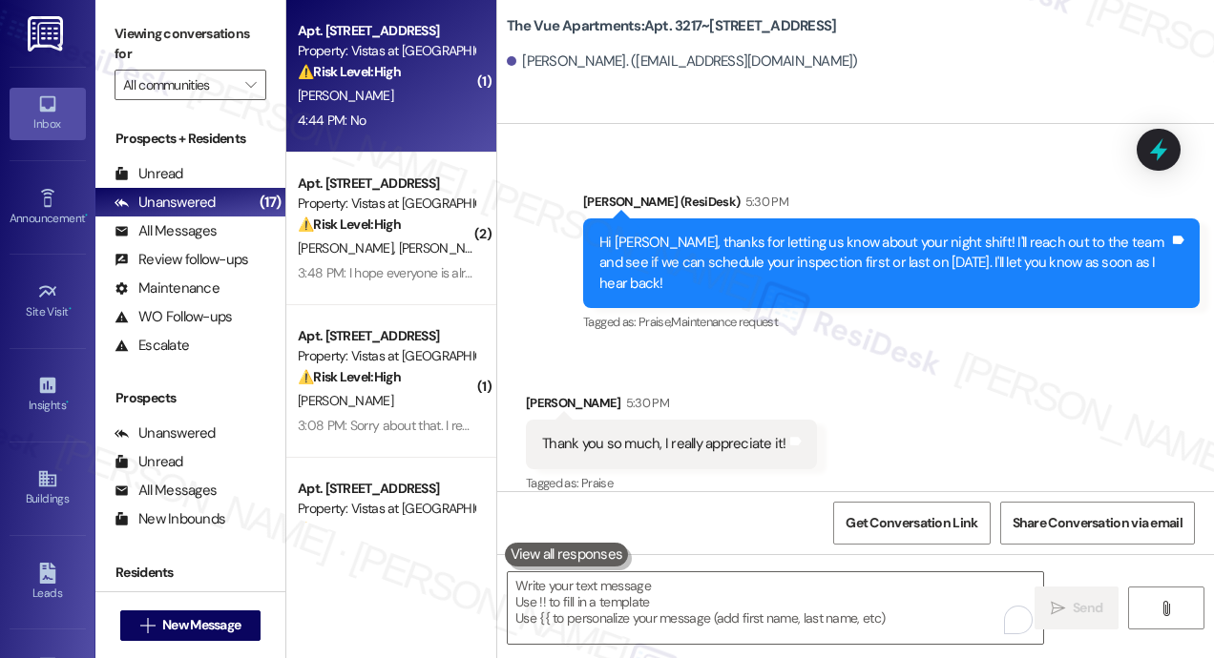
click at [414, 138] on div "Apt. 432, 7612 Timberlake Road Property: Vistas at Dreaming Creek ⚠️ Risk Level…" at bounding box center [391, 76] width 210 height 153
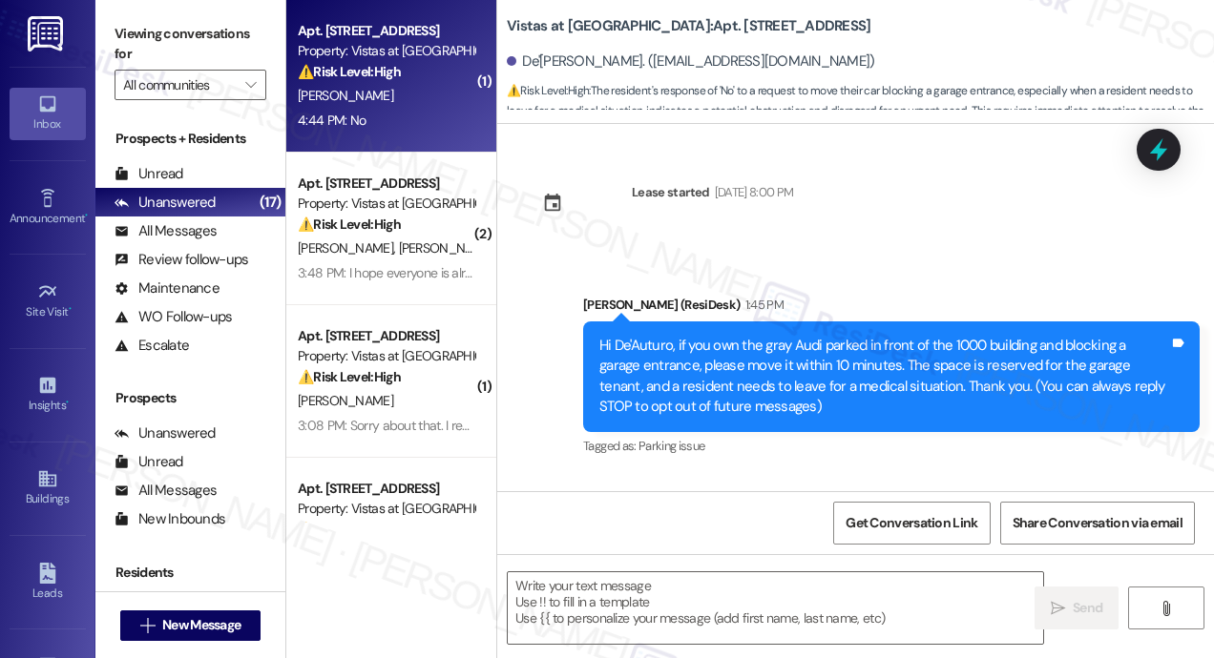
scroll to position [144, 0]
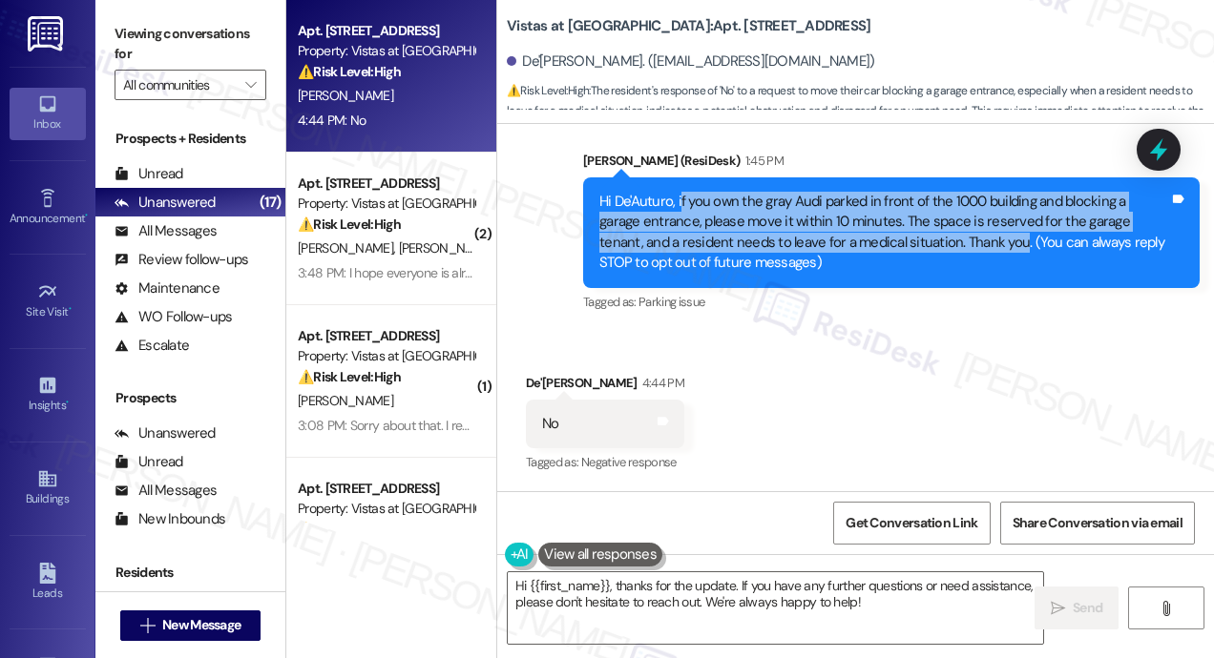
drag, startPoint x: 677, startPoint y: 194, endPoint x: 935, endPoint y: 247, distance: 264.1
click at [935, 247] on div "Hi De'Auturo, if you own the gray Audi parked in front of the 1000 building and…" at bounding box center [884, 233] width 570 height 82
copy div "f you own the gray Audi parked in front of the 1000 building and blocking a gar…"
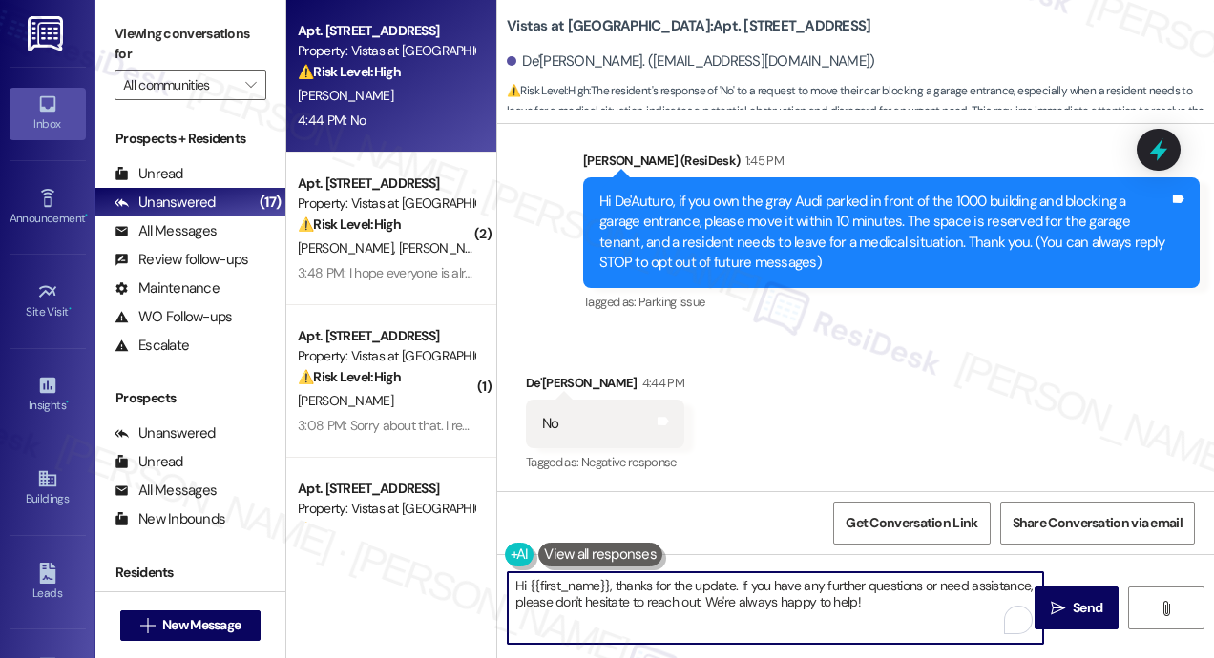
click at [702, 612] on textarea "Hi {{first_name}}, thanks for the update. If you have any further questions or …" at bounding box center [775, 609] width 535 height 72
paste textarea "Thanks for letting us know, William! Please disregard the previous message—it w…"
click at [700, 590] on textarea "Thanks for letting us know, William! Please disregard the previous message—it w…" at bounding box center [775, 609] width 535 height 72
type textarea "Thanks for letting us know! Please disregard the previous message—it was sent a…"
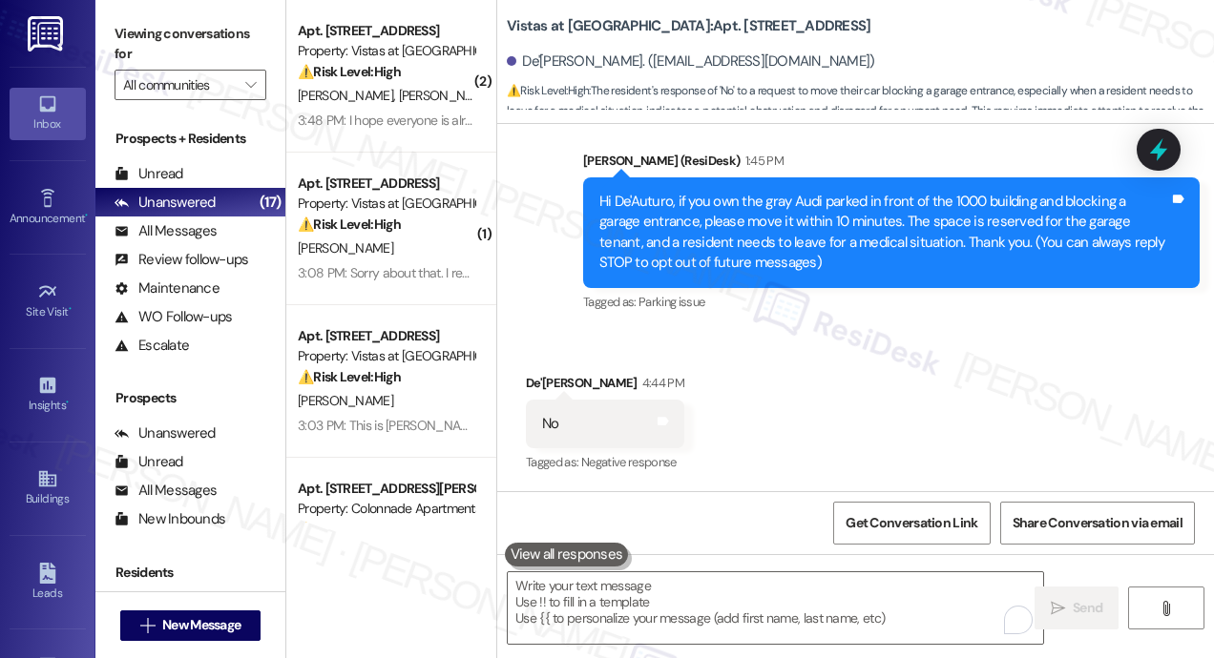
click at [908, 466] on div "Received via SMS De'Auturo Smith 4:44 PM No Tags and notes Tagged as: Negative …" at bounding box center [855, 410] width 717 height 161
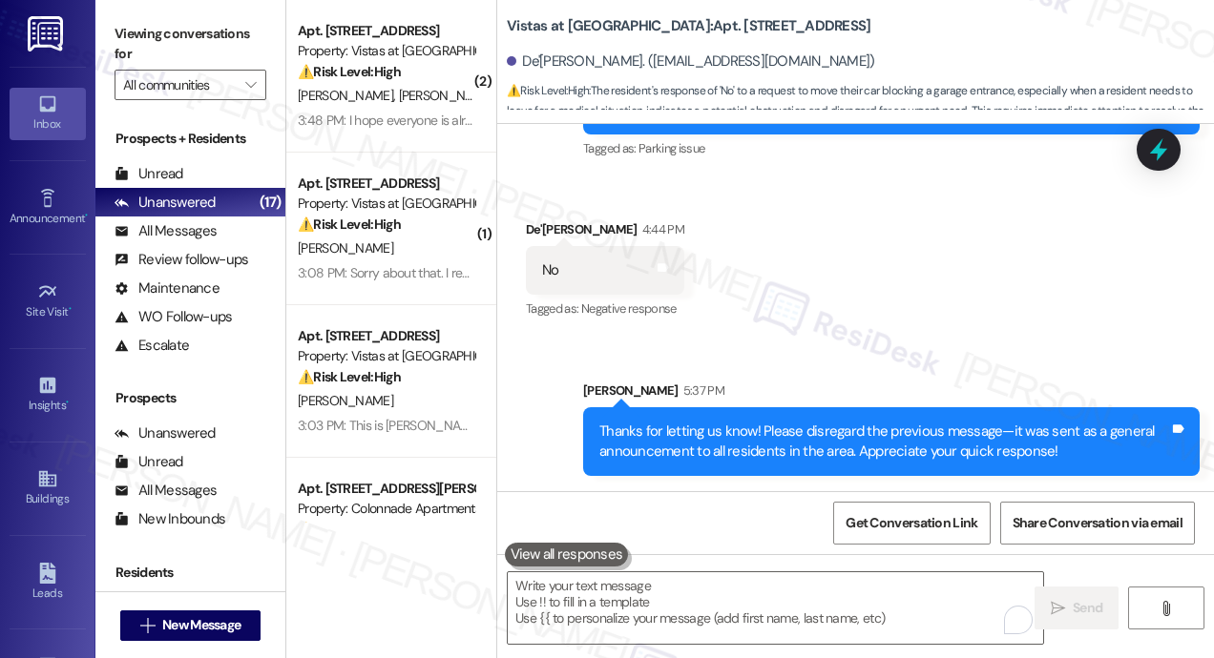
scroll to position [298, 0]
click at [901, 442] on div "Thanks for letting us know! Please disregard the previous message—it was sent a…" at bounding box center [884, 442] width 570 height 41
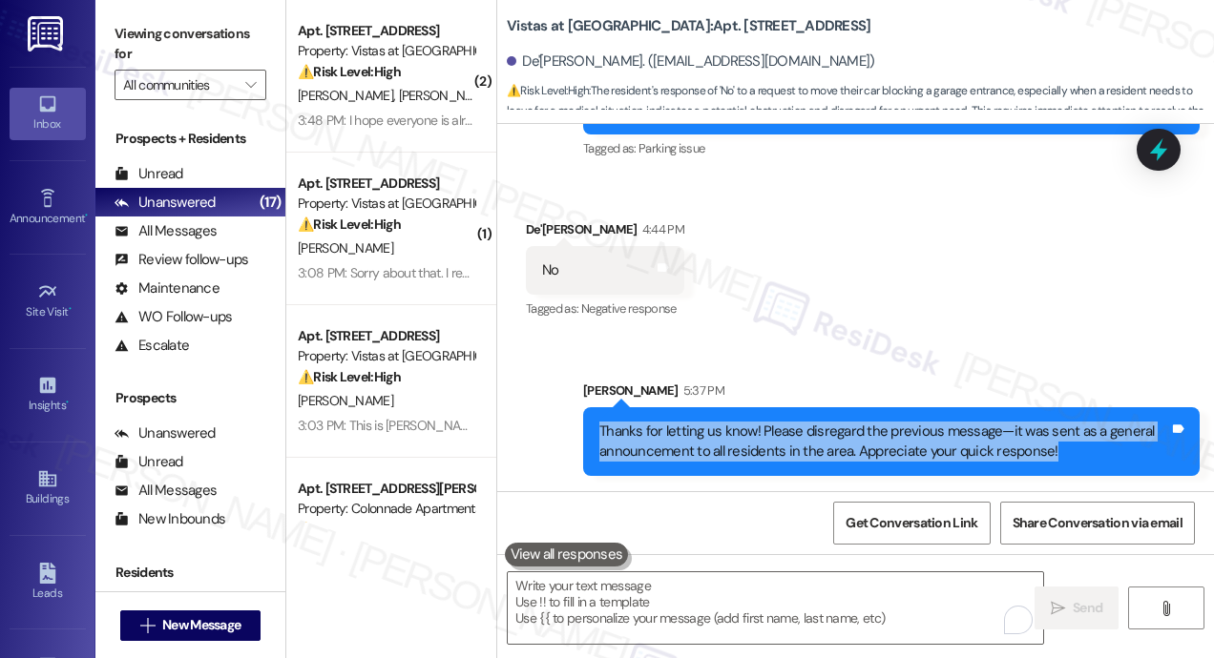
click at [901, 442] on div "Thanks for letting us know! Please disregard the previous message—it was sent a…" at bounding box center [884, 442] width 570 height 41
copy div "Thanks for letting us know! Please disregard the previous message—it was sent a…"
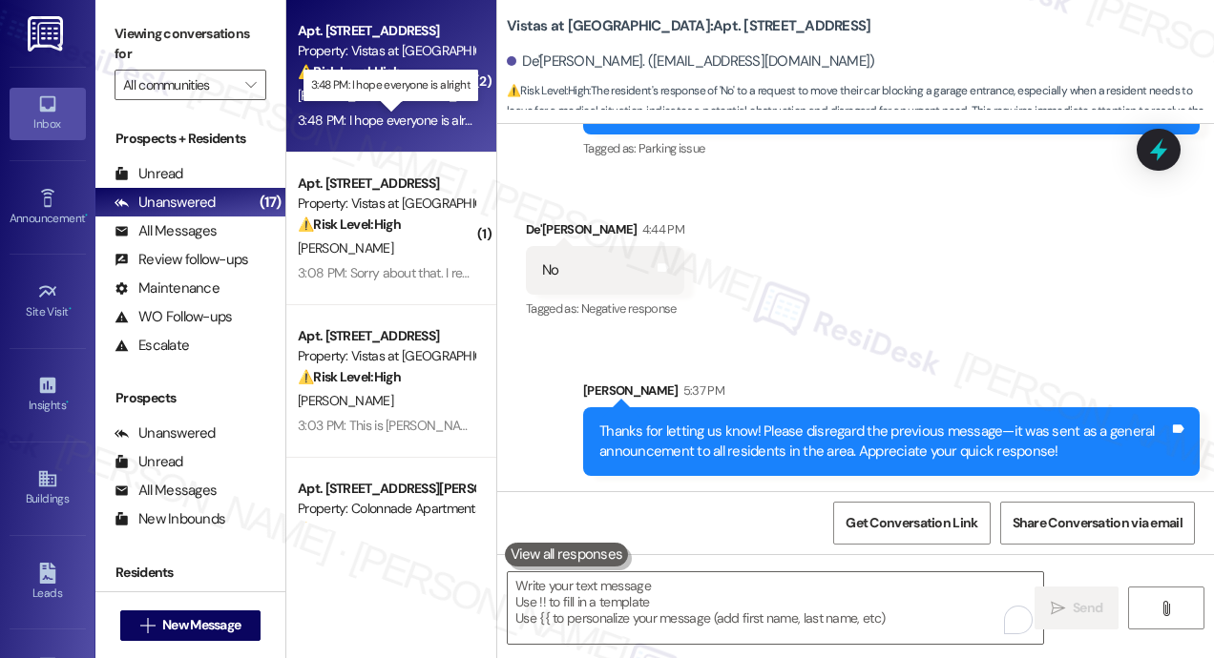
click at [437, 120] on div "3:48 PM: I hope everyone is alright 3:48 PM: I hope everyone is alright" at bounding box center [392, 120] width 188 height 17
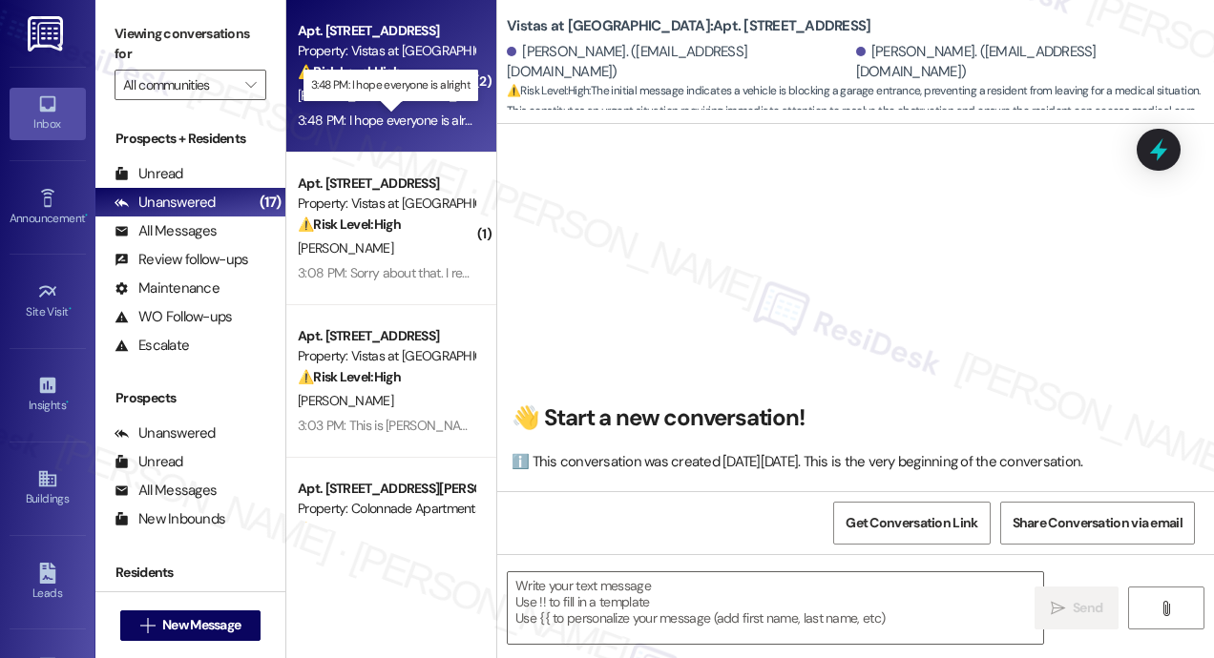
scroll to position [7097, 0]
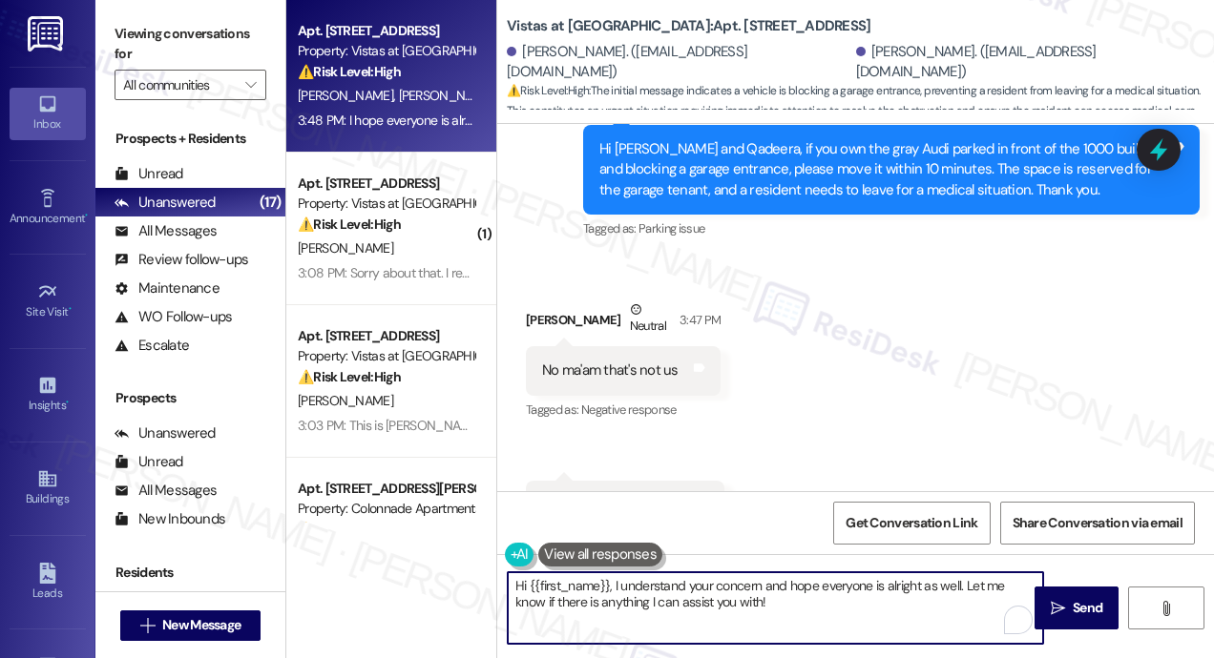
click at [776, 616] on textarea "Hi {{first_name}}, I understand your concern and hope everyone is alright as we…" at bounding box center [775, 609] width 535 height 72
paste textarea "Thanks for letting us know! Please disregard the previous message—it was sent a…"
type textarea "Thanks for letting us know! Please disregard the previous message—it was sent a…"
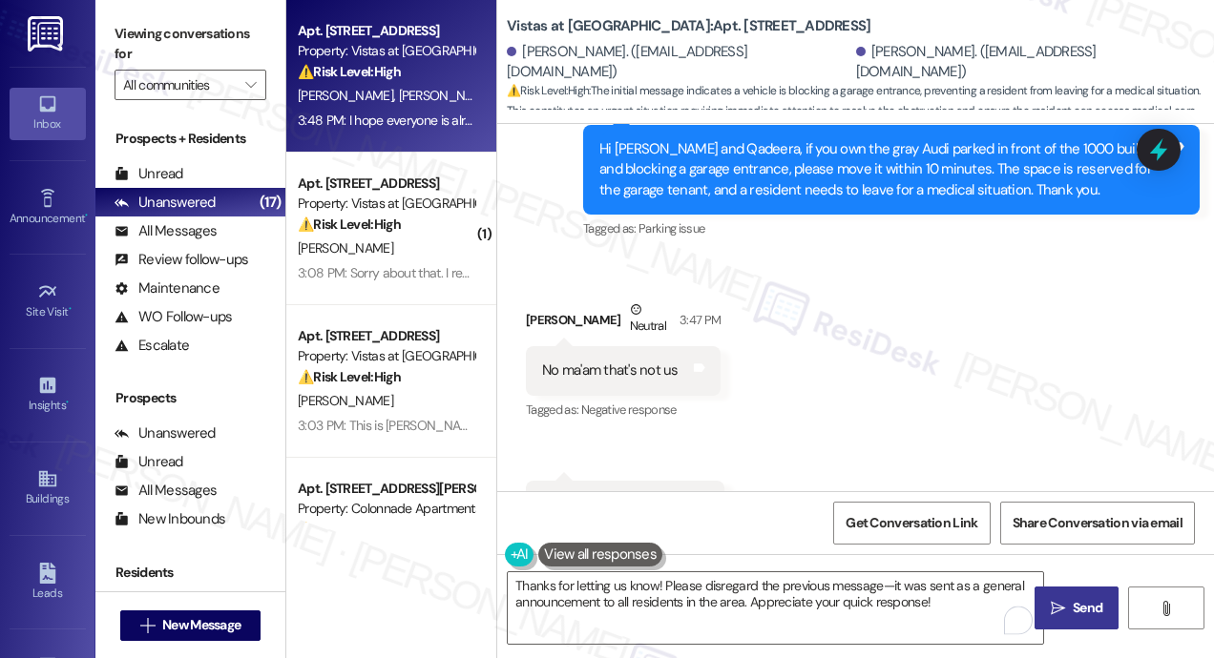
click at [1061, 610] on icon "" at bounding box center [1058, 608] width 14 height 15
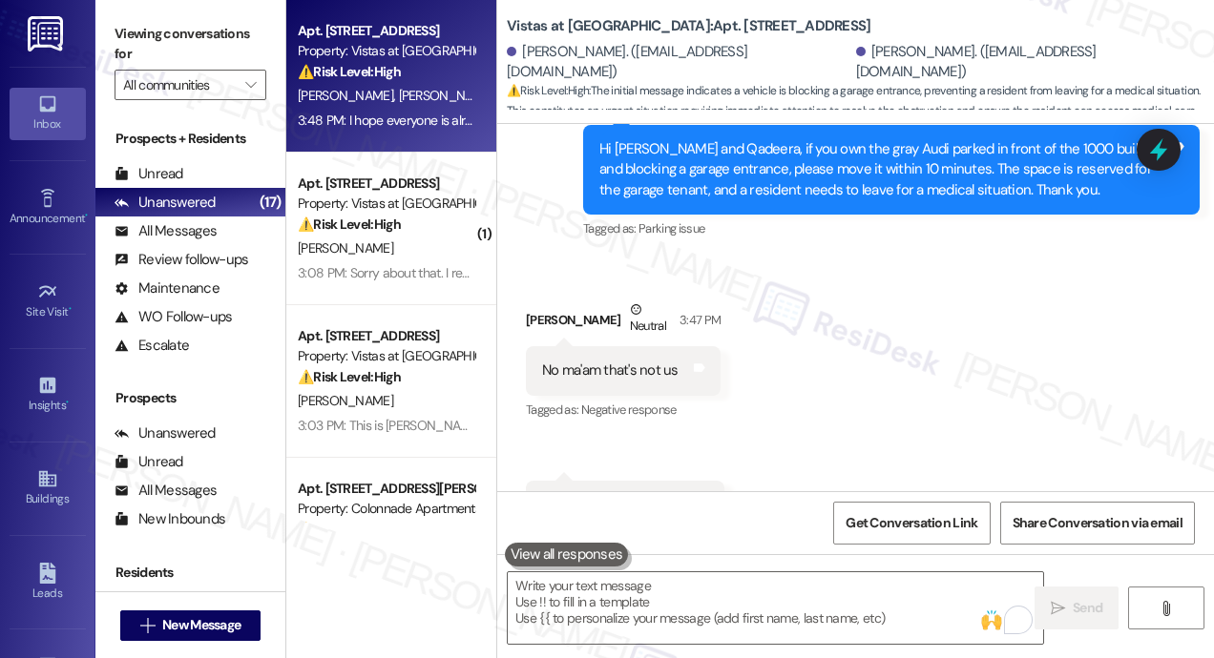
scroll to position [7096, 0]
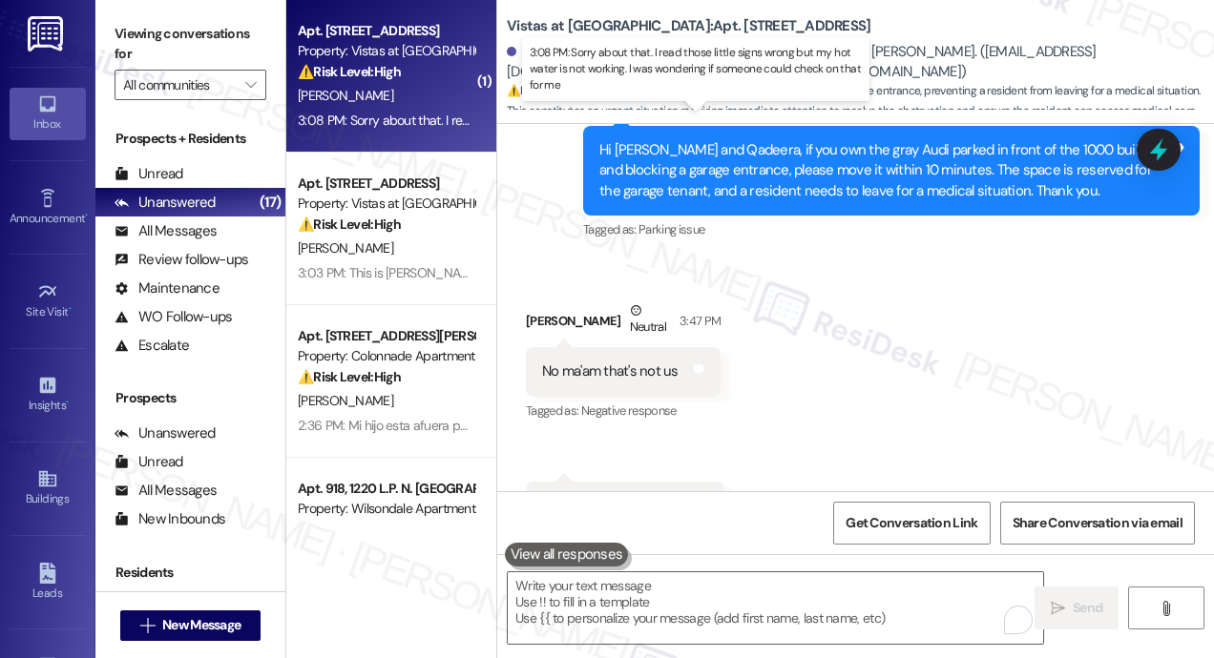
click at [412, 113] on div "3:08 PM: Sorry about that. I read those little signs wrong but my hot water is …" at bounding box center [697, 120] width 799 height 17
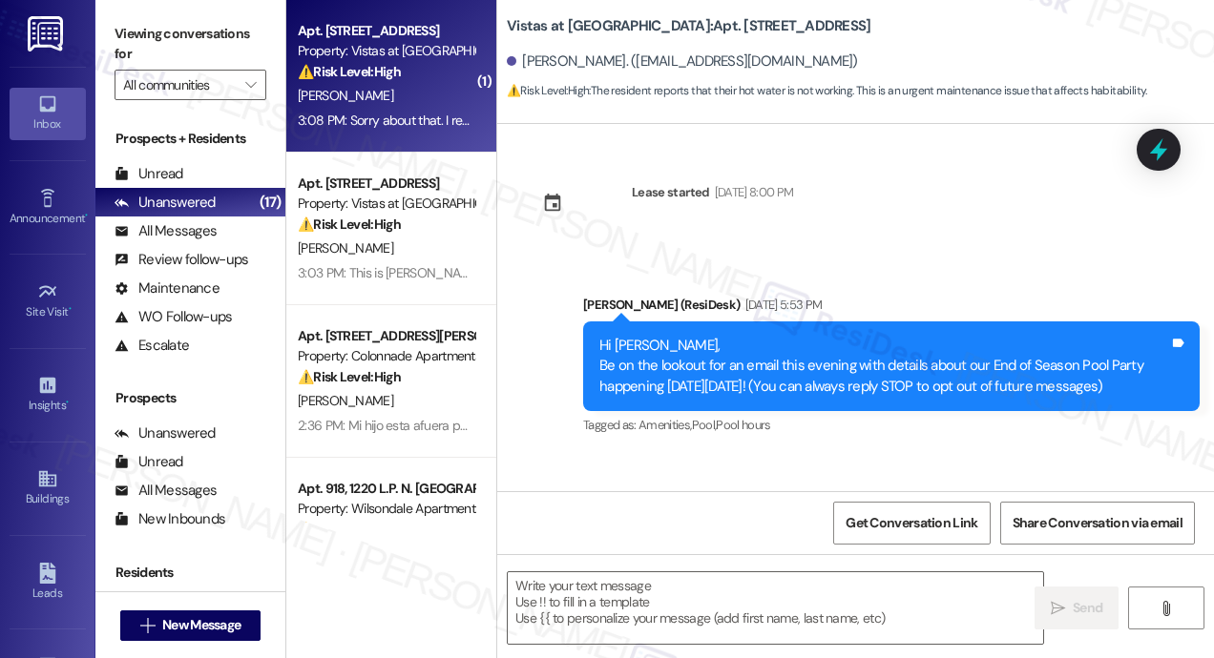
scroll to position [2995, 0]
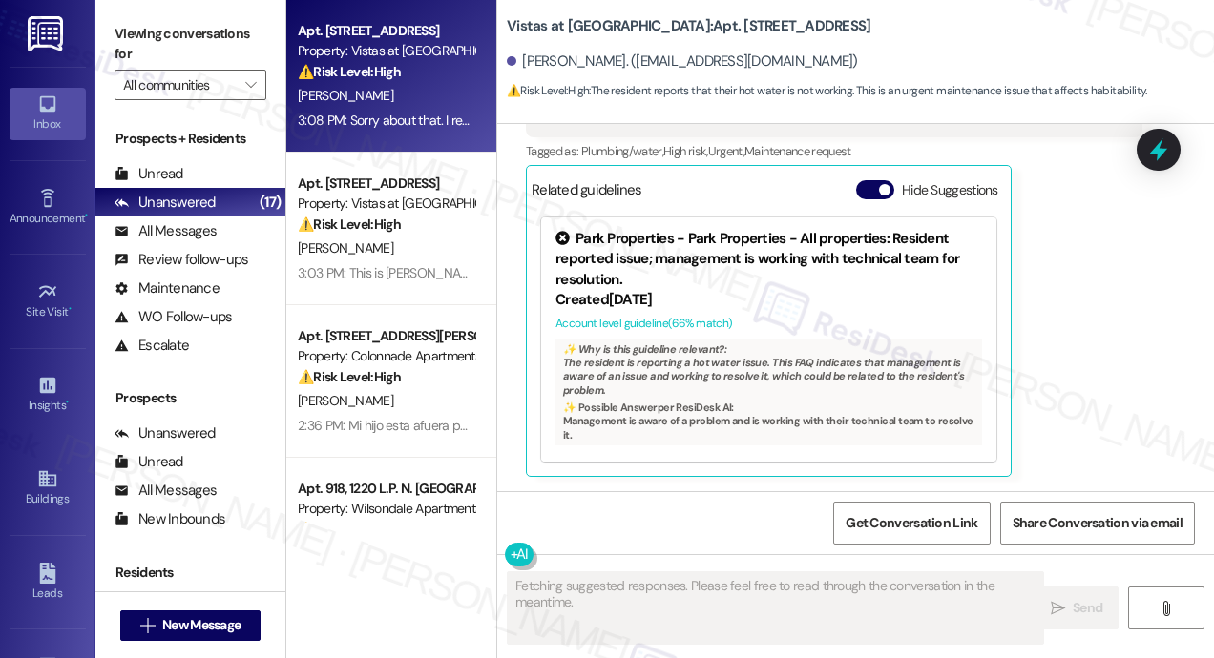
click at [1042, 377] on div "Charles Hodnett Question Neutral 3:08 PM Sorry about that. I read those little …" at bounding box center [834, 249] width 616 height 457
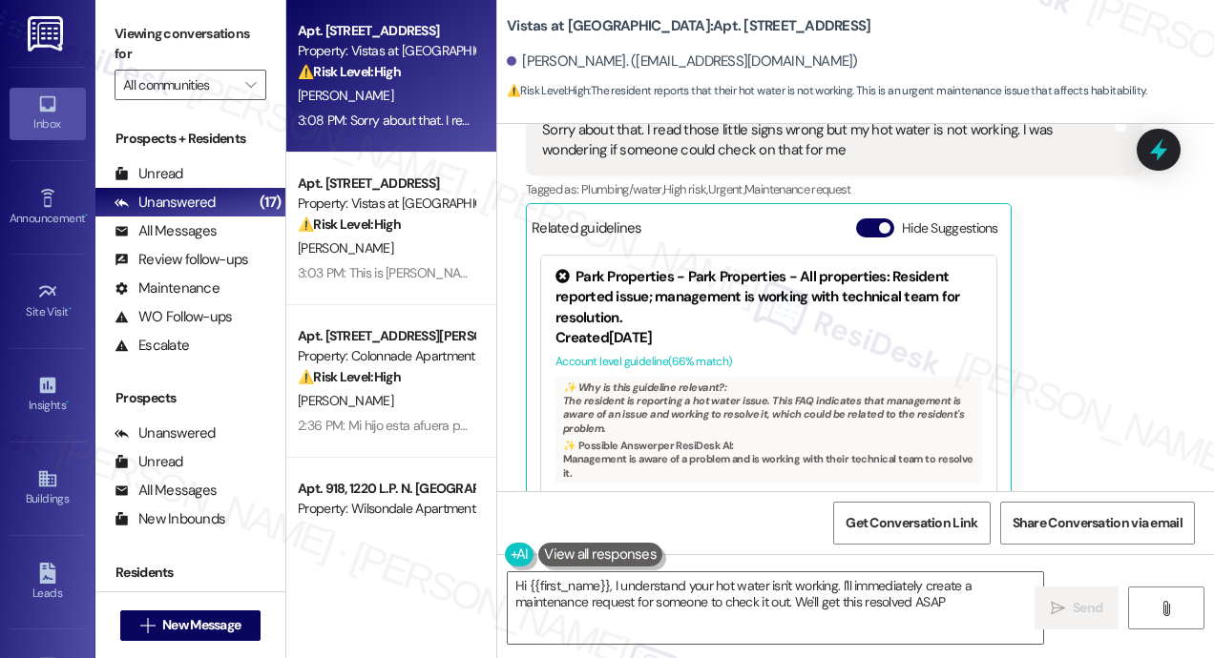
type textarea "Hi {{first_name}}, I understand your hot water isn't working. I'll immediately …"
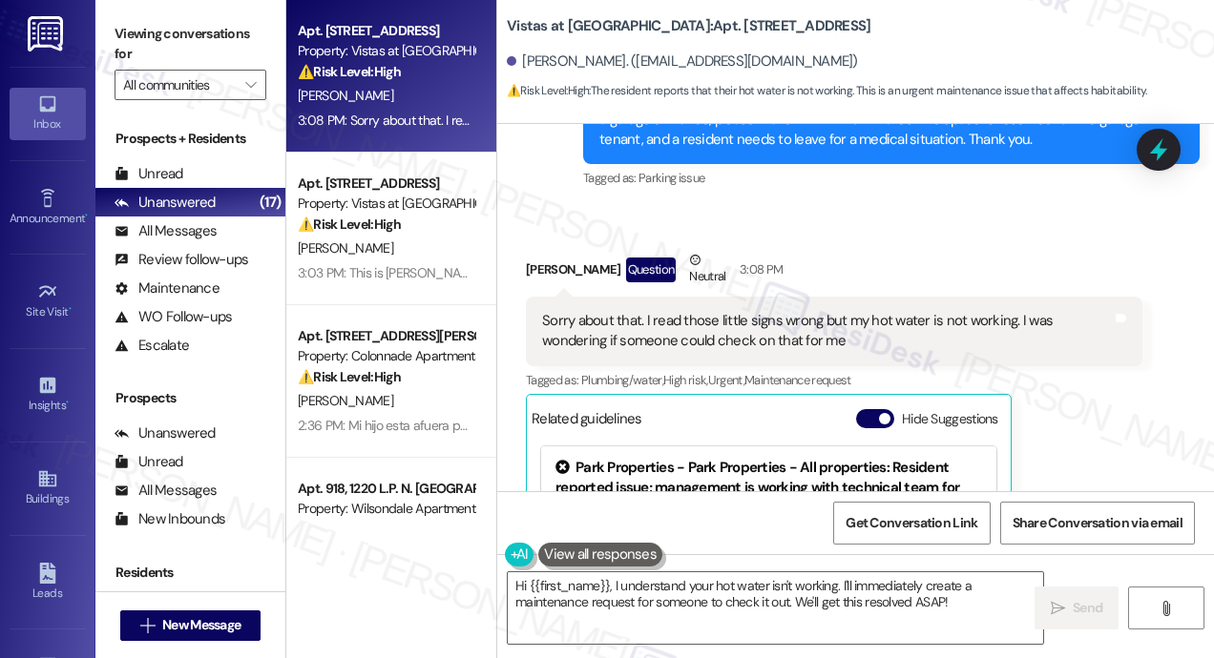
scroll to position [2804, 0]
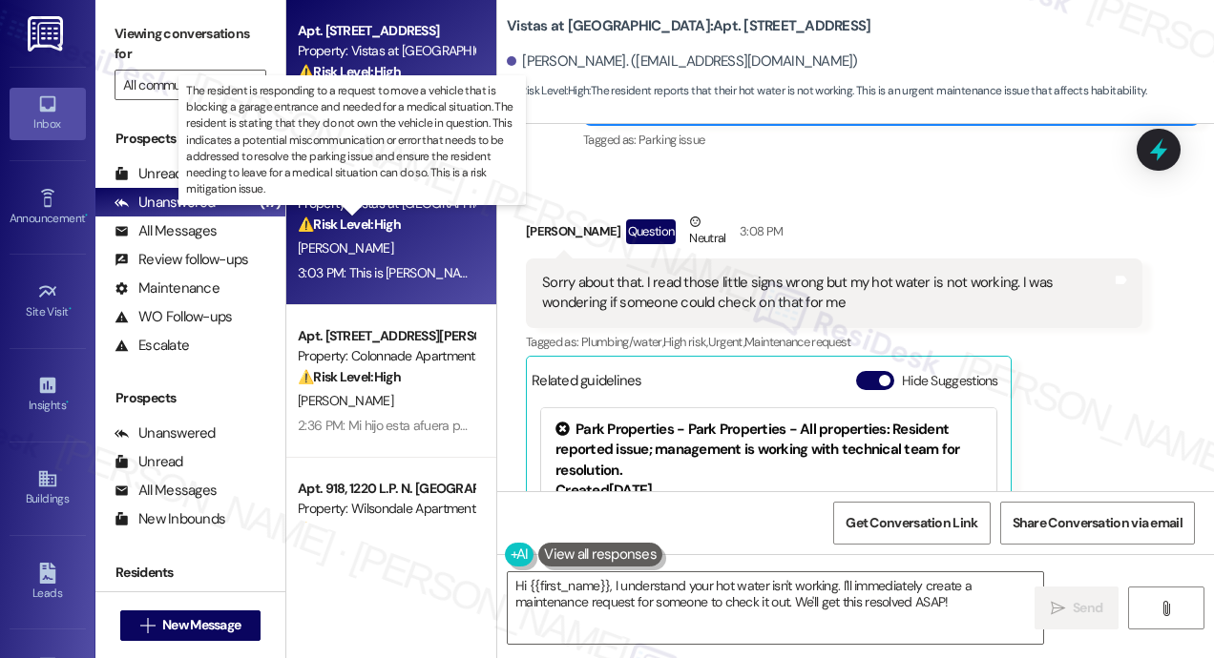
click at [400, 232] on strong "⚠️ Risk Level: High" at bounding box center [349, 224] width 103 height 17
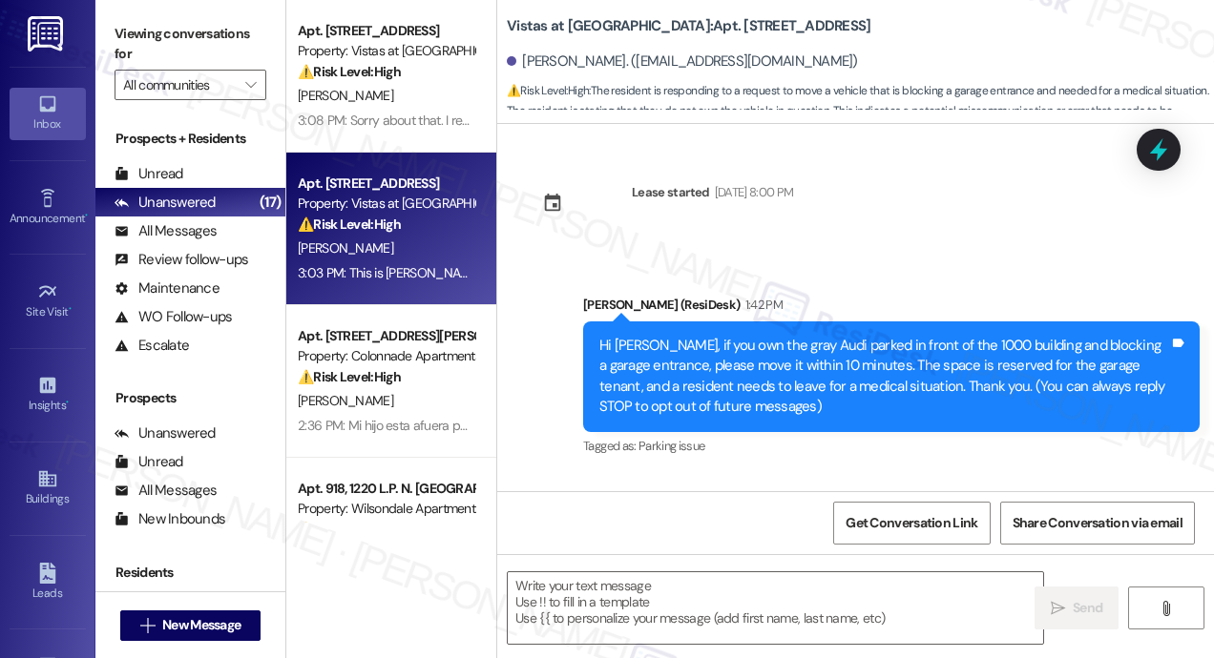
scroll to position [164, 0]
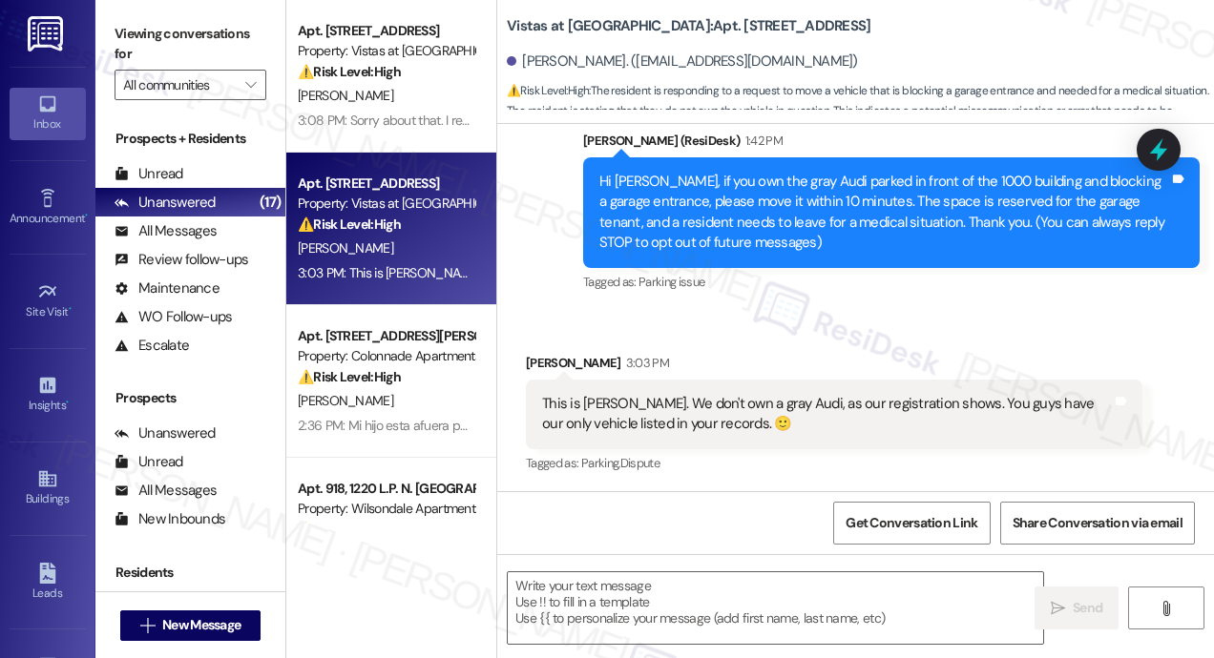
type textarea "Fetching suggested responses. Please feel free to read through the conversation…"
click at [821, 312] on div "Received via SMS David Gibson 3:03 PM This is Lynette. We don't own a gray Audi…" at bounding box center [855, 400] width 717 height 181
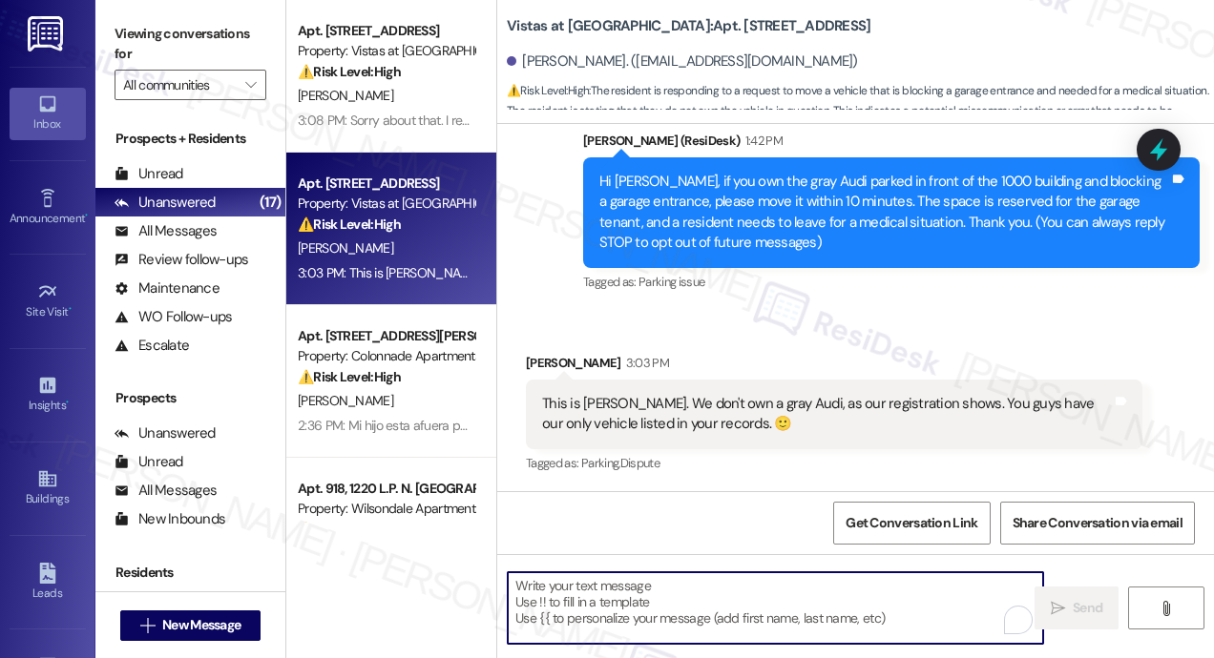
click at [624, 630] on textarea "To enrich screen reader interactions, please activate Accessibility in Grammarl…" at bounding box center [775, 609] width 535 height 72
paste textarea "Thanks for letting us know! Please disregard the previous message—it was sent a…"
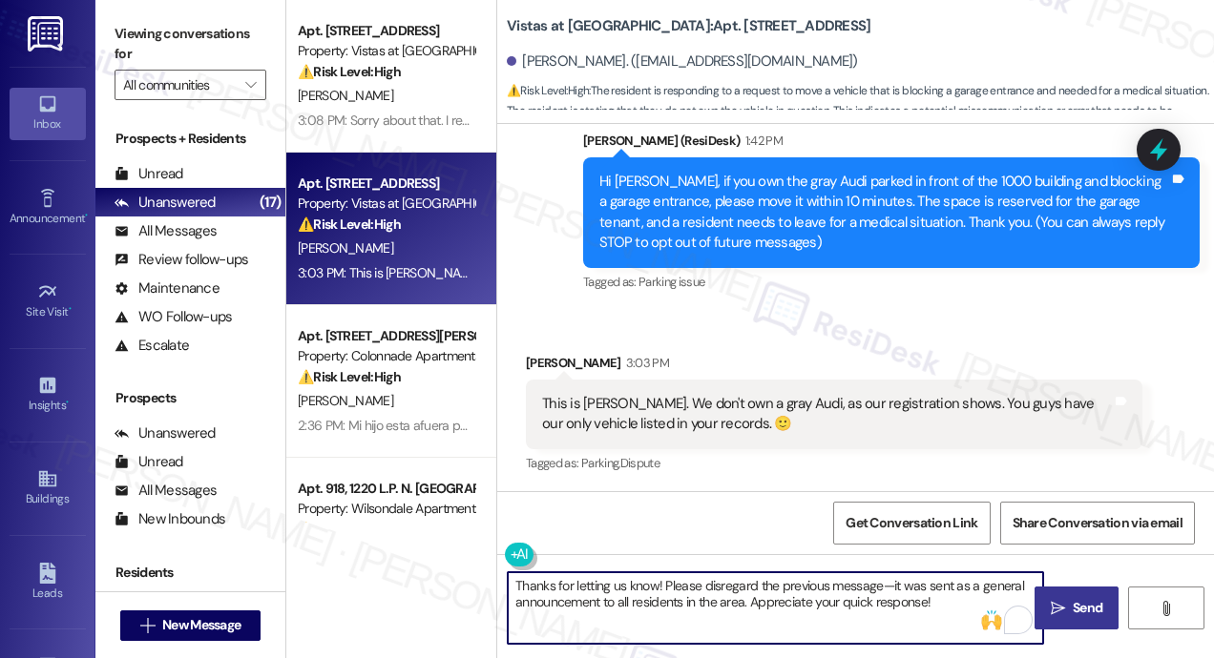
type textarea "Thanks for letting us know! Please disregard the previous message—it was sent a…"
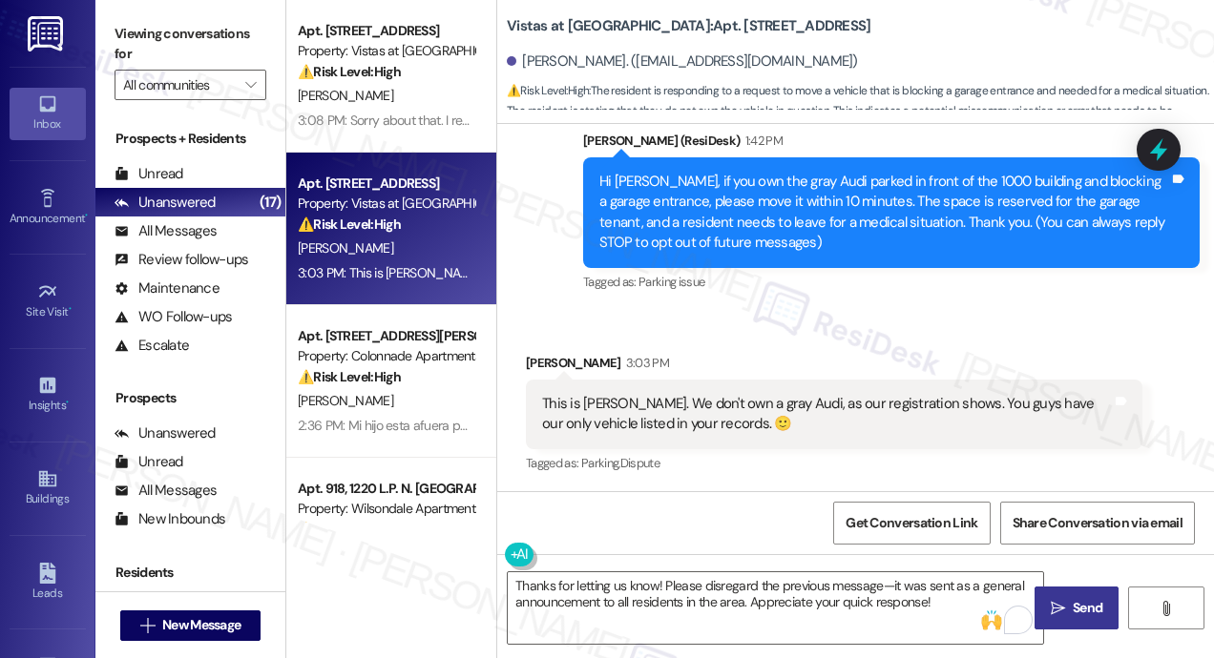
click at [1069, 602] on span "Send" at bounding box center [1087, 608] width 37 height 20
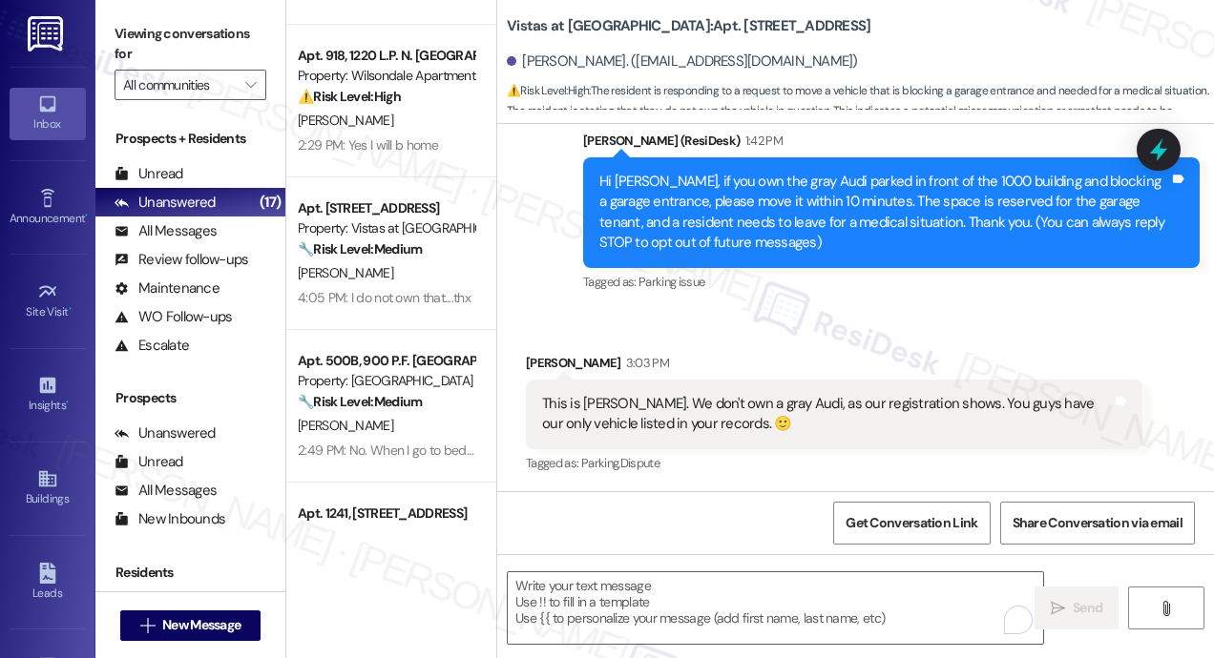
scroll to position [325, 0]
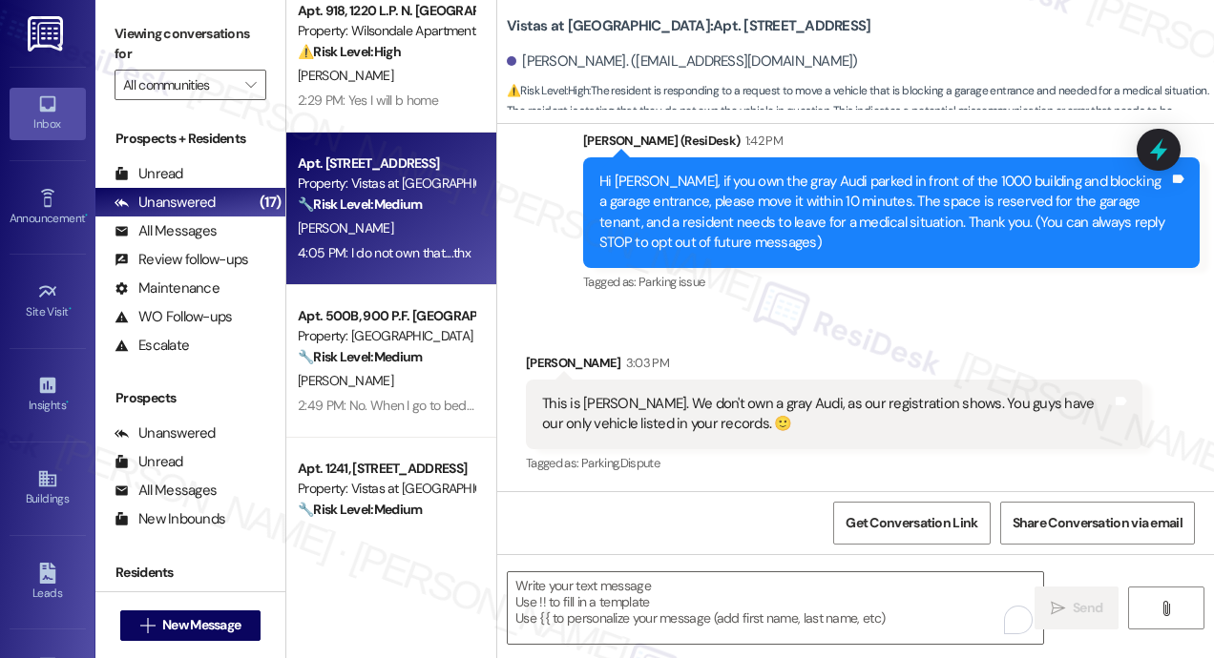
click at [405, 239] on div "[PERSON_NAME]" at bounding box center [386, 229] width 180 height 24
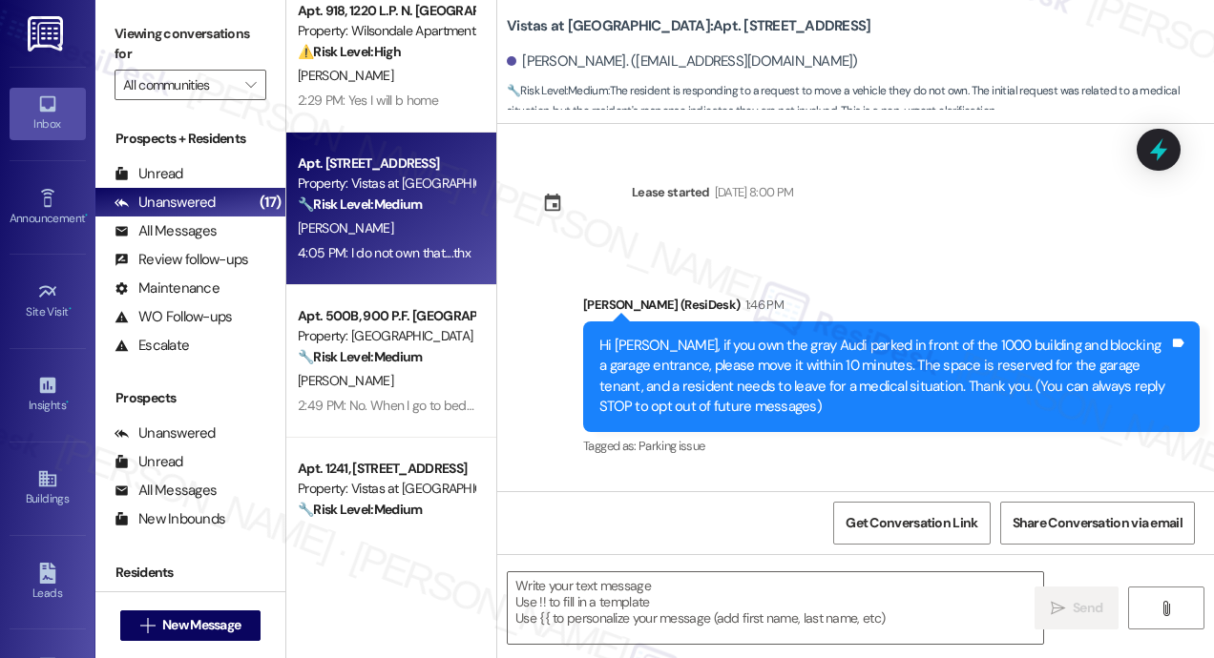
scroll to position [144, 0]
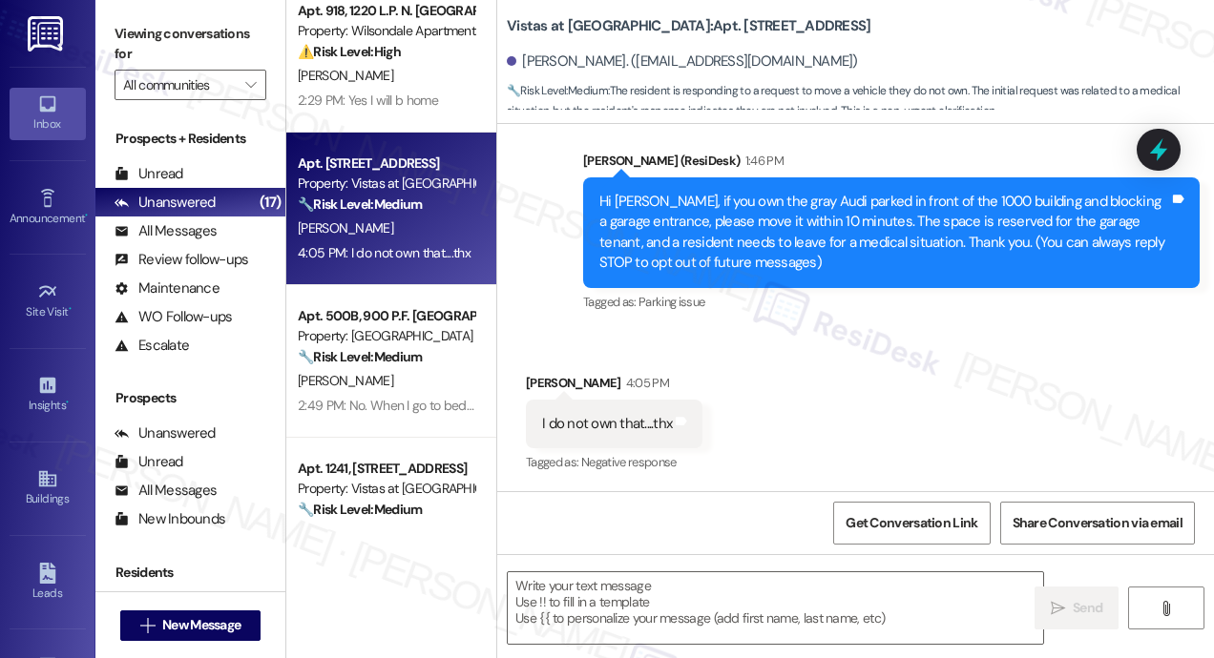
type textarea "Fetching suggested responses. Please feel free to read through the conversation…"
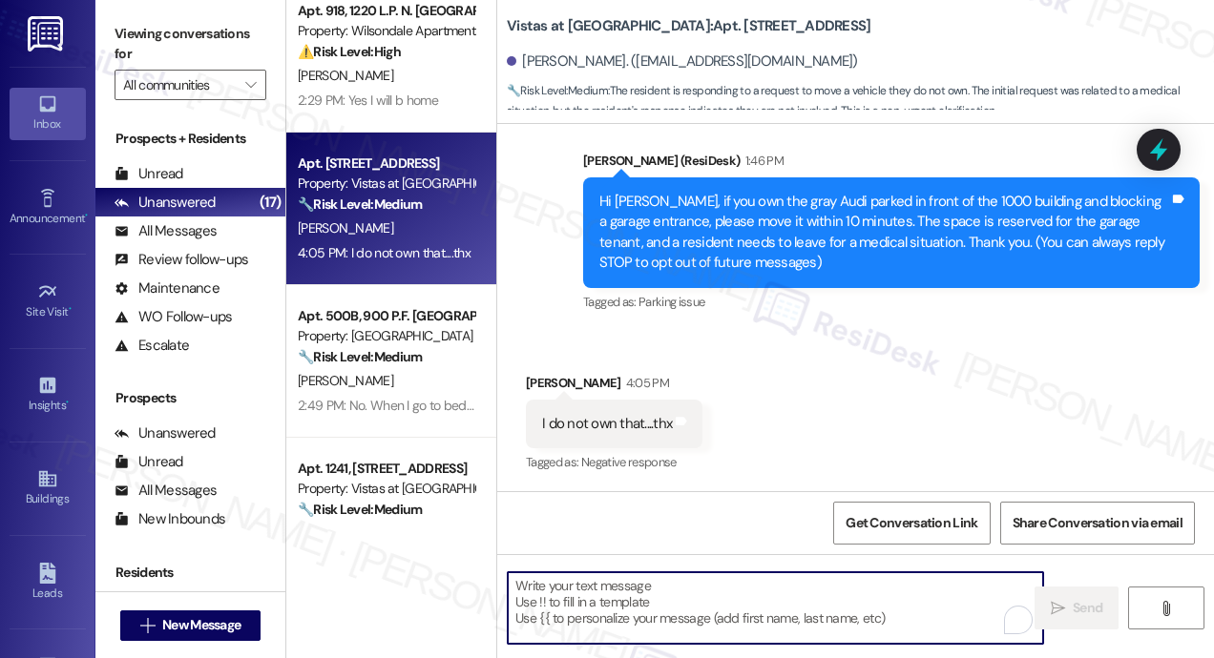
click at [569, 598] on textarea "To enrich screen reader interactions, please activate Accessibility in Grammarl…" at bounding box center [775, 609] width 535 height 72
paste textarea "Thanks for letting us know! Please disregard the previous message—it was sent a…"
type textarea "Thanks for letting us know! Please disregard the previous message—it was sent a…"
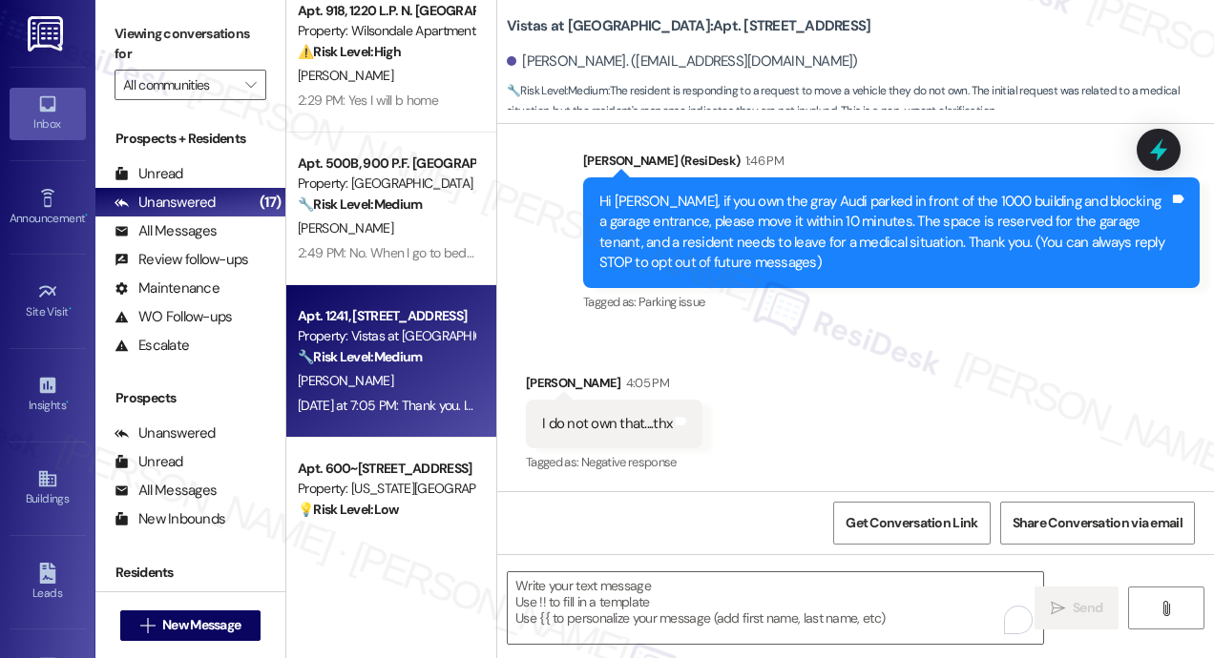
click at [391, 389] on div "[PERSON_NAME]" at bounding box center [386, 381] width 180 height 24
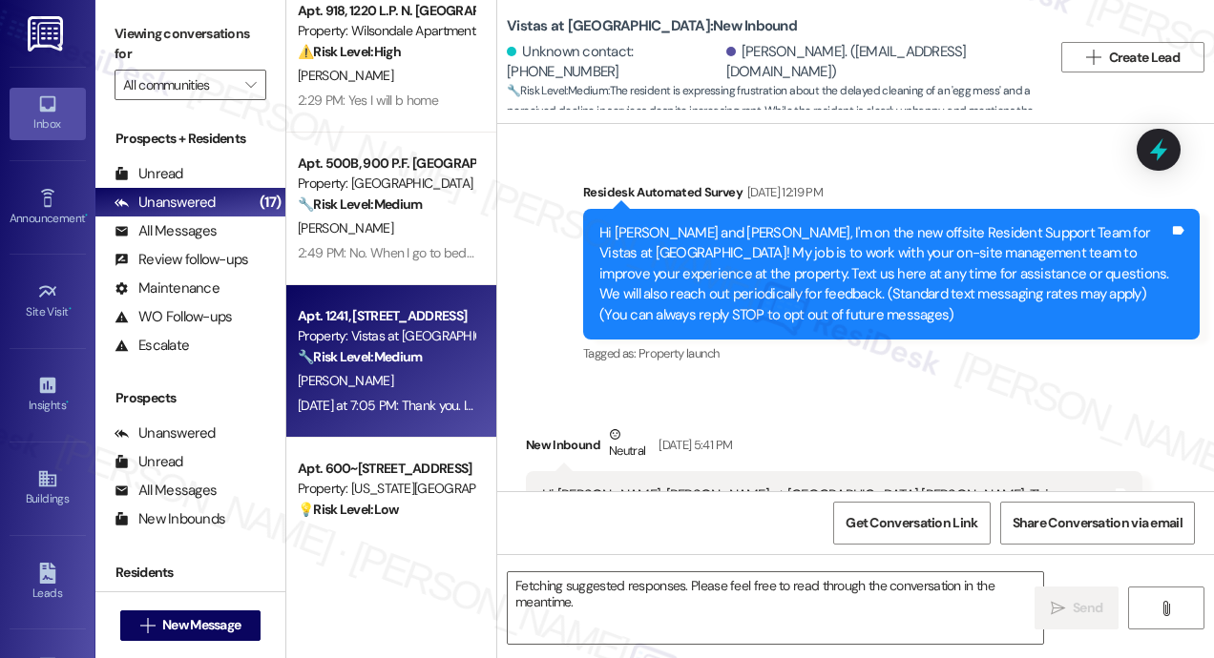
scroll to position [25105, 0]
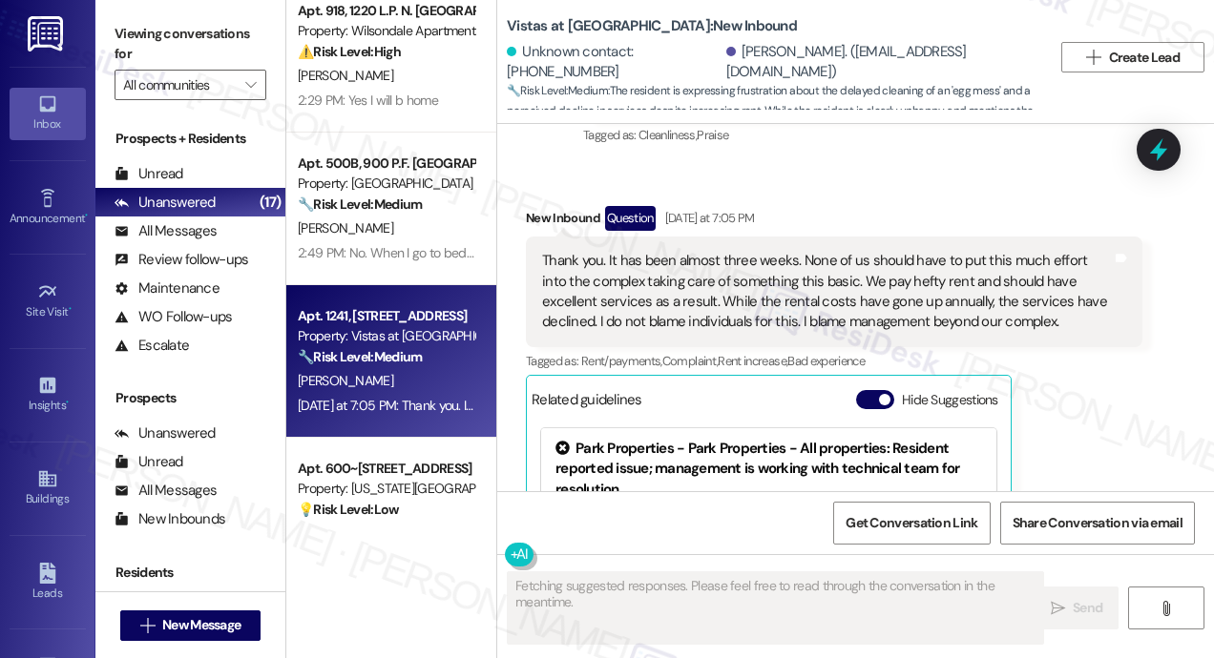
click at [1101, 304] on div "New Inbound Question Yesterday at 7:05 PM Thank you. It has been almost three w…" at bounding box center [834, 446] width 616 height 481
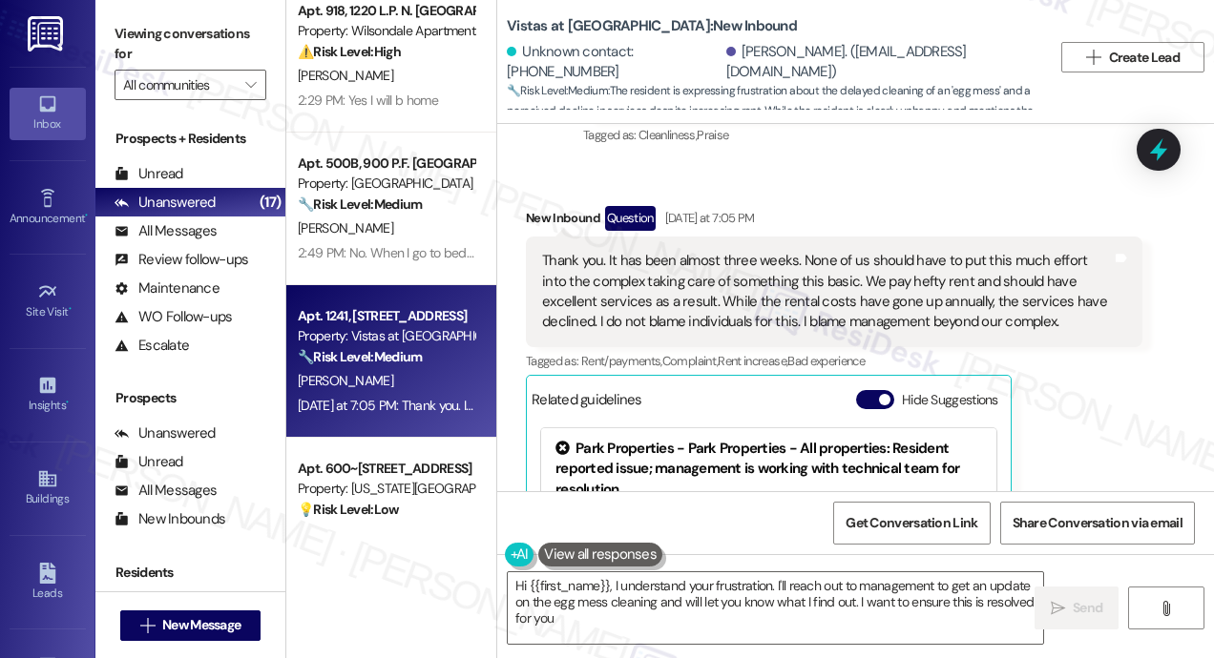
type textarea "Hi {{first_name}}, I understand your frustration. I'll reach out to management …"
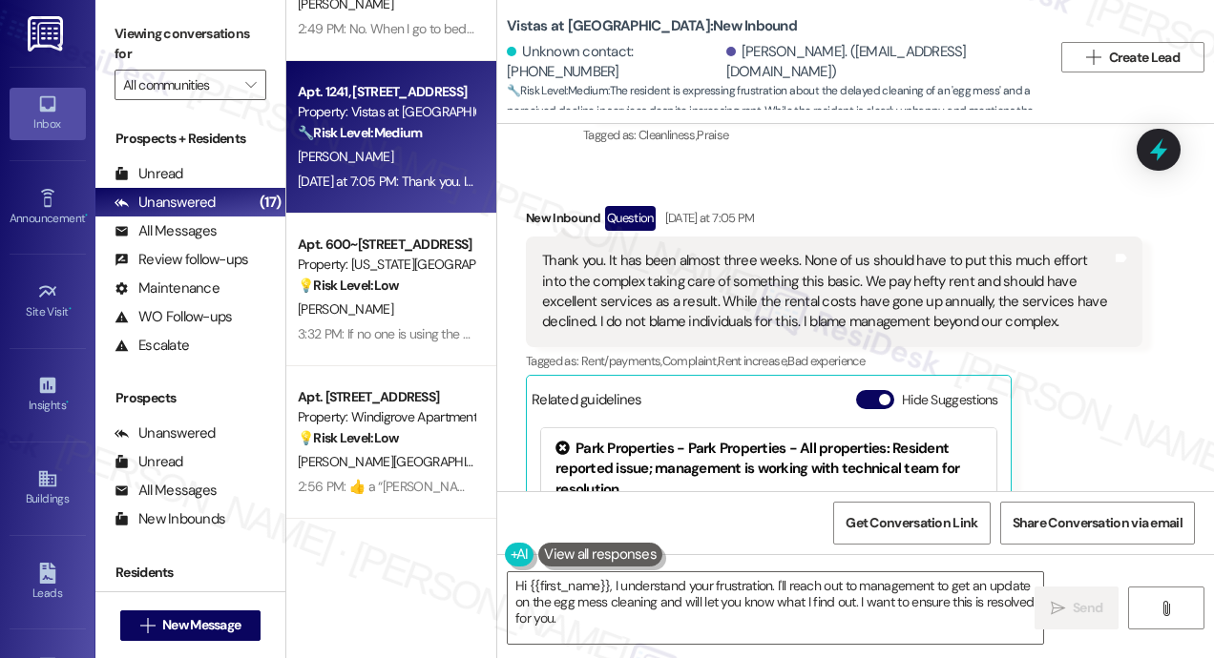
scroll to position [557, 0]
